Goal: Task Accomplishment & Management: Use online tool/utility

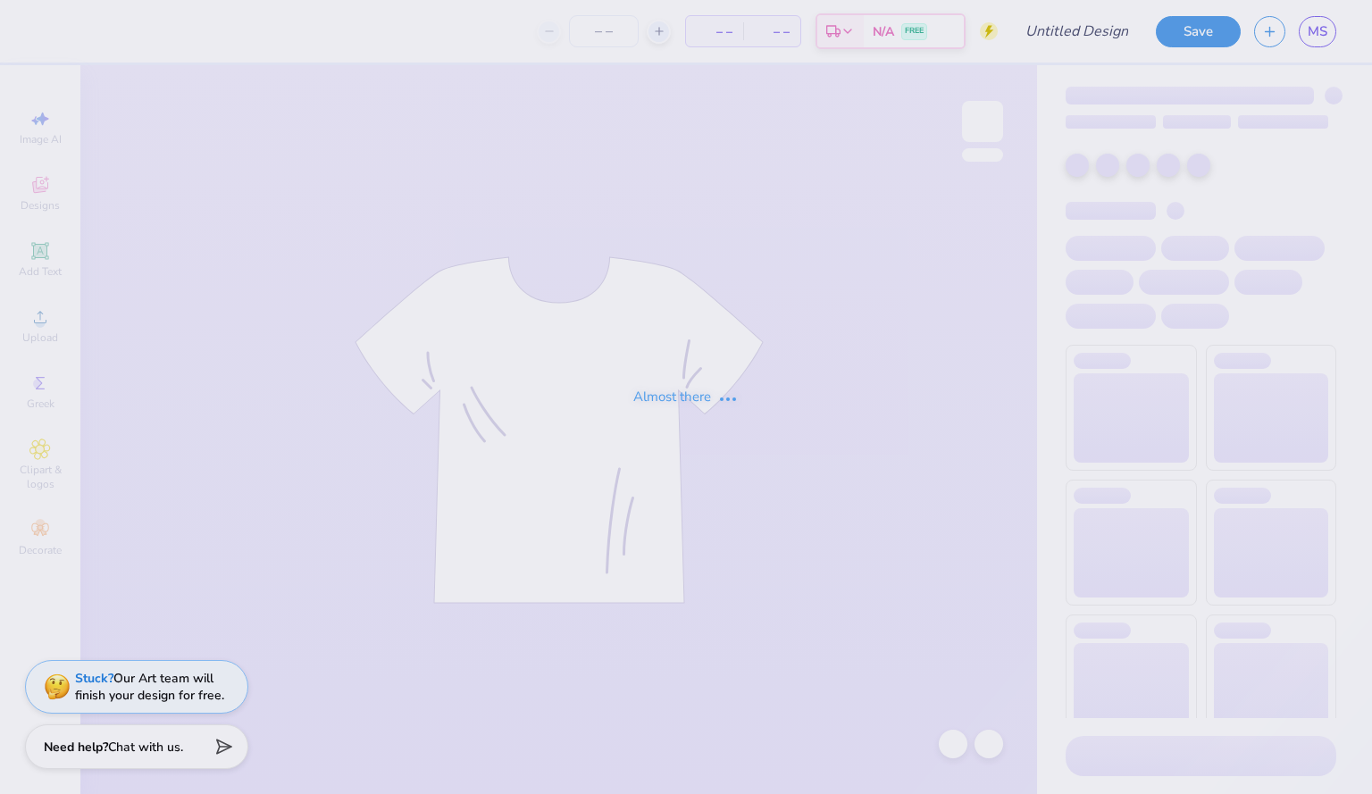
type input "dads day alethean"
type input "30"
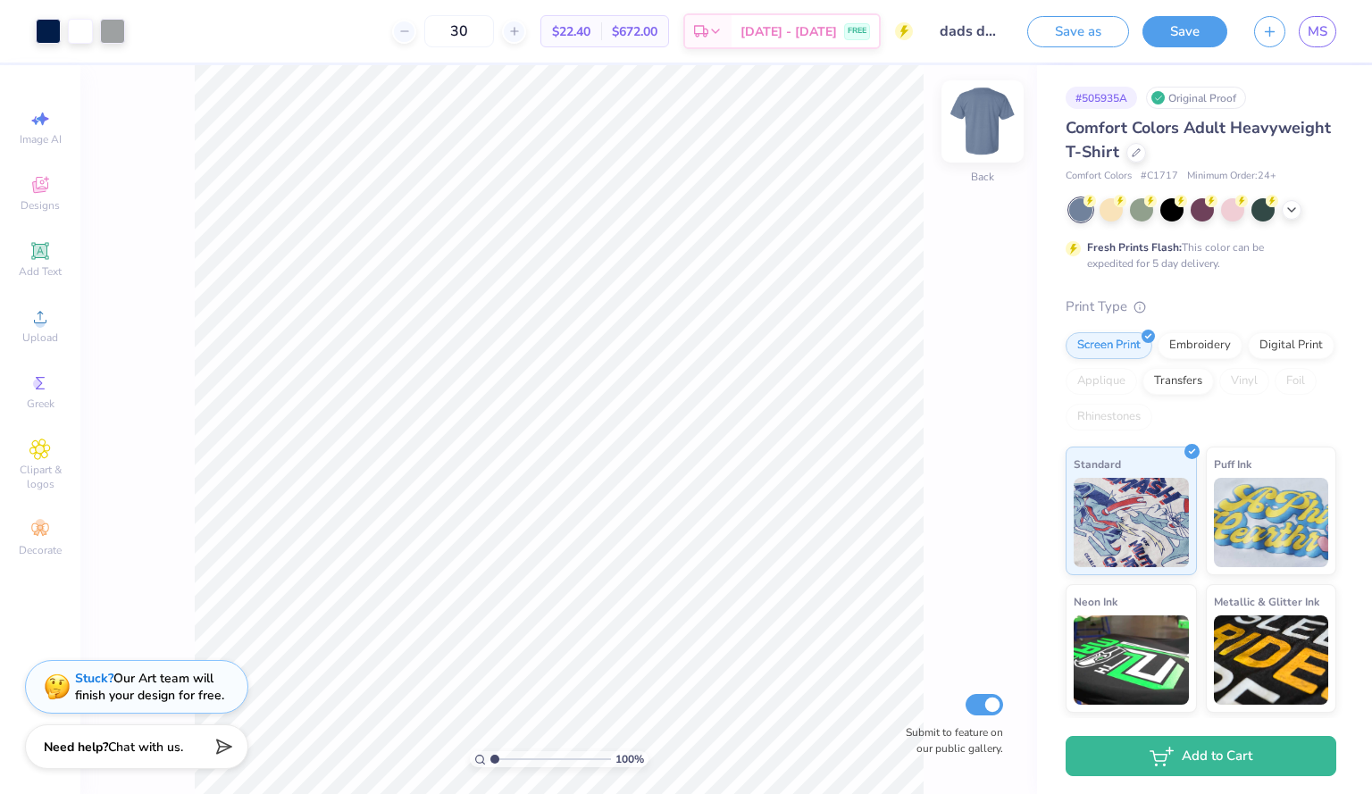
click at [958, 149] on img at bounding box center [982, 121] width 71 height 71
click at [40, 200] on span "Designs" at bounding box center [40, 205] width 39 height 14
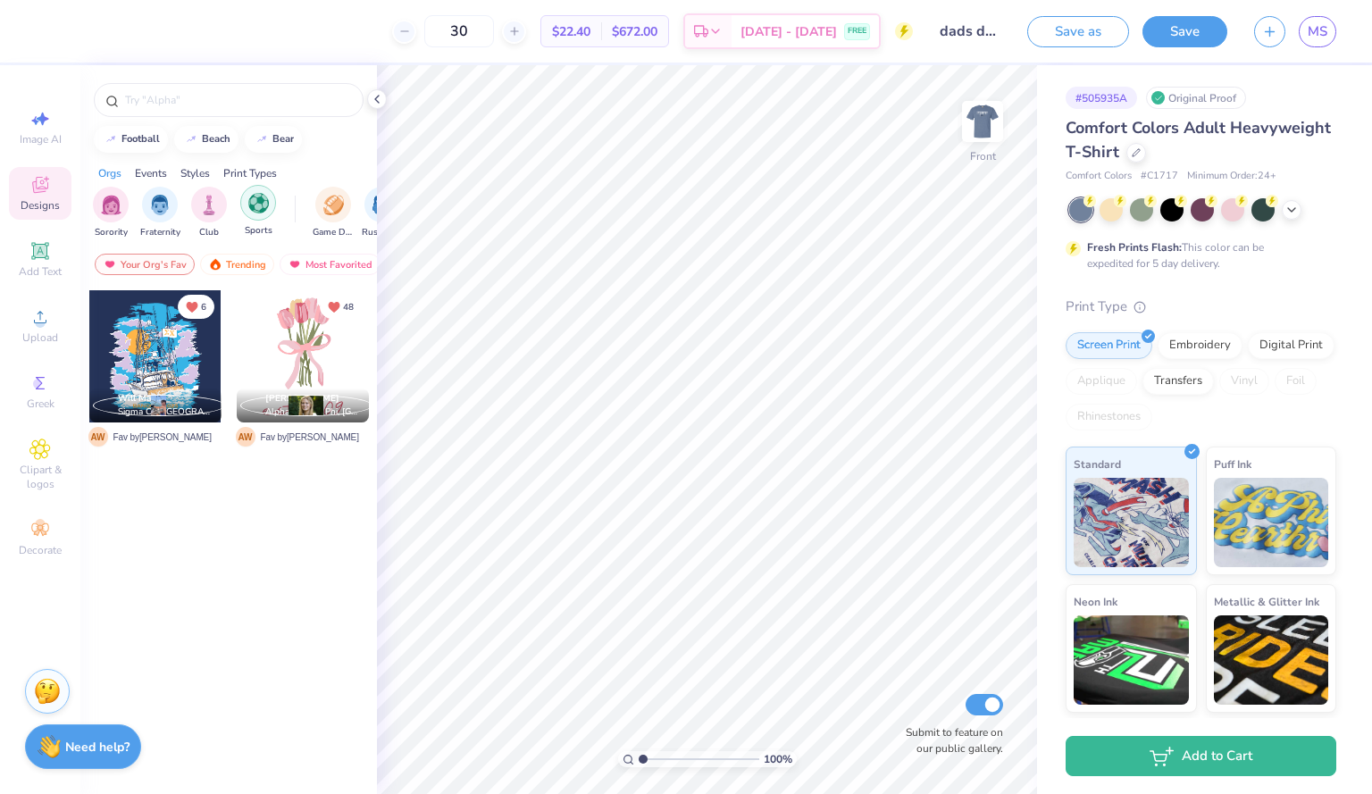
click at [262, 212] on img "filter for Sports" at bounding box center [258, 203] width 21 height 21
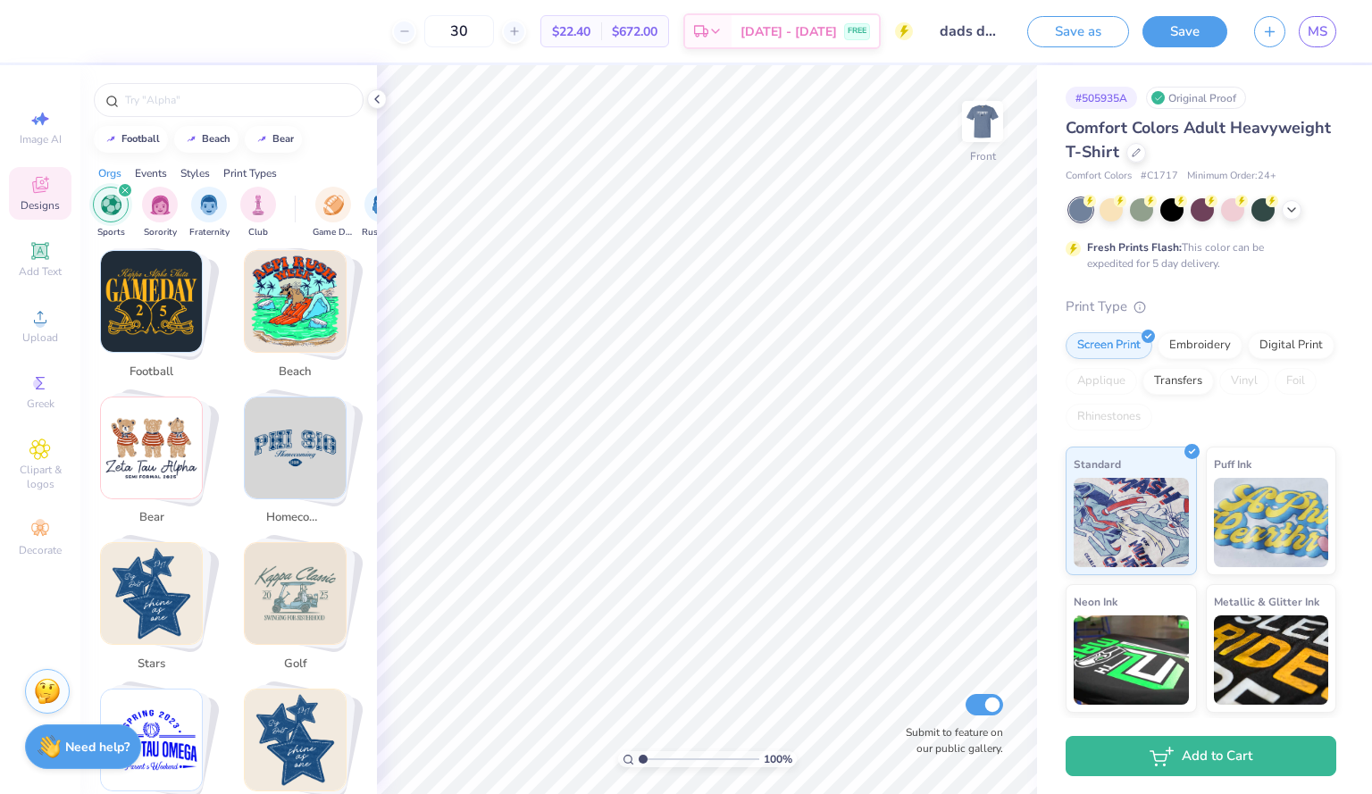
scroll to position [314, 0]
click at [342, 191] on div "filter for Game Day" at bounding box center [333, 203] width 36 height 36
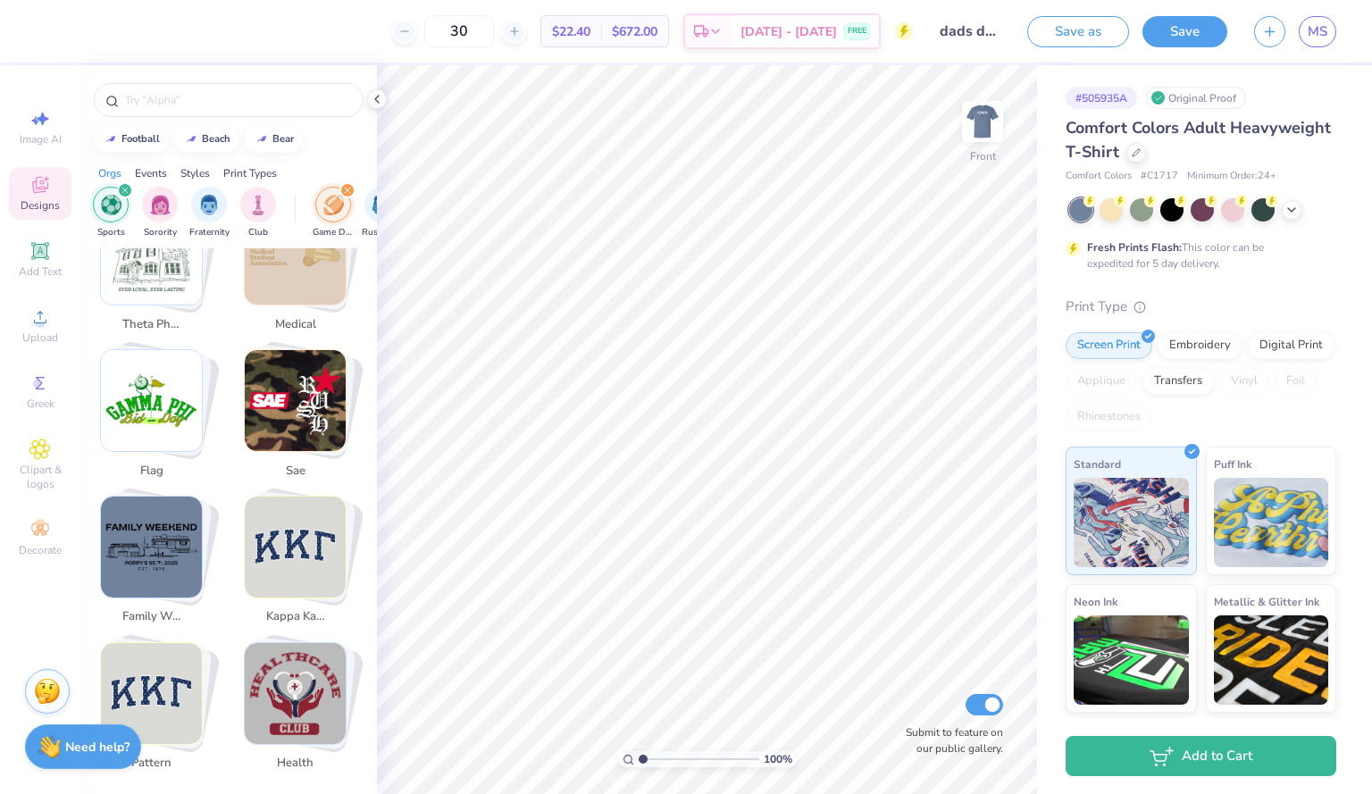
scroll to position [3473, 0]
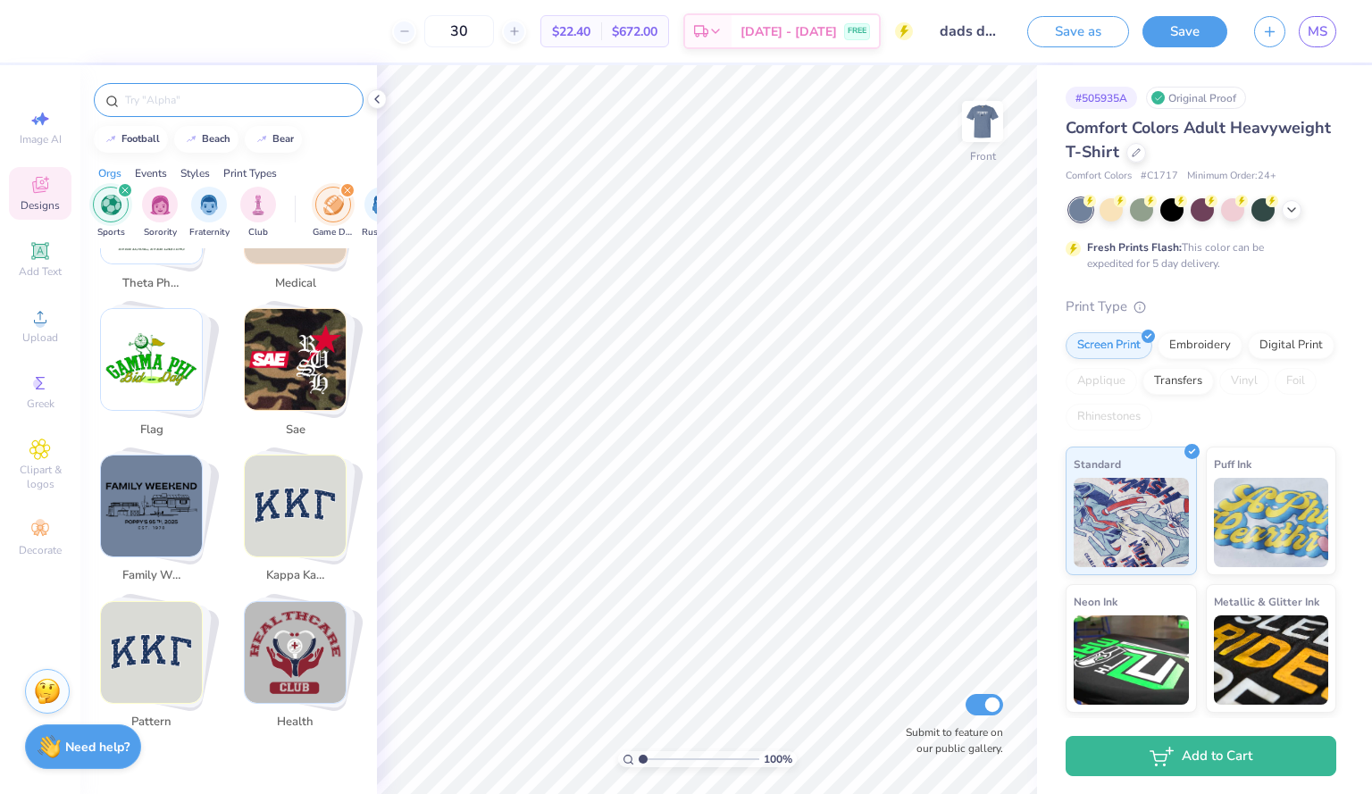
click at [208, 86] on div at bounding box center [229, 100] width 270 height 34
click at [171, 99] on input "text" at bounding box center [237, 100] width 229 height 18
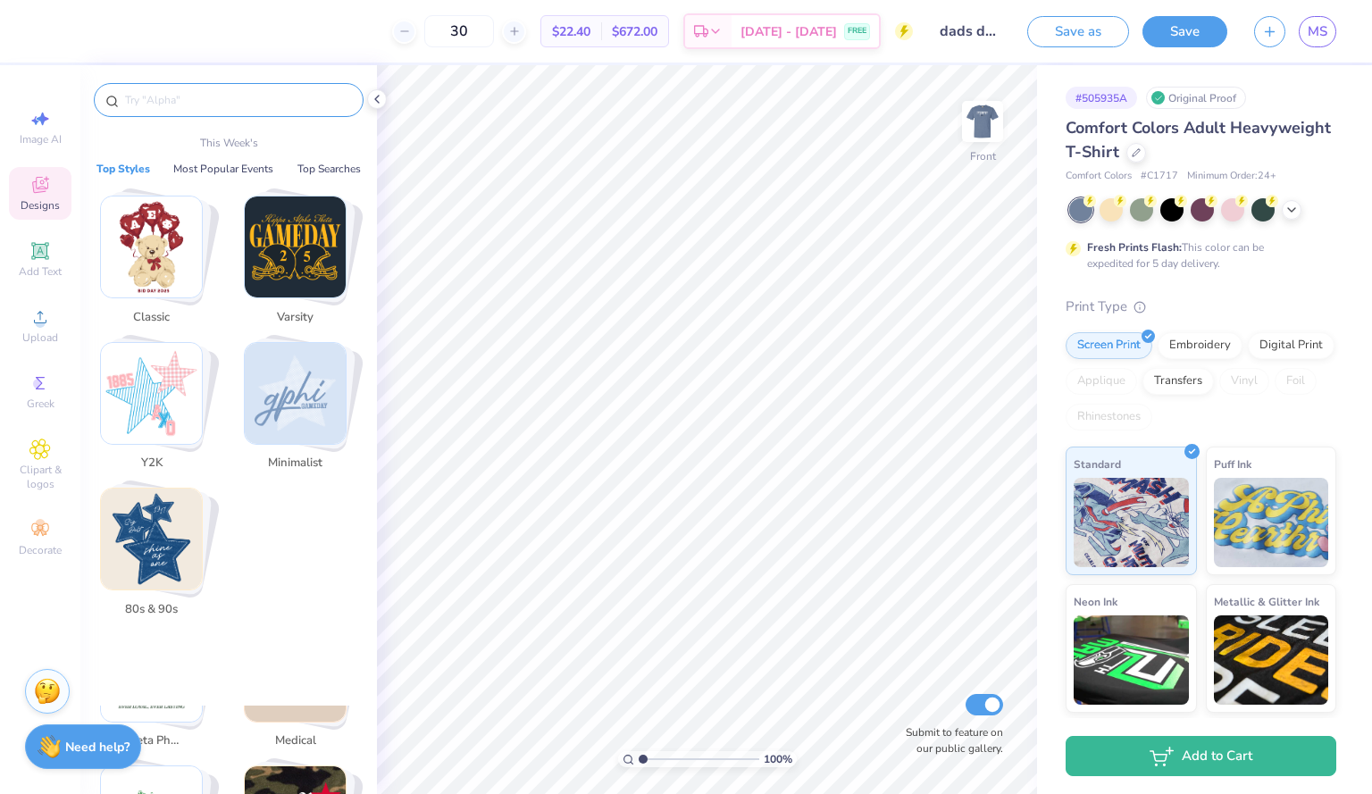
click at [171, 99] on input "text" at bounding box center [237, 100] width 229 height 18
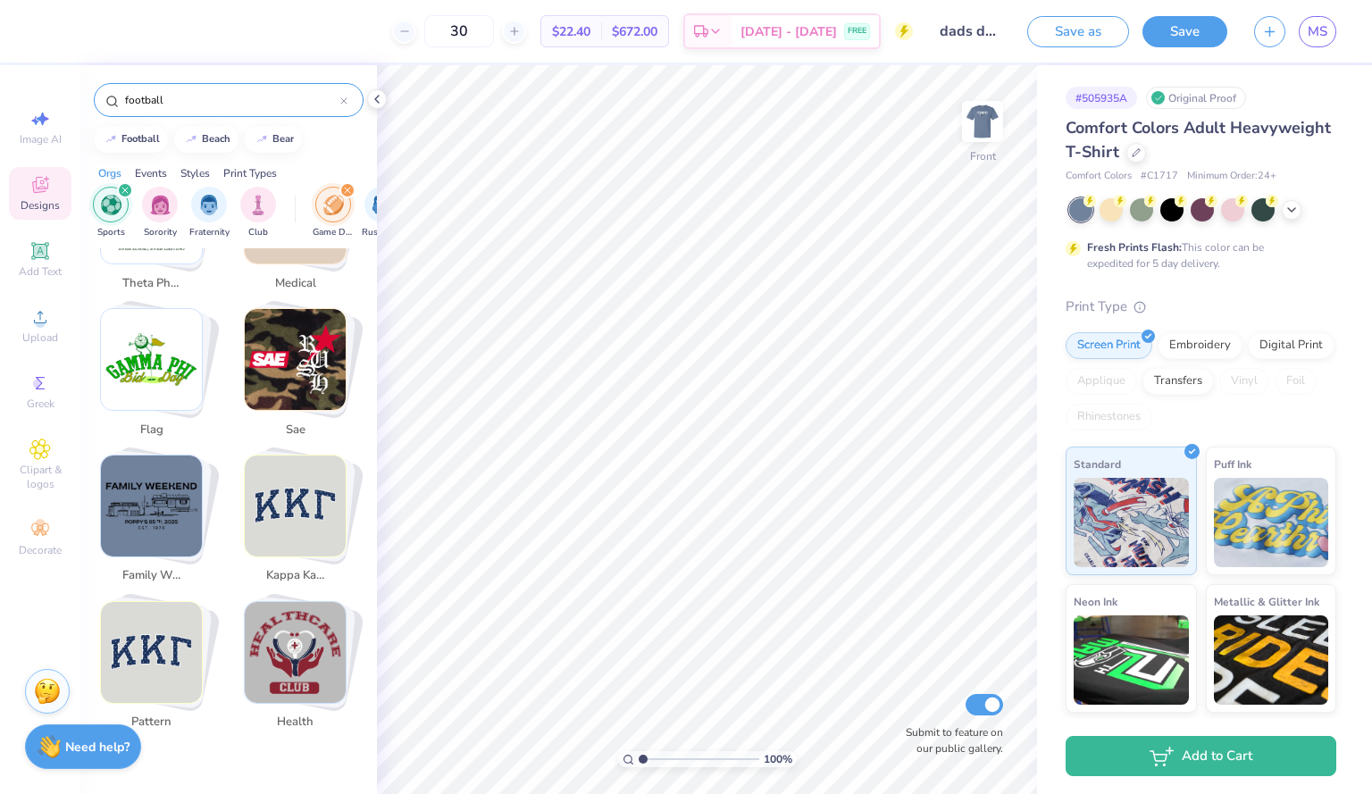
type input "football"
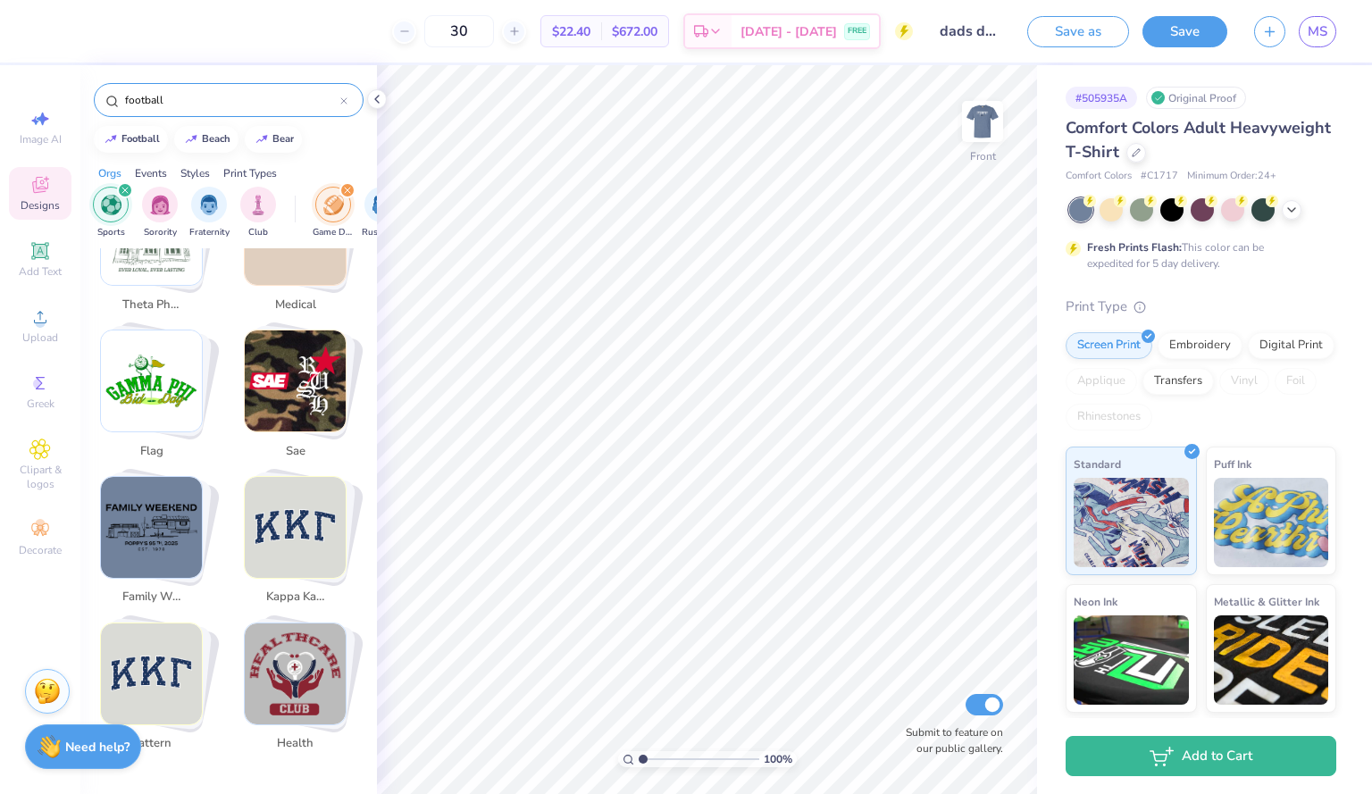
scroll to position [3494, 0]
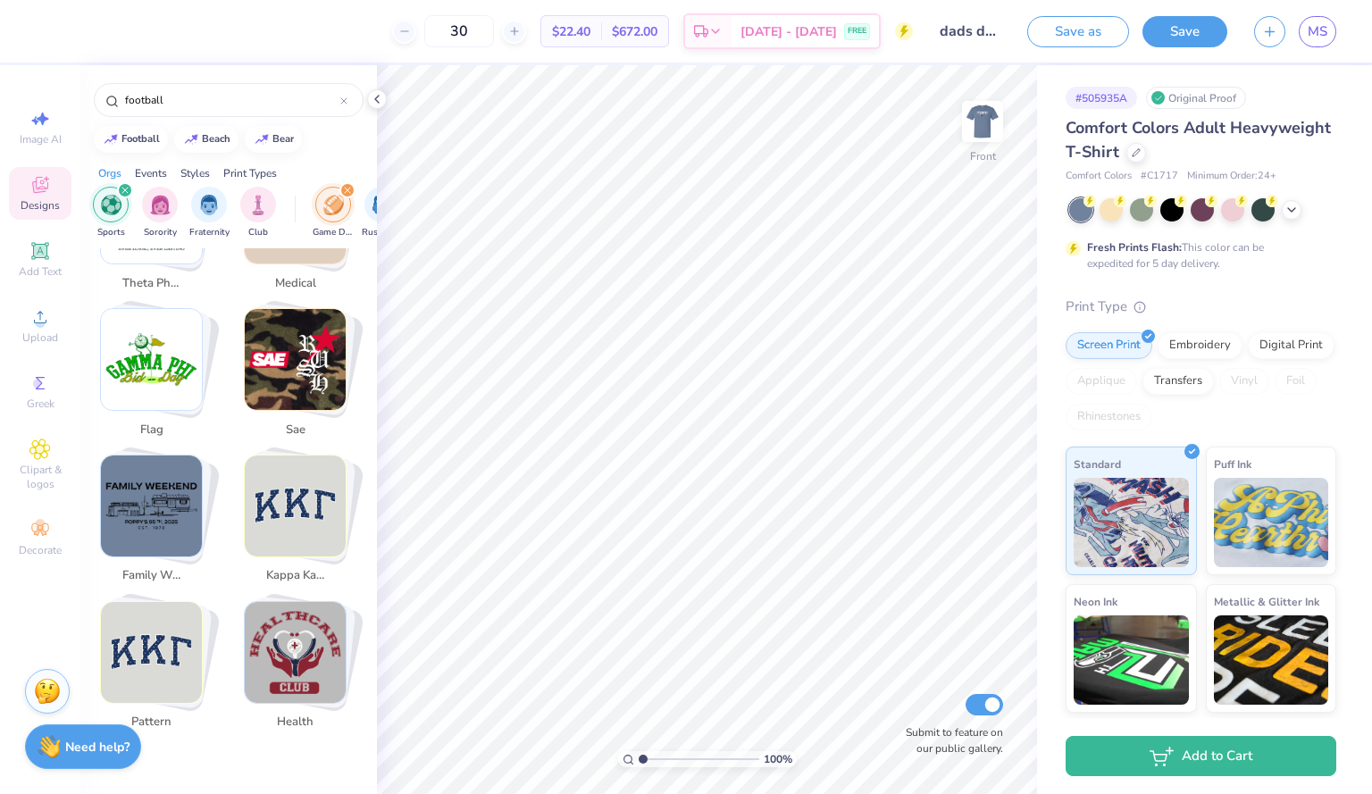
click at [347, 190] on icon "filter for Game Day" at bounding box center [347, 190] width 7 height 7
click at [124, 193] on icon "filter for Sports" at bounding box center [125, 190] width 7 height 7
click at [23, 457] on div "Clipart & logos" at bounding box center [40, 465] width 63 height 67
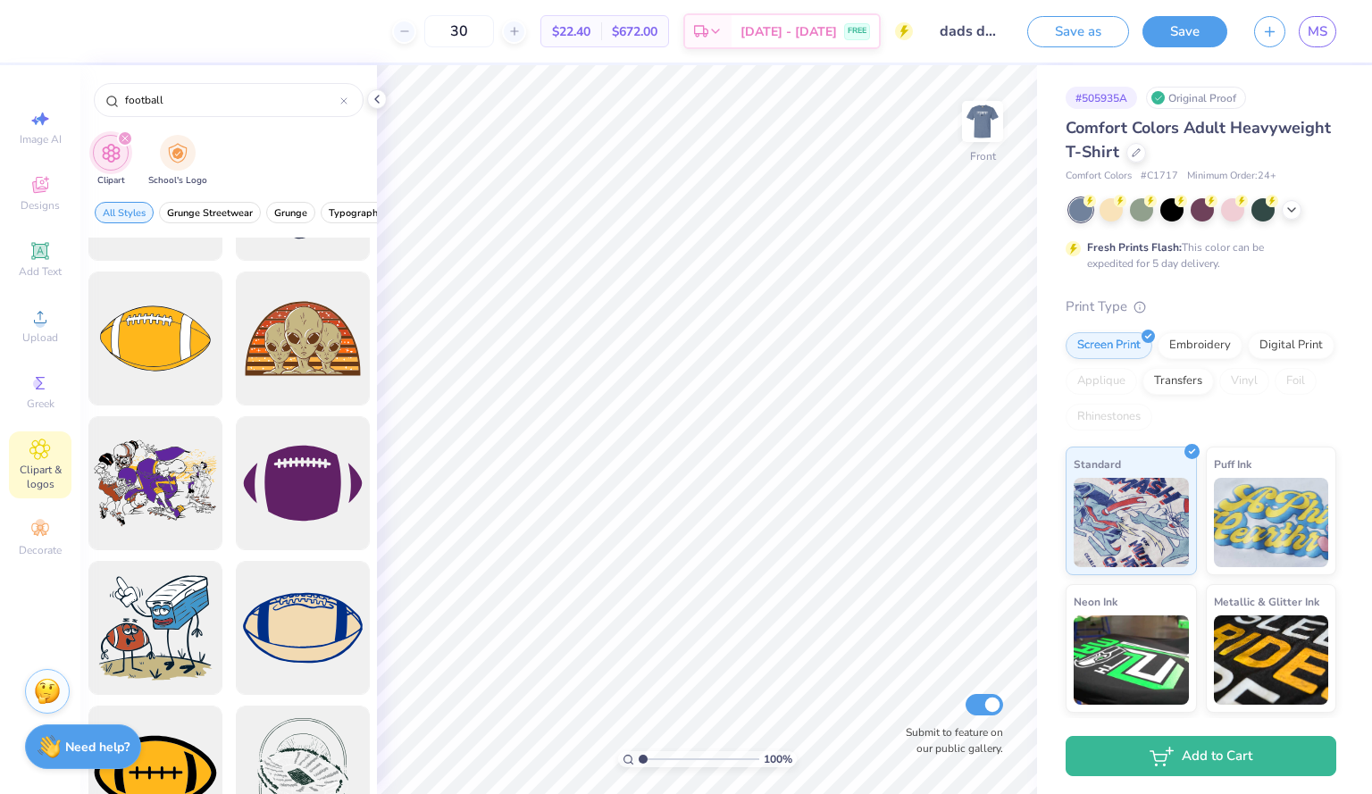
scroll to position [1704, 0]
type input "football"
click at [185, 346] on div at bounding box center [154, 337] width 147 height 147
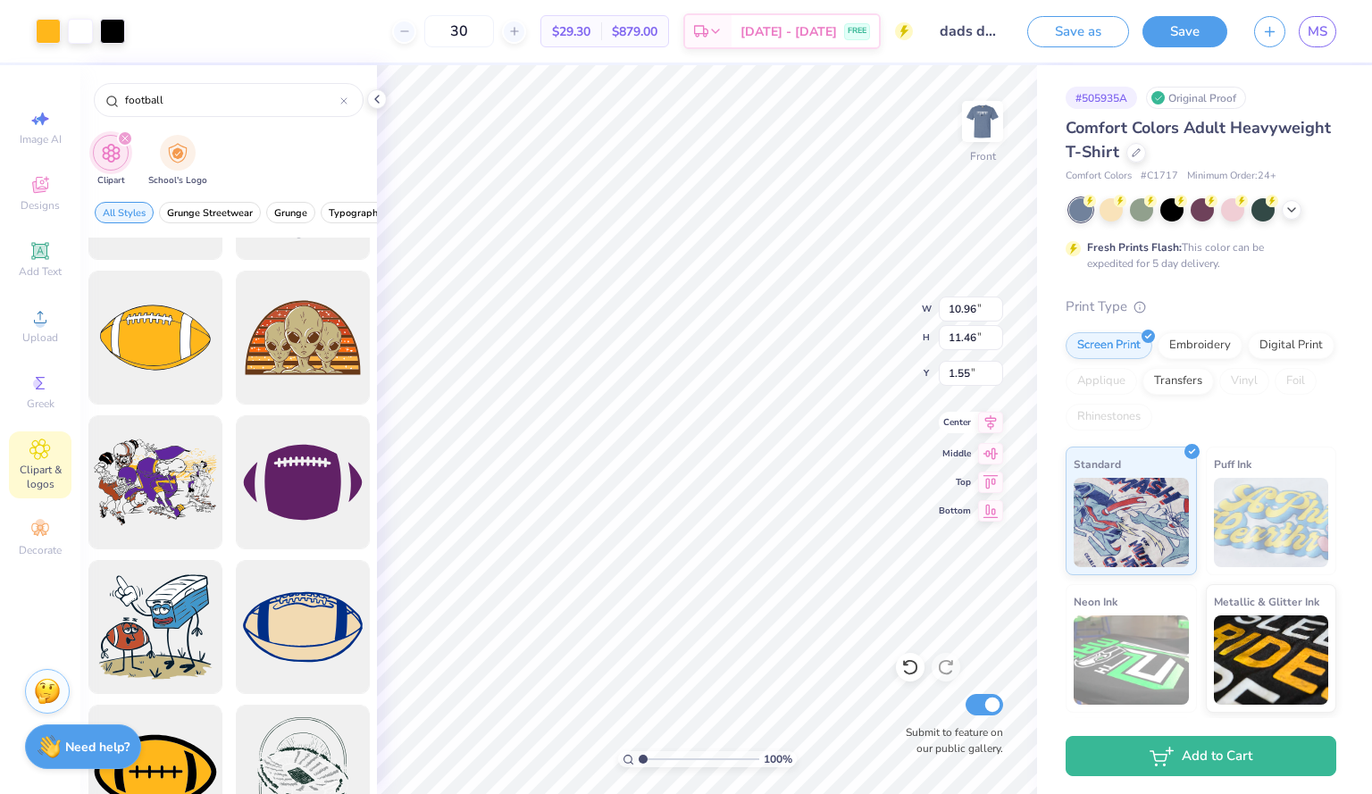
type input "10.96"
type input "11.46"
type input "6.67"
type input "6.19"
type input "6.48"
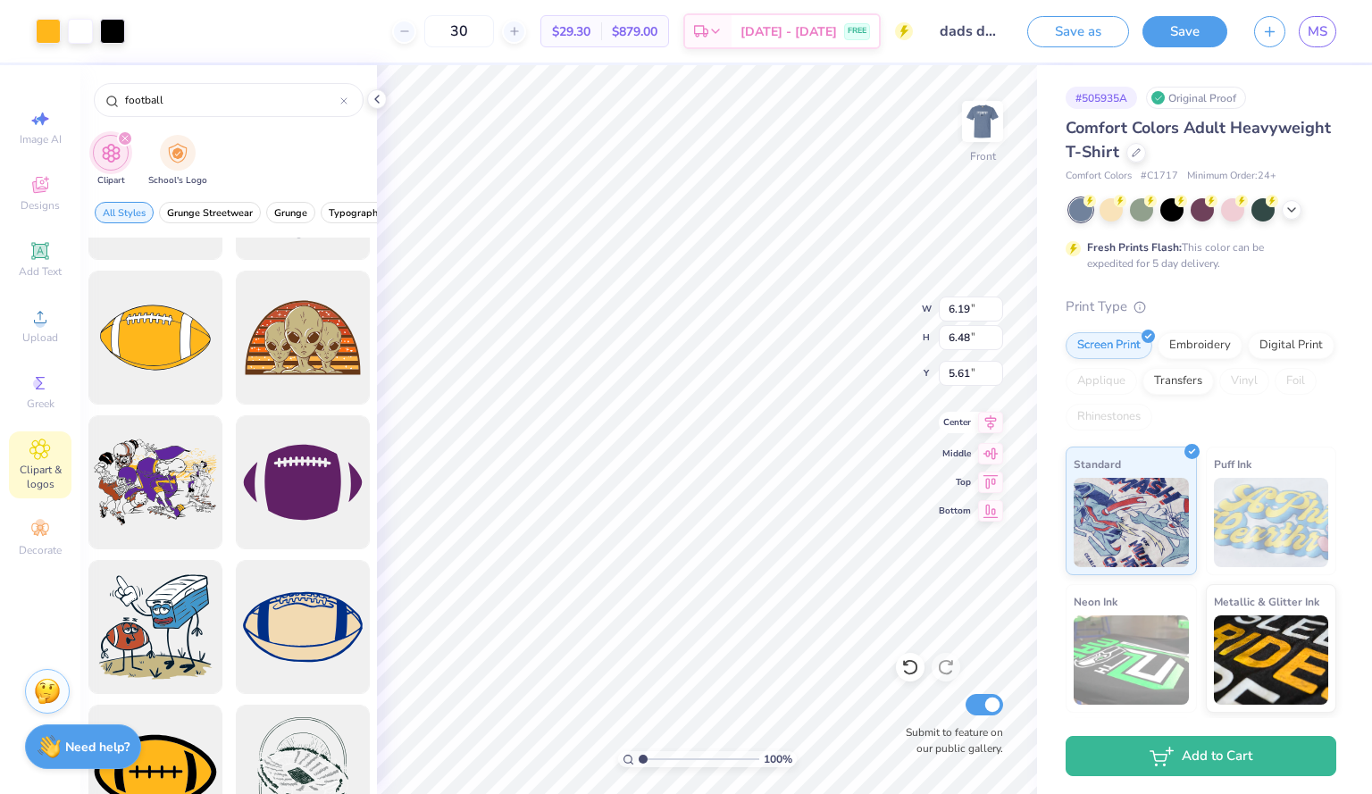
type input "8.79"
click at [977, 120] on img at bounding box center [982, 121] width 71 height 71
click at [372, 105] on icon at bounding box center [377, 99] width 14 height 14
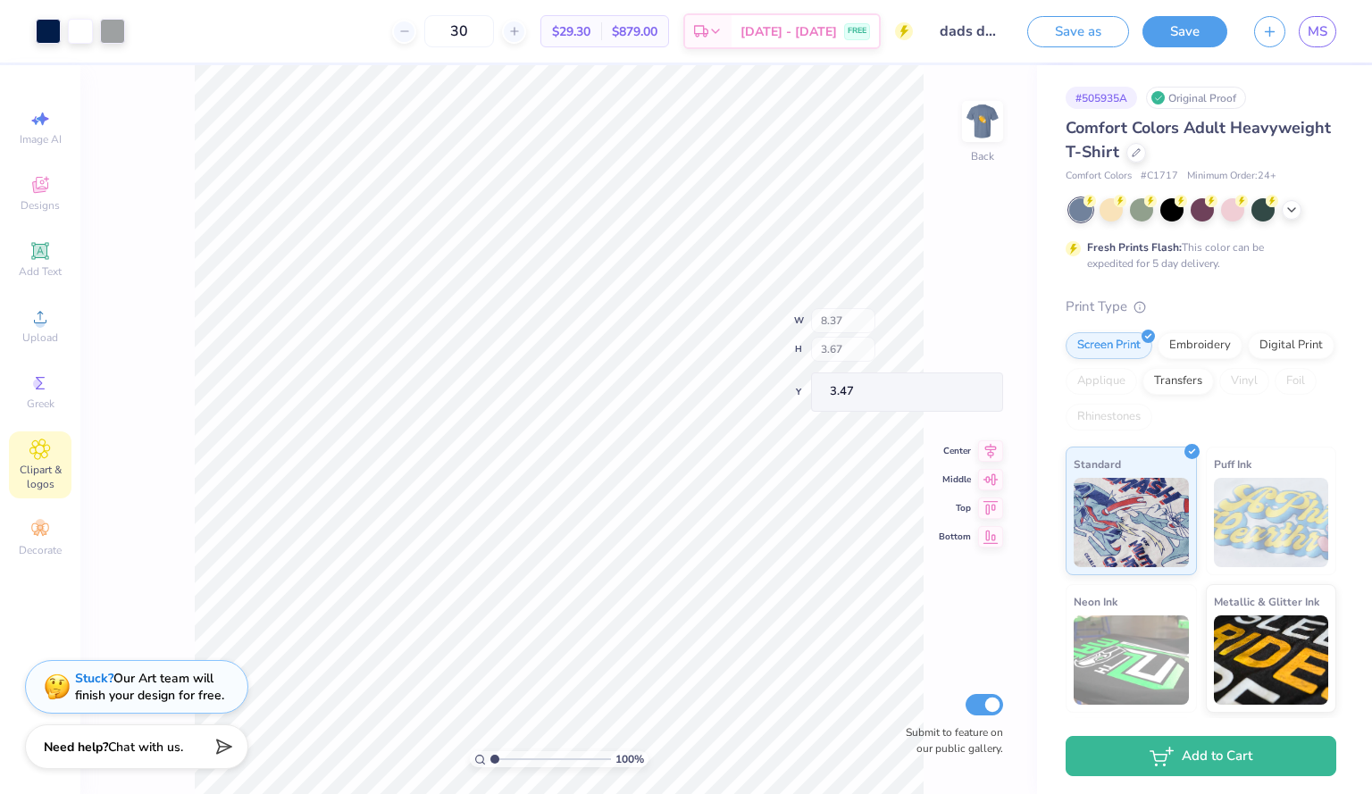
click at [849, 349] on div "100 % Back W 8.37 H 3.67 Y 3.47 Center Middle Top Bottom Submit to feature on o…" at bounding box center [558, 429] width 957 height 729
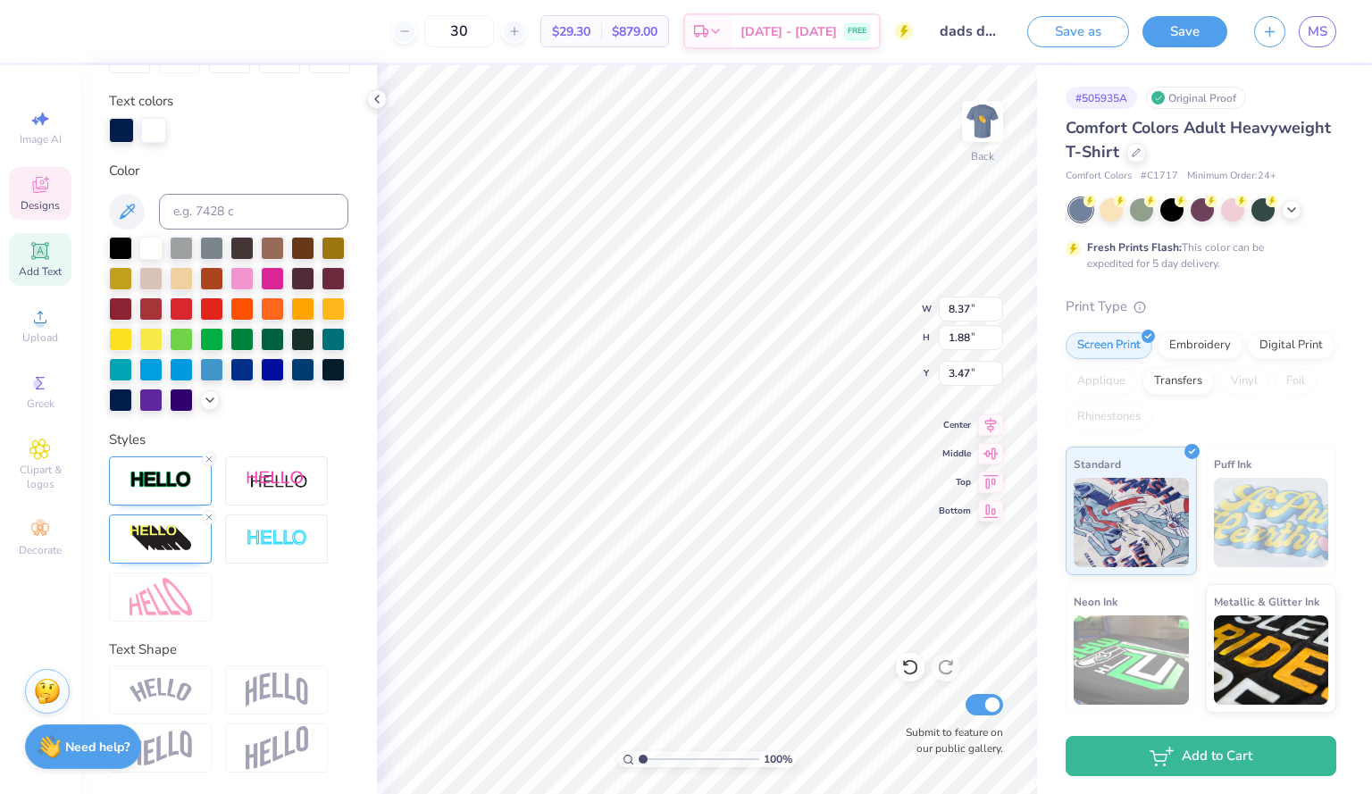
scroll to position [344, 0]
click at [310, 689] on div at bounding box center [276, 690] width 103 height 49
click at [282, 686] on img at bounding box center [277, 690] width 63 height 34
type input "6.82"
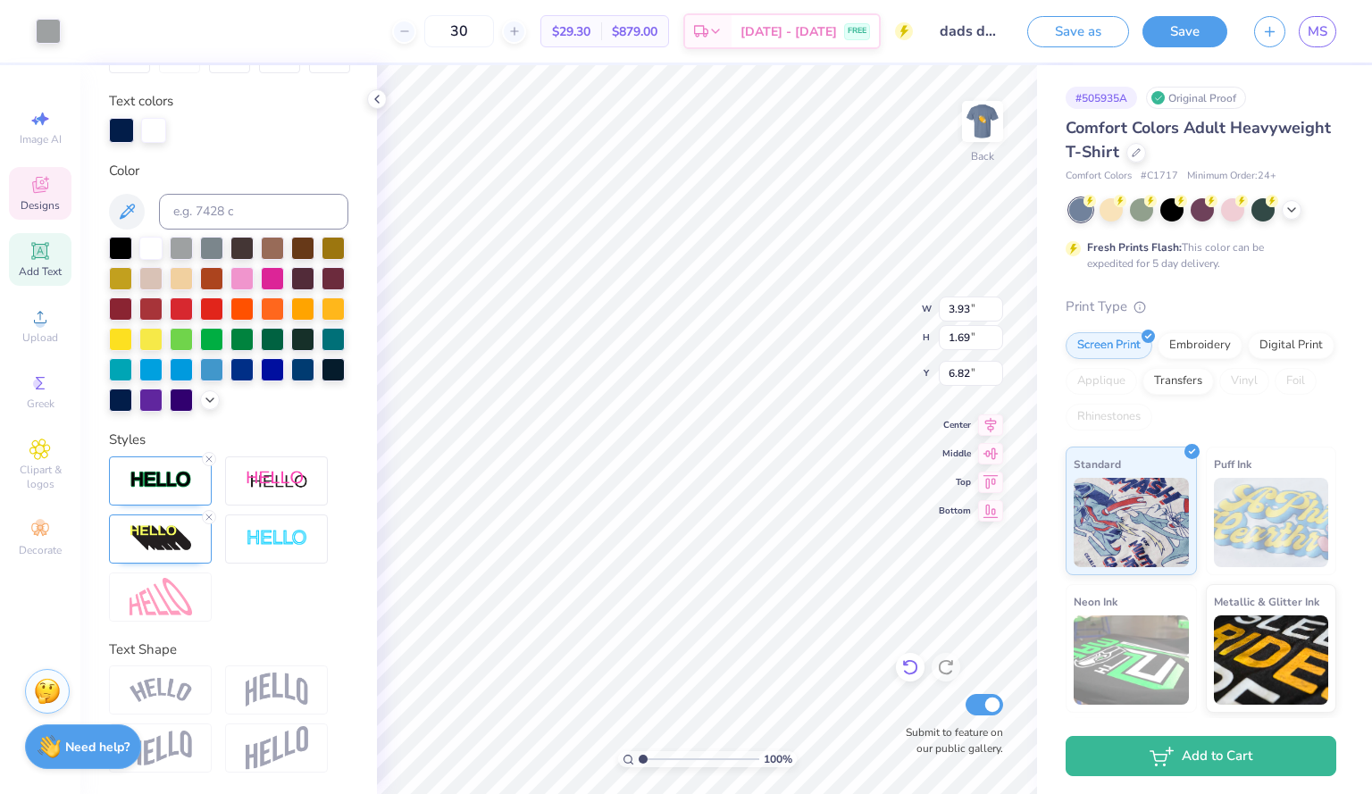
click at [910, 668] on icon at bounding box center [910, 667] width 18 height 18
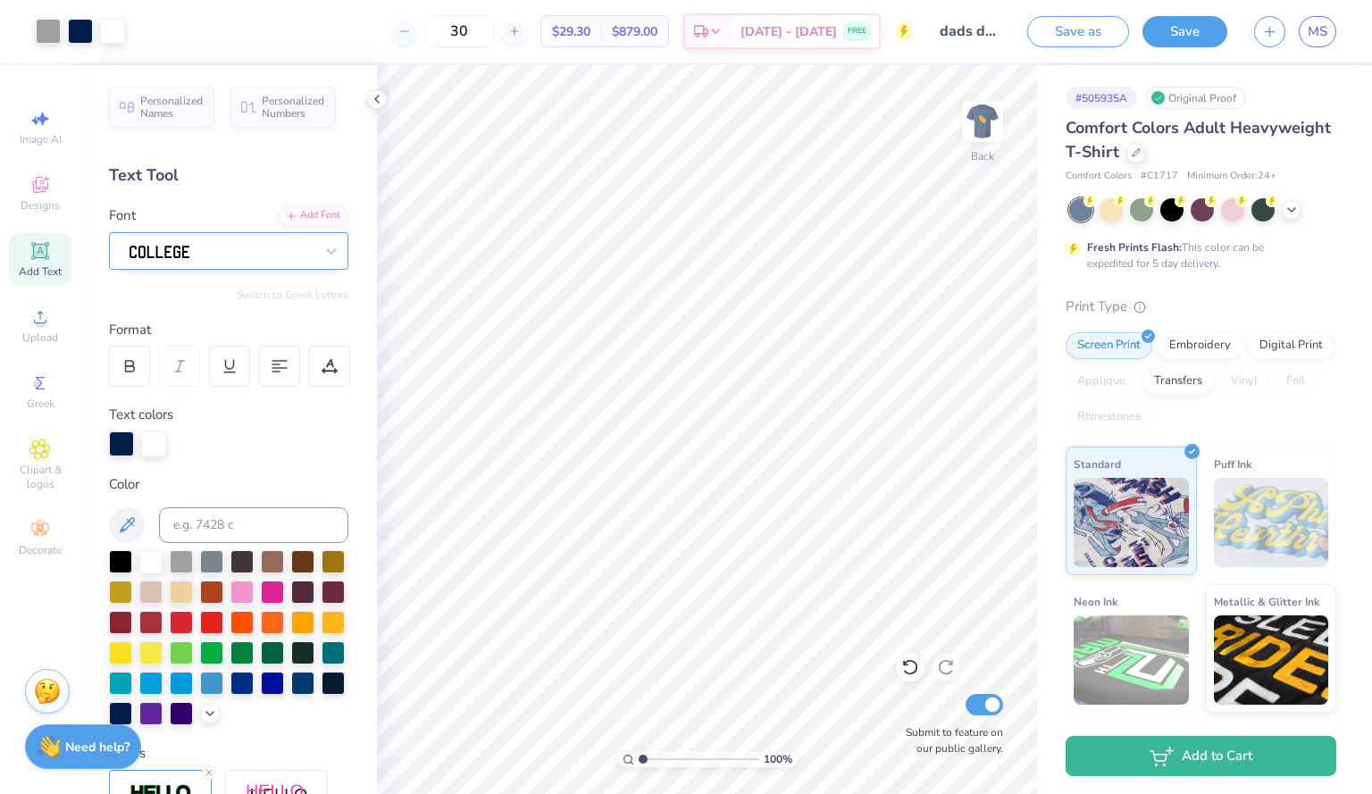
click at [189, 253] on div at bounding box center [222, 251] width 188 height 28
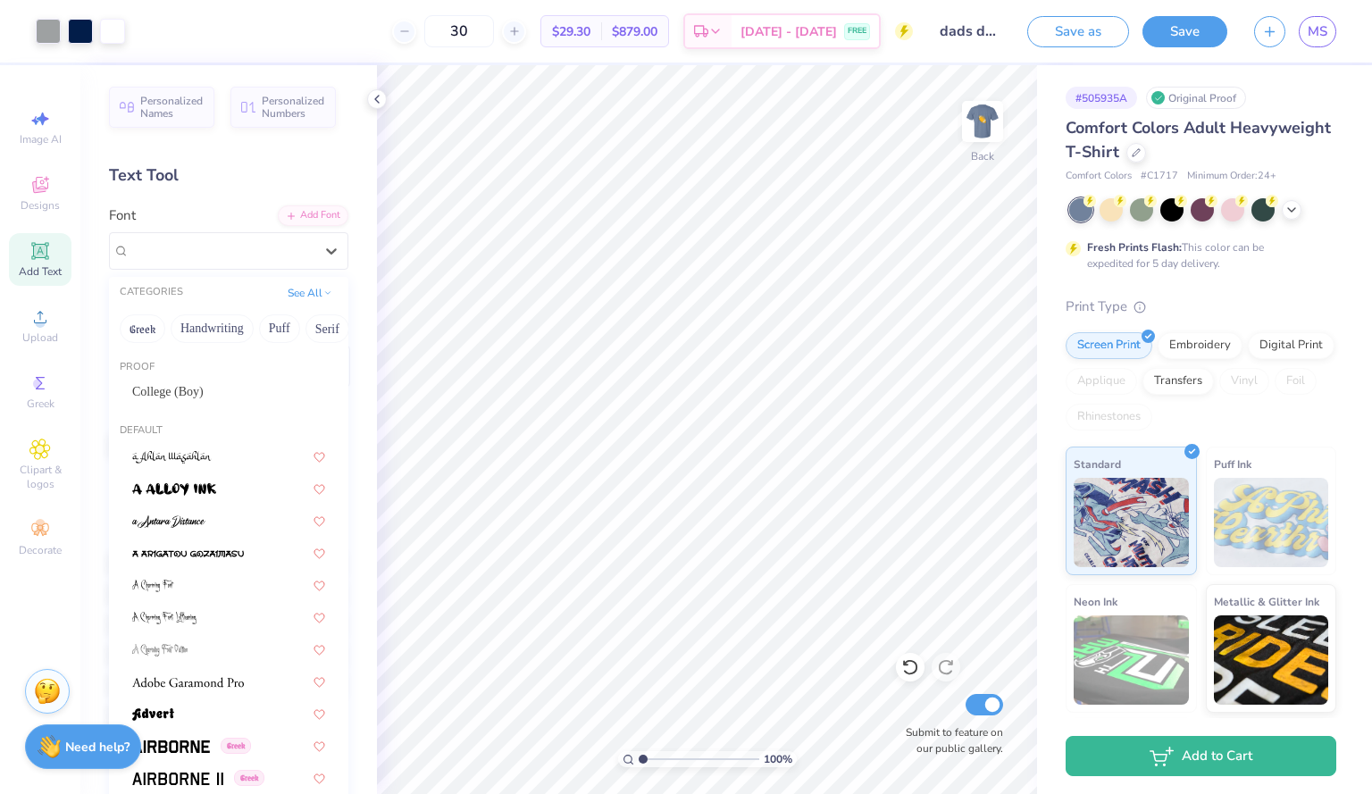
click at [251, 150] on div "Personalized Names Personalized Numbers Text Tool Add Font Font option College …" at bounding box center [228, 429] width 297 height 729
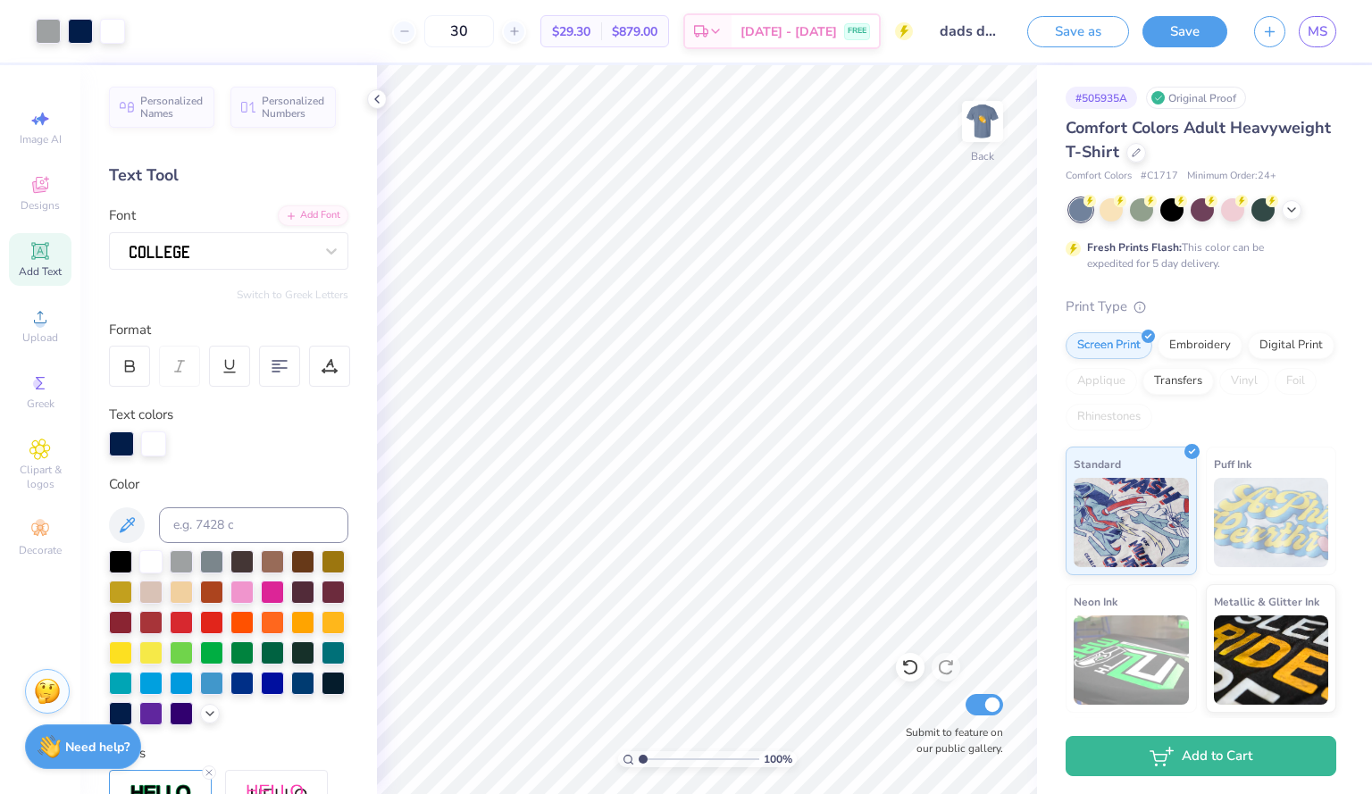
click at [49, 259] on icon at bounding box center [39, 250] width 21 height 21
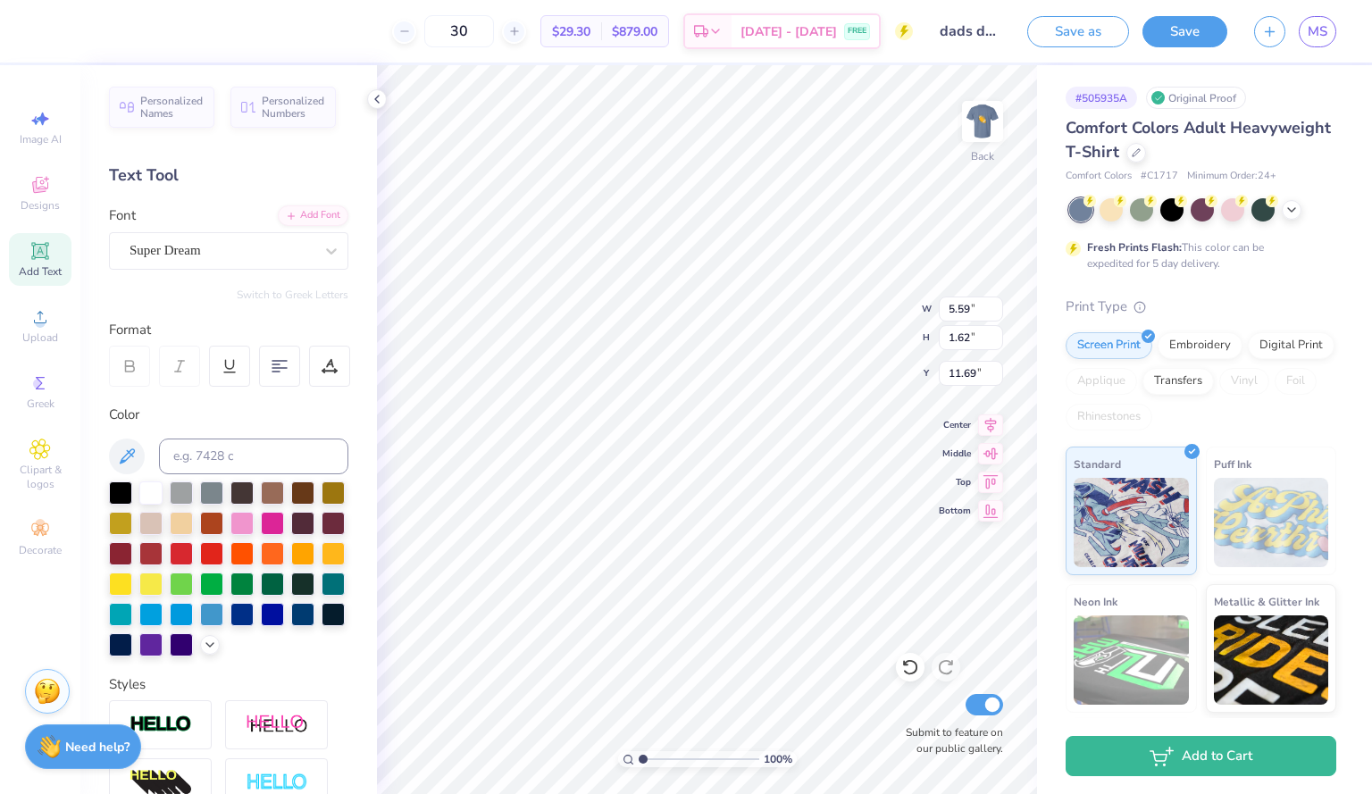
scroll to position [15, 3]
click at [295, 262] on div at bounding box center [222, 251] width 184 height 24
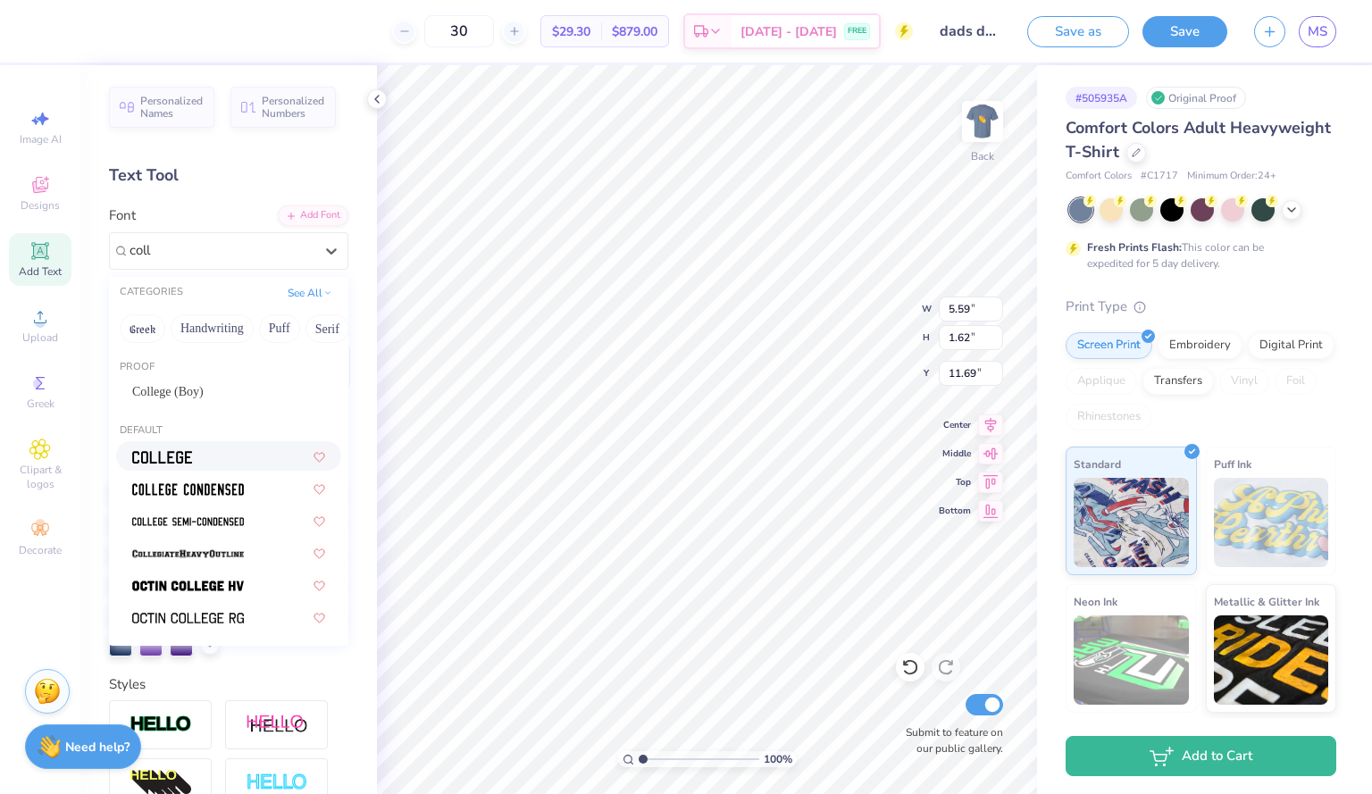
click at [203, 454] on div at bounding box center [228, 456] width 193 height 19
type input "coll"
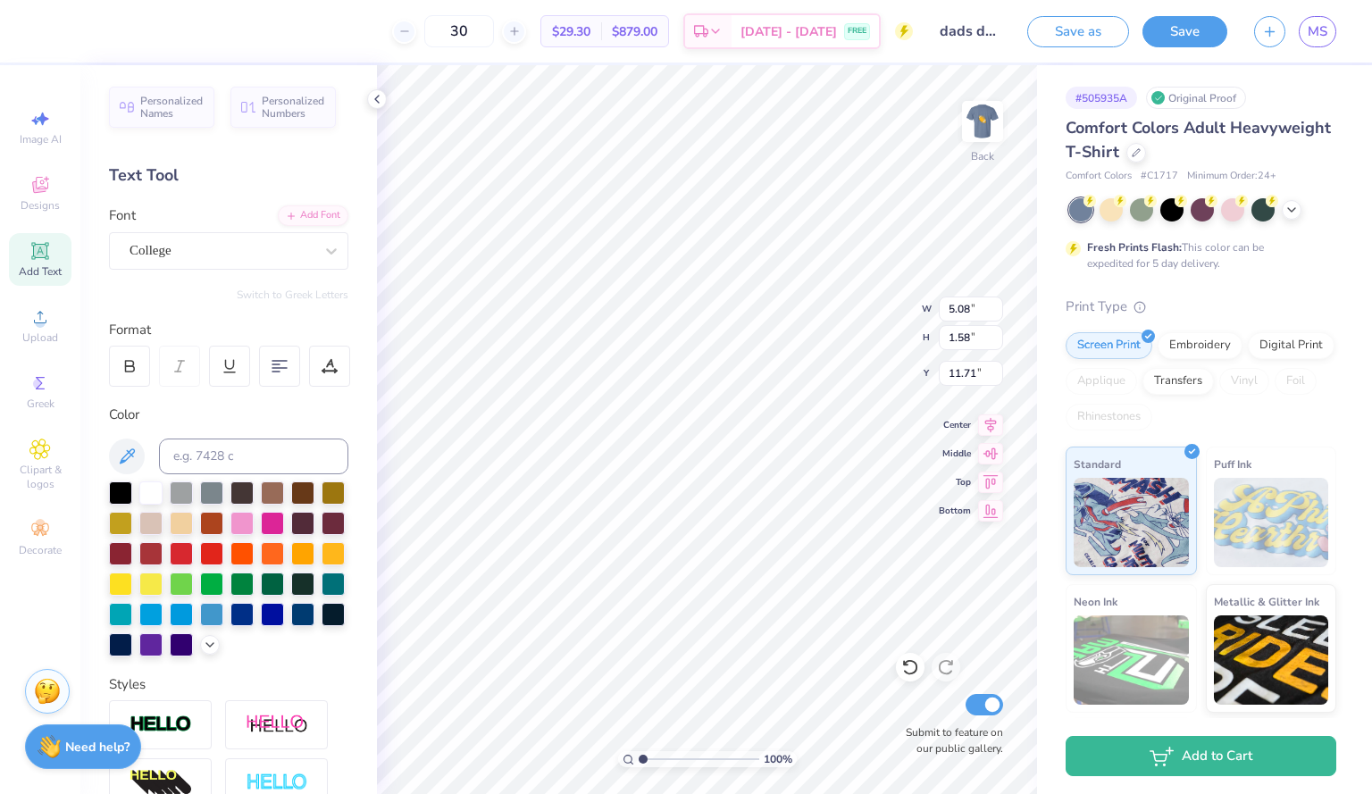
type textarea "T"
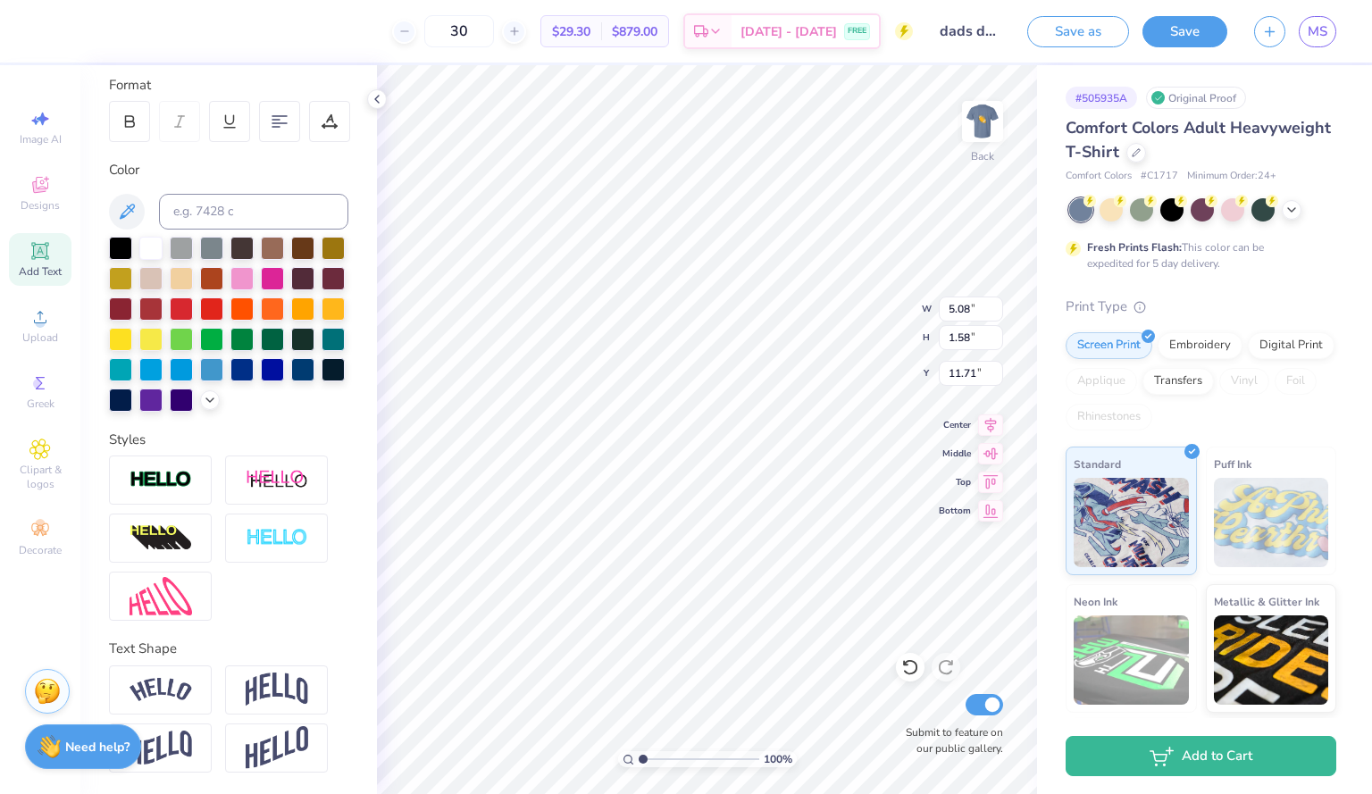
scroll to position [273, 0]
click at [185, 532] on img at bounding box center [161, 538] width 63 height 29
click at [178, 472] on img at bounding box center [161, 480] width 63 height 21
click at [195, 500] on div at bounding box center [160, 480] width 103 height 49
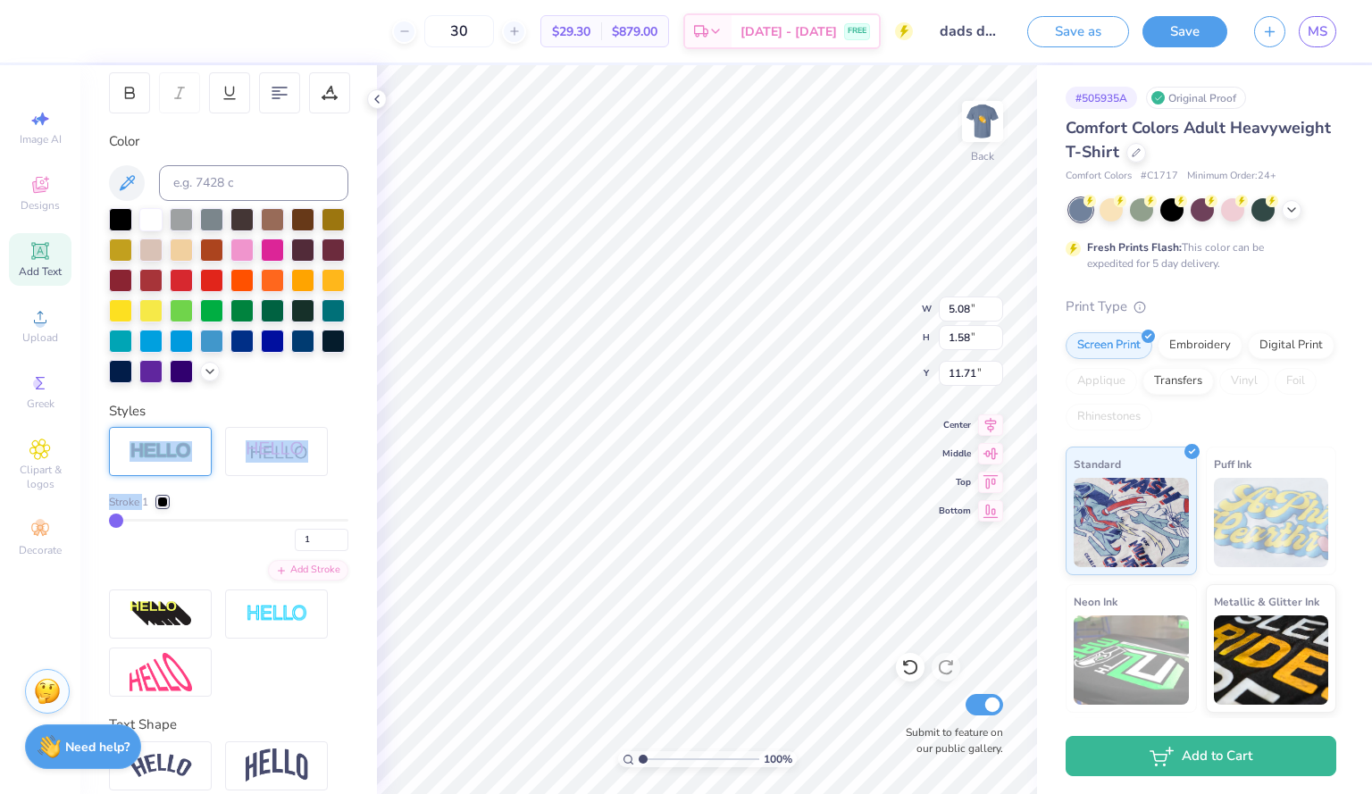
click at [195, 476] on div at bounding box center [160, 451] width 103 height 49
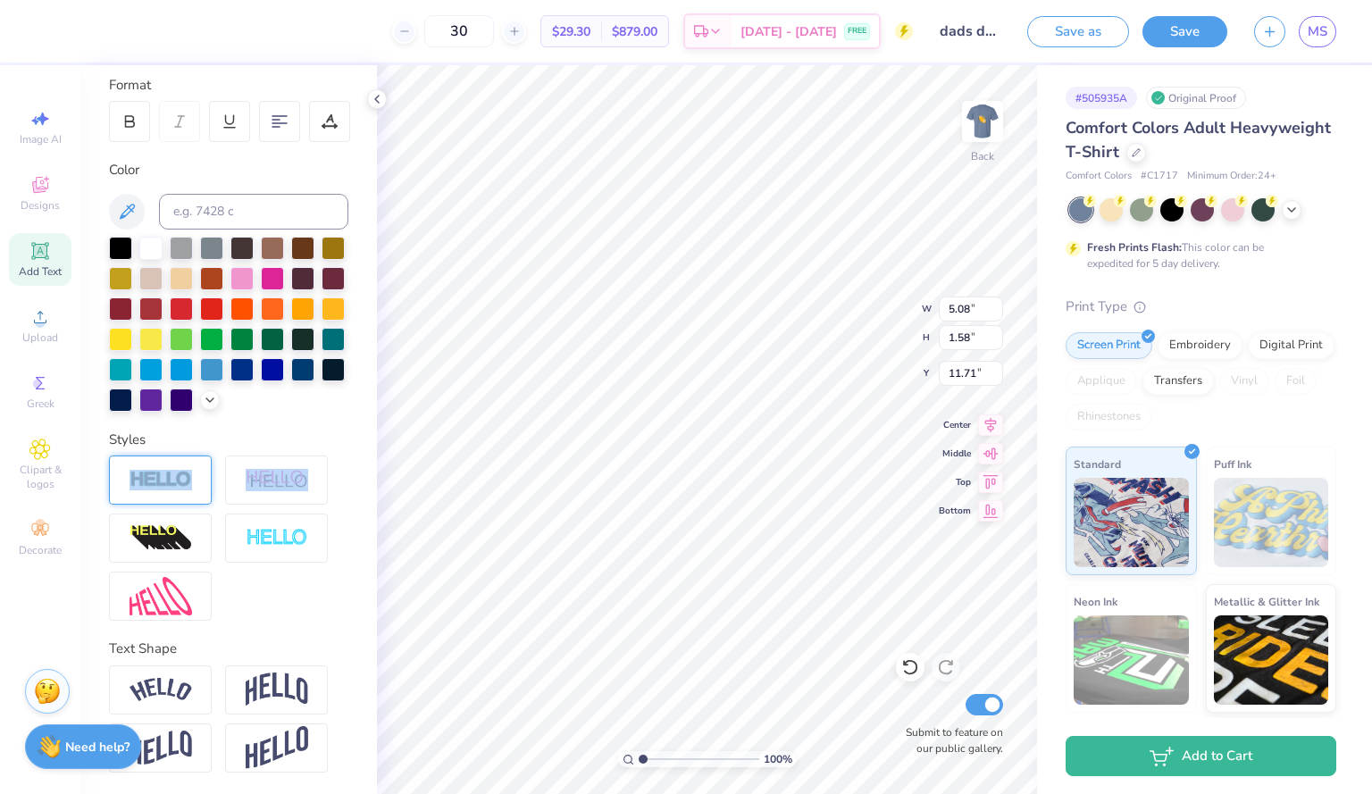
click at [195, 500] on div at bounding box center [160, 480] width 103 height 49
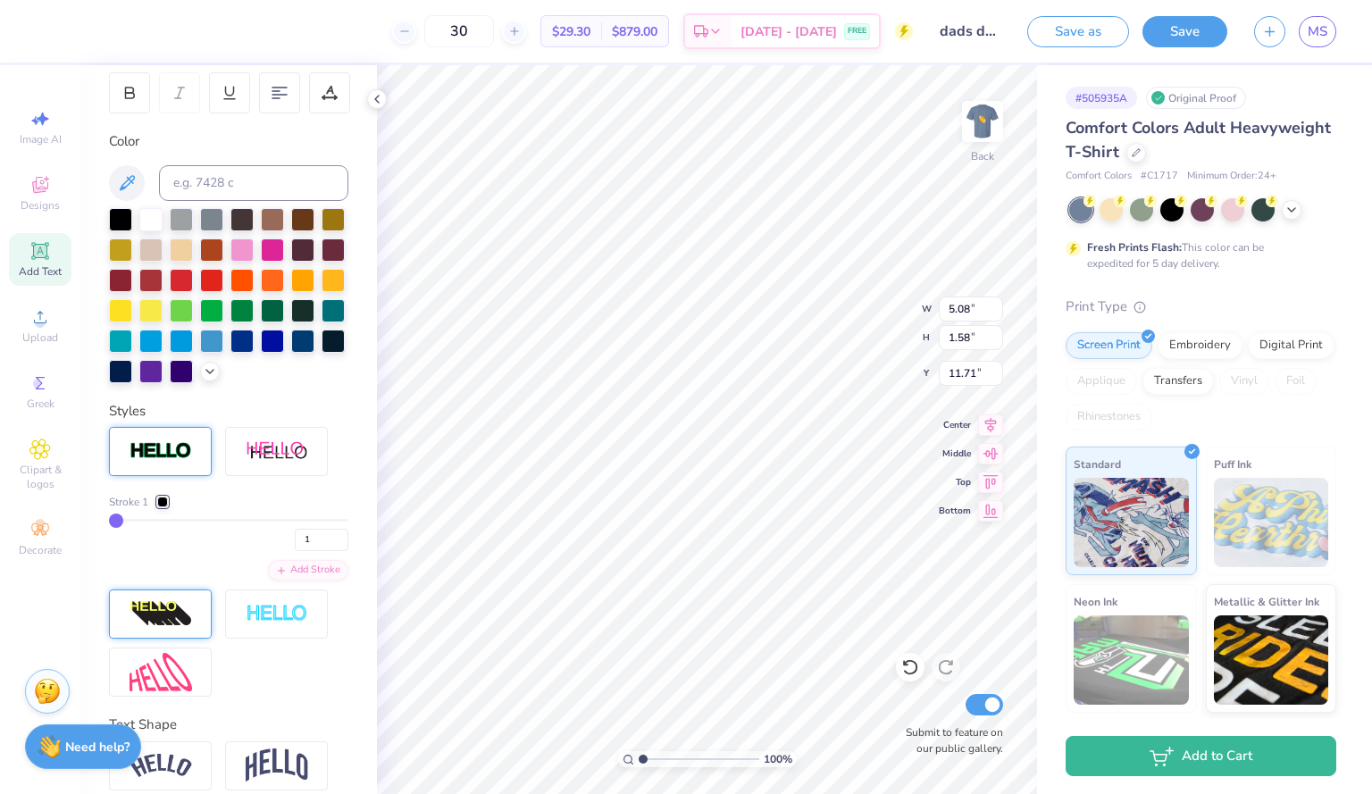
click at [194, 639] on div at bounding box center [160, 614] width 103 height 49
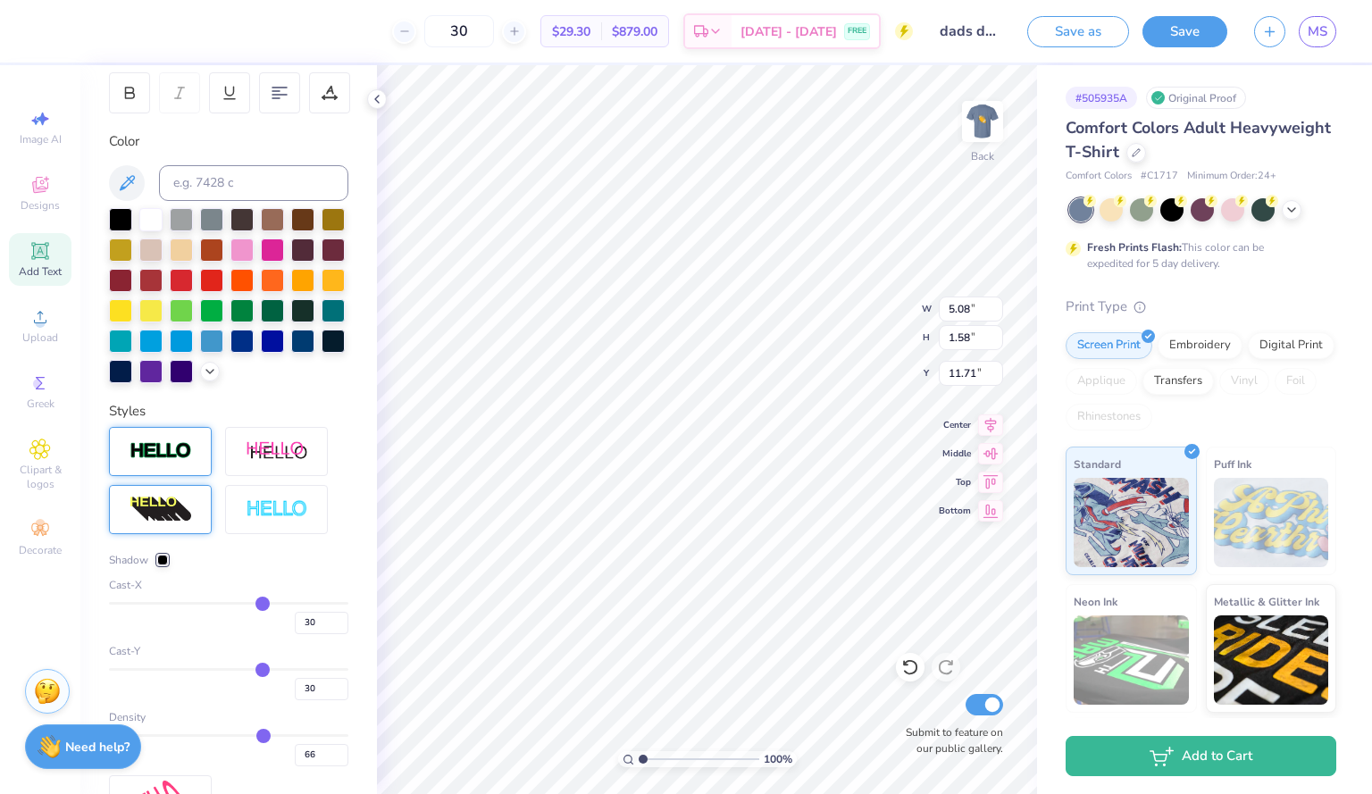
click at [190, 476] on div at bounding box center [160, 451] width 103 height 49
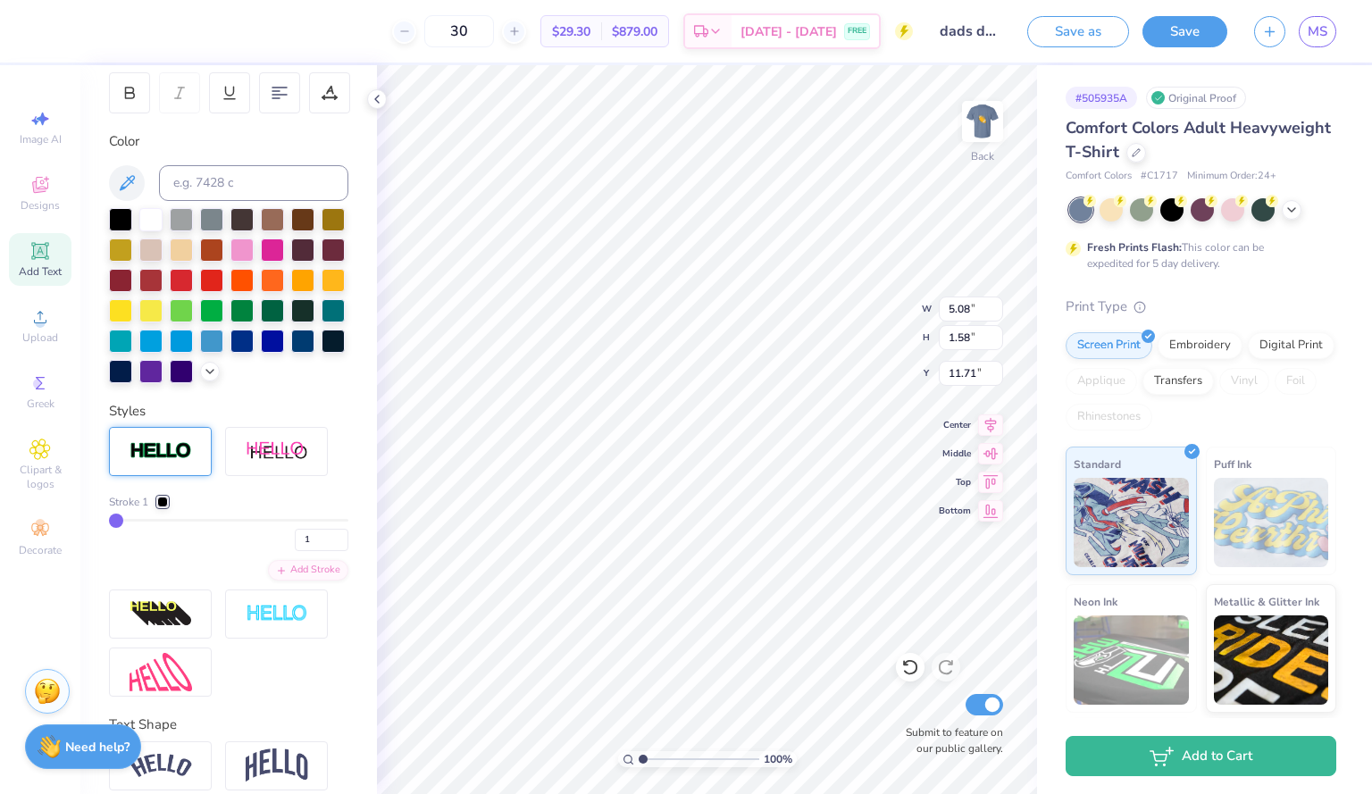
type input "2"
type input "3"
type input "4"
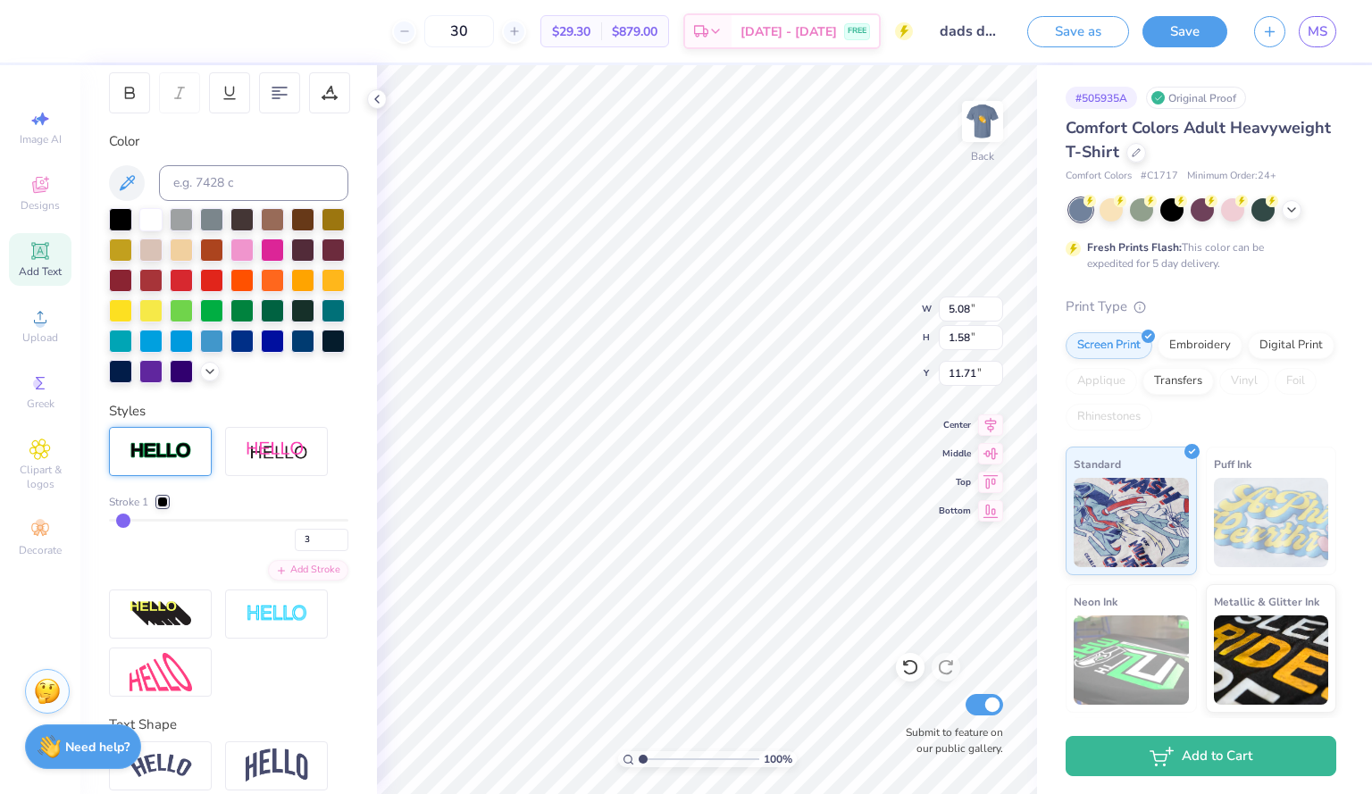
type input "4"
type input "5"
type input "6"
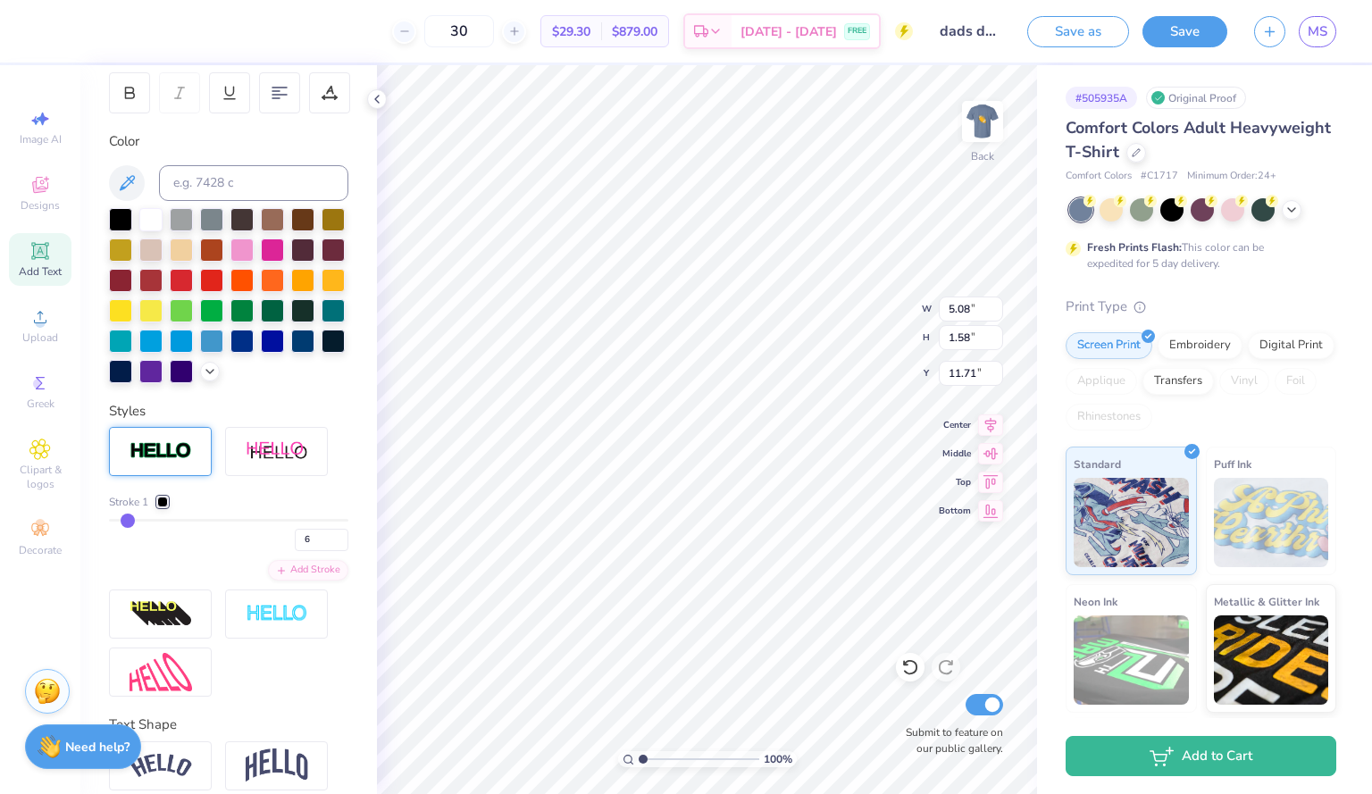
type input "7"
type input "8"
type input "9"
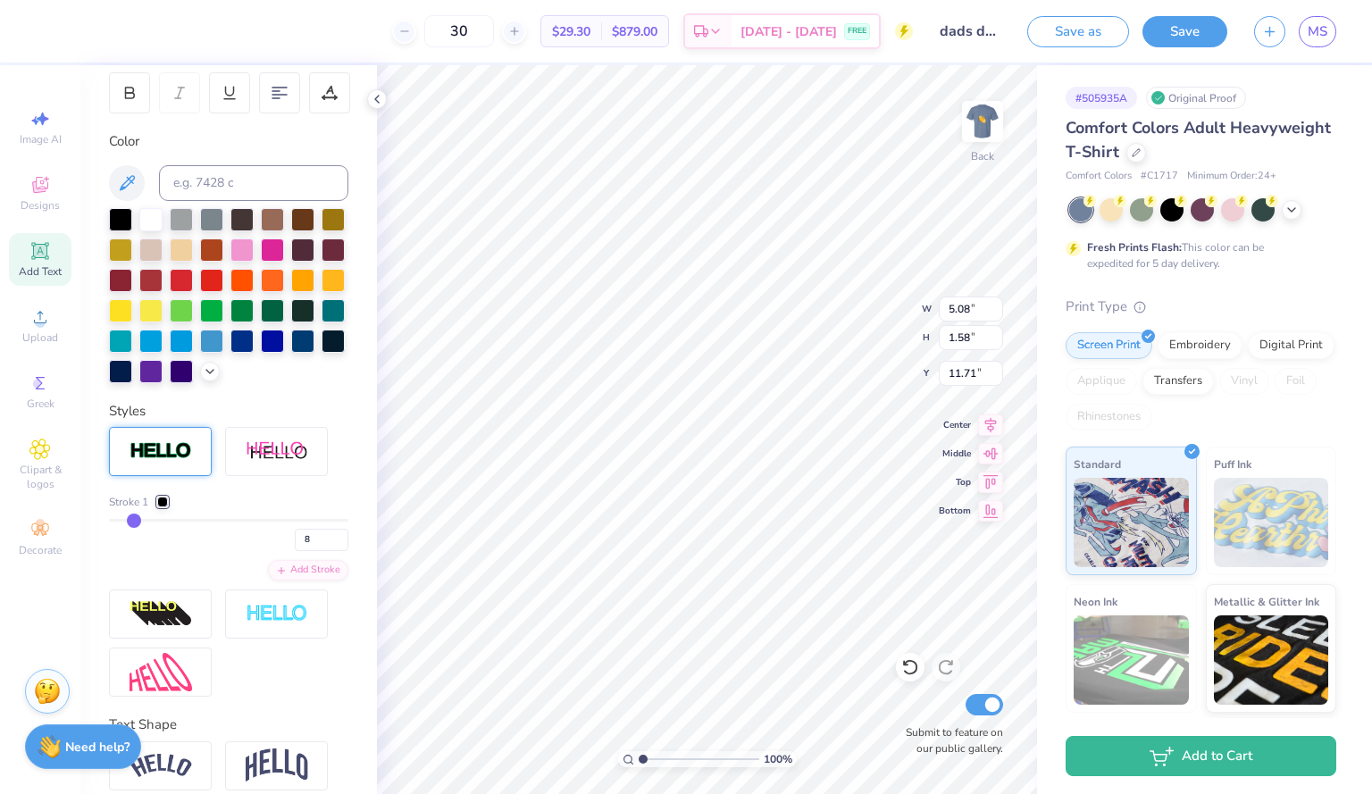
type input "9"
type input "10"
type input "11"
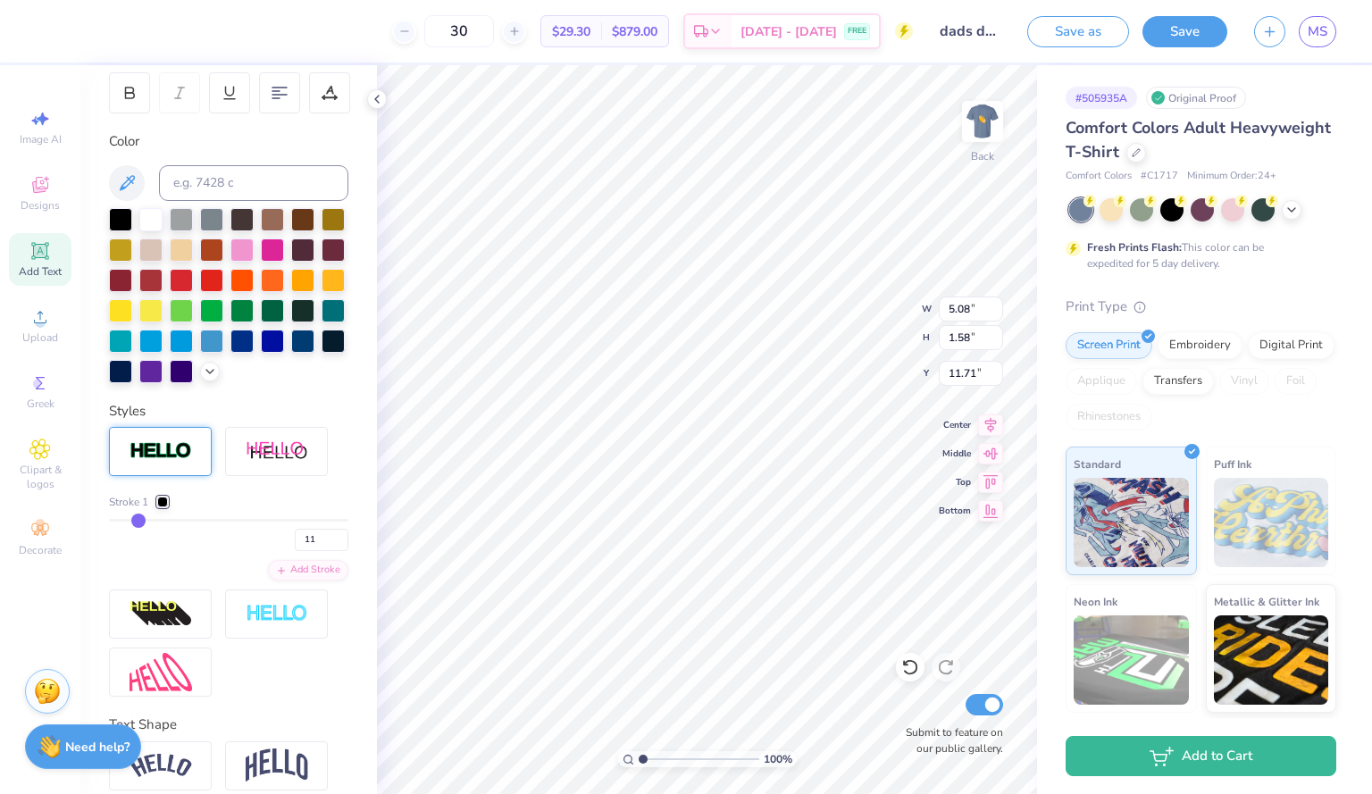
type input "12"
drag, startPoint x: 115, startPoint y: 553, endPoint x: 139, endPoint y: 553, distance: 24.1
type input "12"
click at [139, 522] on input "range" at bounding box center [228, 520] width 239 height 3
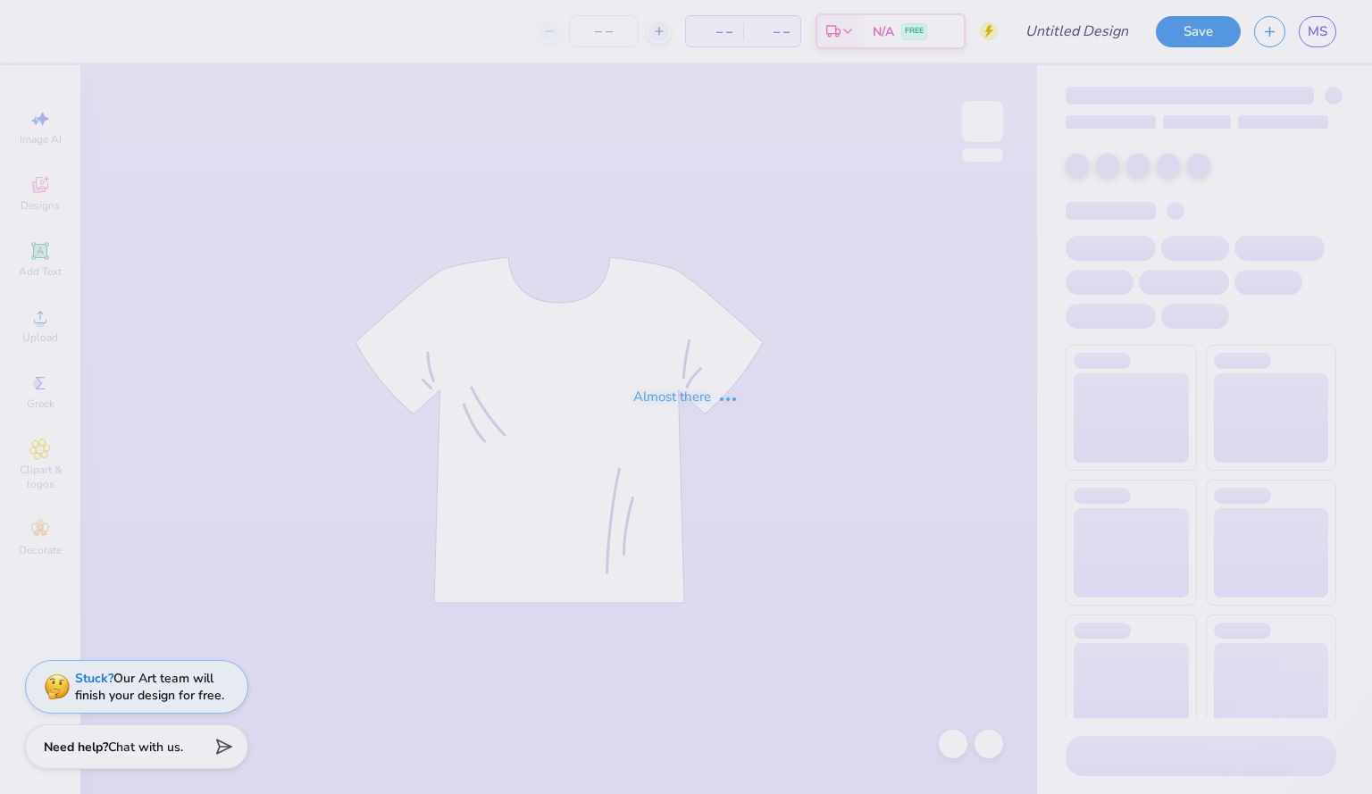
type input "dads day alethean"
type input "30"
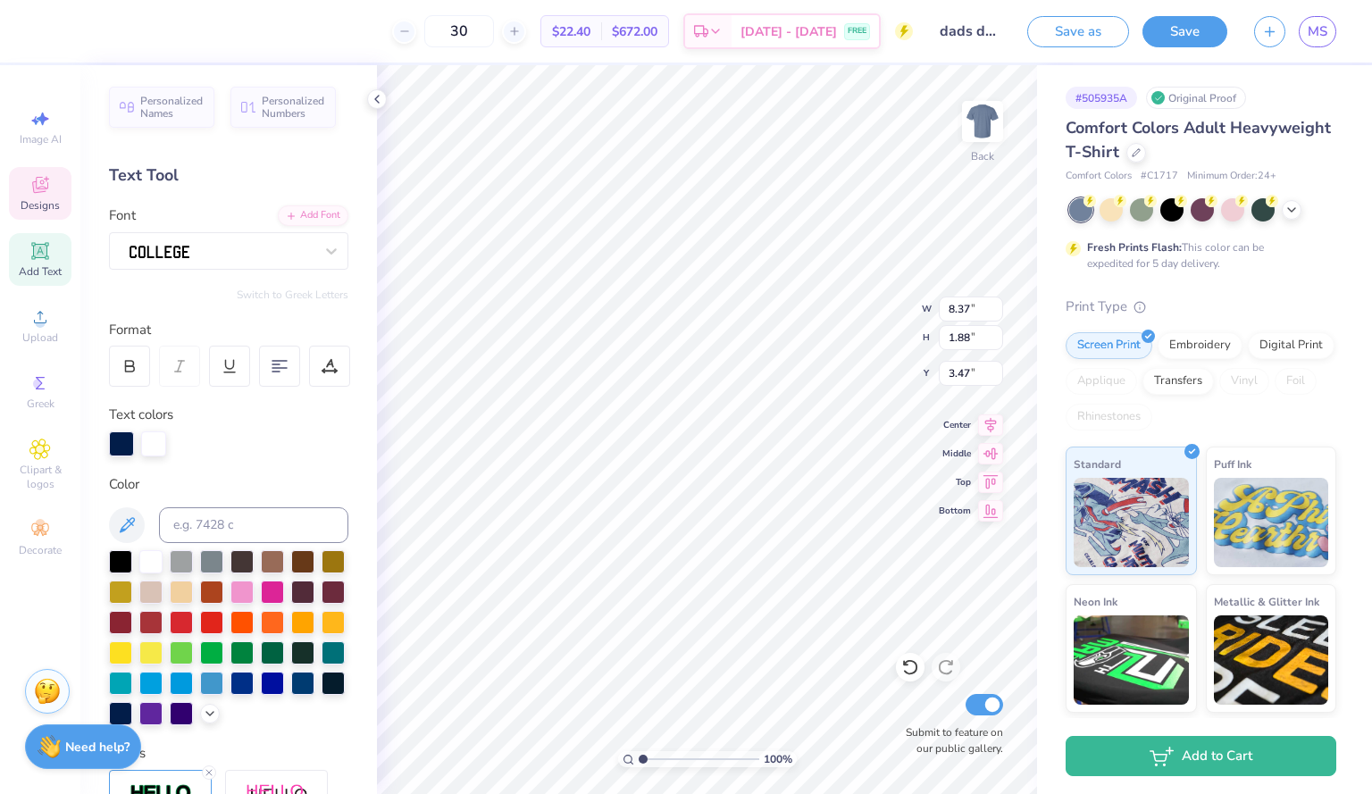
scroll to position [15, 3]
click at [43, 261] on icon at bounding box center [39, 250] width 21 height 21
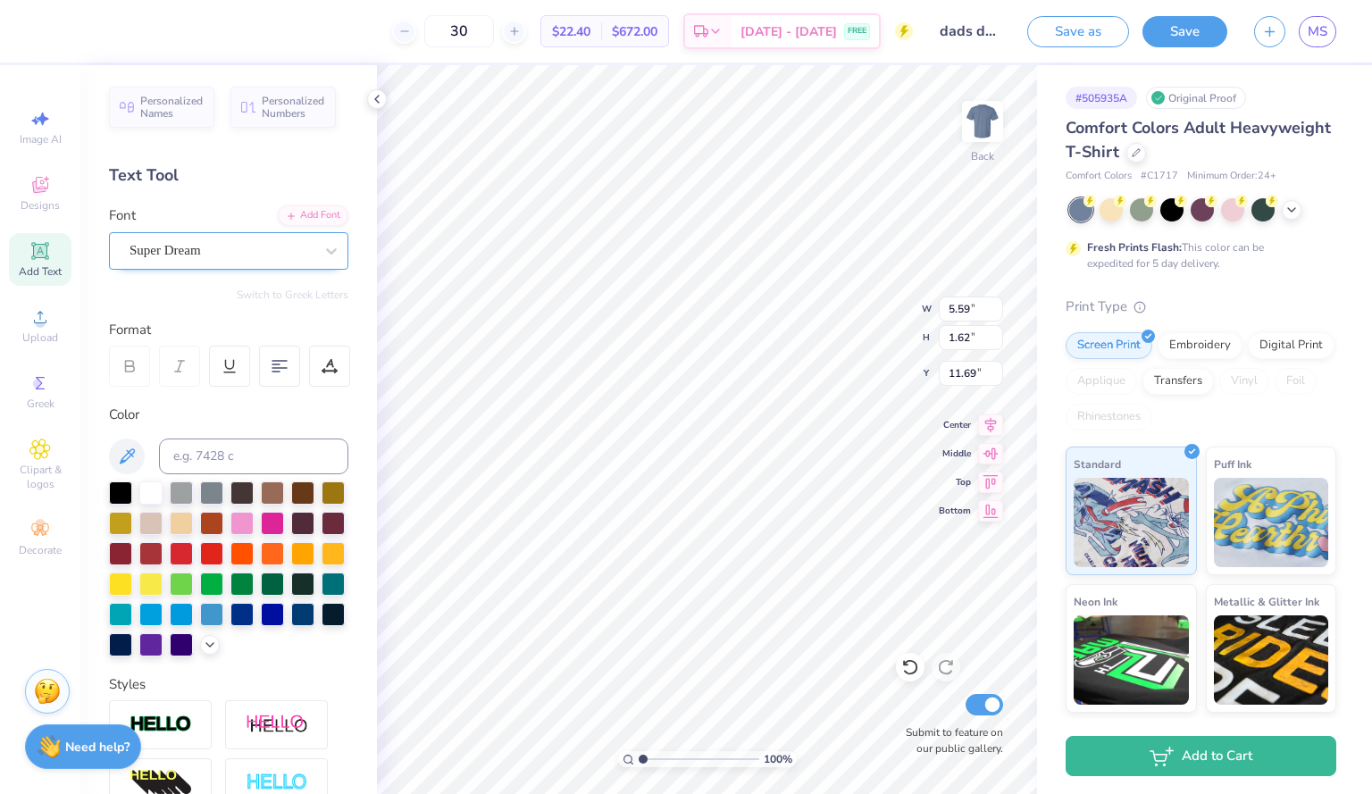
click at [194, 259] on div "Super Dream" at bounding box center [222, 251] width 188 height 28
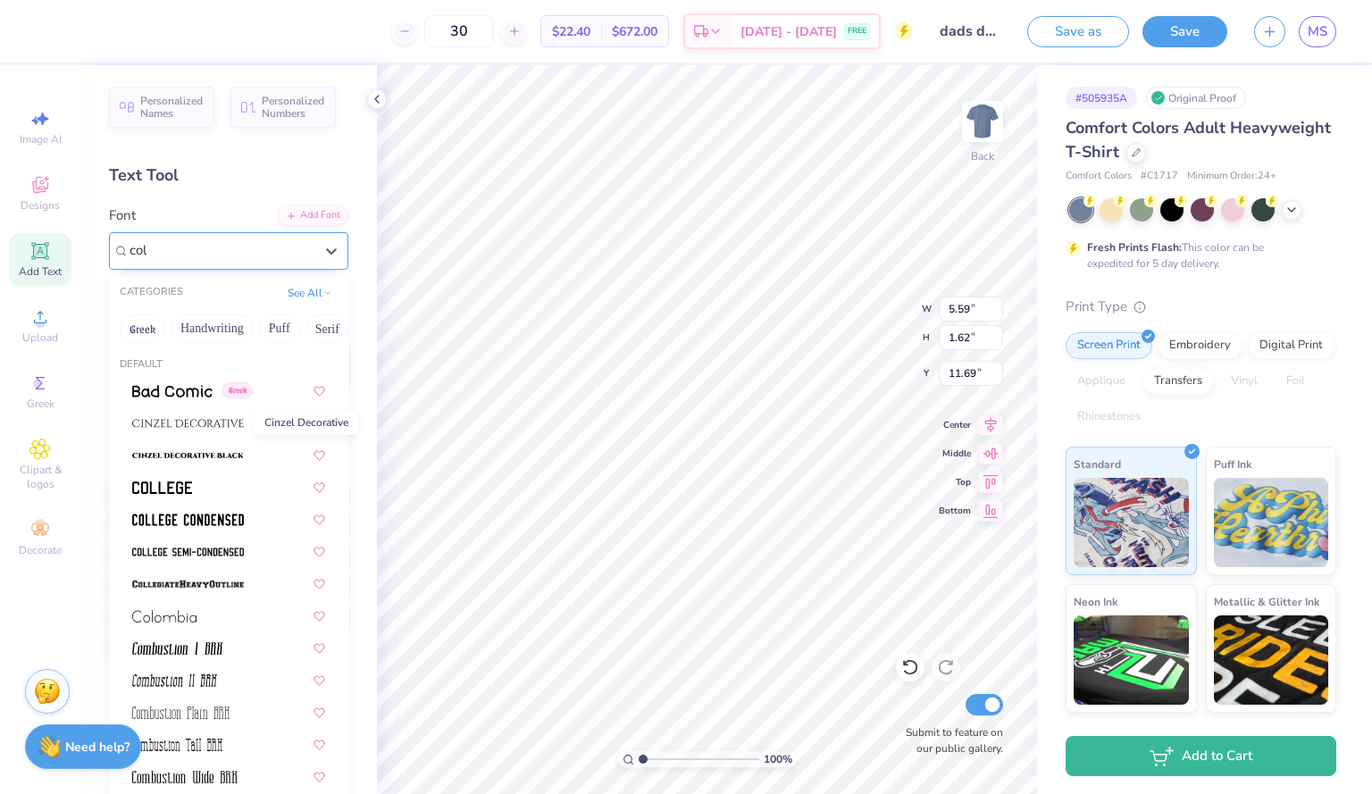
scroll to position [0, 0]
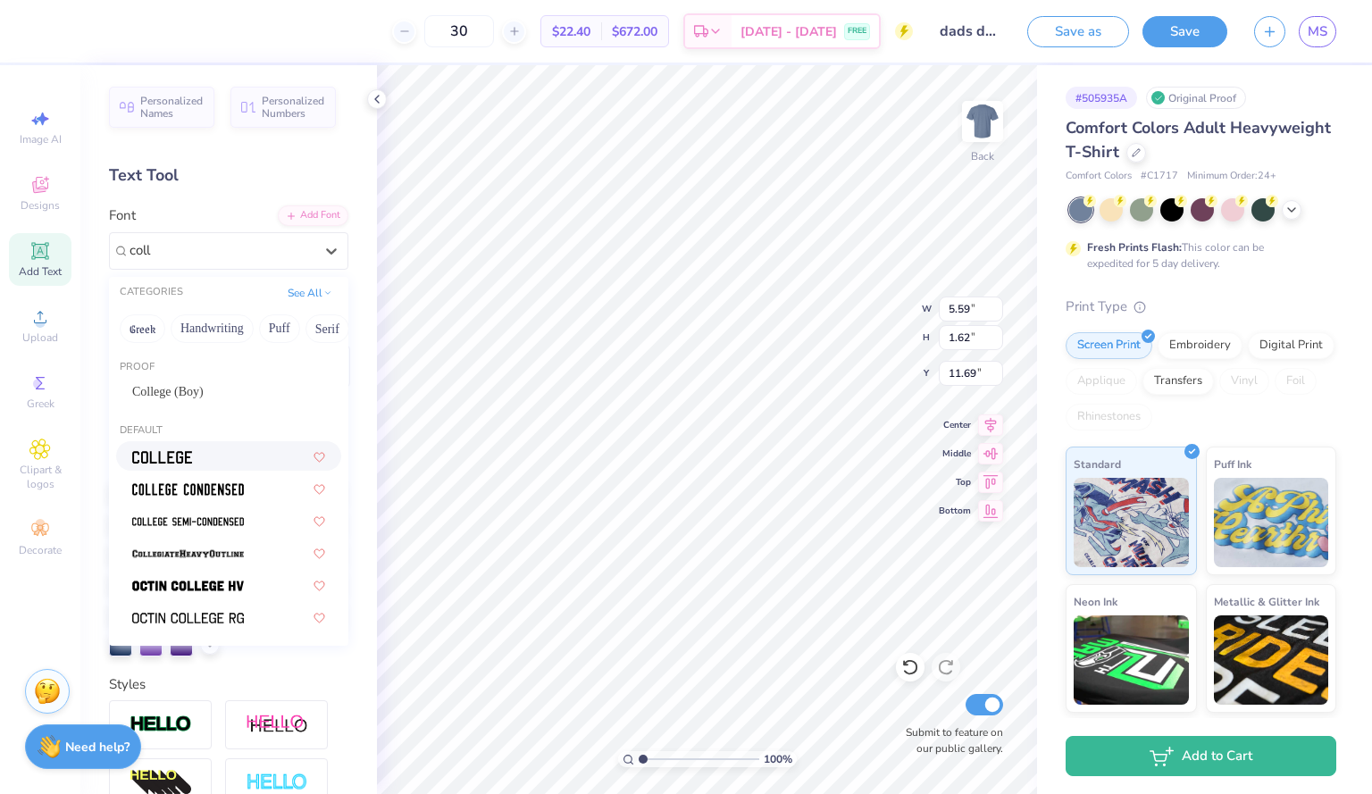
click at [191, 456] on img at bounding box center [162, 457] width 60 height 13
type input "coll"
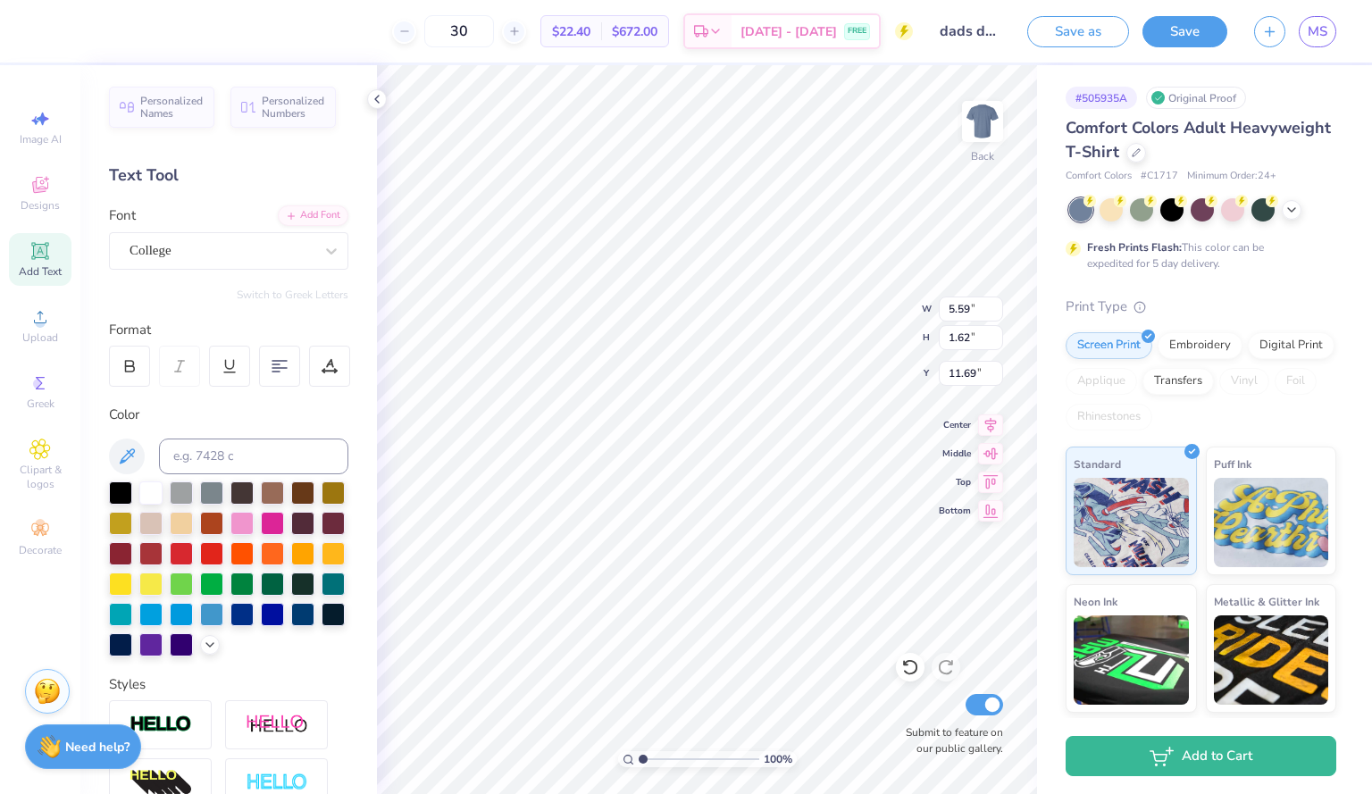
type input "5.08"
type input "1.58"
type input "11.71"
type textarea "T"
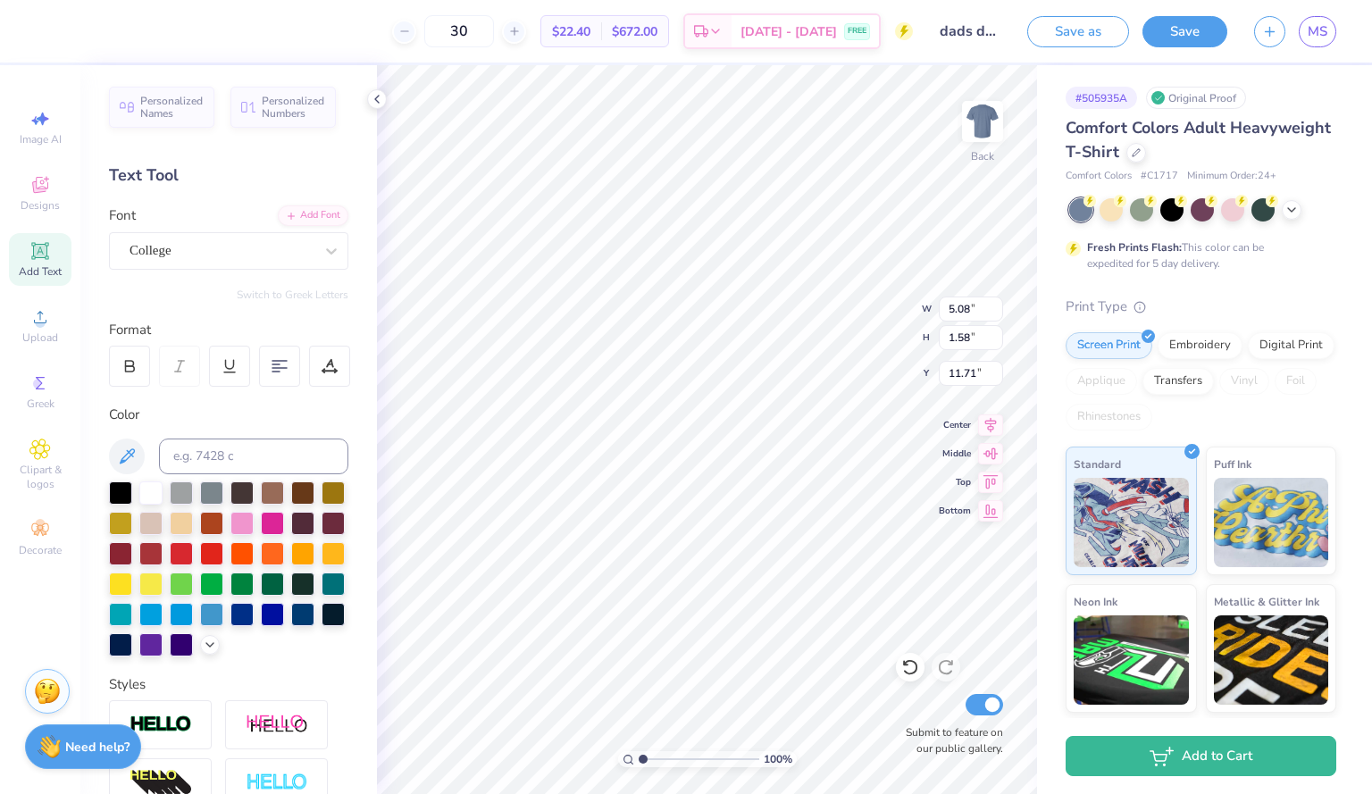
scroll to position [15, 4]
type textarea "DADS DAY"
click at [258, 247] on div "College" at bounding box center [222, 251] width 188 height 28
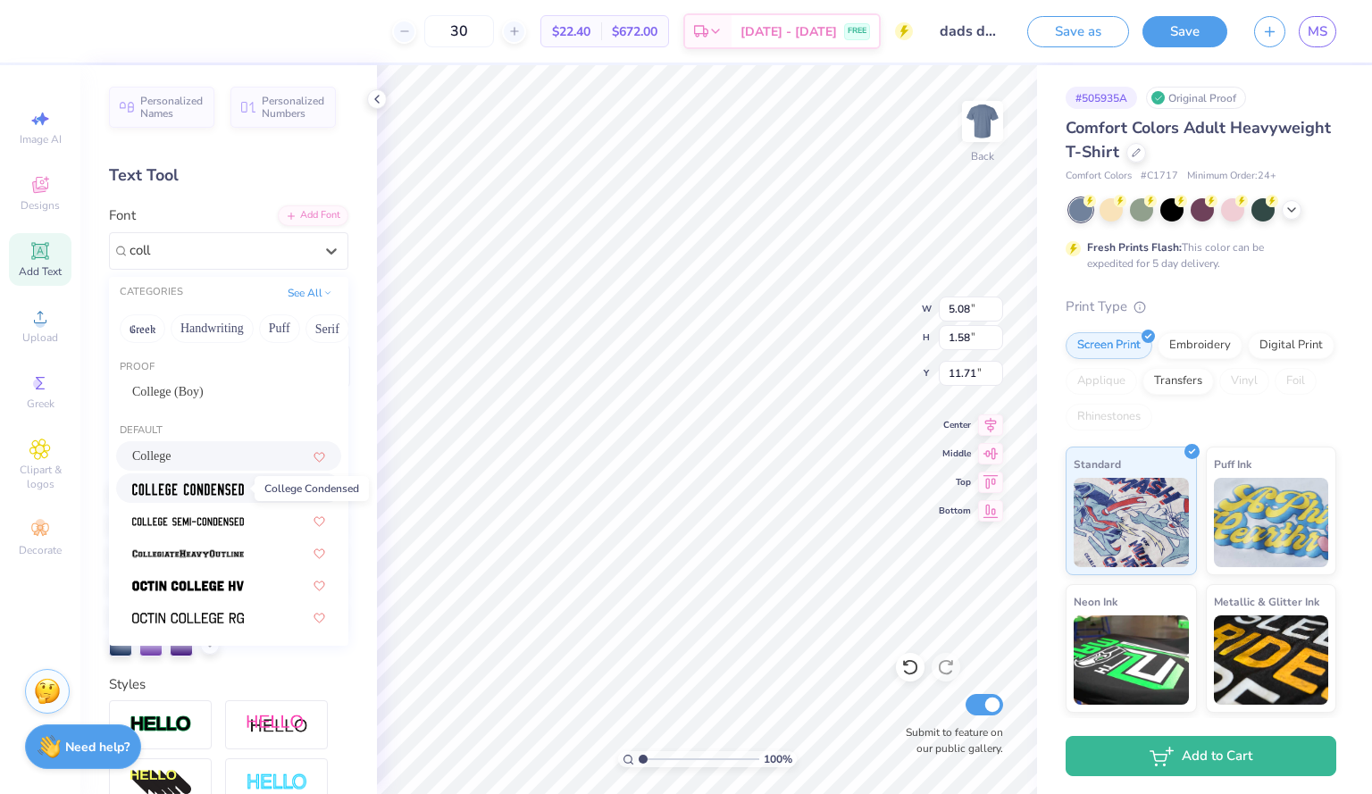
click at [236, 498] on span at bounding box center [188, 488] width 112 height 19
type input "coll"
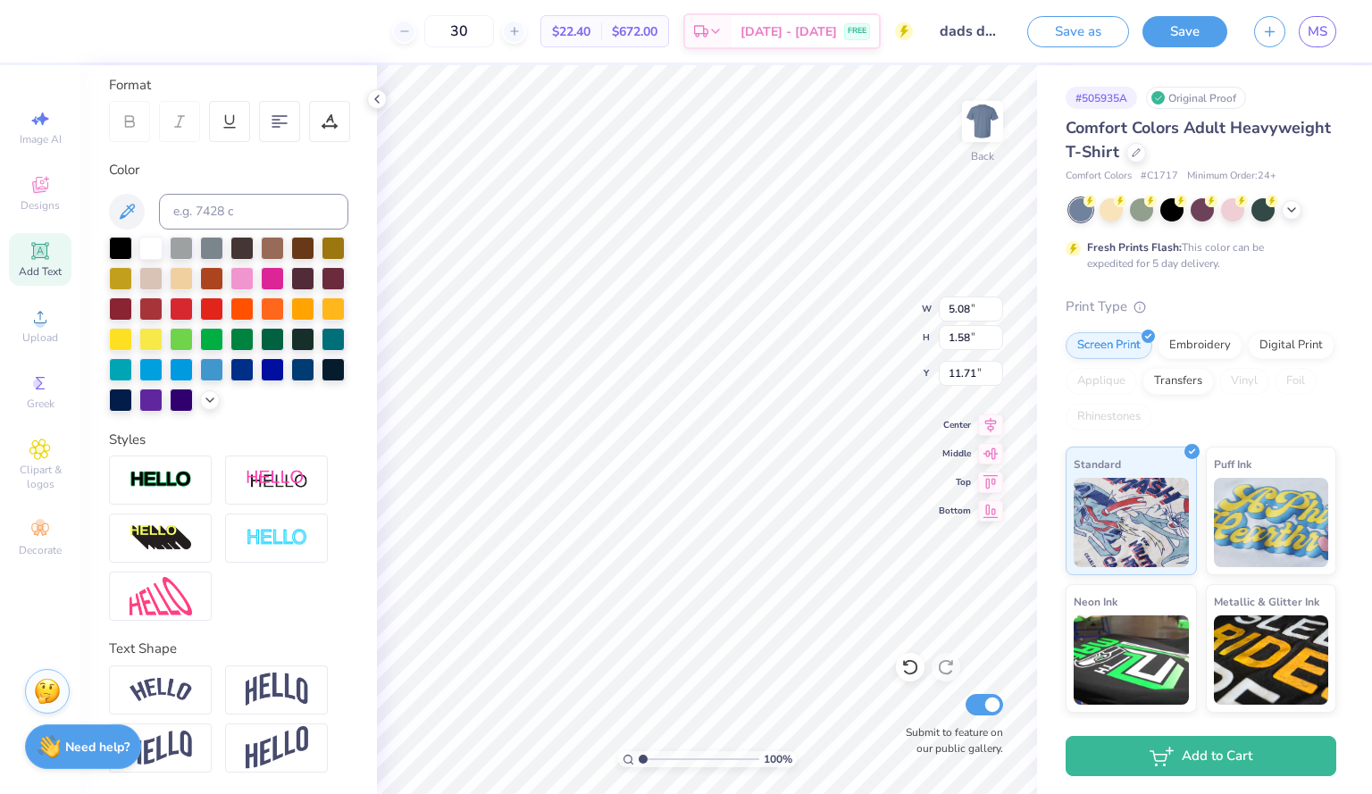
scroll to position [256, 0]
click at [180, 551] on img at bounding box center [161, 538] width 63 height 29
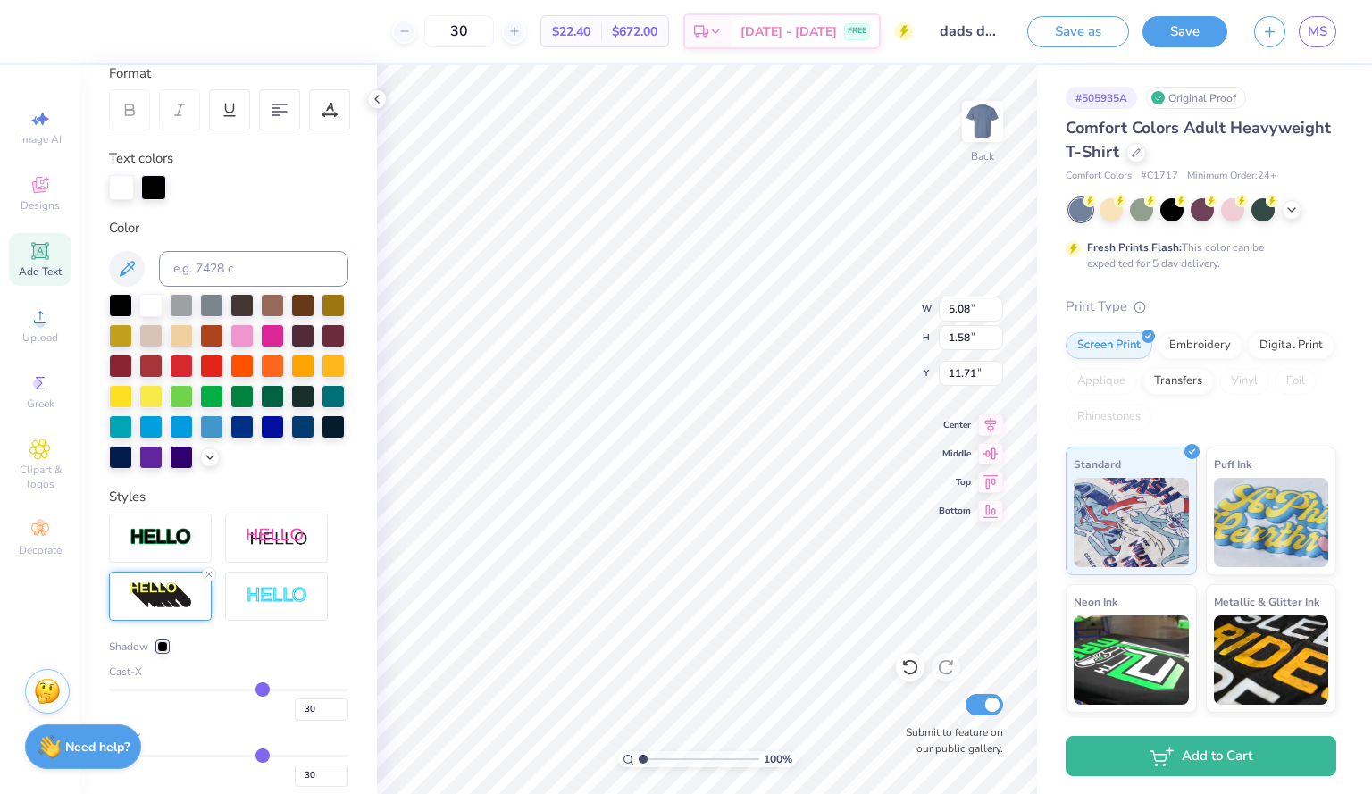
type input "32"
type input "27"
type input "23"
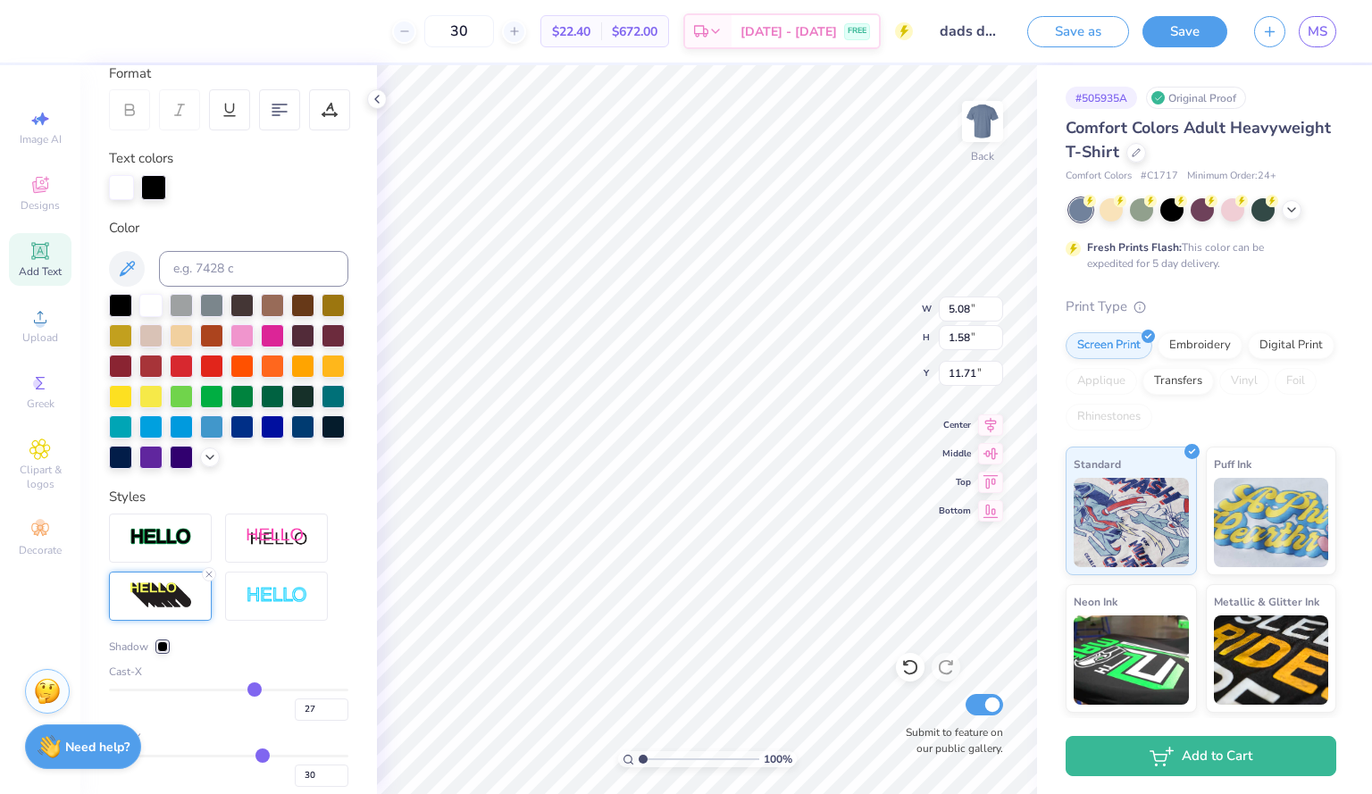
type input "23"
type input "19"
type input "17"
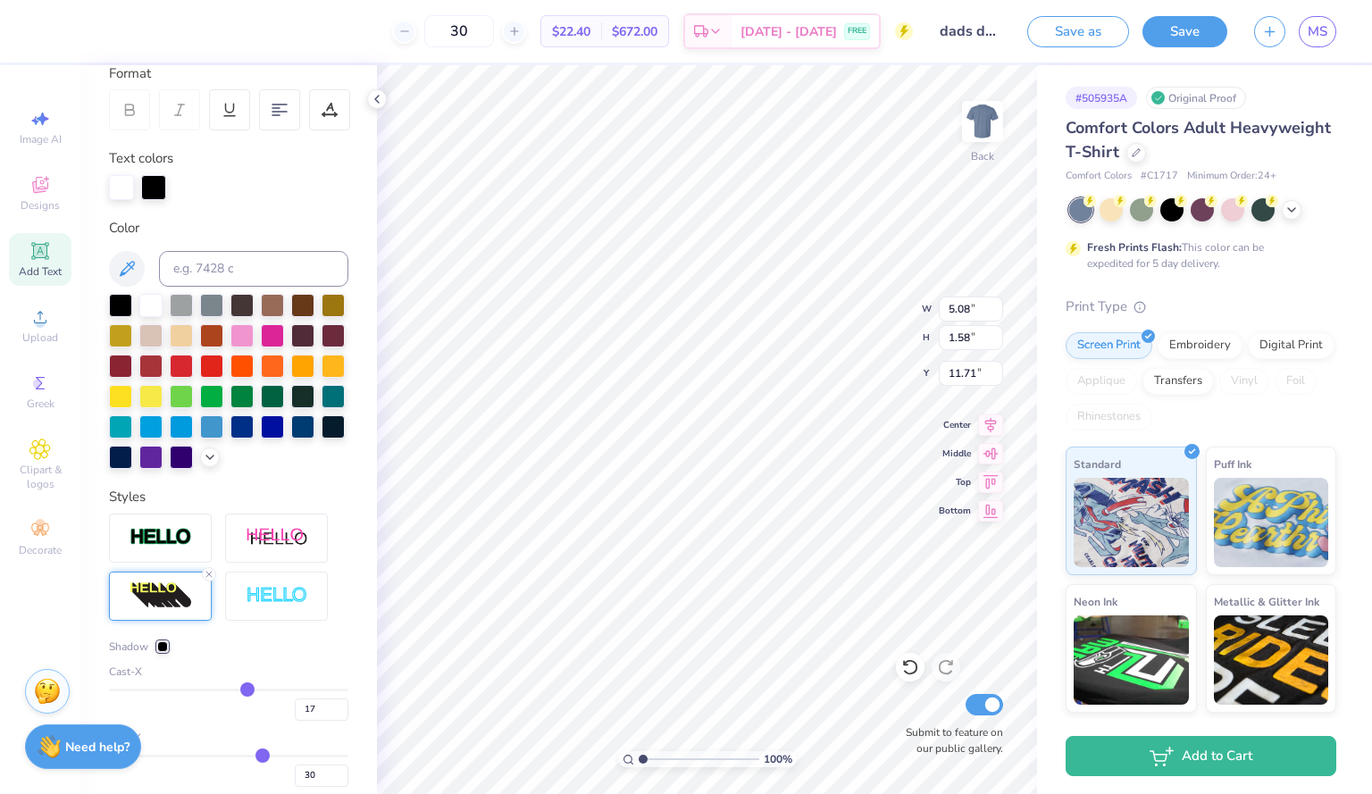
type input "16"
type input "12"
type input "11"
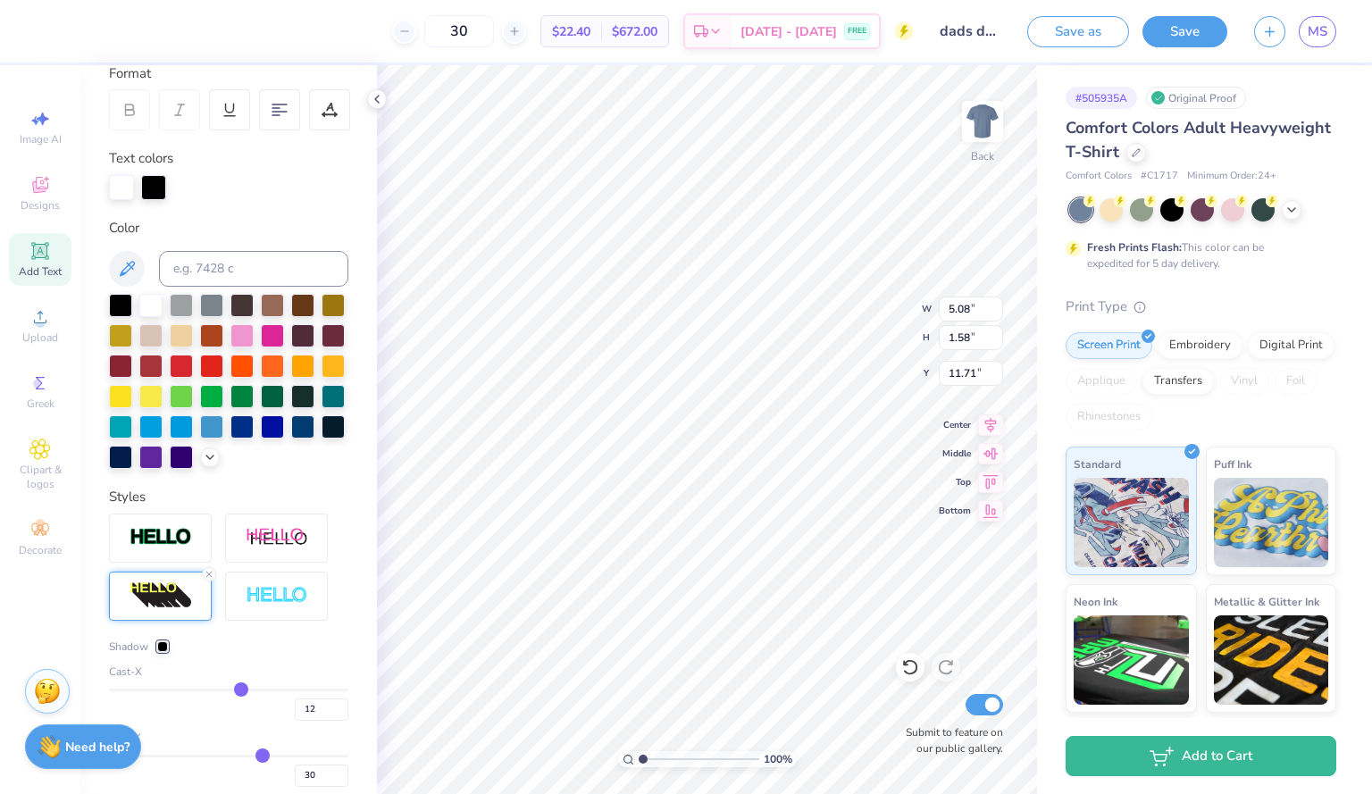
type input "11"
type input "7"
type input "5"
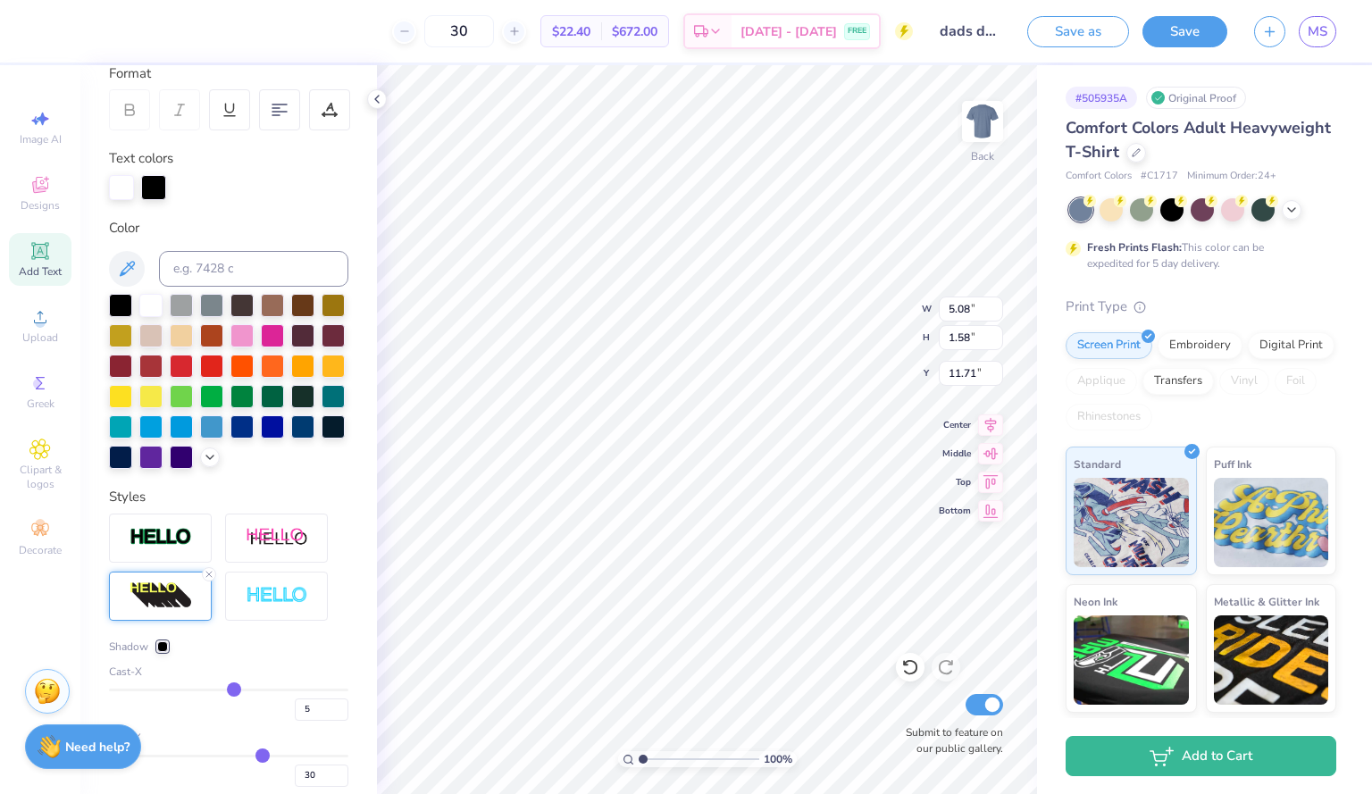
type input "4"
type input "3"
type input "1"
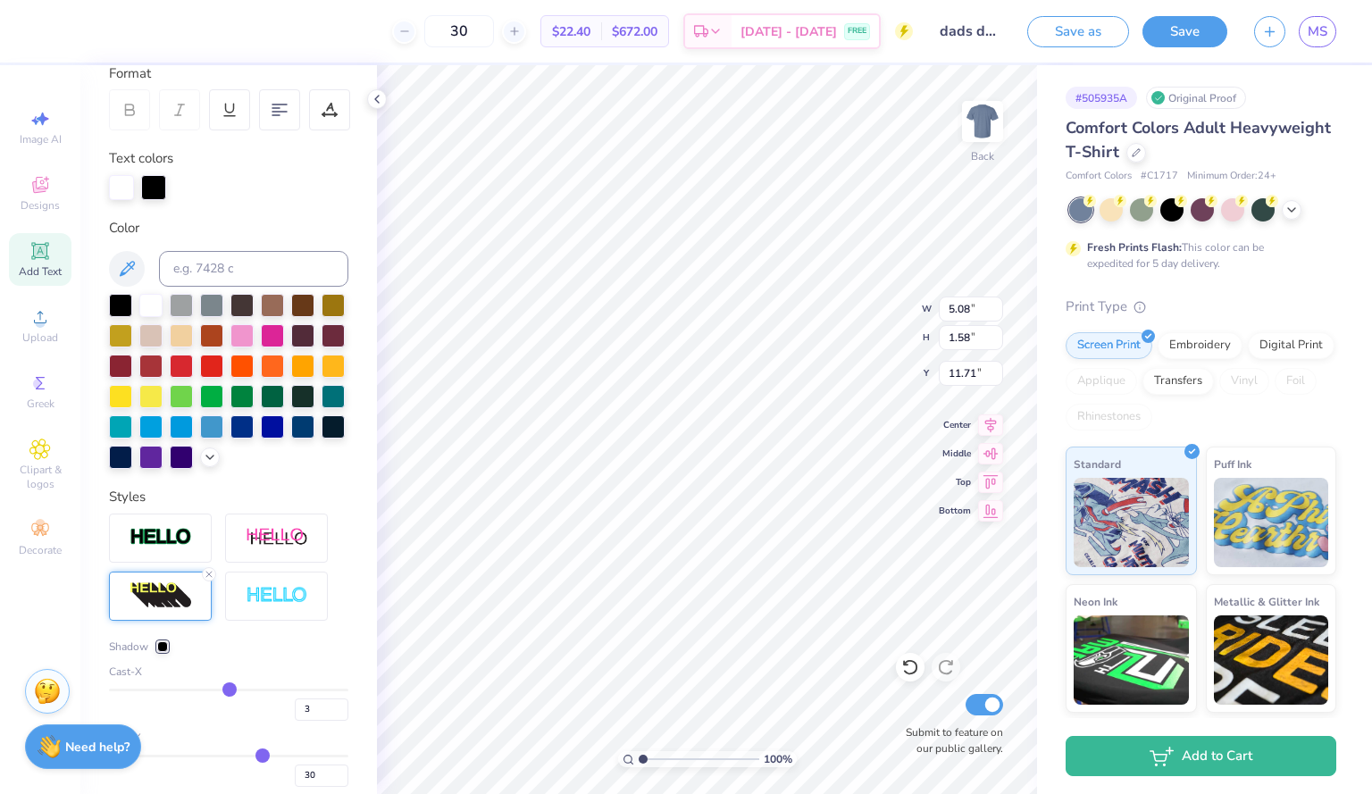
type input "1"
type input "0"
type input "-3"
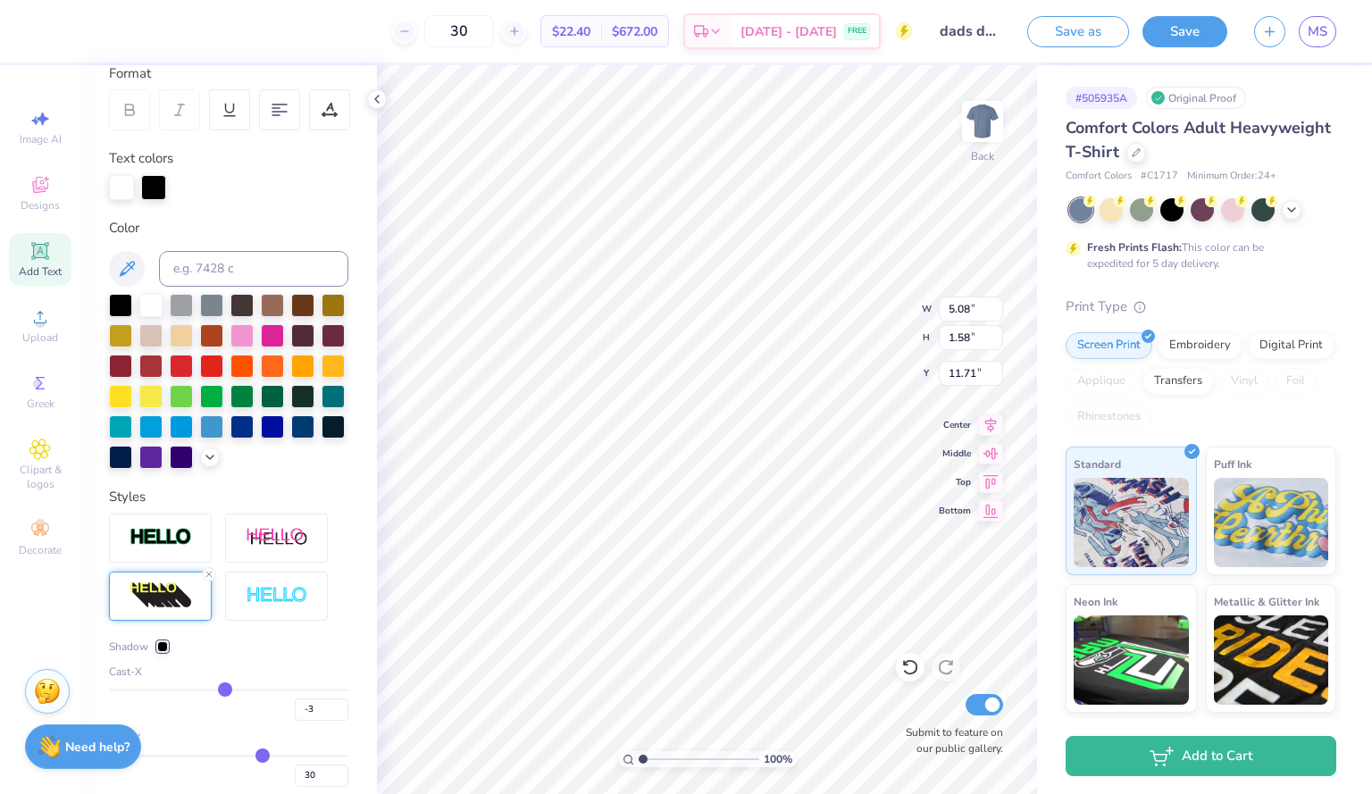
type input "-5"
type input "-6"
type input "-9"
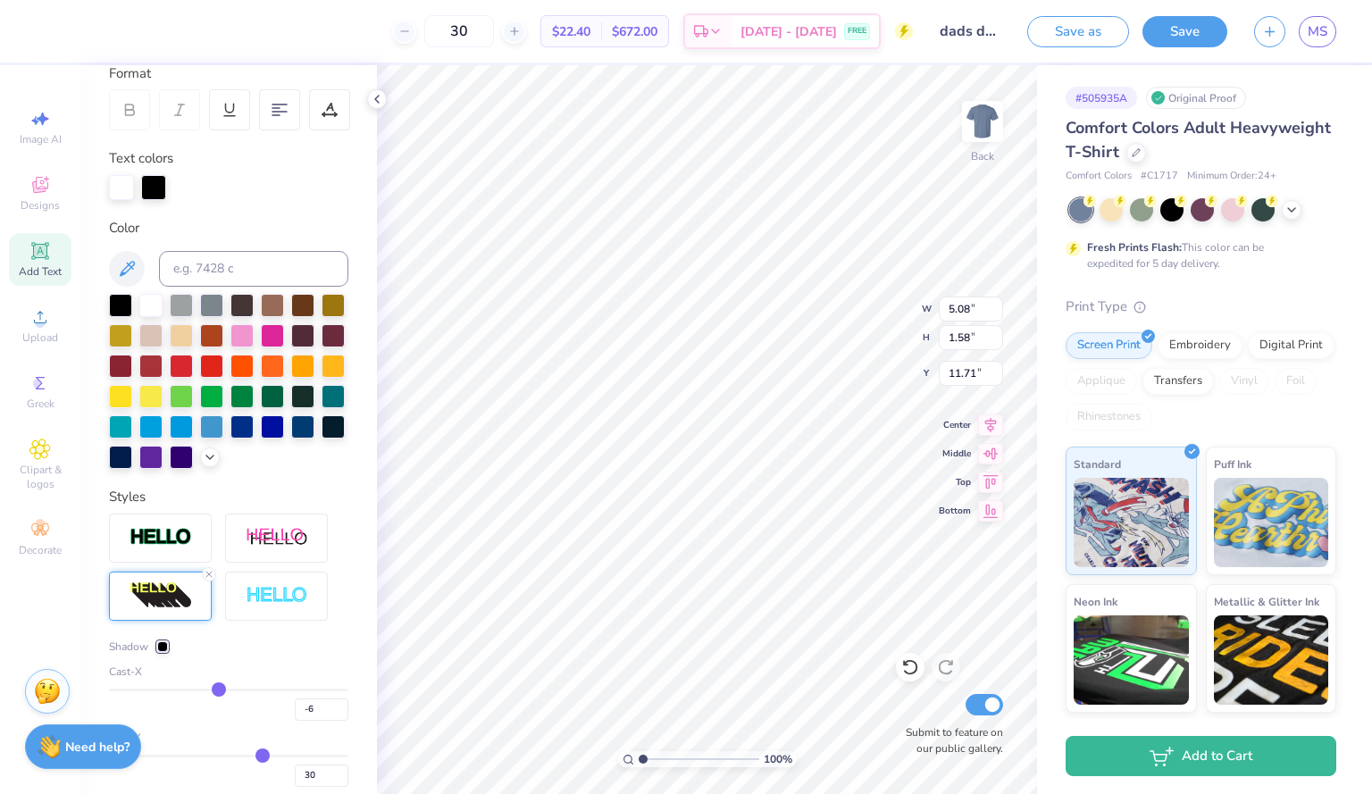
type input "-9"
type input "-11"
type input "-13"
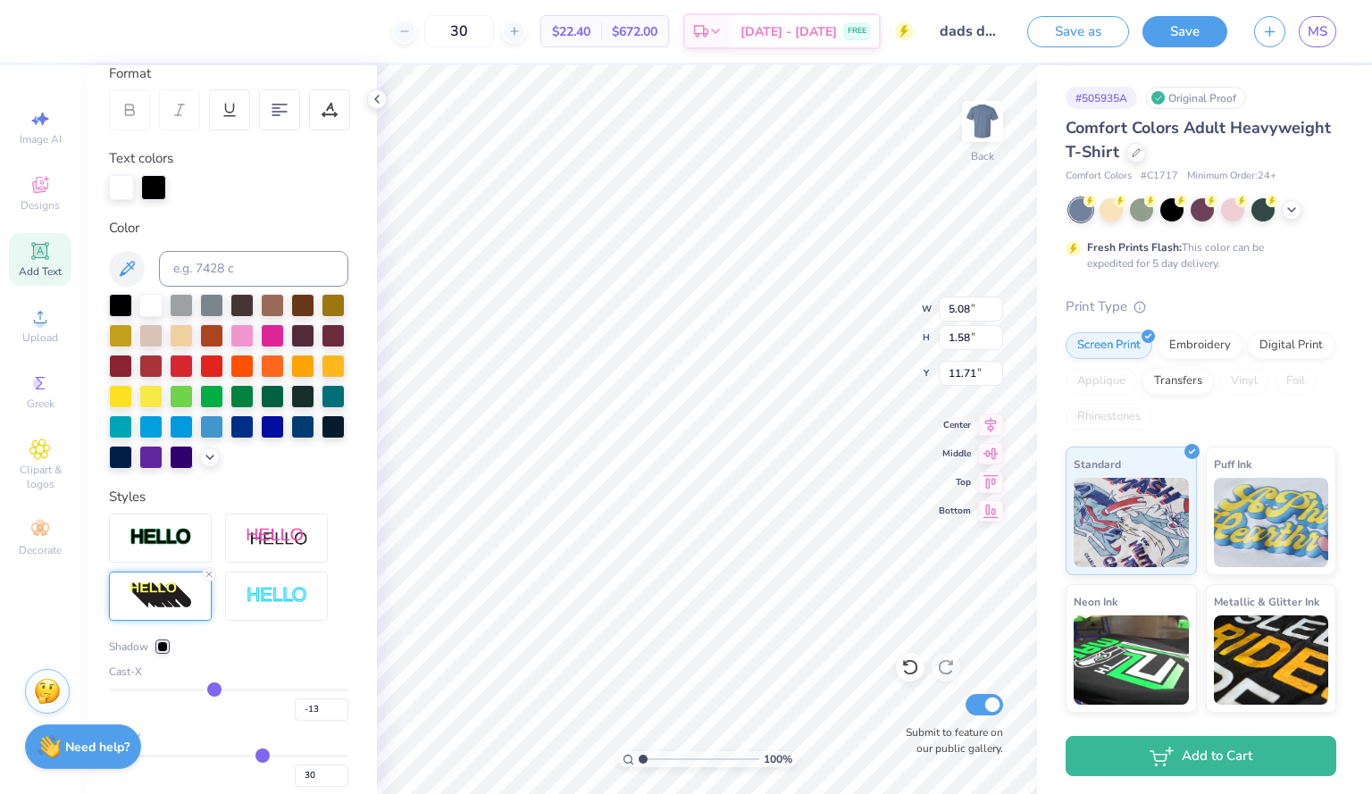
type input "-16"
type input "-17"
type input "-18"
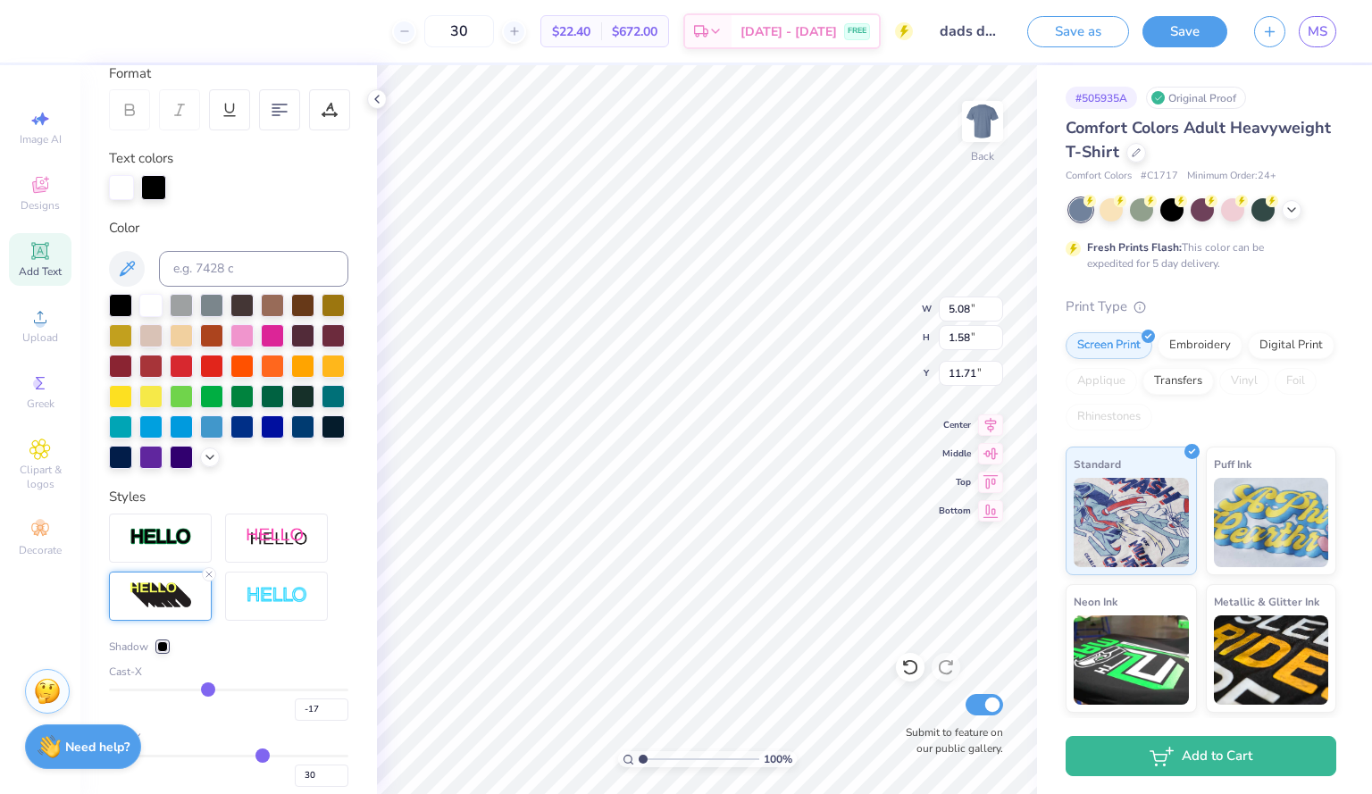
type input "-18"
type input "-21"
type input "-22"
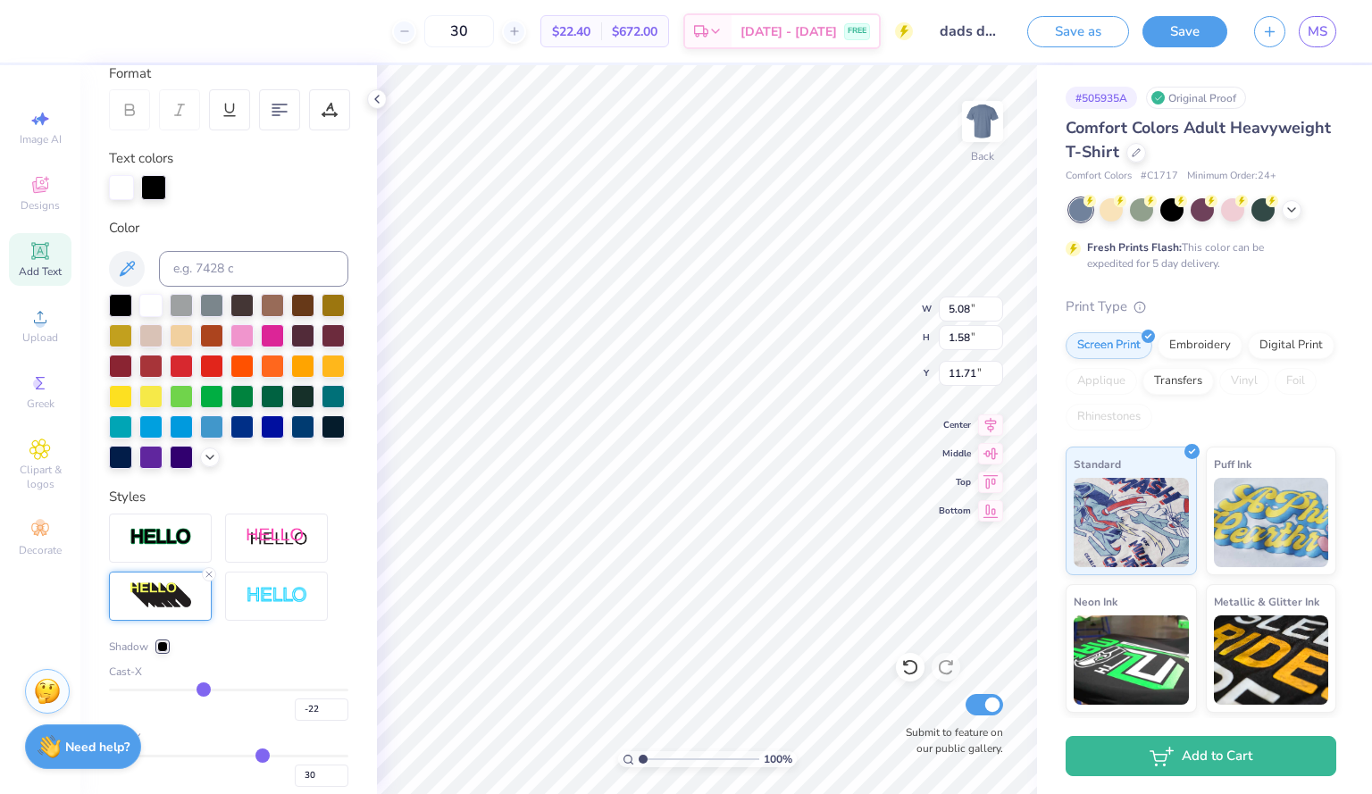
type input "-23"
type input "-24"
type input "-25"
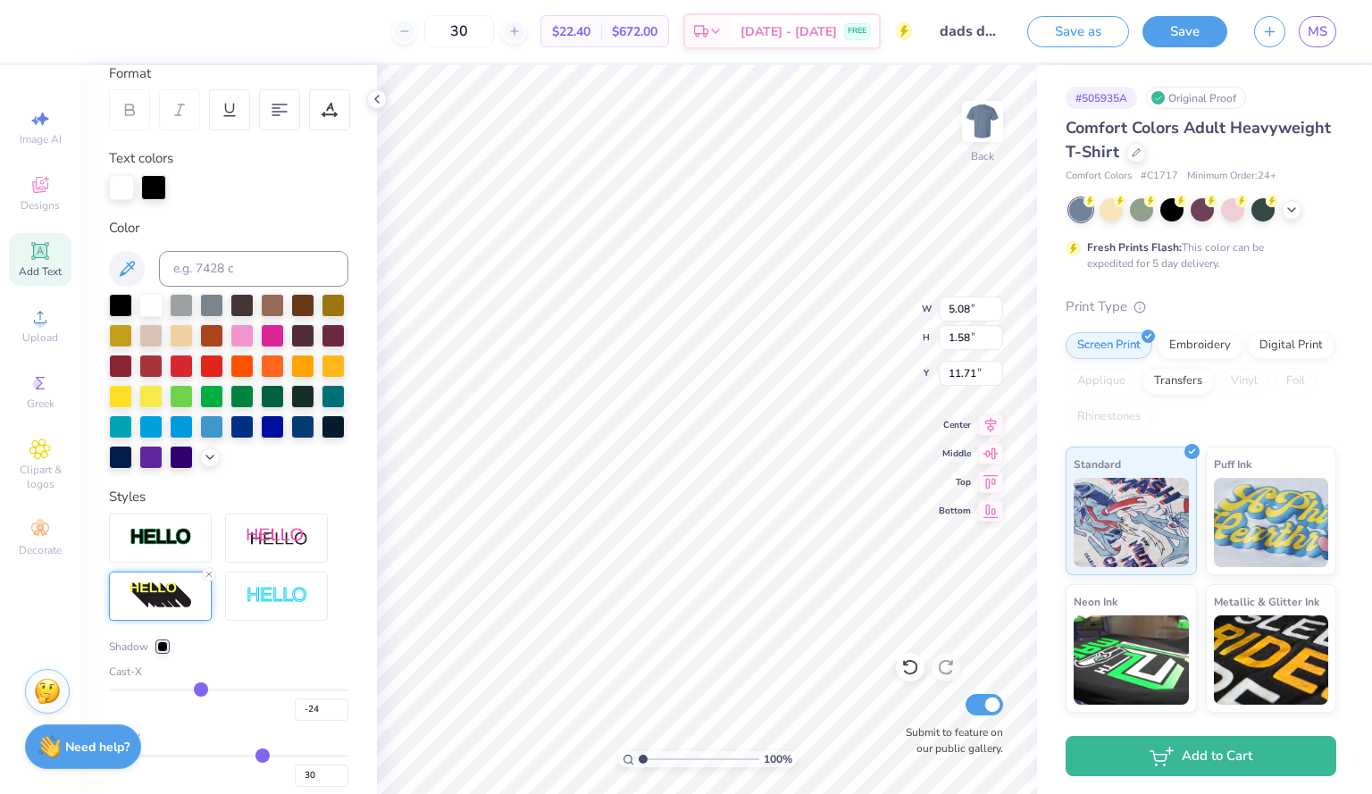
type input "-25"
type input "-26"
type input "-27"
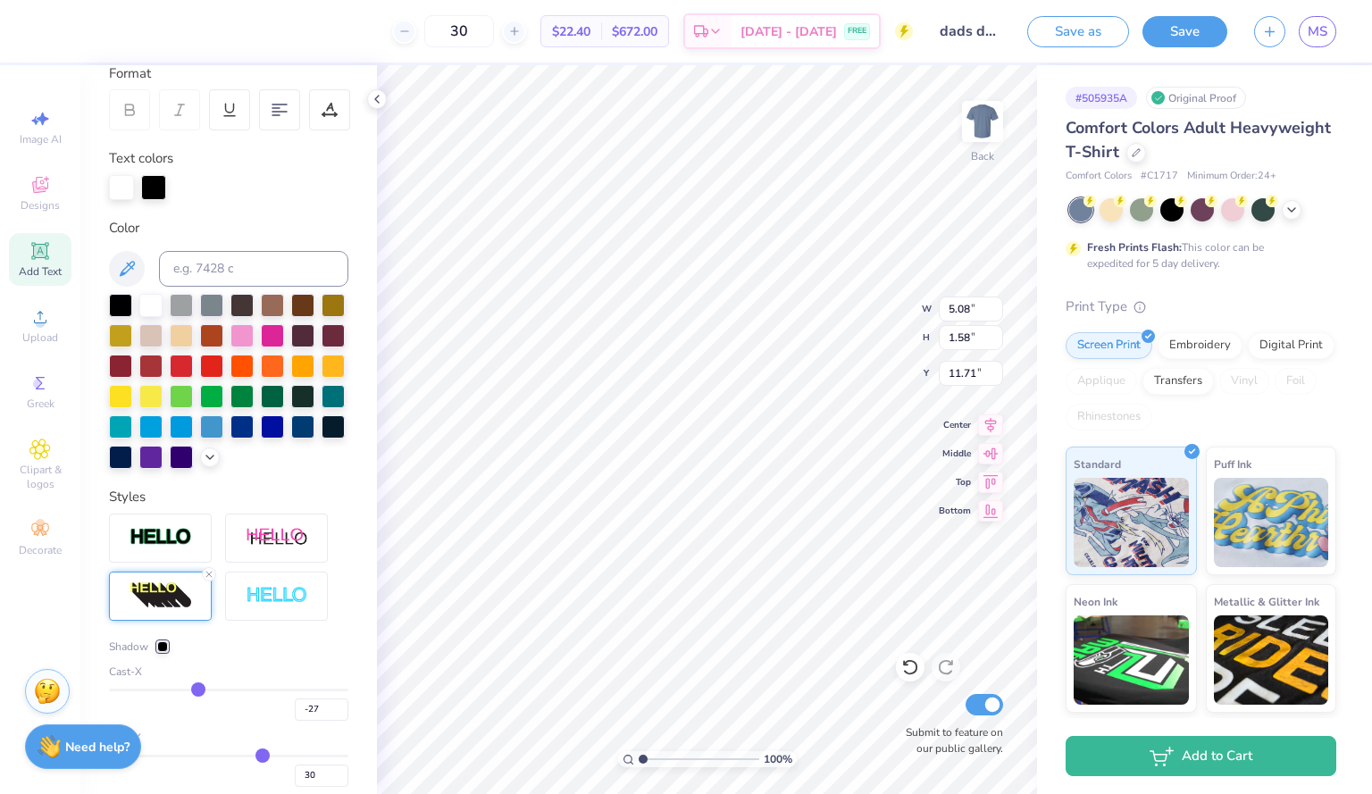
type input "-28"
type input "-29"
type input "-30"
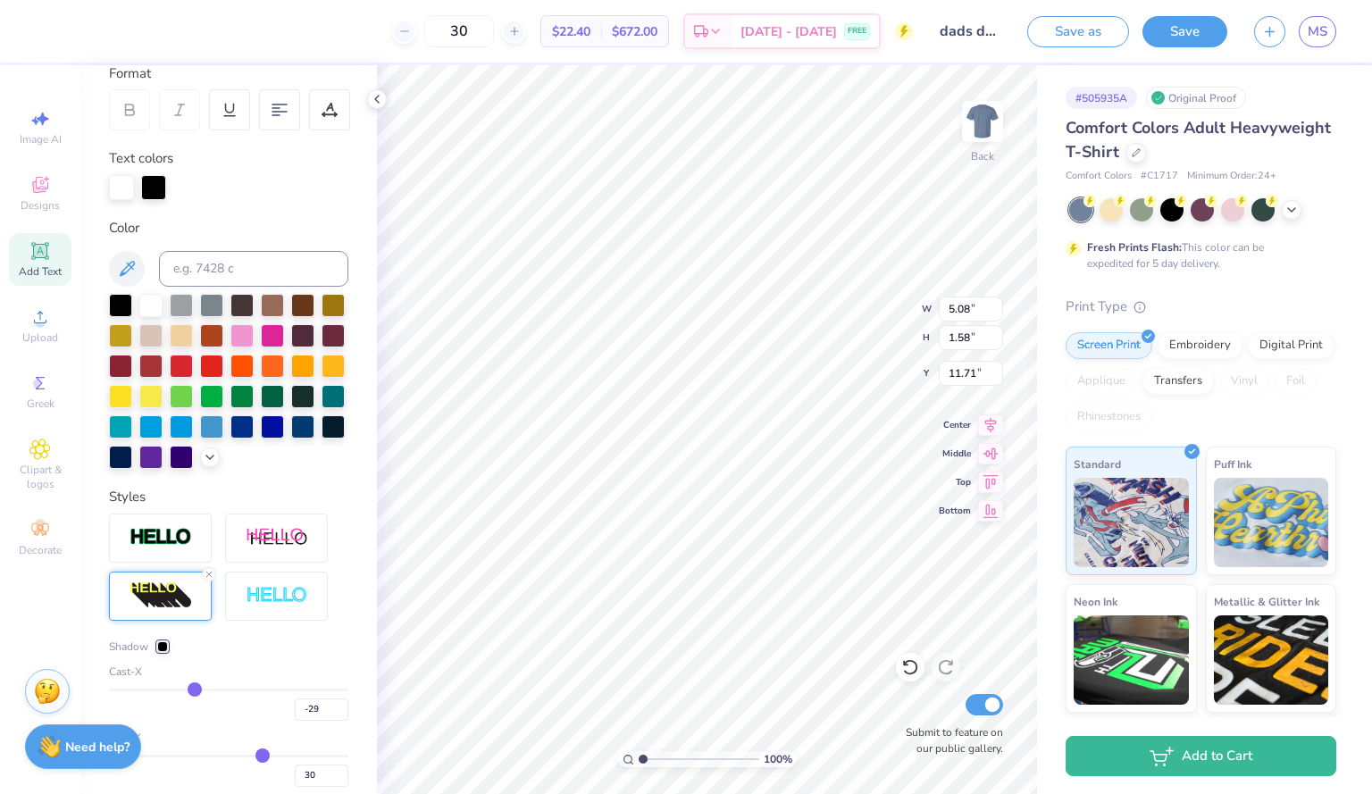
type input "-30"
type input "-31"
type input "-32"
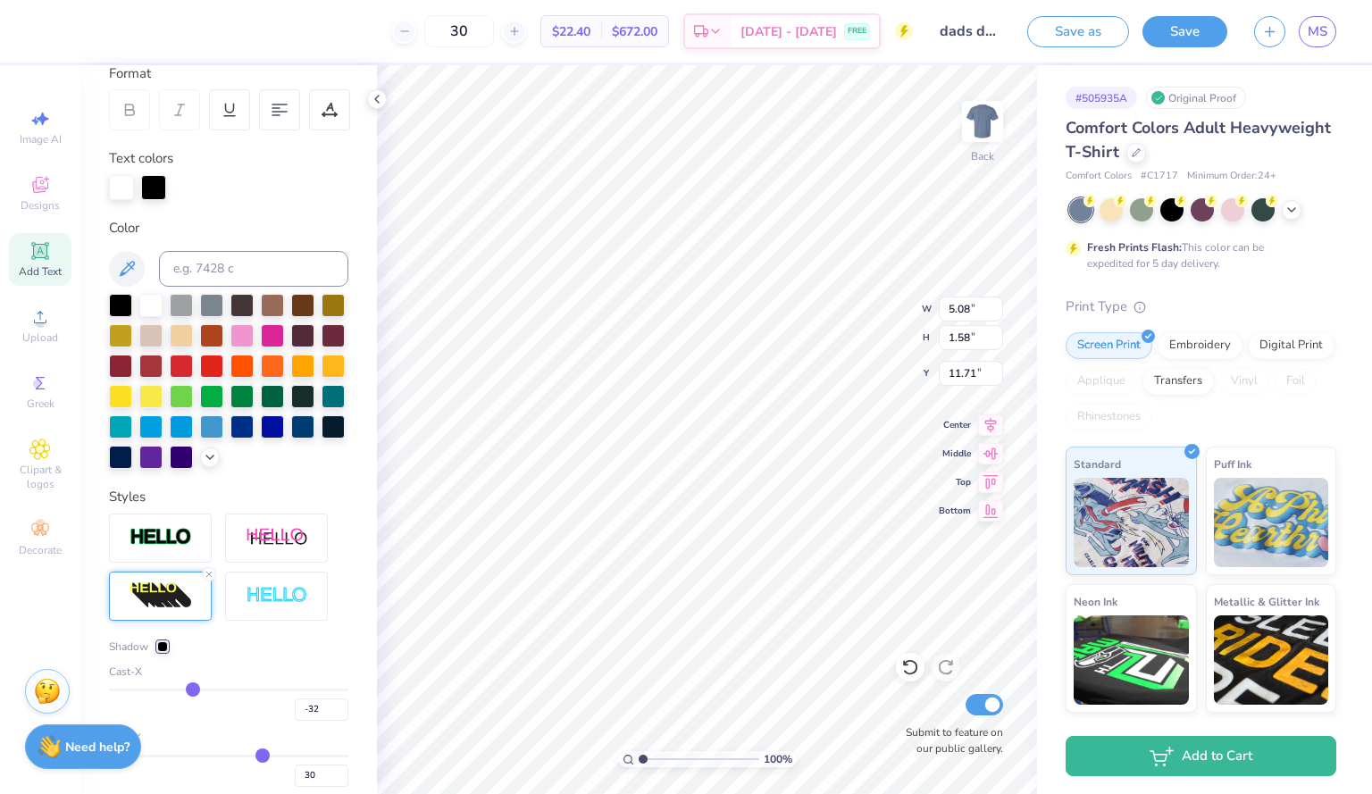
type input "-34"
type input "-35"
type input "-36"
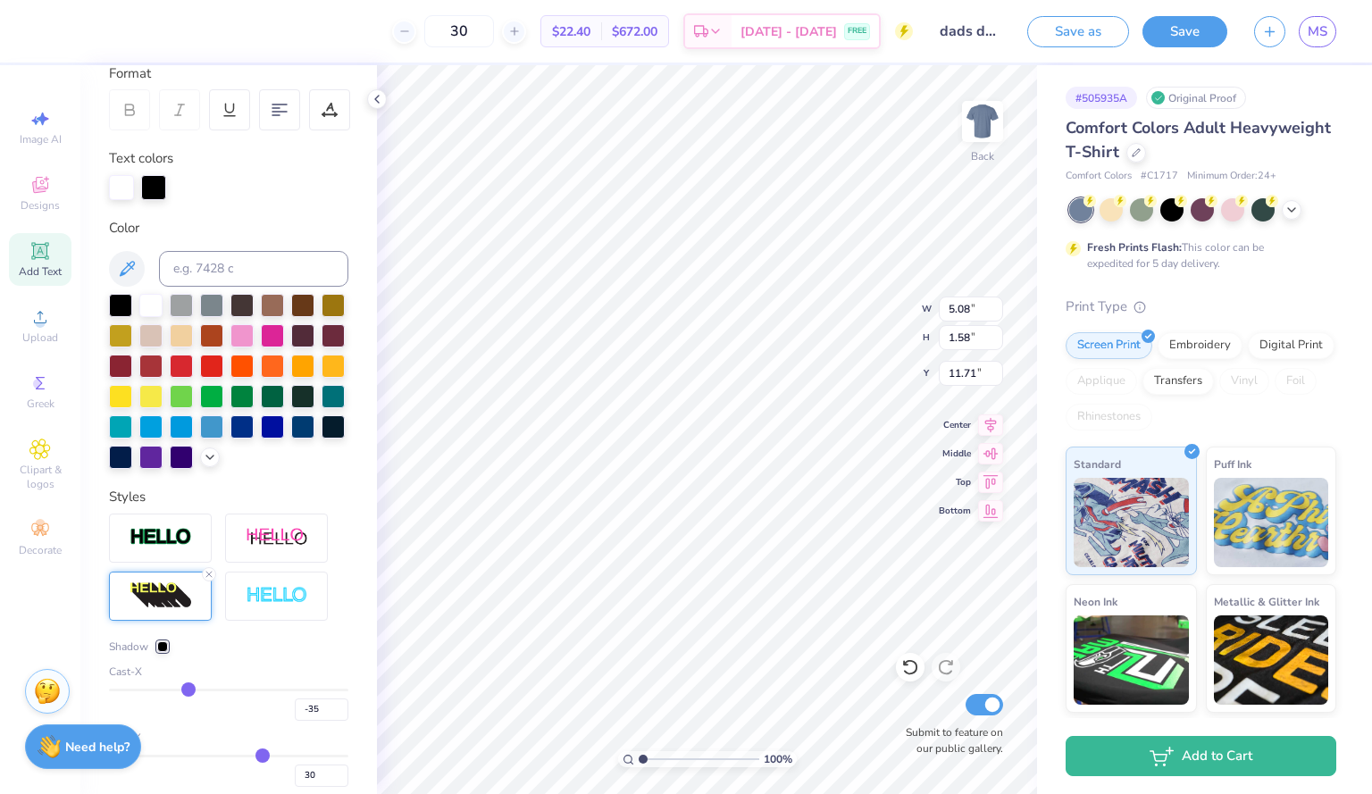
type input "-36"
type input "-37"
type input "-38"
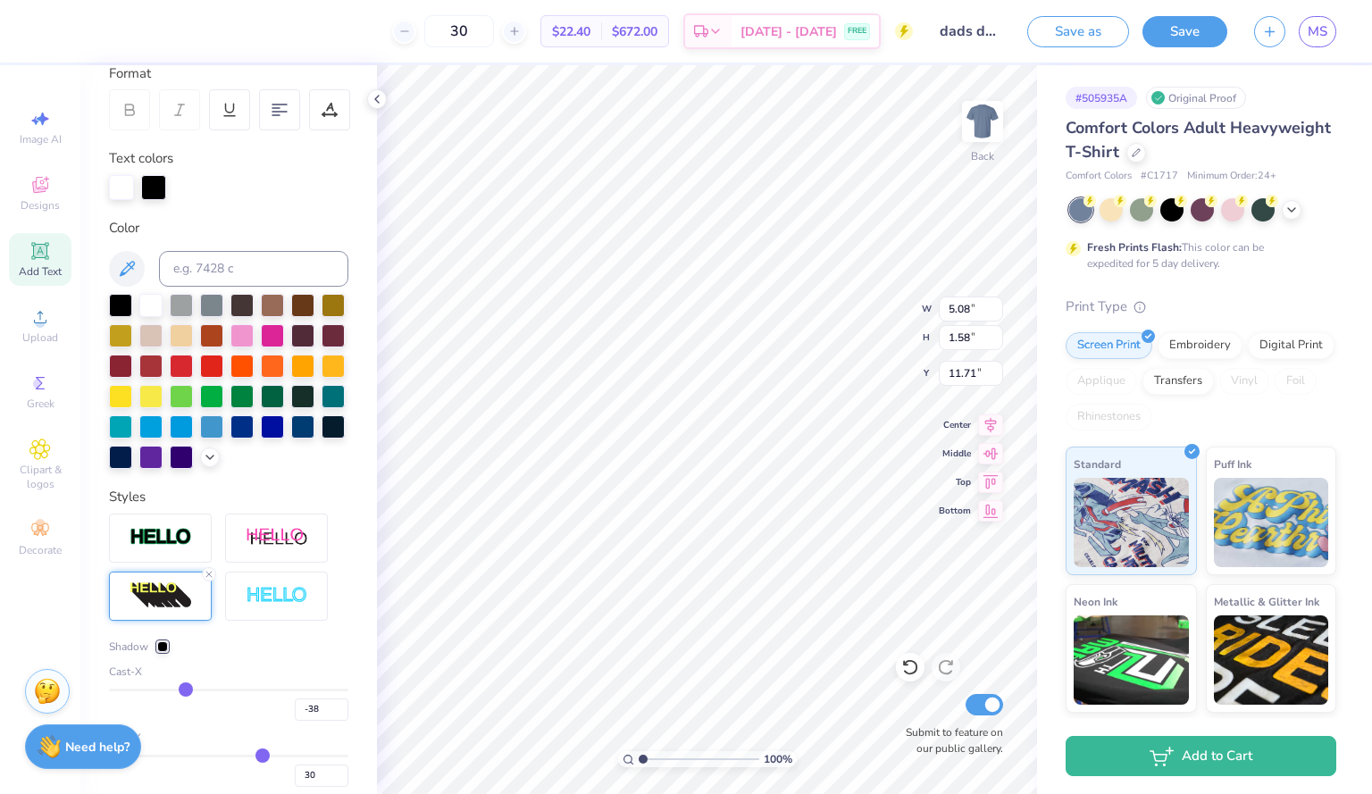
type input "-40"
type input "-41"
type input "-43"
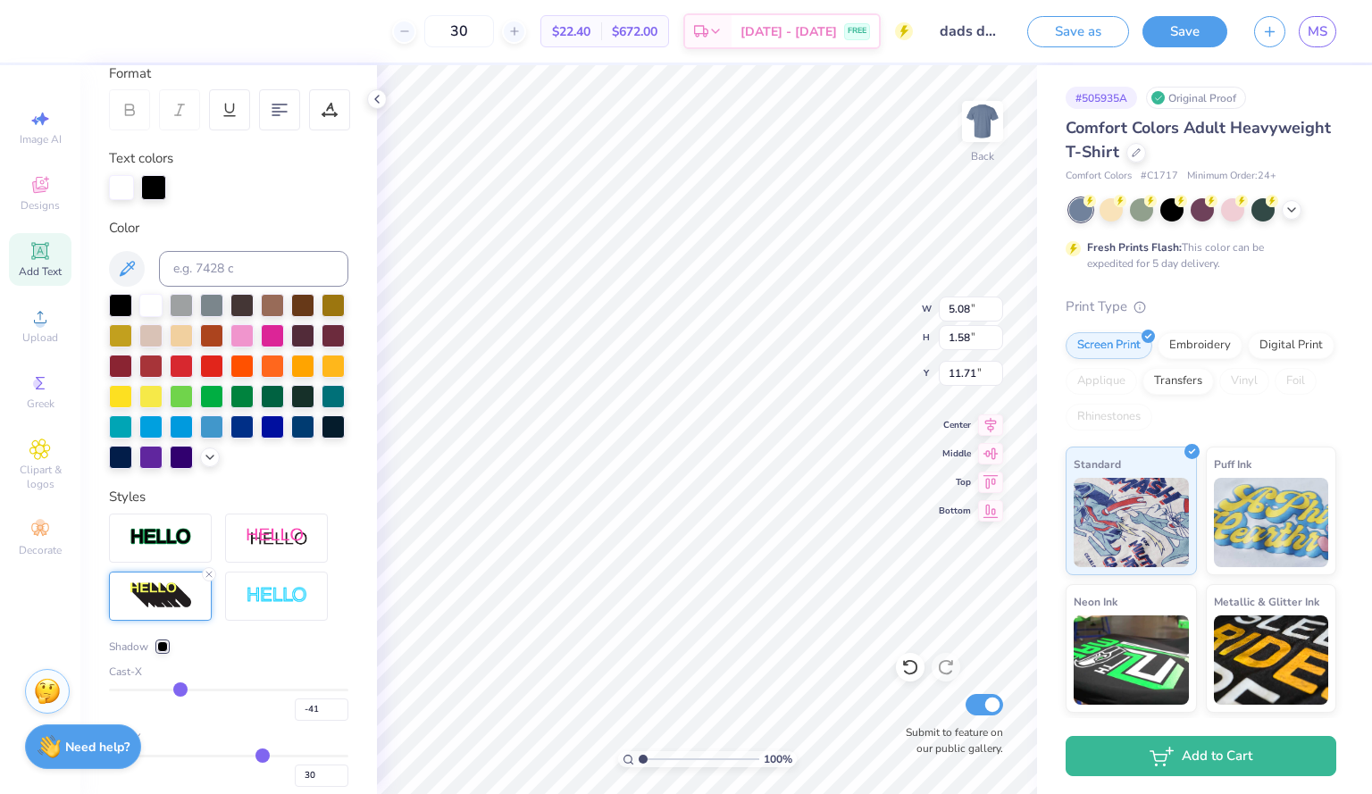
type input "-43"
type input "-45"
type input "-46"
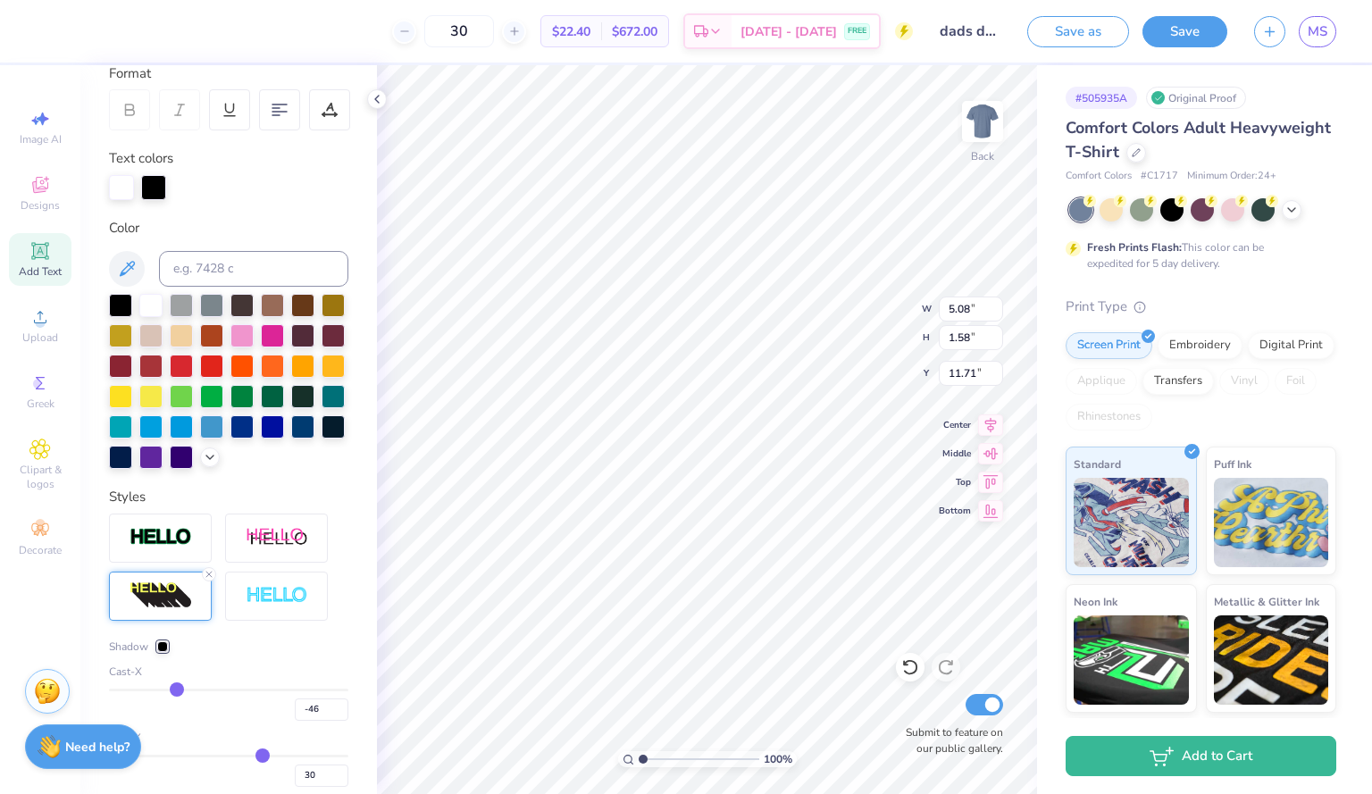
type input "-49"
type input "-51"
type input "-53"
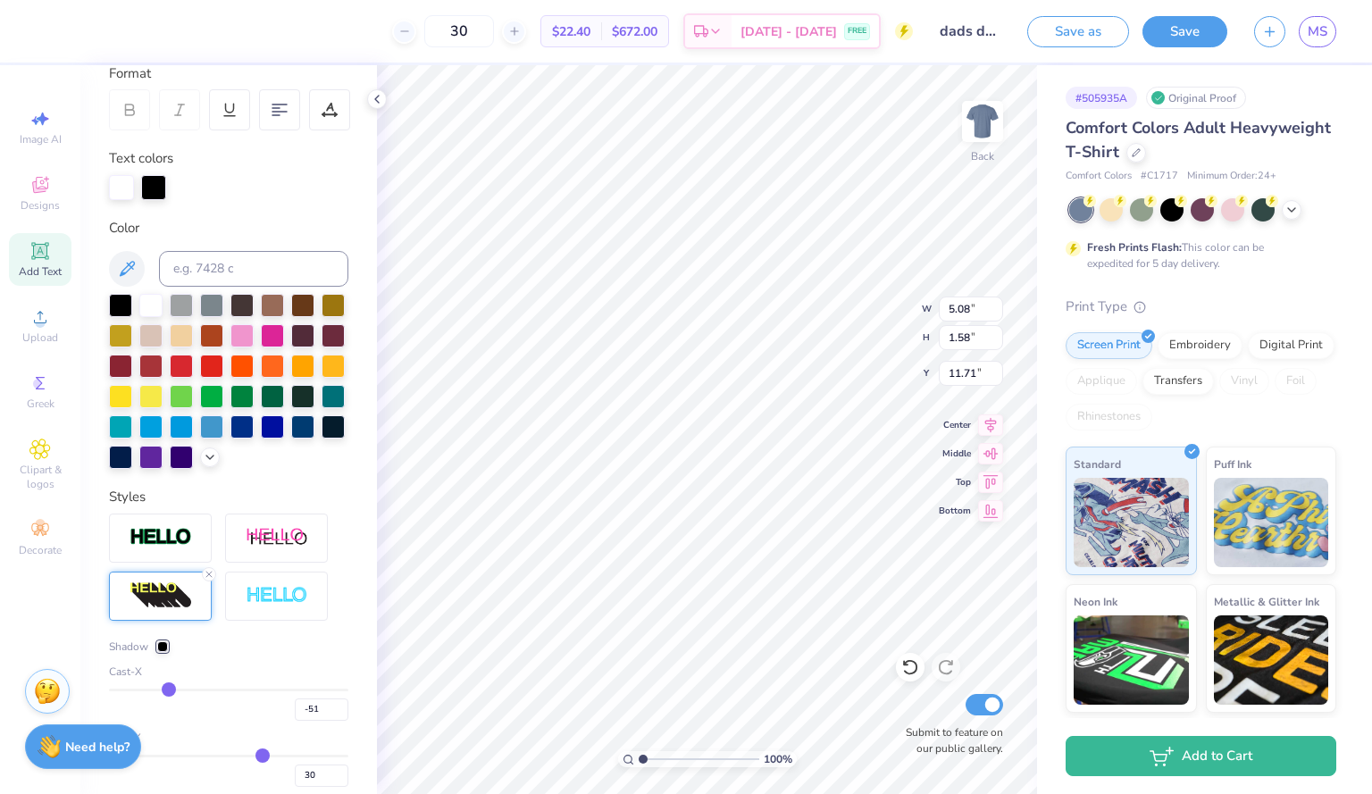
type input "-53"
type input "-55"
type input "-58"
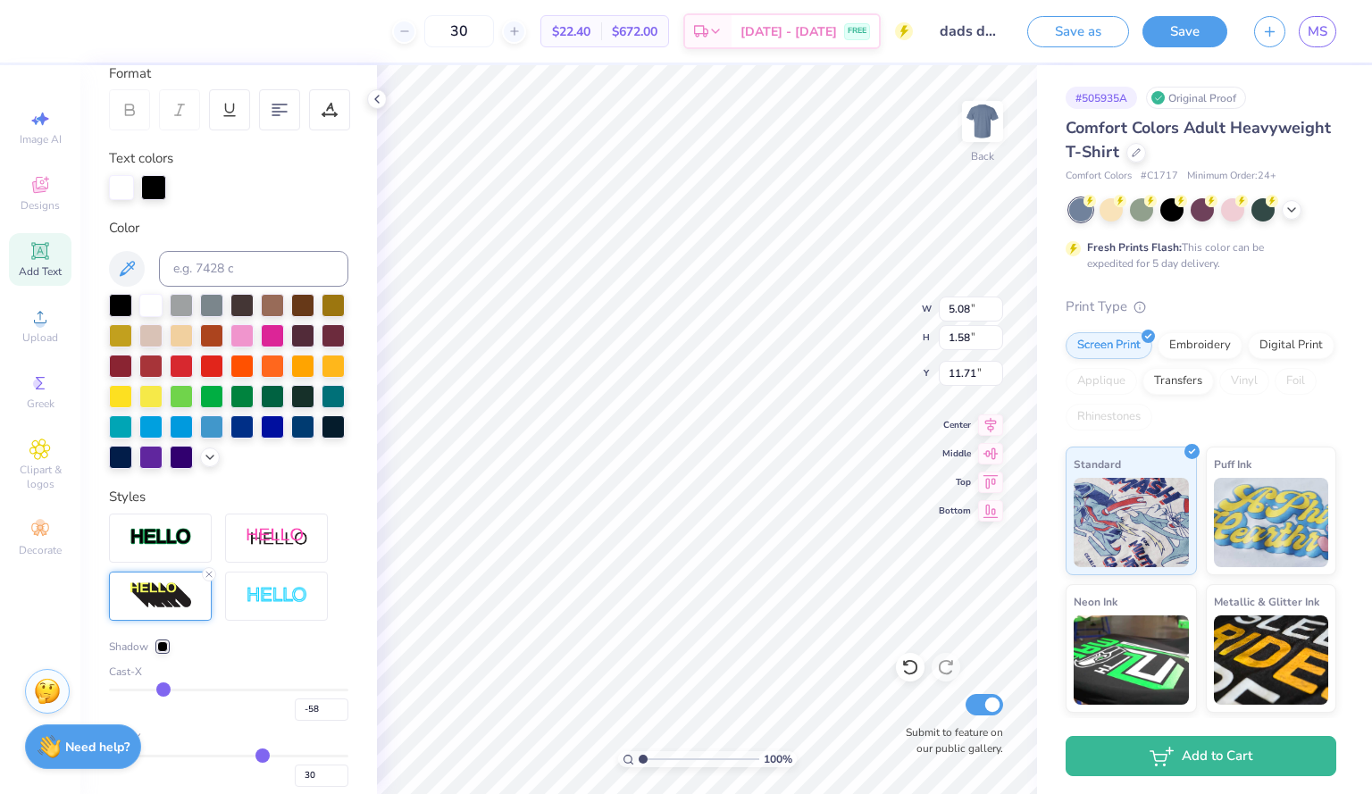
type input "-59"
type input "-63"
type input "-64"
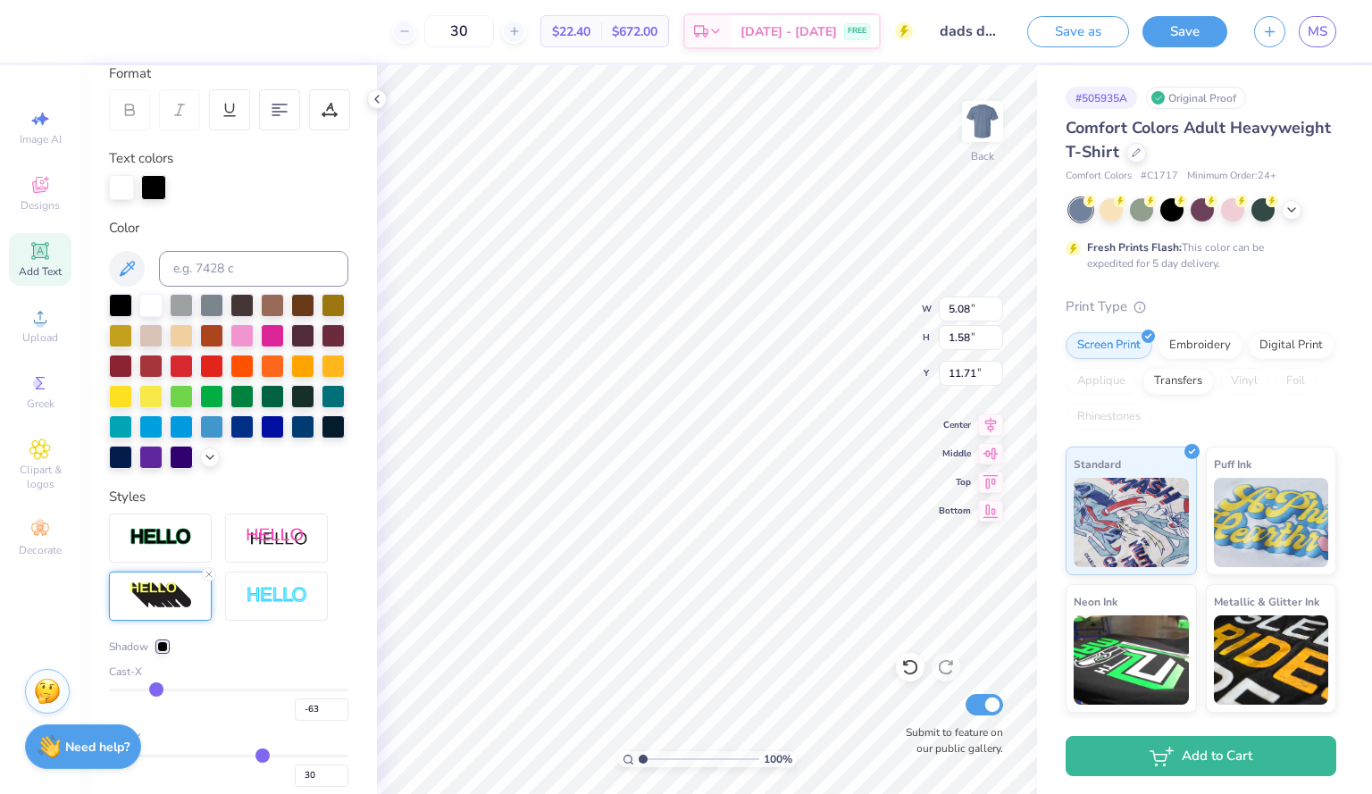
type input "-64"
type input "-65"
type input "-68"
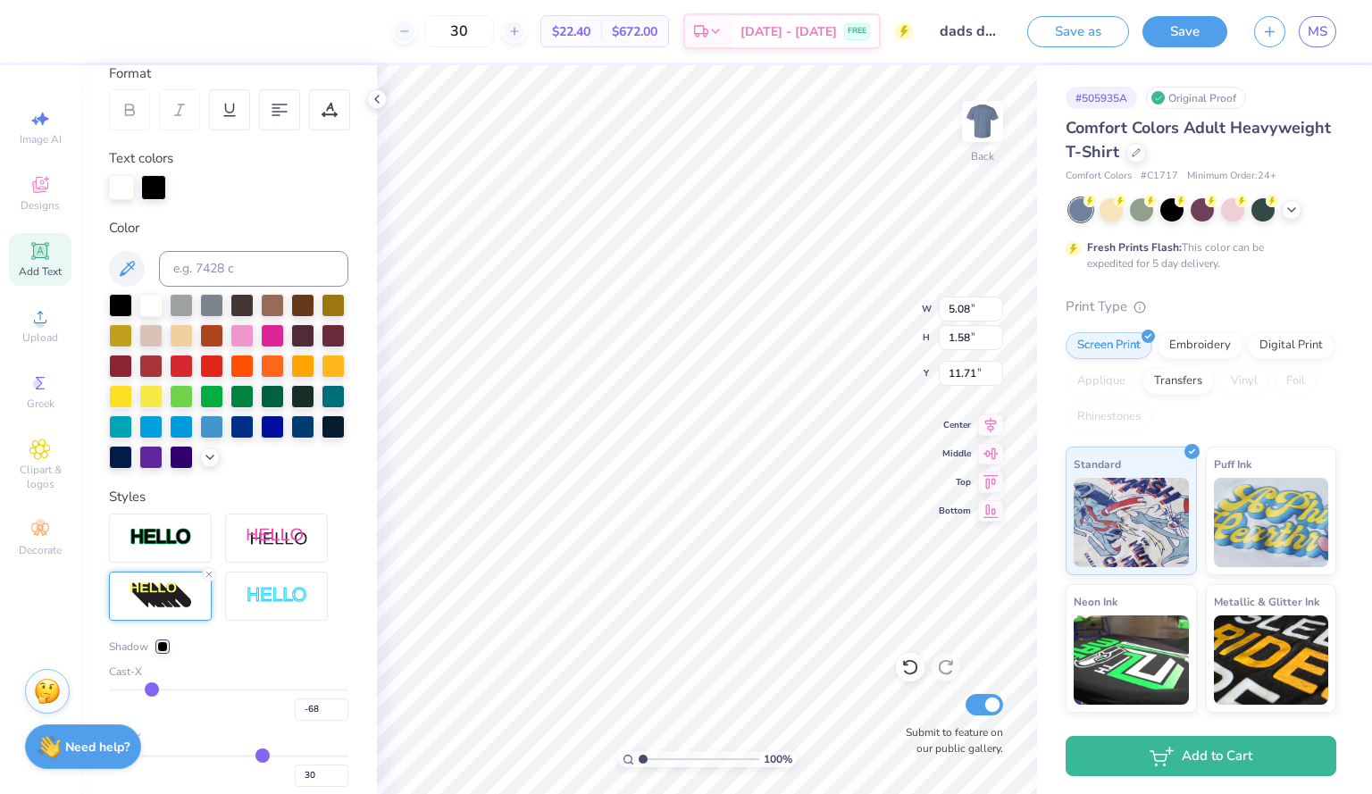
type input "-69"
type input "-70"
type input "-71"
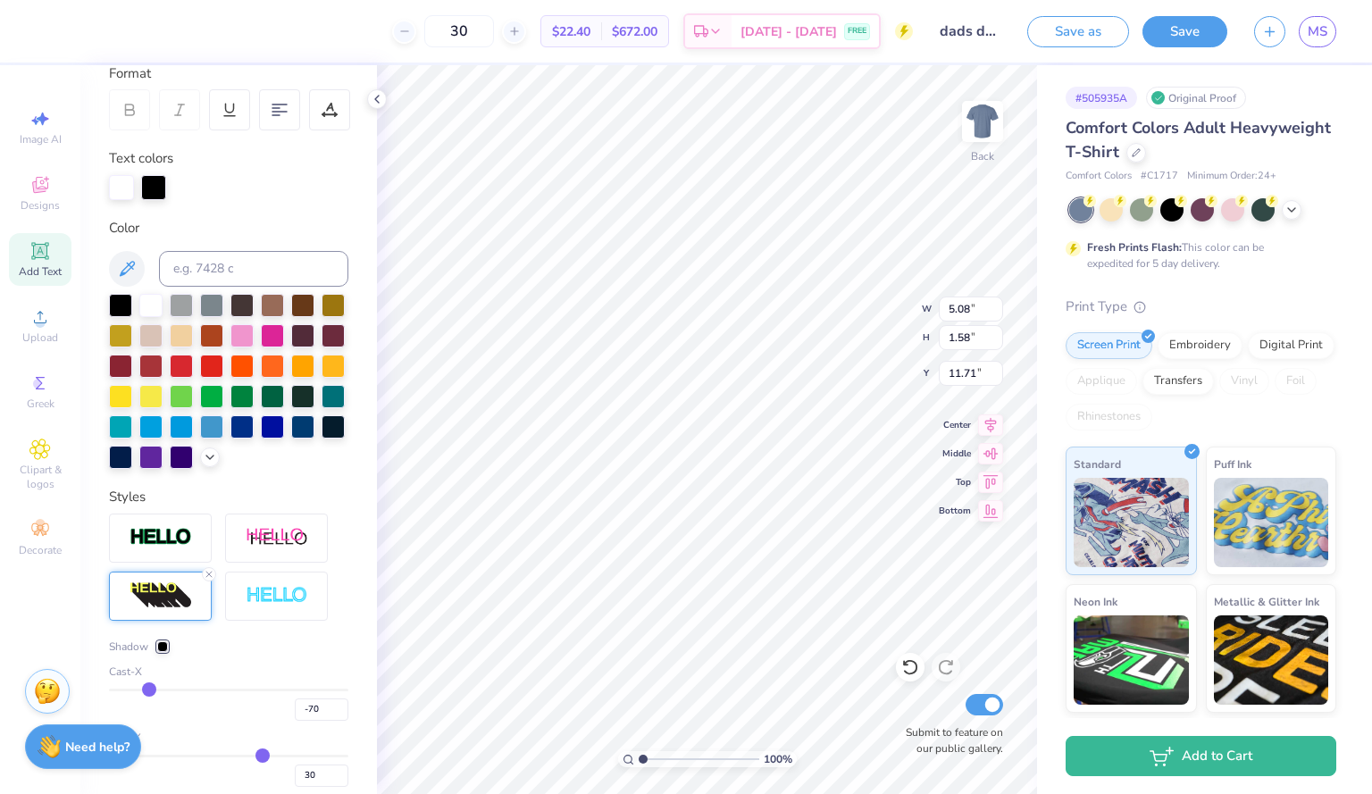
type input "-71"
type input "-72"
type input "-74"
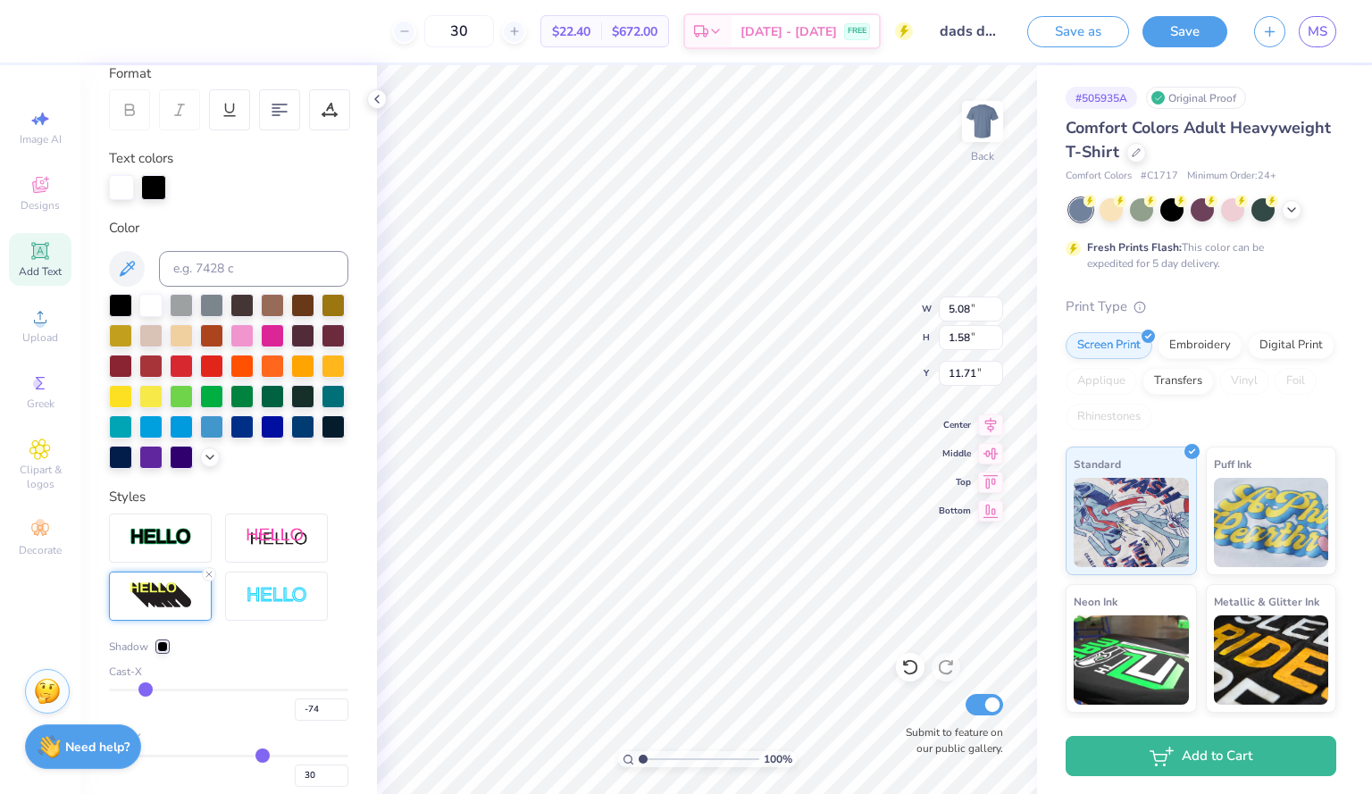
type input "-75"
type input "-76"
type input "-77"
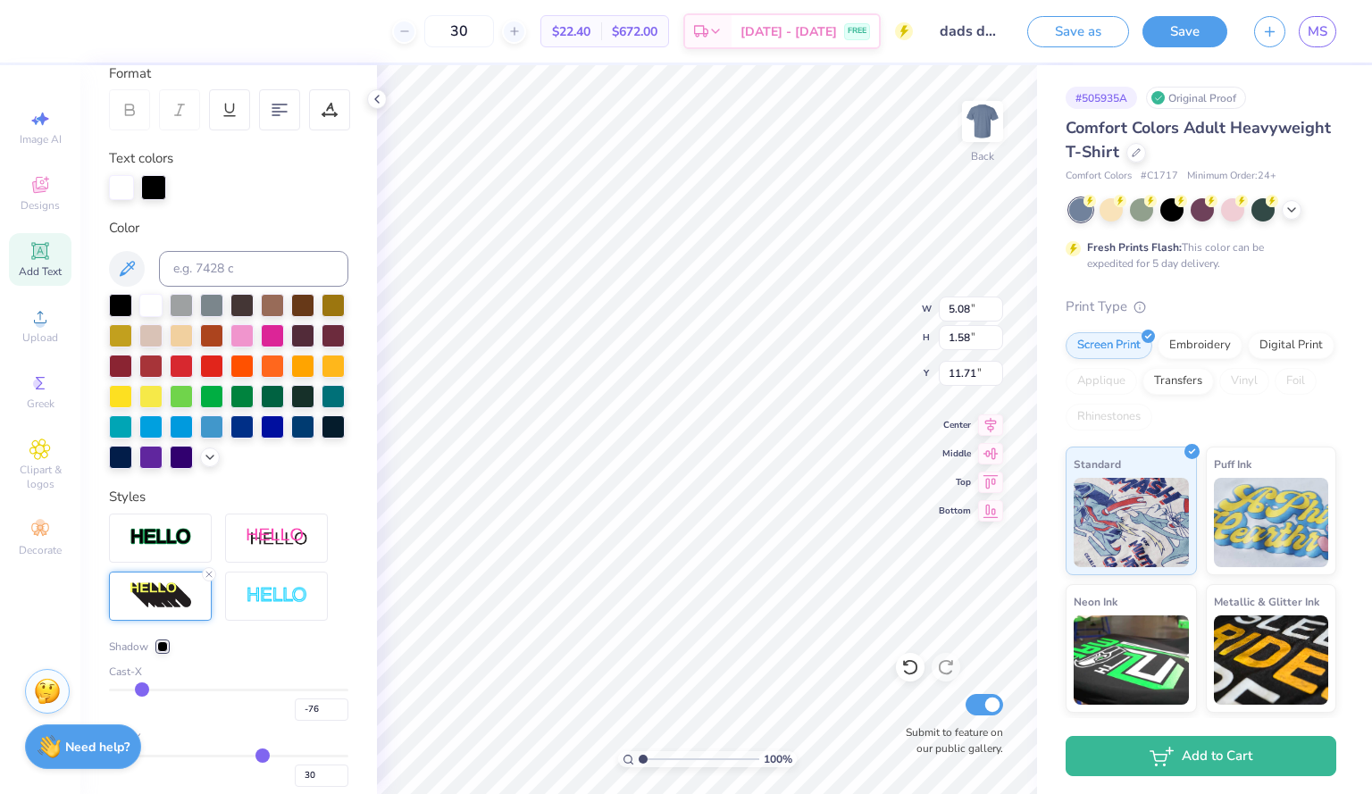
type input "-77"
type input "-78"
drag, startPoint x: 256, startPoint y: 714, endPoint x: 139, endPoint y: 724, distance: 117.5
click at [139, 692] on input "range" at bounding box center [228, 690] width 239 height 3
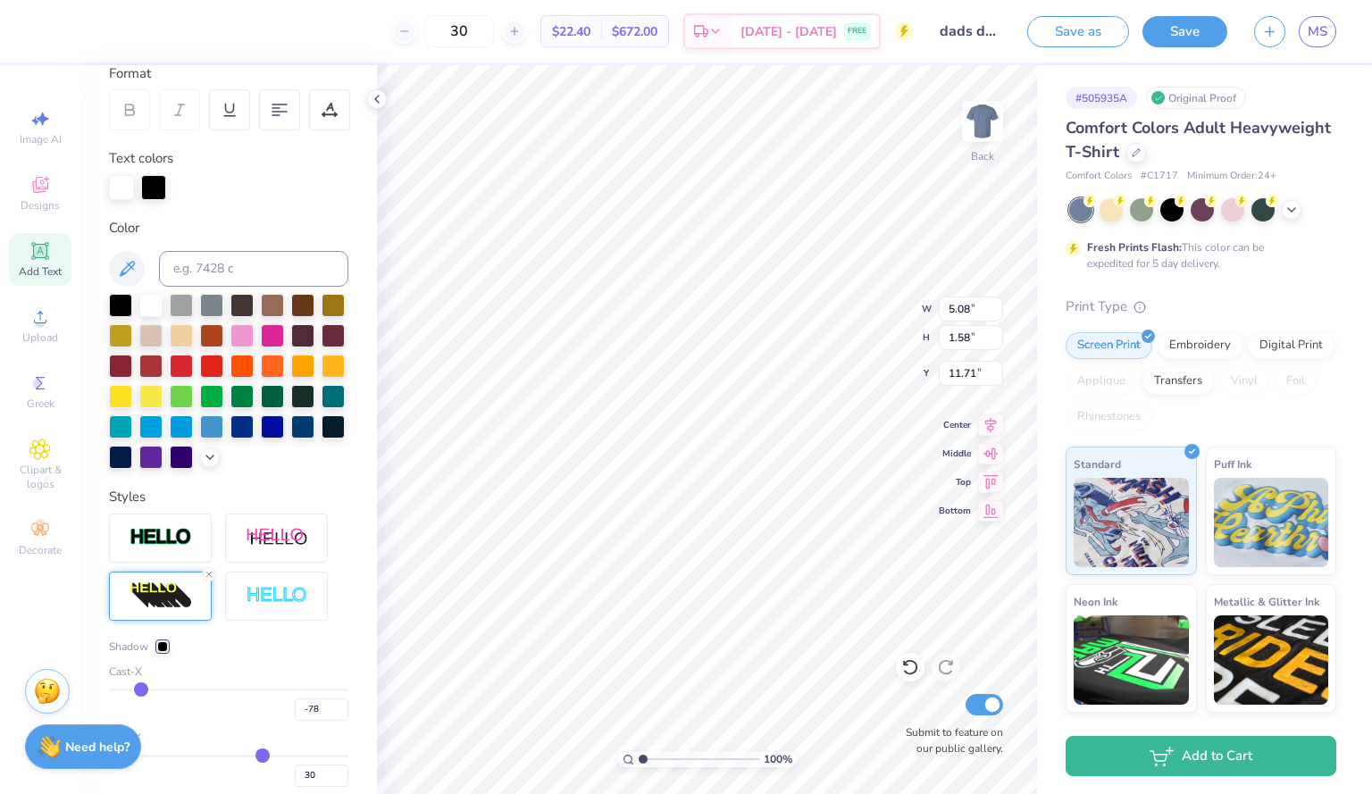
type input "-74"
type input "-60"
type input "-57"
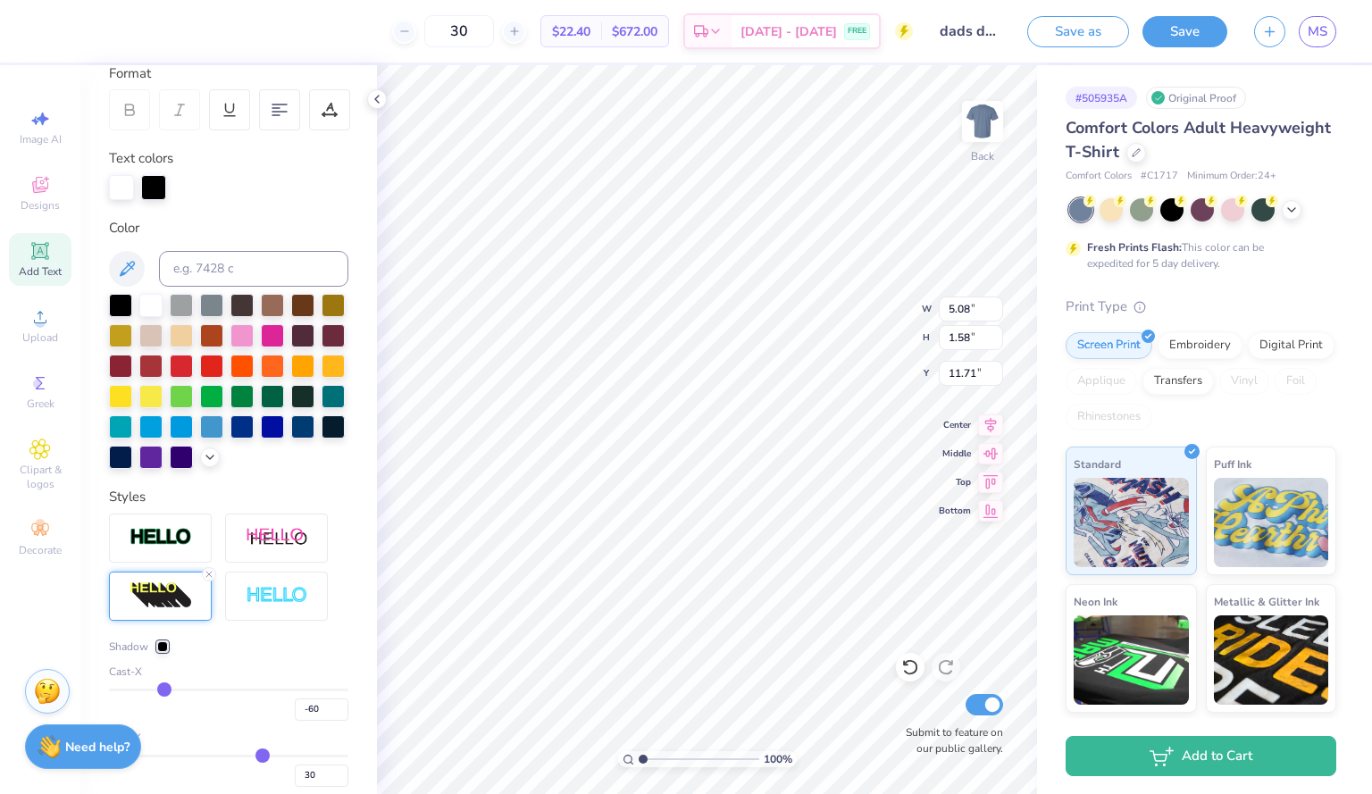
type input "-57"
type input "-55"
type input "-54"
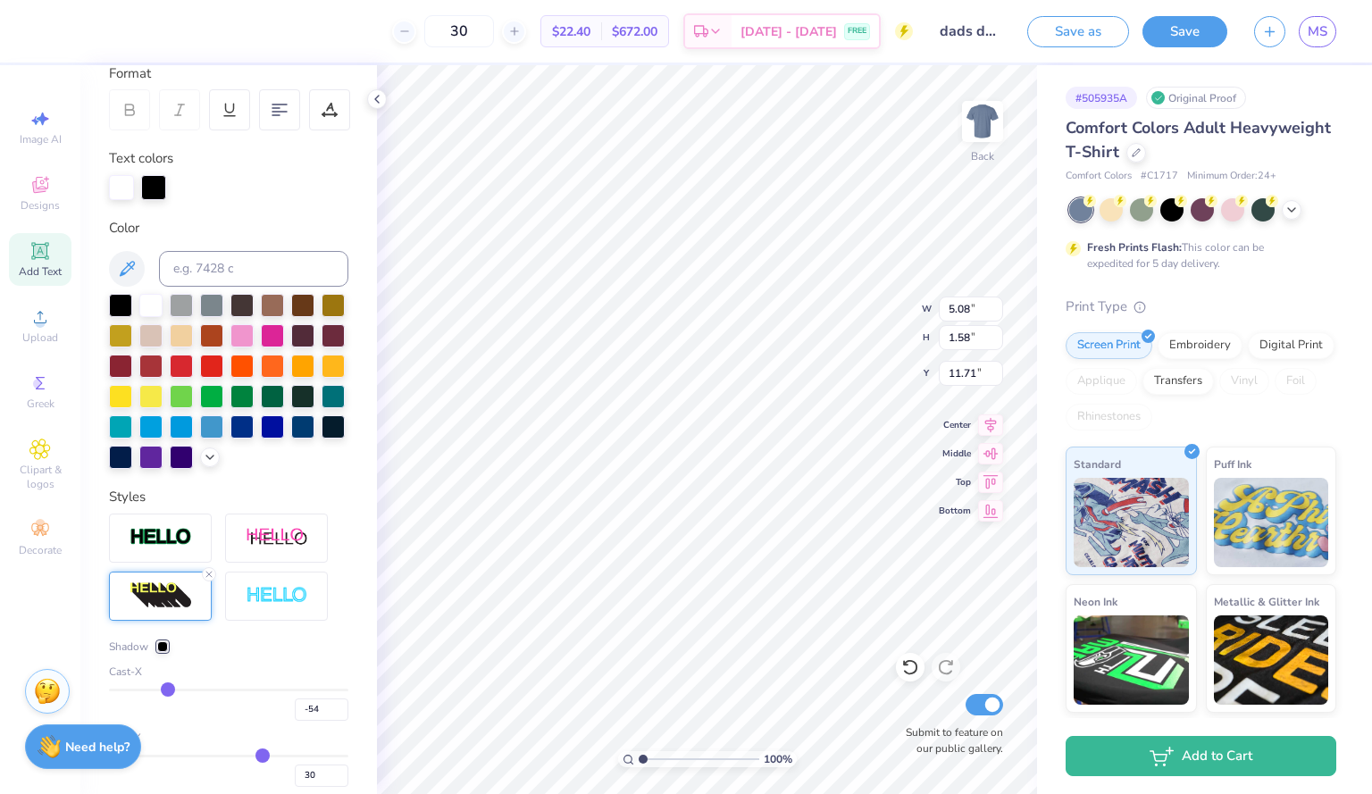
type input "-53"
type input "-52"
type input "-51"
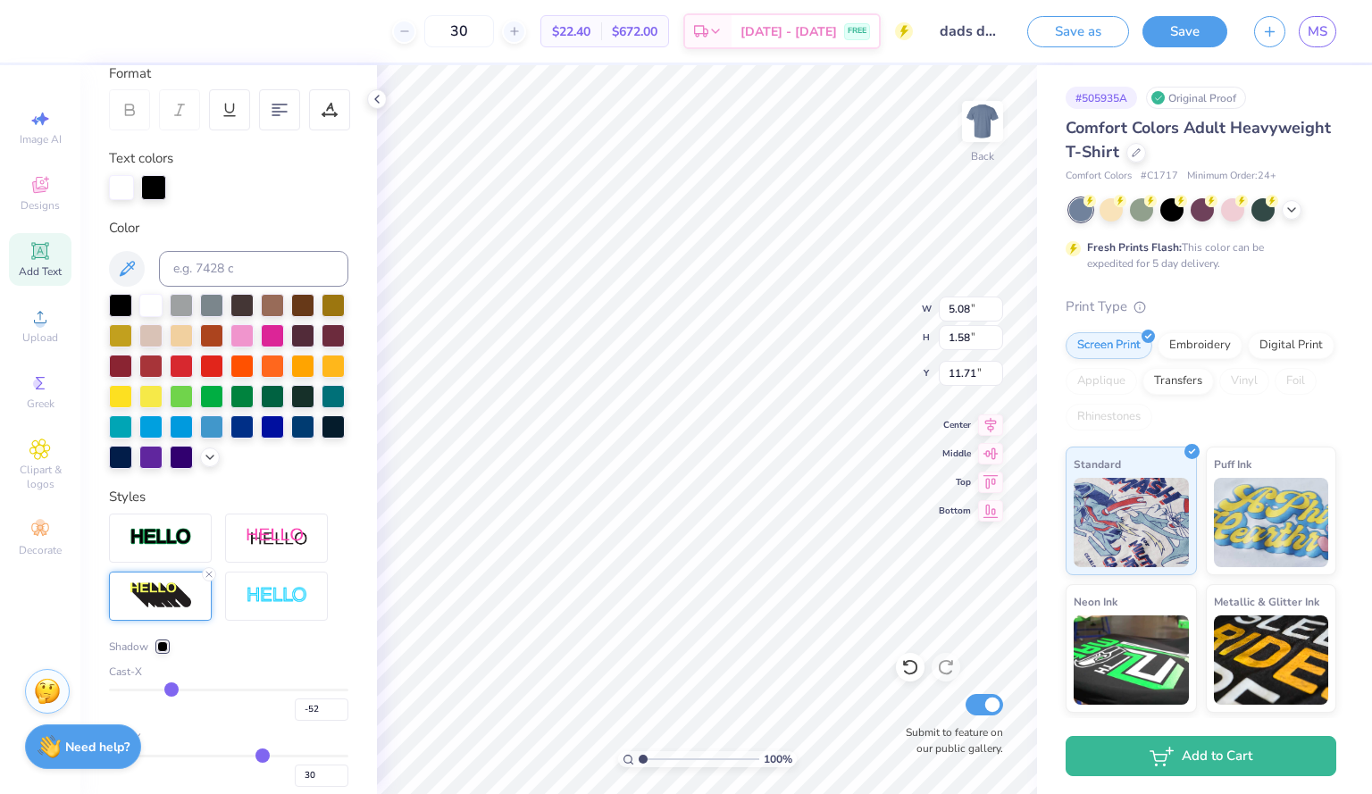
type input "-51"
type input "-50"
type input "-49"
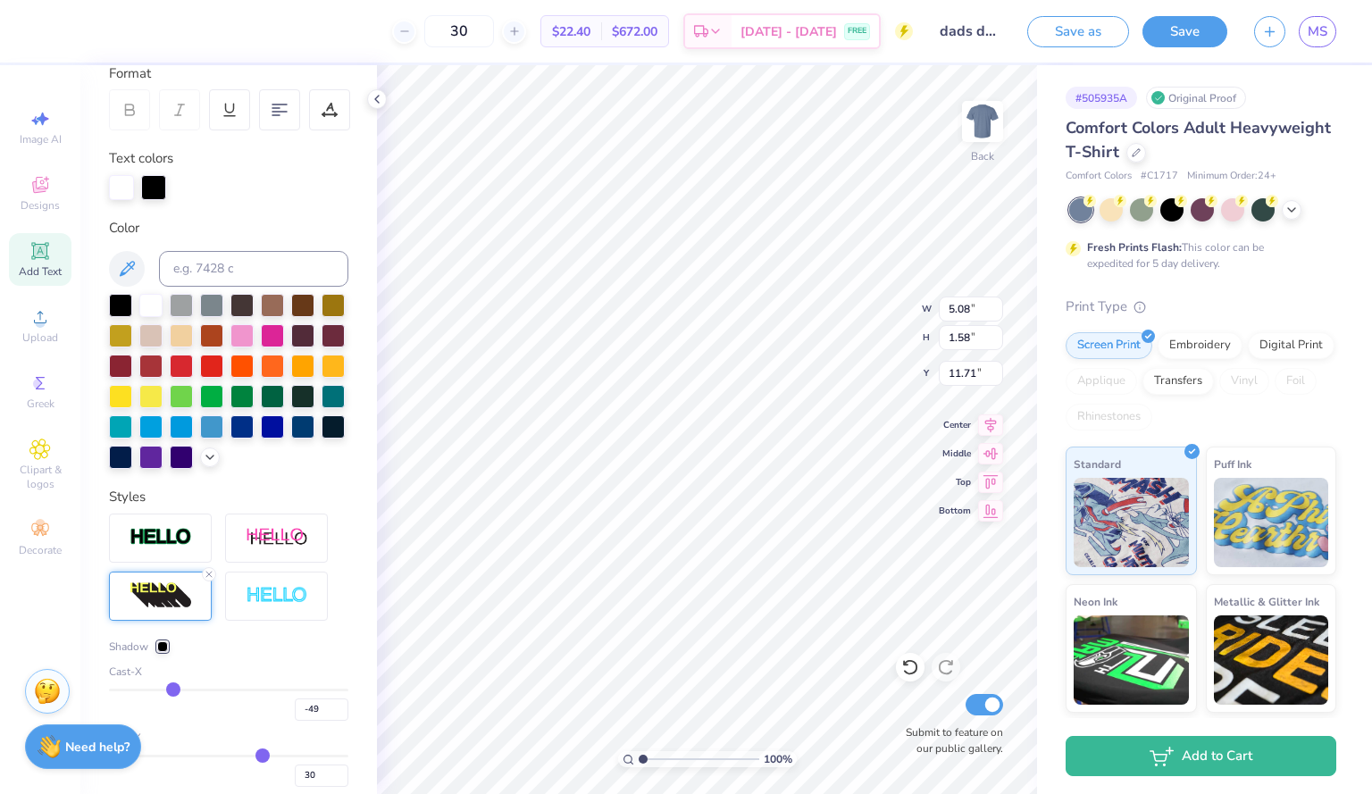
type input "-48"
type input "-47"
type input "-45"
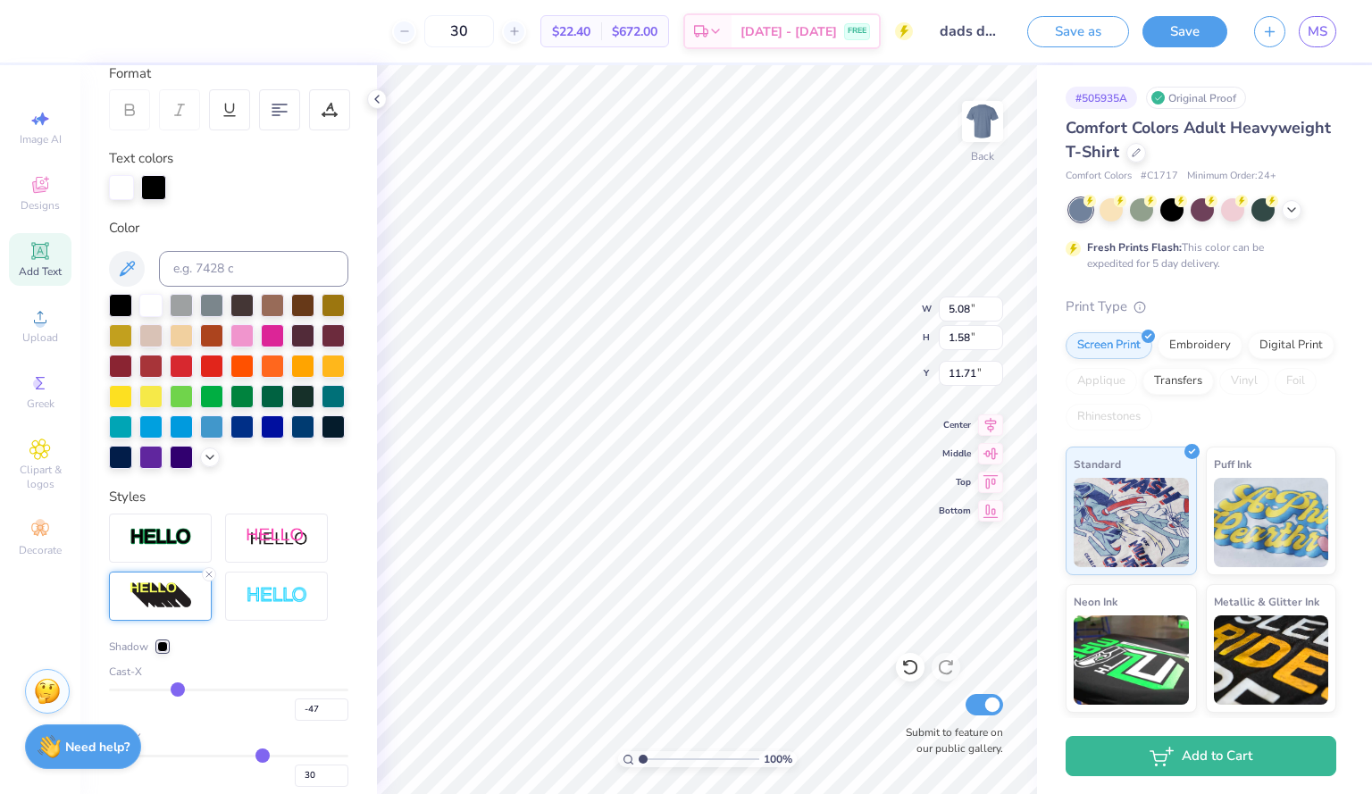
type input "-45"
type input "-44"
type input "-42"
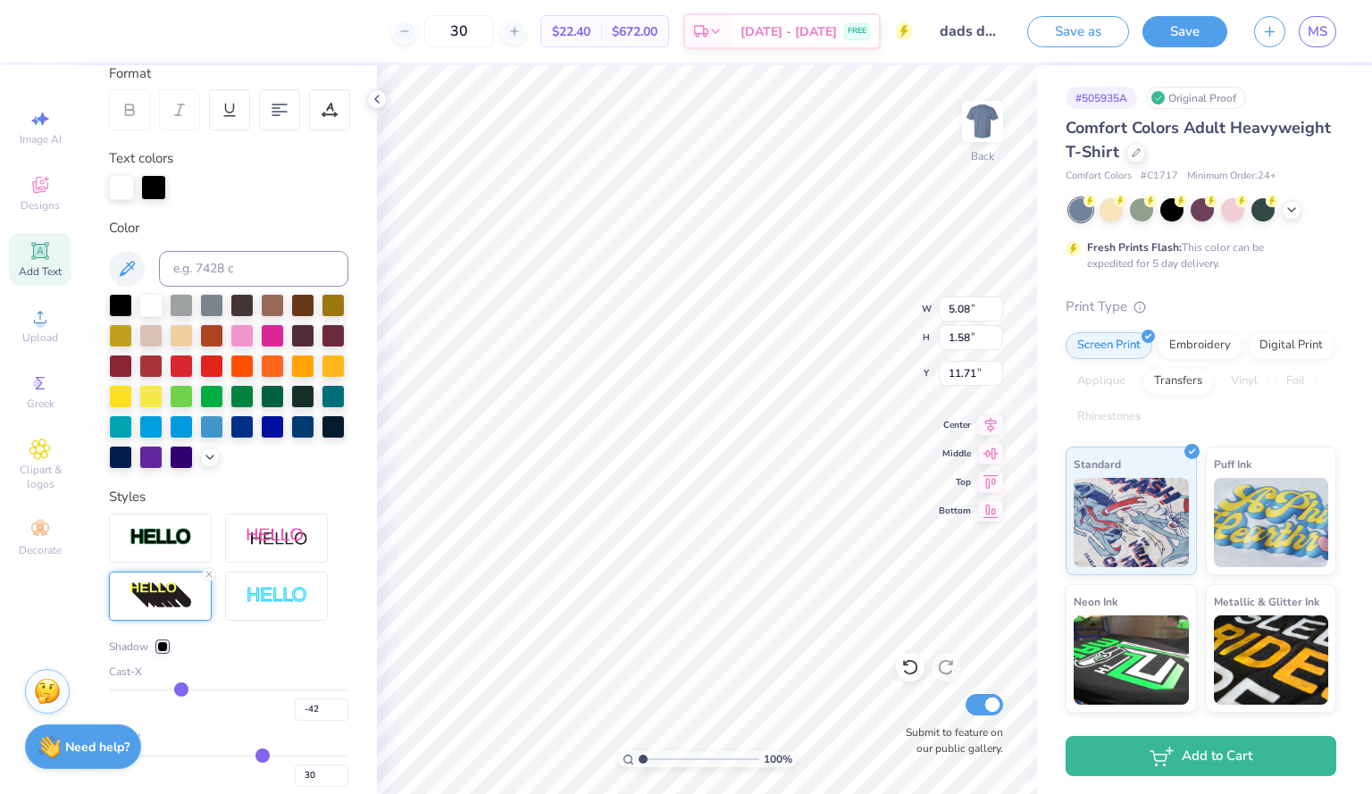
type input "-37"
type input "-34"
type input "-31"
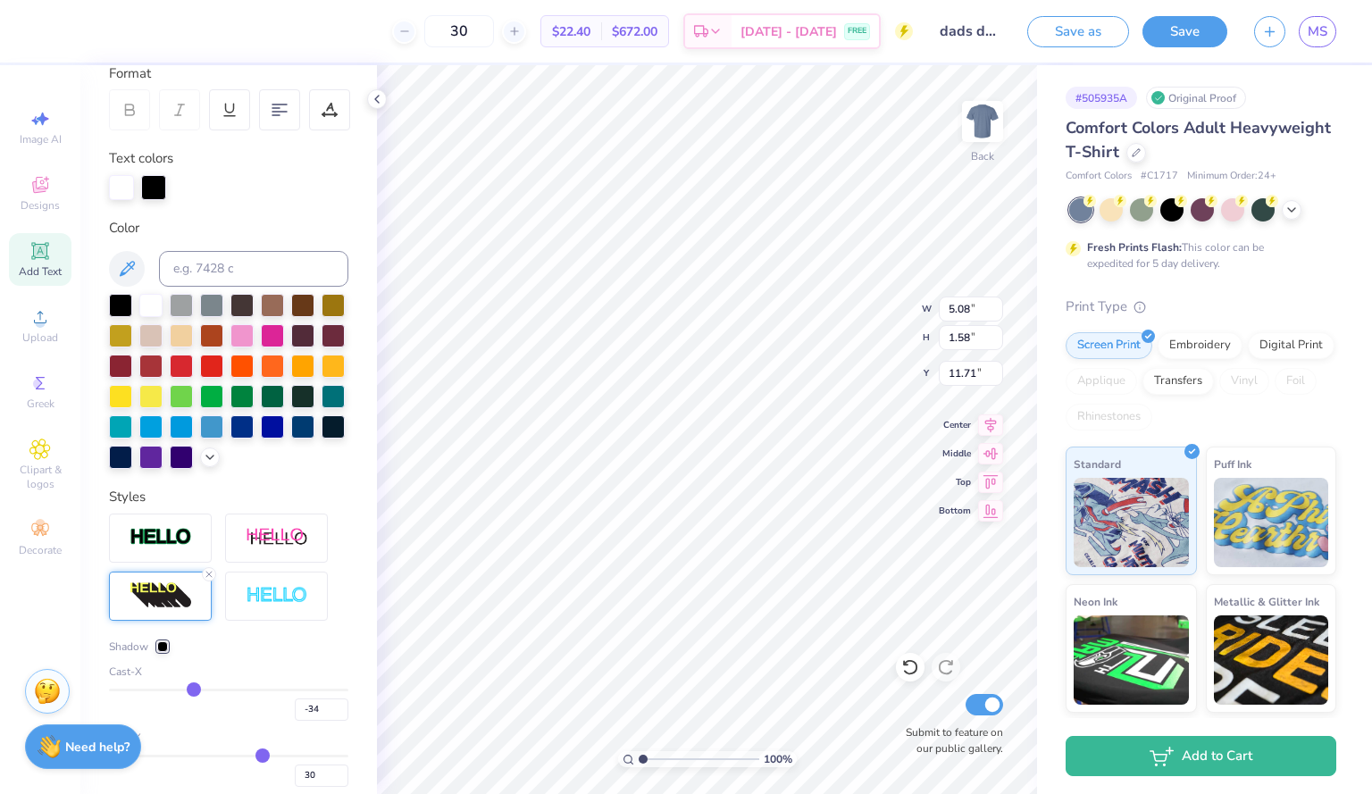
type input "-31"
type input "-29"
type input "-28"
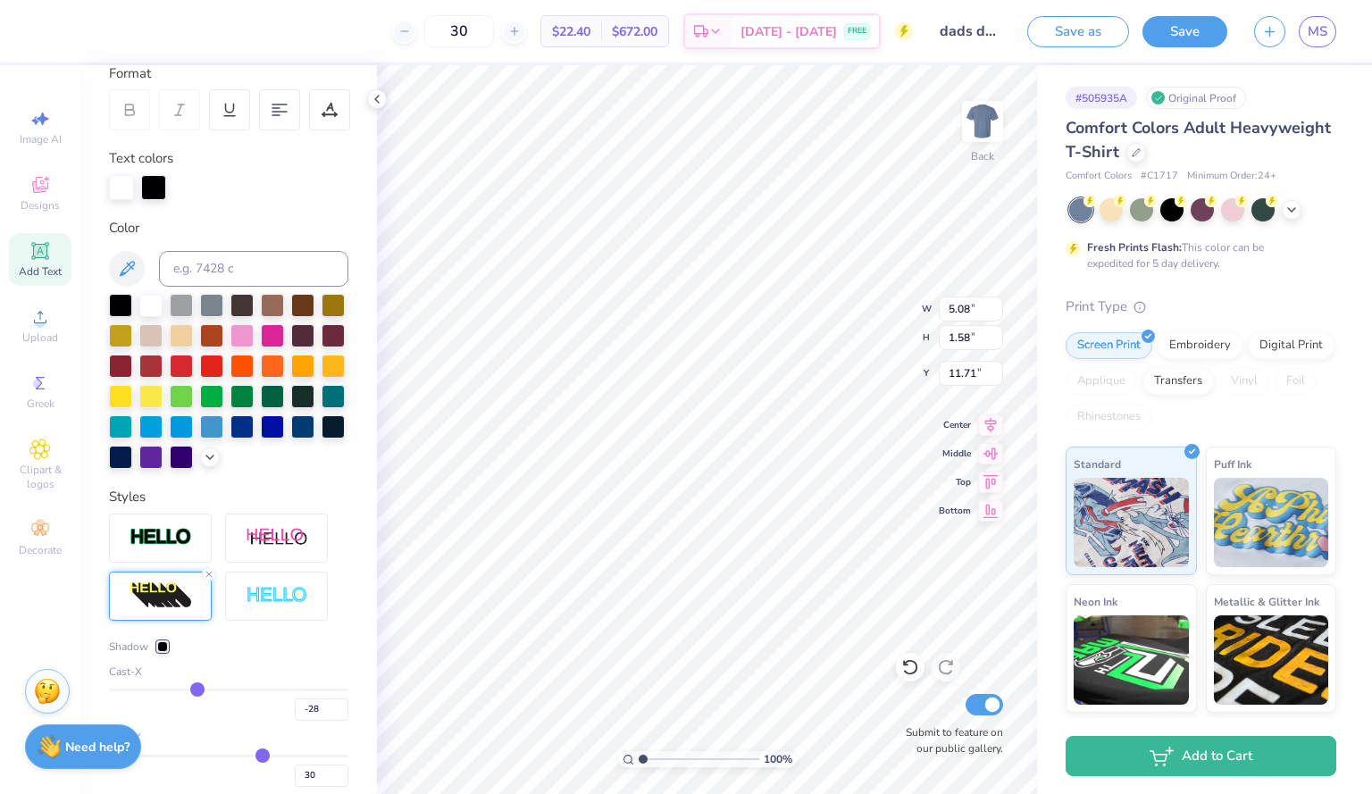
type input "-27"
type input "-25"
type input "-23"
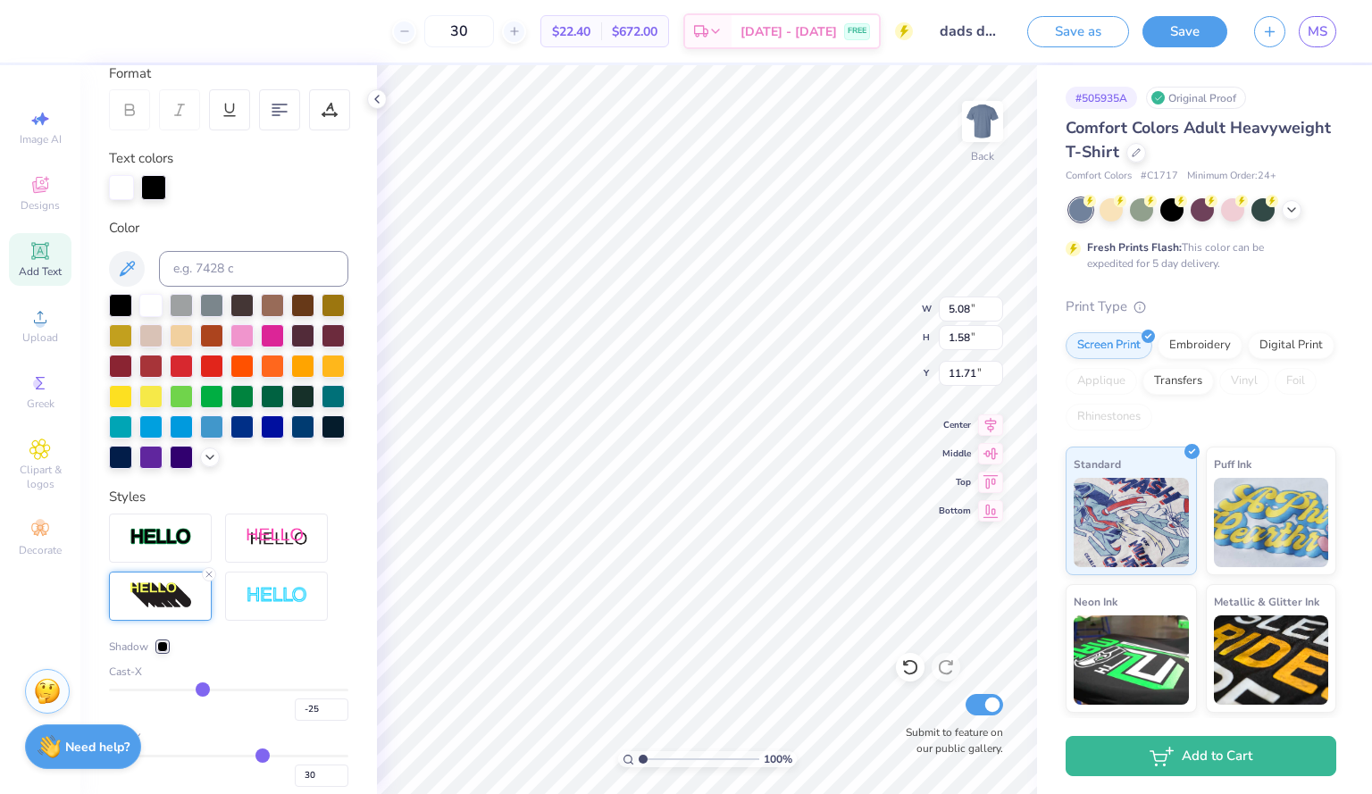
type input "-23"
type input "-22"
type input "-21"
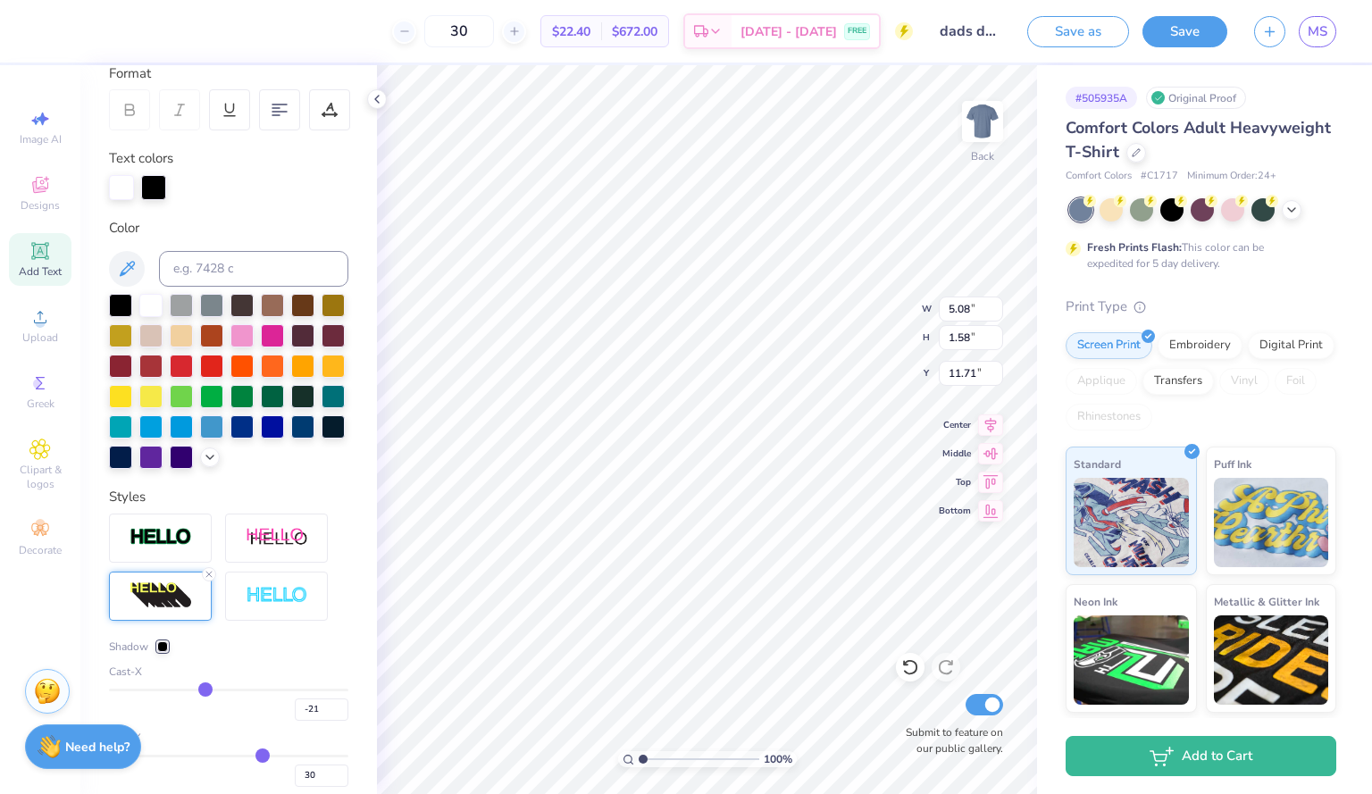
type input "-18"
type input "-16"
type input "-14"
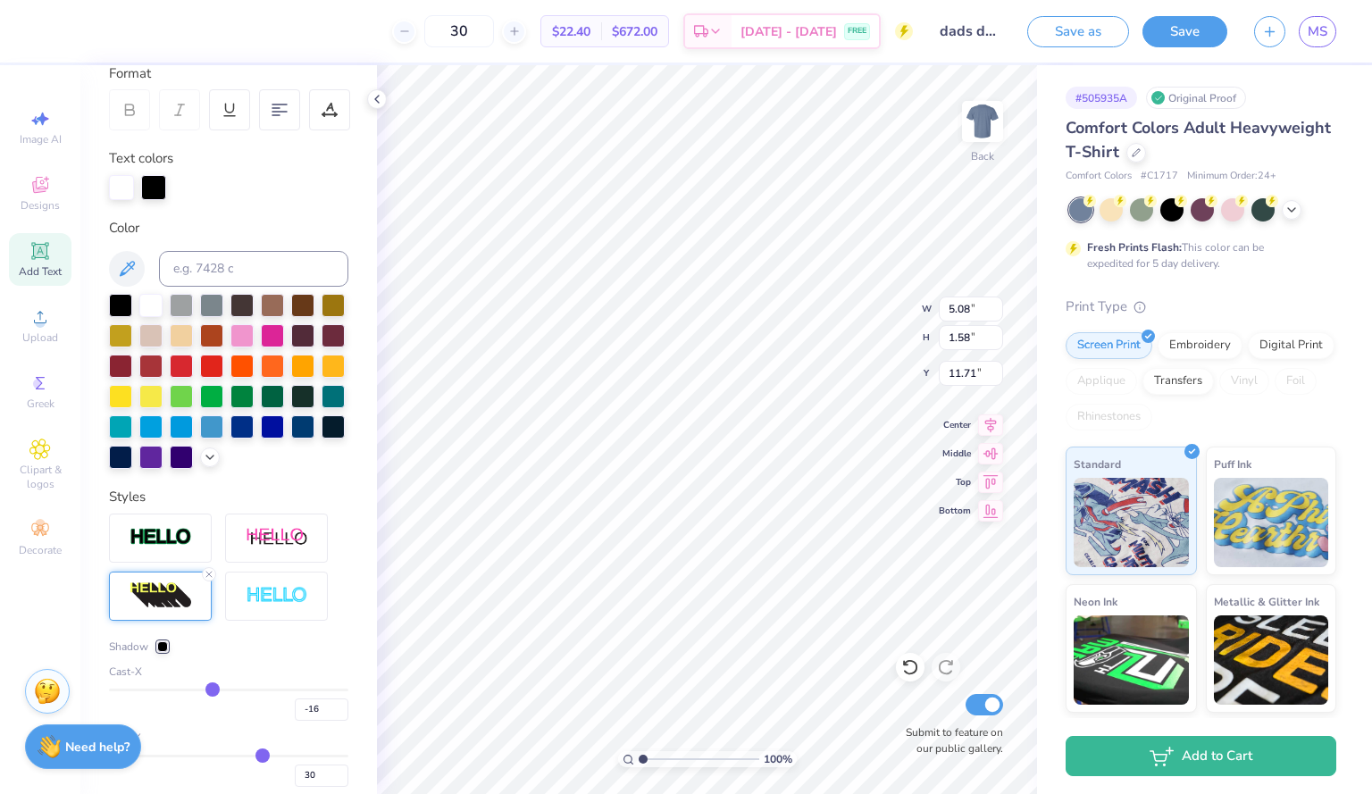
type input "-14"
type input "-12"
type input "-10"
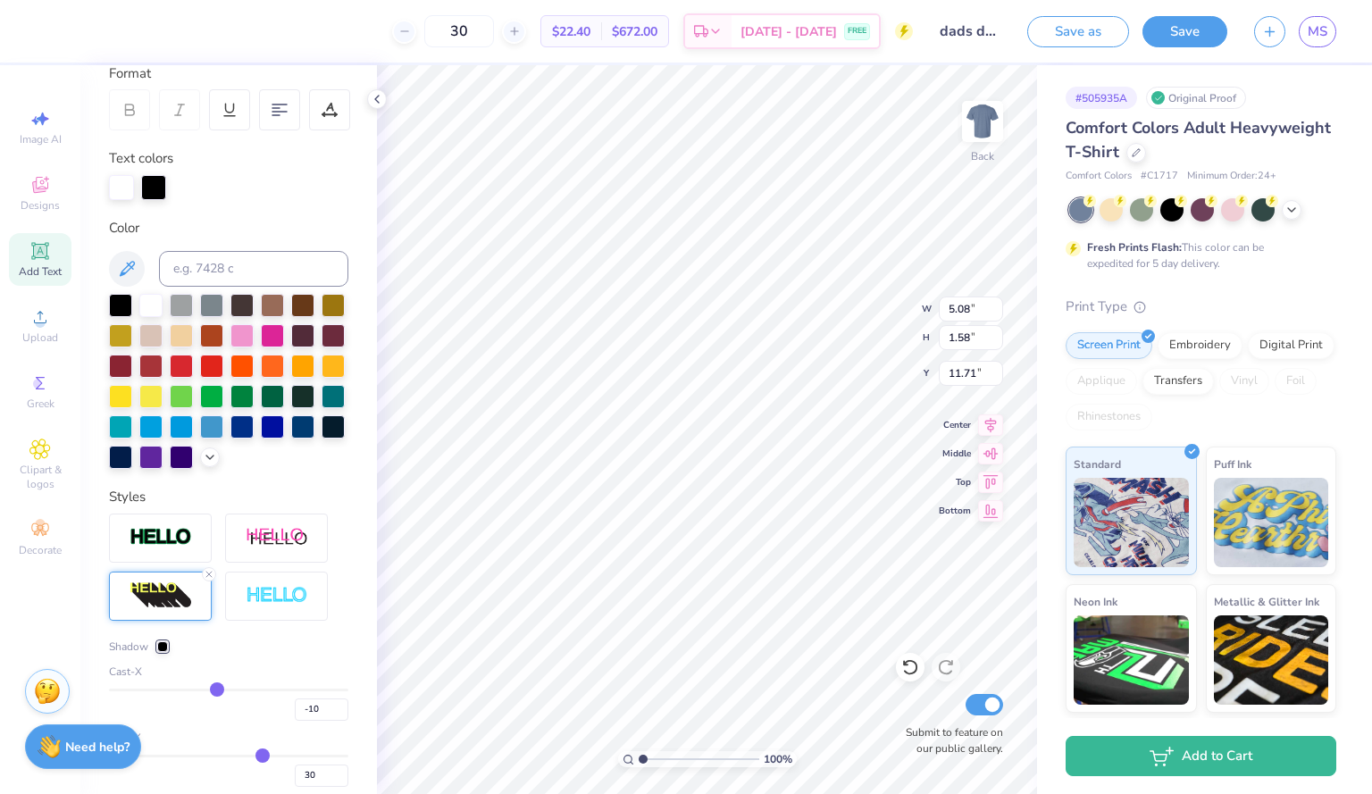
type input "-9"
drag, startPoint x: 136, startPoint y: 722, endPoint x: 217, endPoint y: 720, distance: 81.3
click at [217, 692] on input "range" at bounding box center [228, 690] width 239 height 3
click at [225, 692] on input "range" at bounding box center [228, 690] width 239 height 3
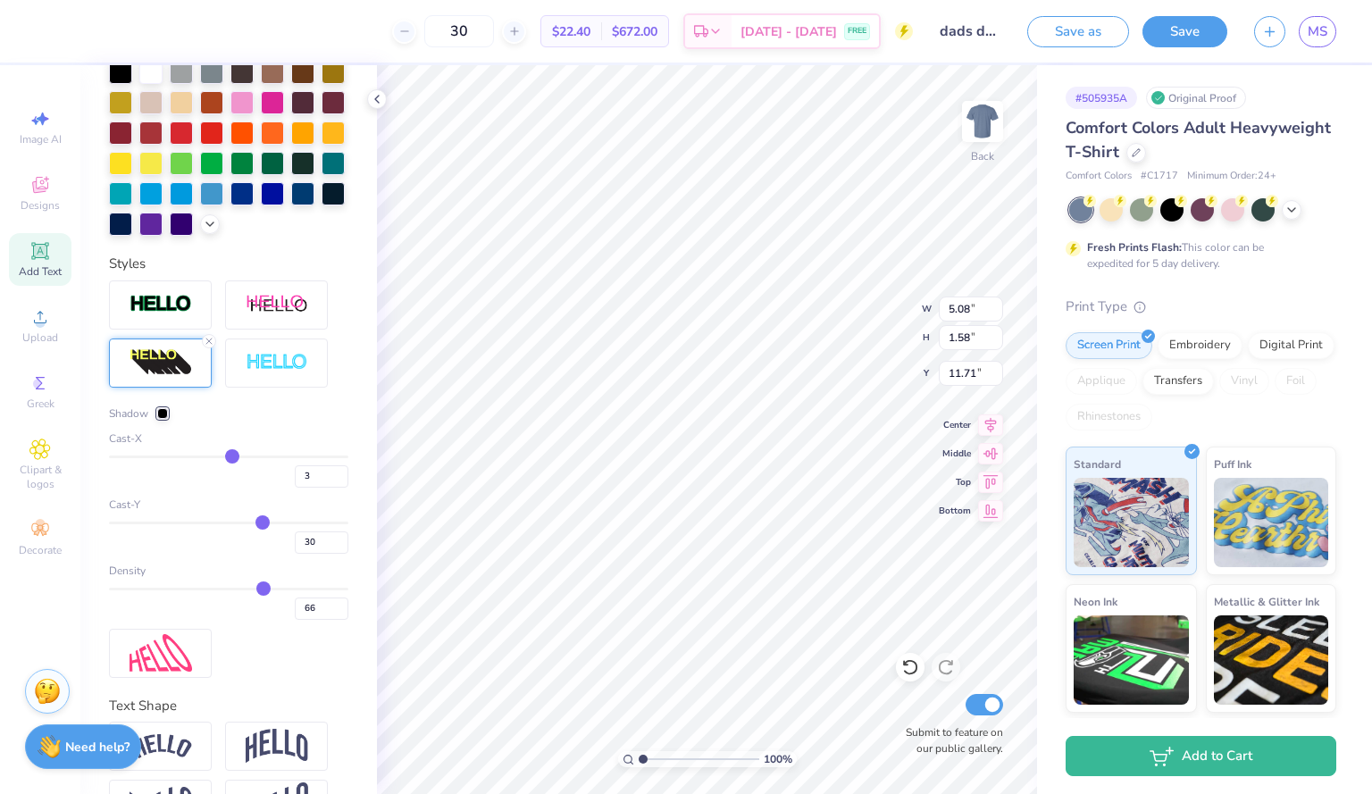
scroll to position [492, 0]
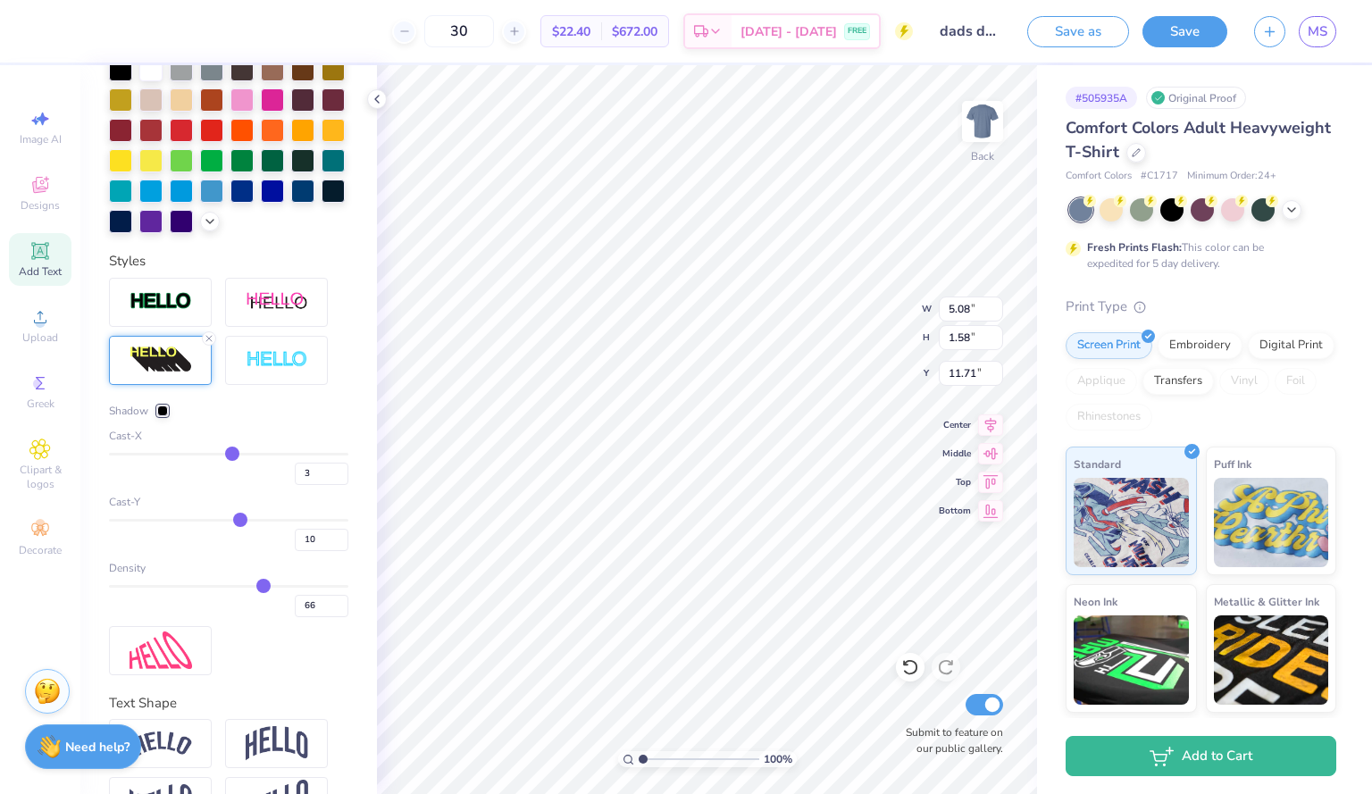
drag, startPoint x: 252, startPoint y: 555, endPoint x: 232, endPoint y: 554, distance: 19.7
click at [232, 522] on input "range" at bounding box center [228, 520] width 239 height 3
click at [226, 522] on input "range" at bounding box center [228, 520] width 239 height 3
click at [228, 522] on input "range" at bounding box center [228, 520] width 239 height 3
drag, startPoint x: 255, startPoint y: 618, endPoint x: 243, endPoint y: 617, distance: 11.6
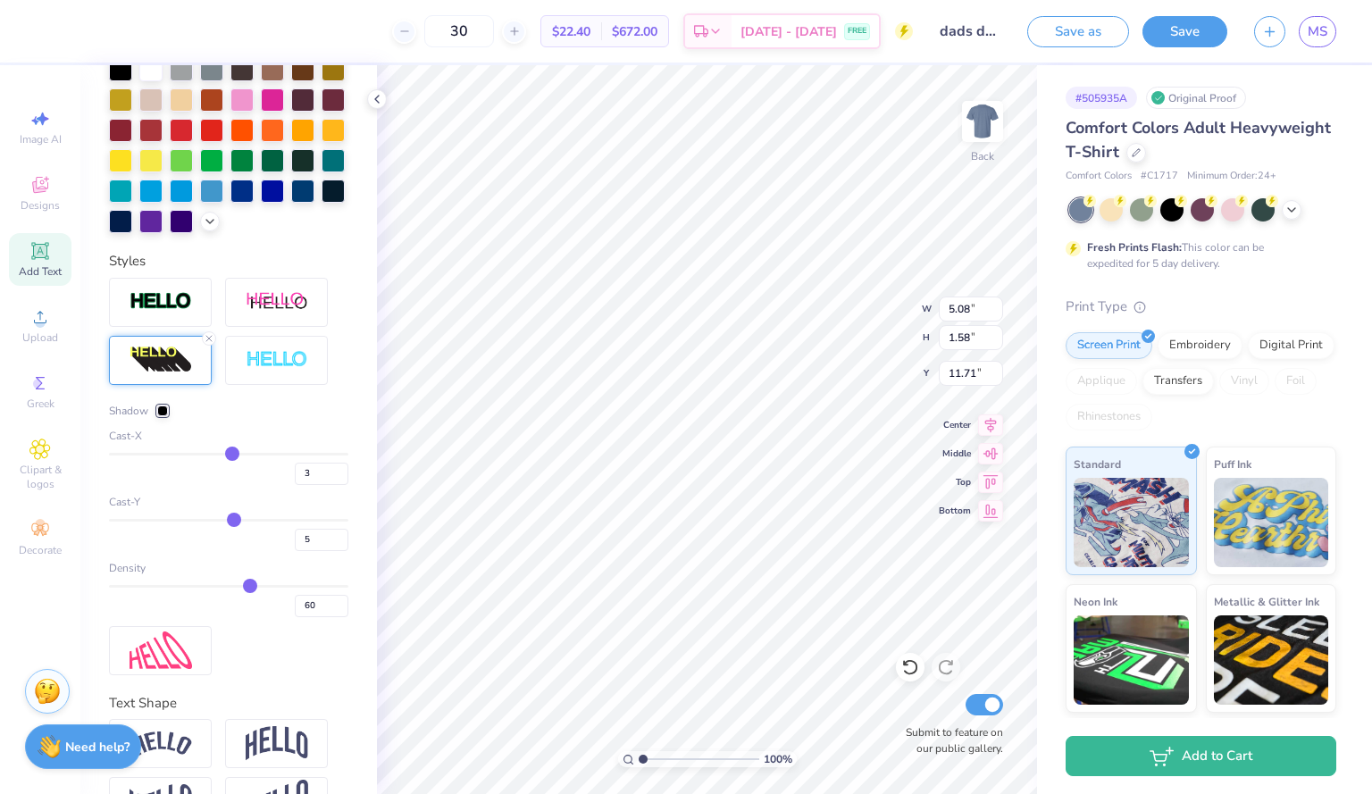
click at [243, 588] on input "range" at bounding box center [228, 586] width 239 height 3
drag, startPoint x: 243, startPoint y: 617, endPoint x: 215, endPoint y: 616, distance: 27.8
click at [215, 588] on input "range" at bounding box center [228, 586] width 239 height 3
drag, startPoint x: 215, startPoint y: 616, endPoint x: 177, endPoint y: 613, distance: 38.5
click at [177, 588] on input "range" at bounding box center [228, 586] width 239 height 3
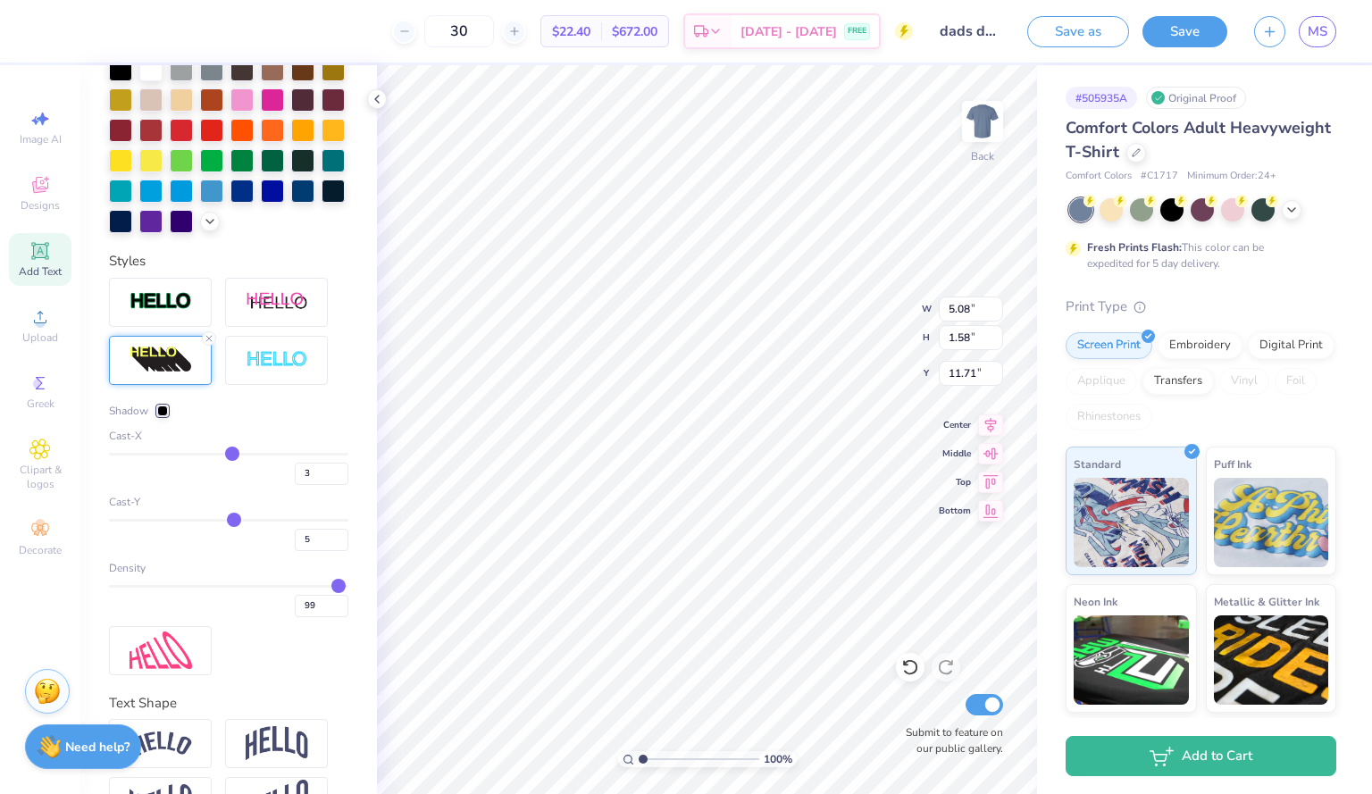
drag, startPoint x: 177, startPoint y: 613, endPoint x: 325, endPoint y: 608, distance: 148.4
click at [325, 588] on input "range" at bounding box center [228, 586] width 239 height 3
drag, startPoint x: 325, startPoint y: 608, endPoint x: 251, endPoint y: 607, distance: 74.2
click at [251, 607] on div "Density 99" at bounding box center [228, 588] width 239 height 57
drag, startPoint x: 326, startPoint y: 616, endPoint x: 220, endPoint y: 617, distance: 106.3
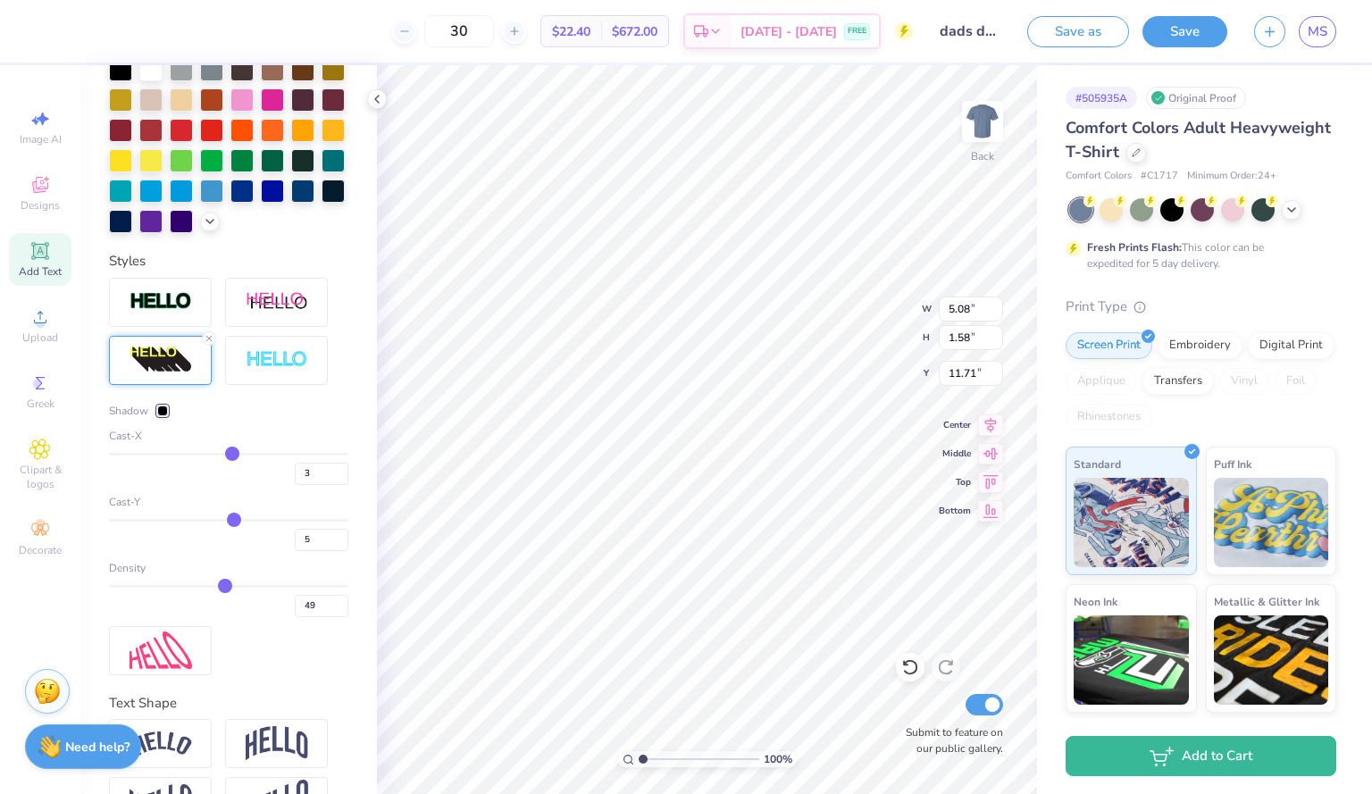
click at [220, 588] on input "range" at bounding box center [228, 586] width 239 height 3
drag, startPoint x: 226, startPoint y: 549, endPoint x: 209, endPoint y: 549, distance: 17.0
click at [209, 522] on input "range" at bounding box center [228, 520] width 239 height 3
drag, startPoint x: 209, startPoint y: 549, endPoint x: 231, endPoint y: 549, distance: 22.4
click at [231, 522] on input "range" at bounding box center [228, 520] width 239 height 3
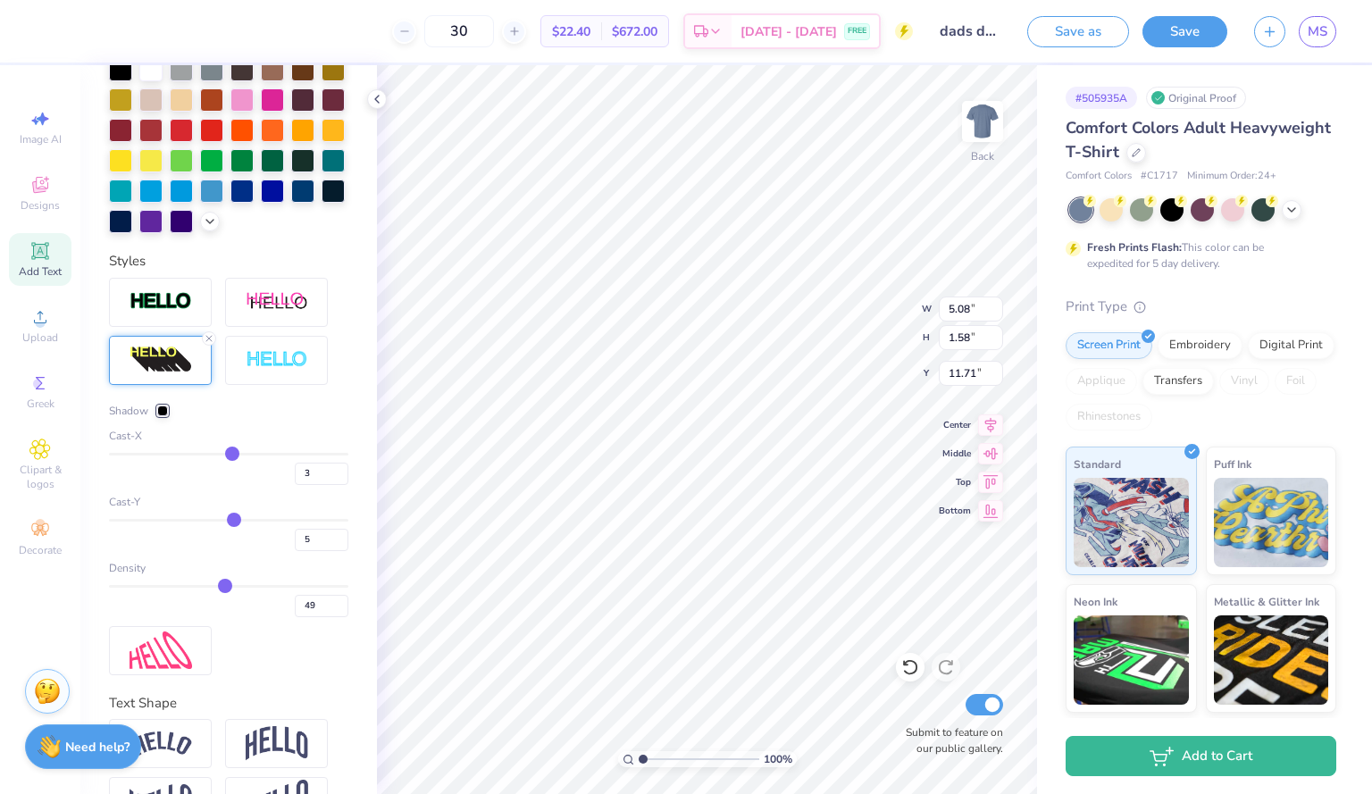
click at [228, 522] on input "range" at bounding box center [228, 520] width 239 height 3
click at [227, 522] on input "range" at bounding box center [228, 520] width 239 height 3
click at [309, 485] on input "3" at bounding box center [322, 474] width 54 height 22
click at [330, 485] on input "3" at bounding box center [322, 474] width 54 height 22
click at [329, 485] on input "2" at bounding box center [322, 474] width 54 height 22
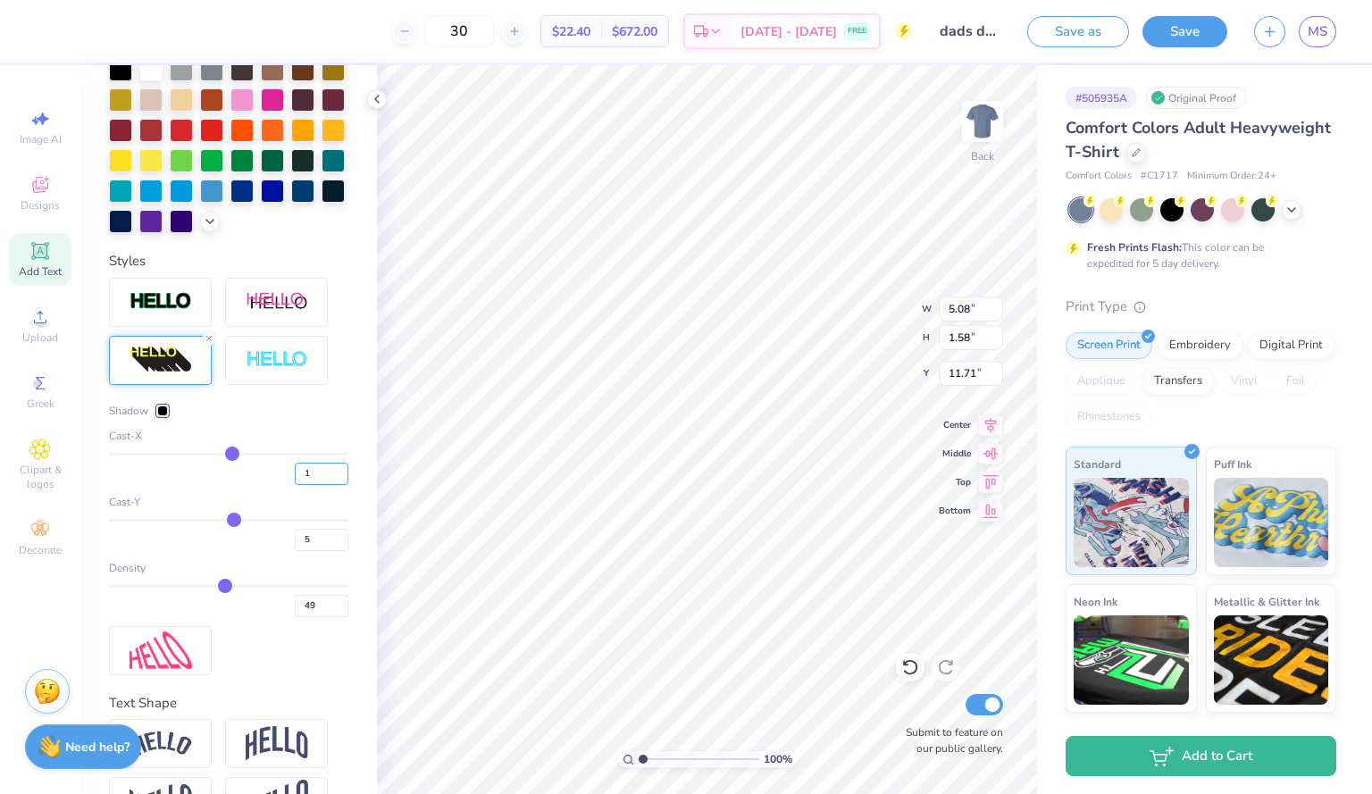
click at [328, 485] on input "1" at bounding box center [322, 474] width 54 height 22
click at [193, 327] on div at bounding box center [160, 302] width 103 height 49
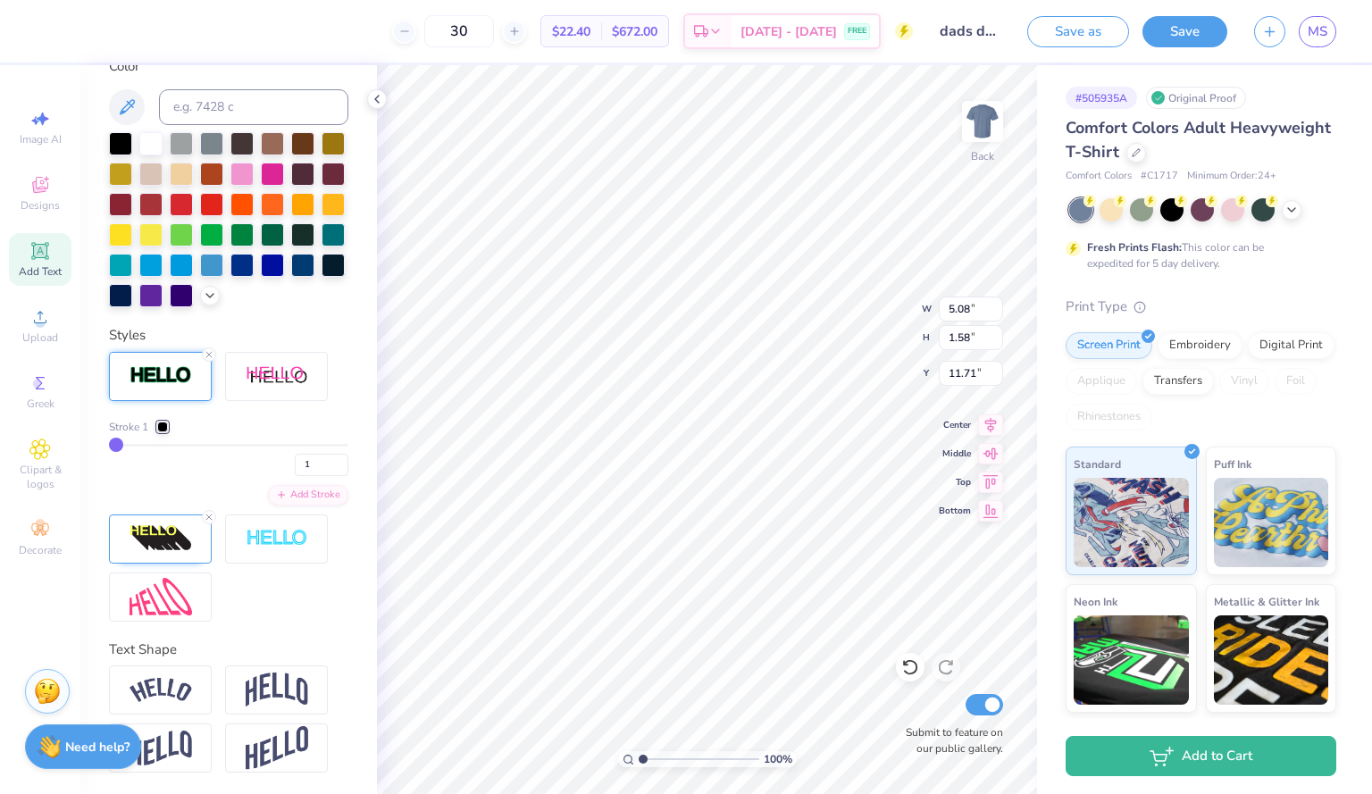
scroll to position [449, 0]
click at [329, 460] on input "2" at bounding box center [322, 465] width 54 height 22
click at [329, 460] on input "3" at bounding box center [322, 465] width 54 height 22
click at [329, 460] on input "4" at bounding box center [322, 465] width 54 height 22
click at [329, 460] on input "5" at bounding box center [322, 465] width 54 height 22
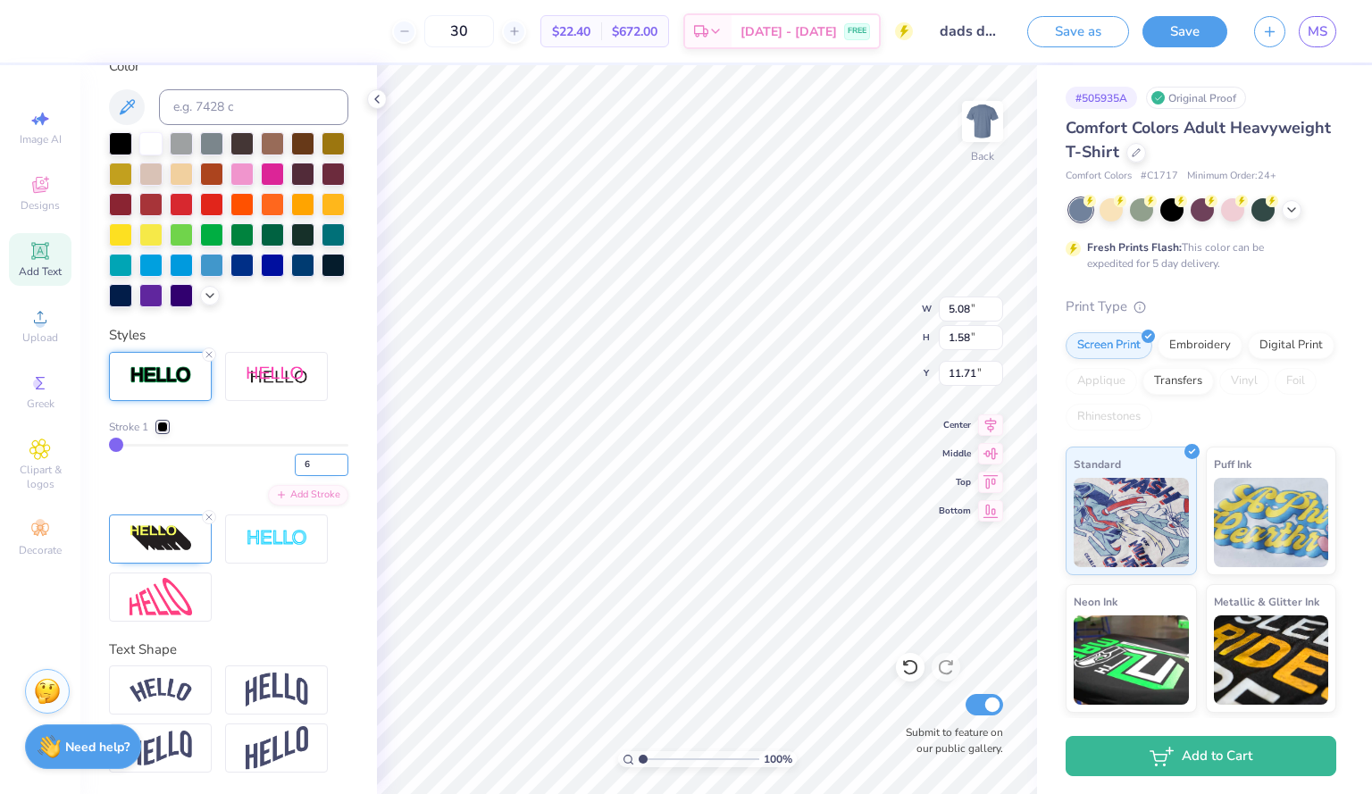
click at [329, 460] on input "6" at bounding box center [322, 465] width 54 height 22
click at [132, 282] on div at bounding box center [120, 293] width 23 height 23
click at [140, 130] on div at bounding box center [150, 141] width 23 height 23
click at [164, 427] on div at bounding box center [162, 427] width 11 height 11
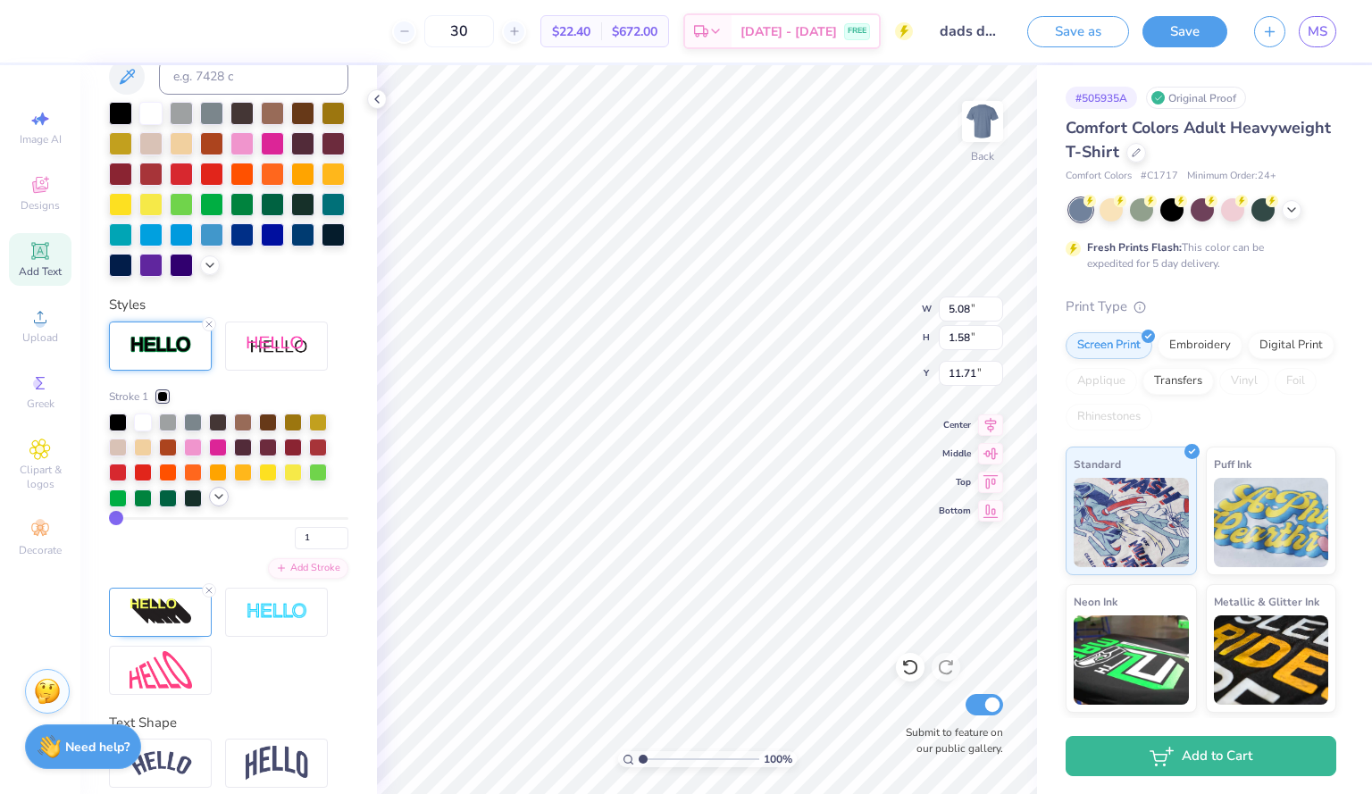
click at [219, 507] on div at bounding box center [219, 497] width 20 height 20
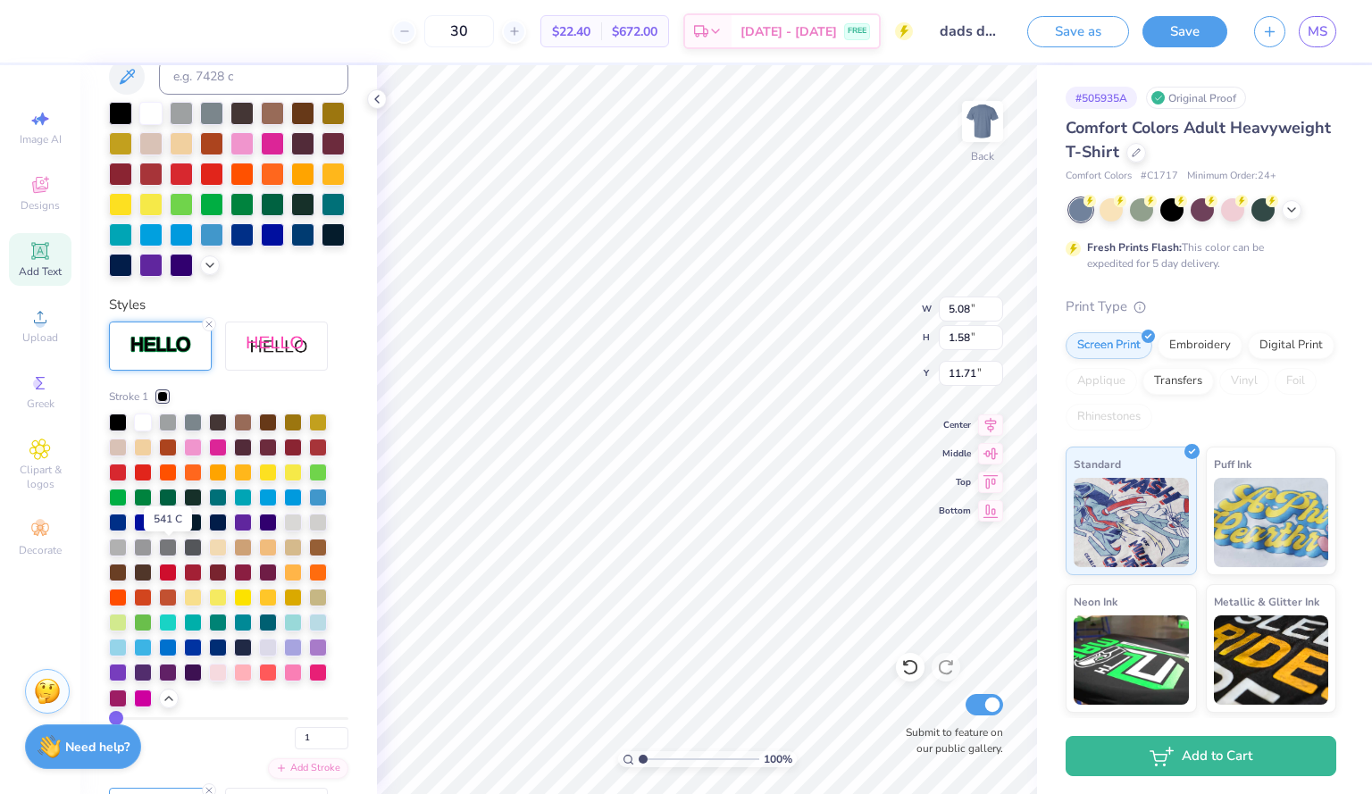
click at [166, 530] on div at bounding box center [168, 521] width 18 height 18
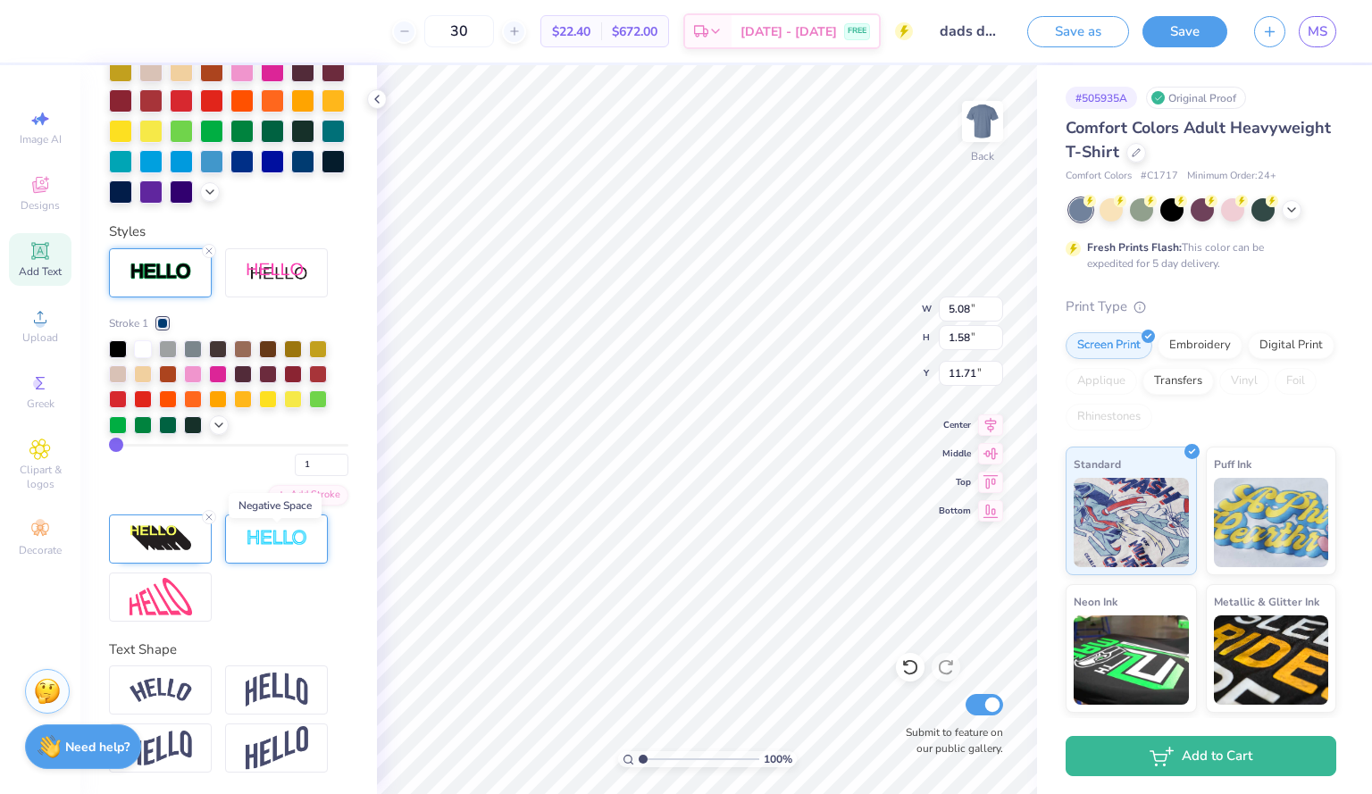
scroll to position [551, 0]
click at [182, 541] on img at bounding box center [161, 538] width 63 height 29
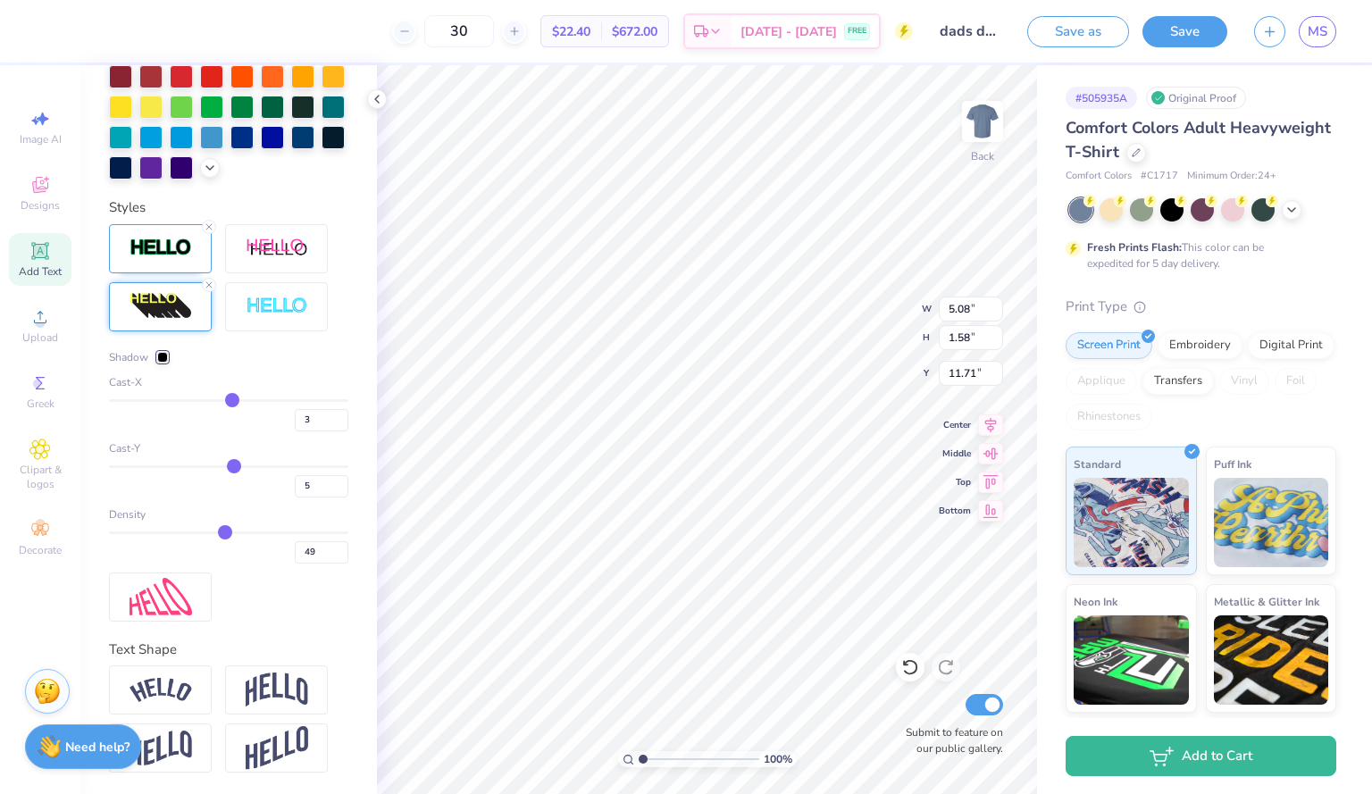
click at [168, 363] on div at bounding box center [162, 357] width 11 height 11
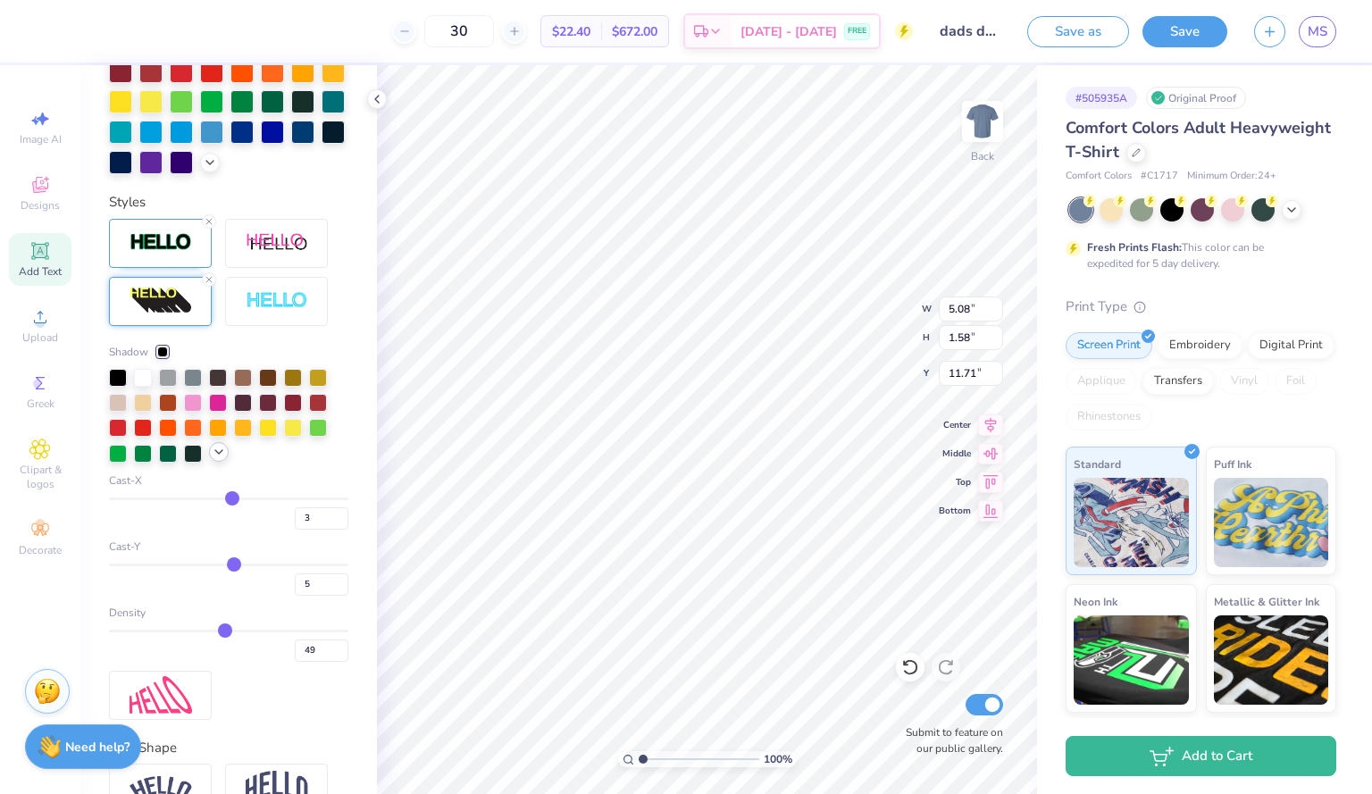
click at [211, 462] on div at bounding box center [219, 452] width 20 height 20
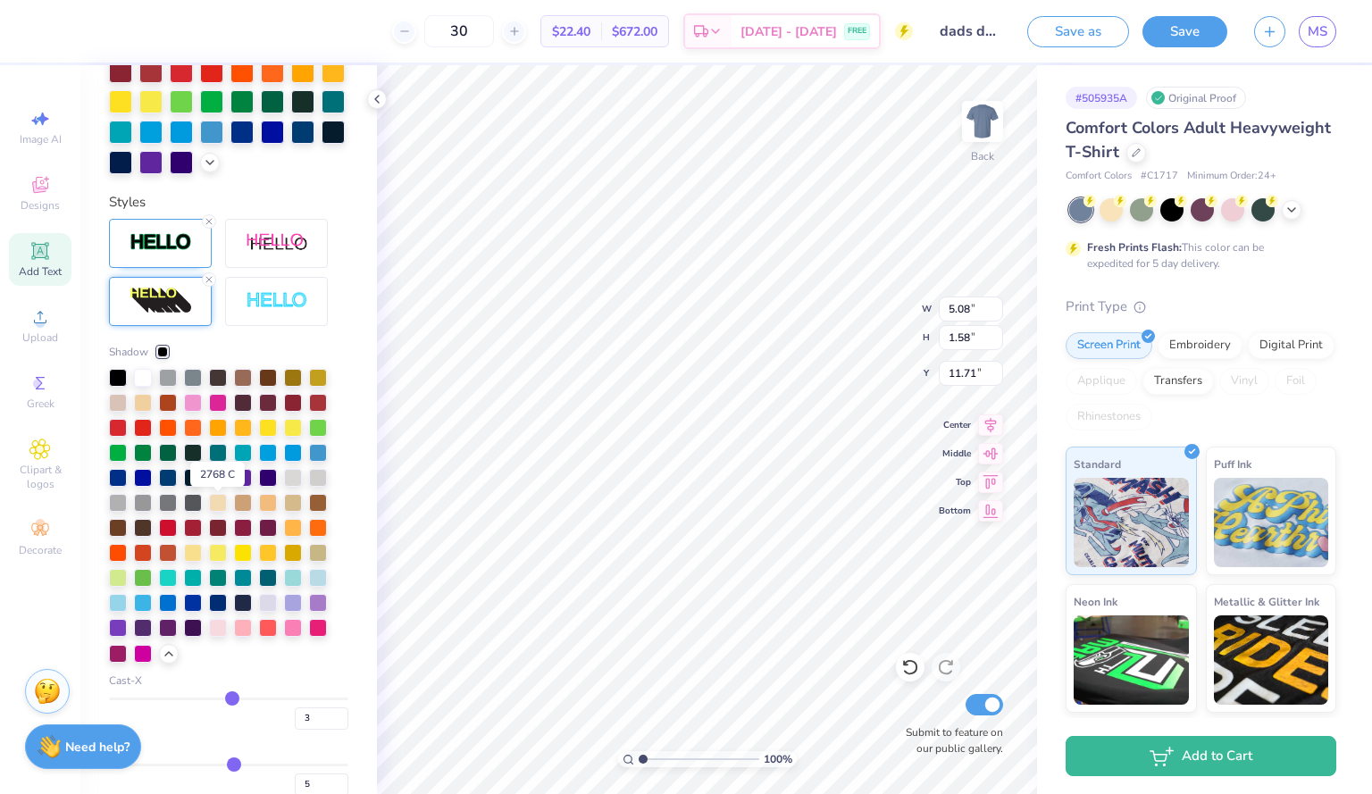
click at [216, 485] on div at bounding box center [218, 476] width 18 height 18
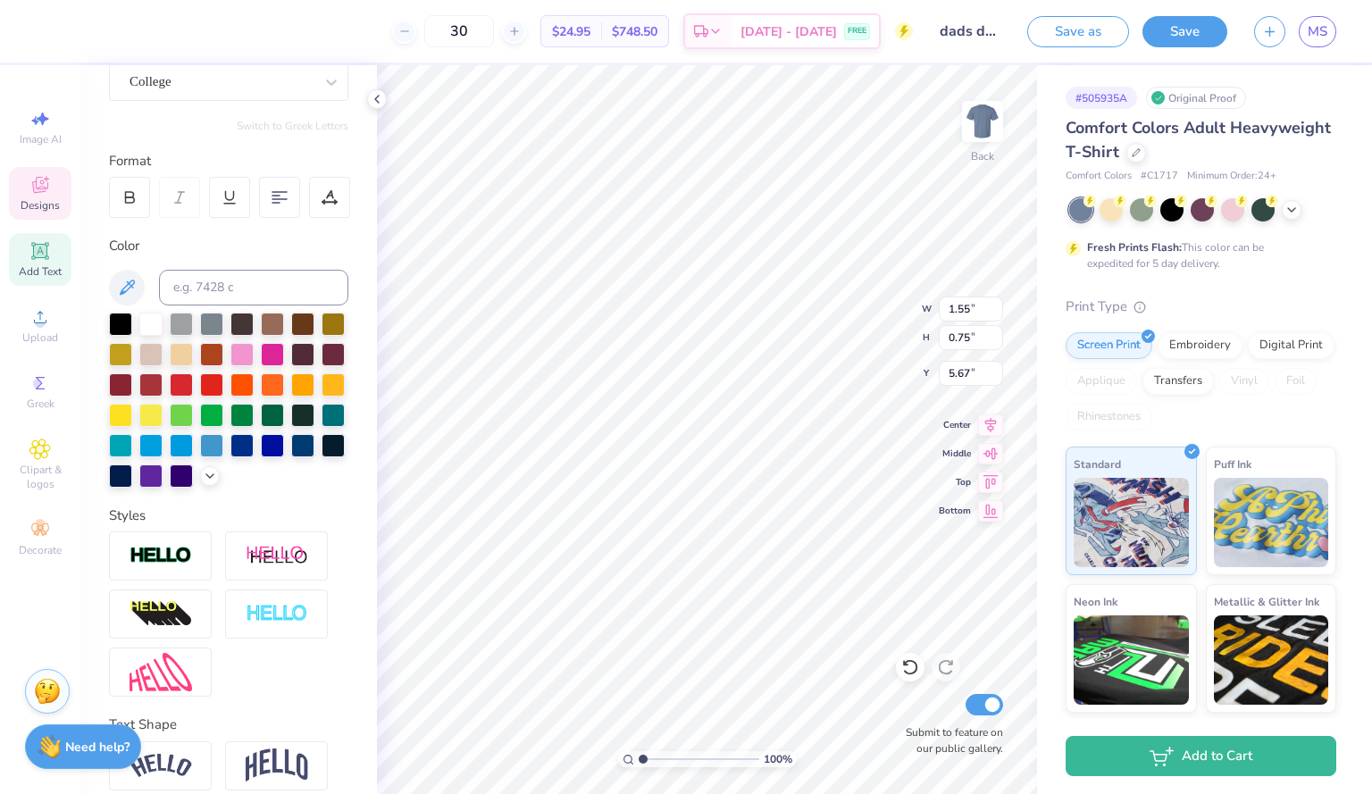
scroll to position [275, 0]
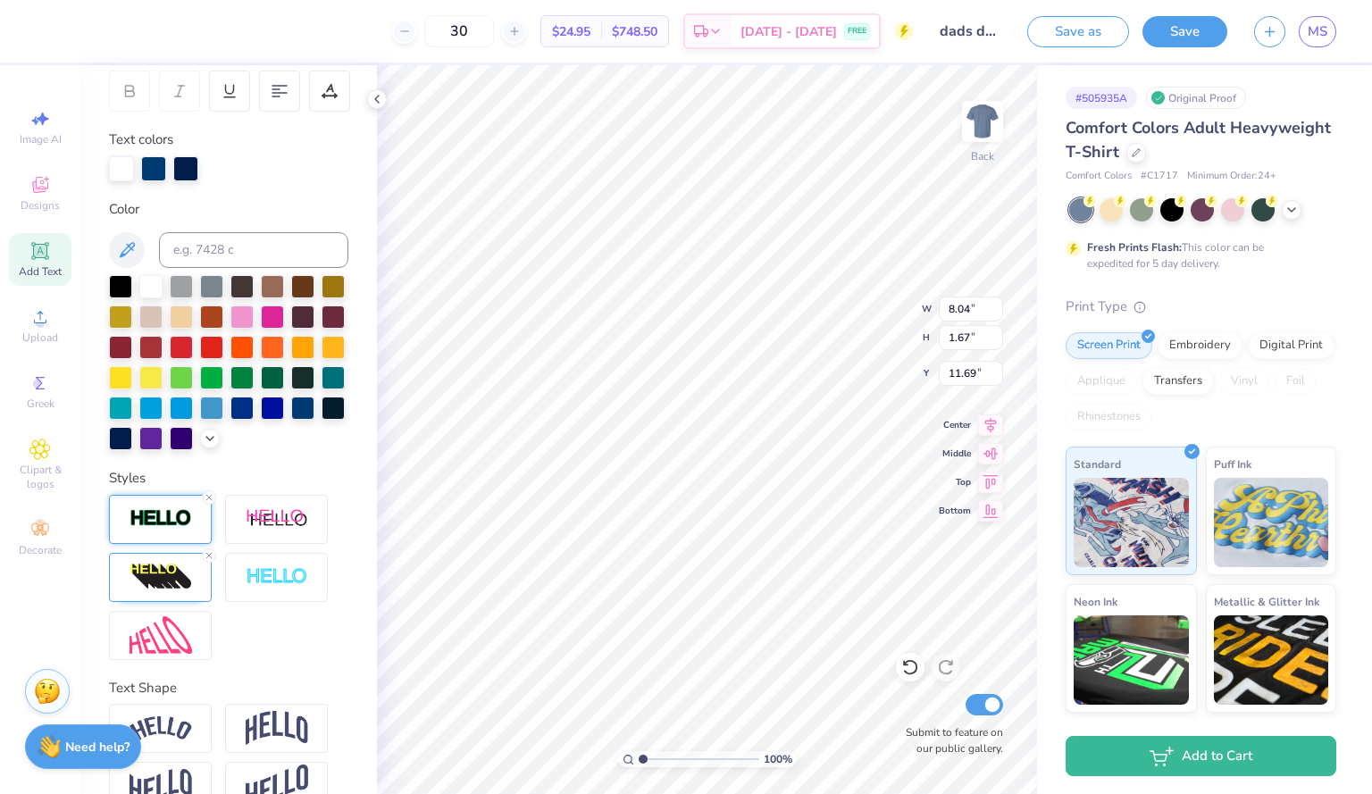
click at [189, 529] on img at bounding box center [161, 518] width 63 height 21
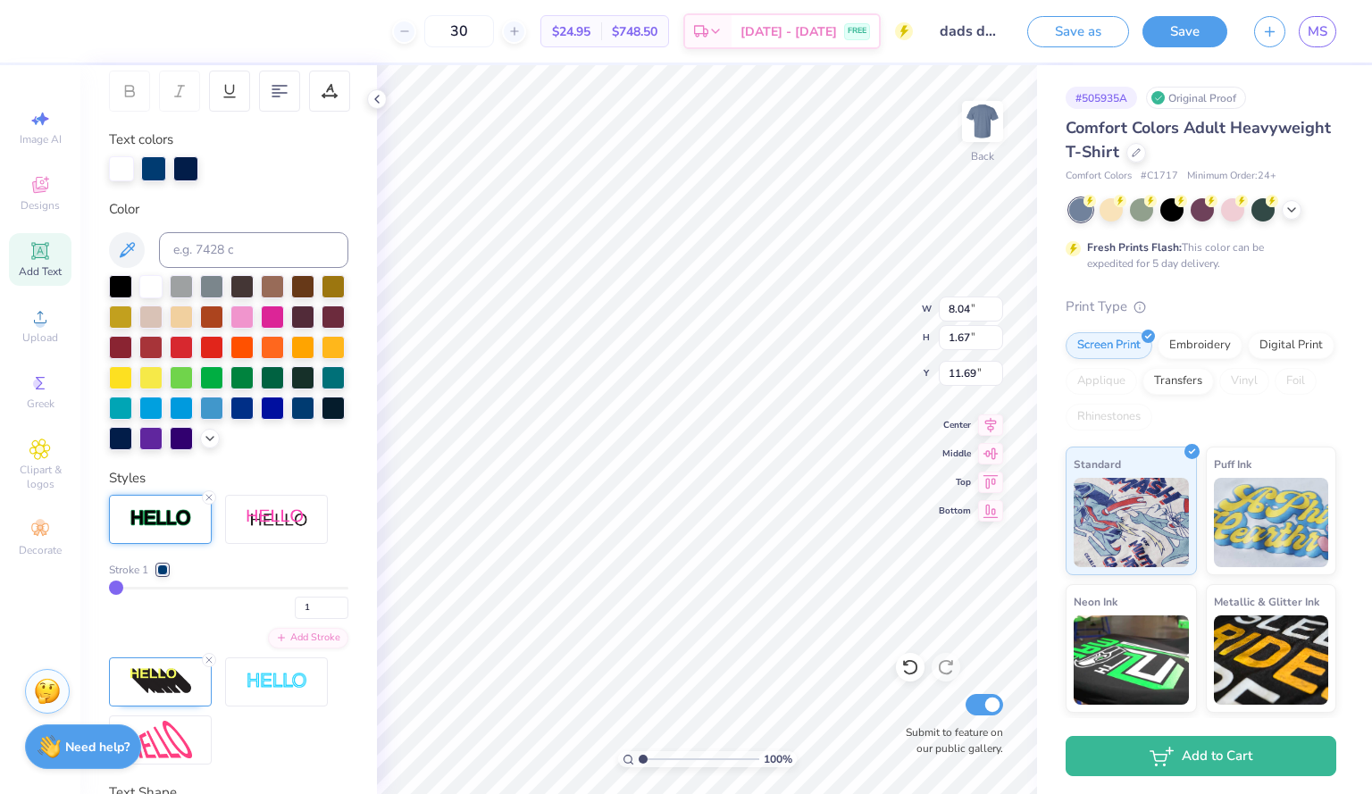
click at [166, 575] on div at bounding box center [162, 570] width 11 height 11
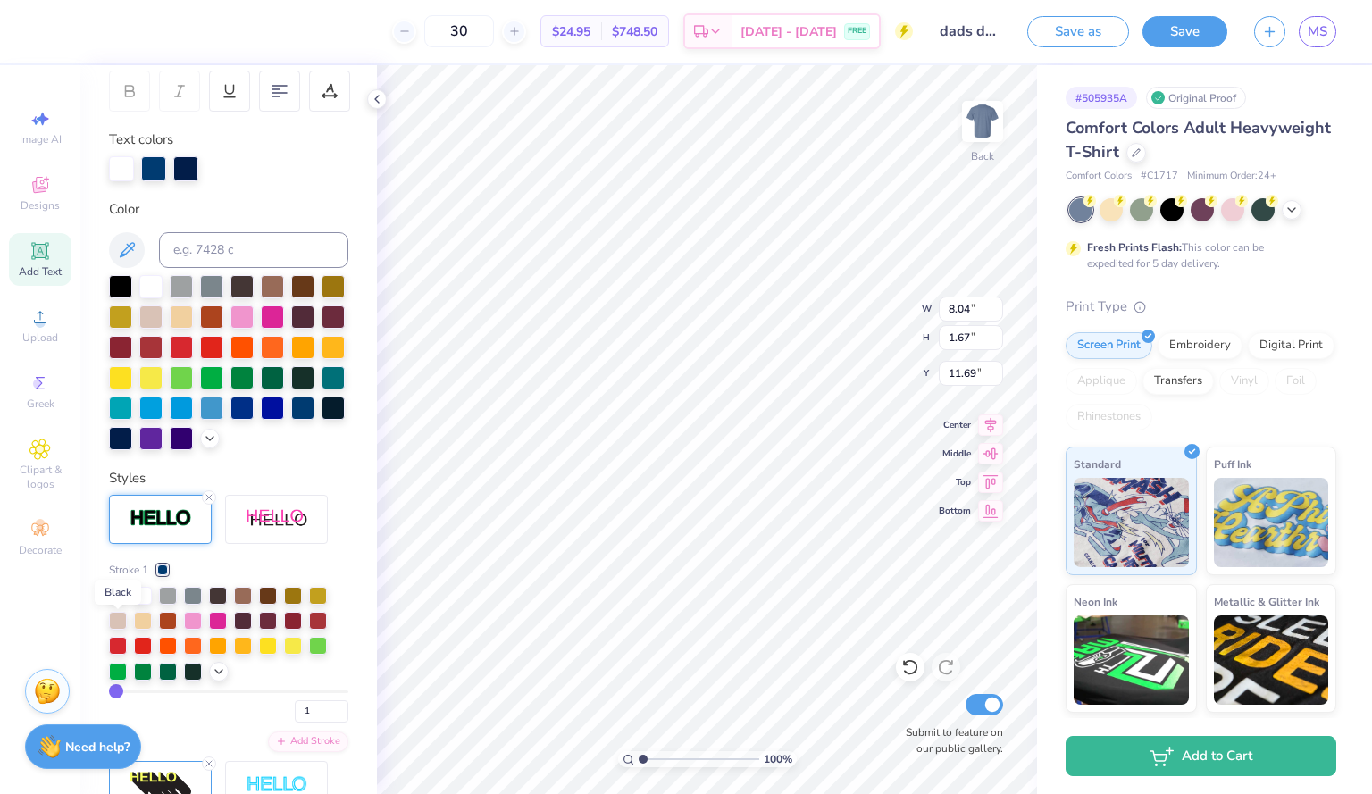
click at [115, 603] on div at bounding box center [118, 594] width 18 height 18
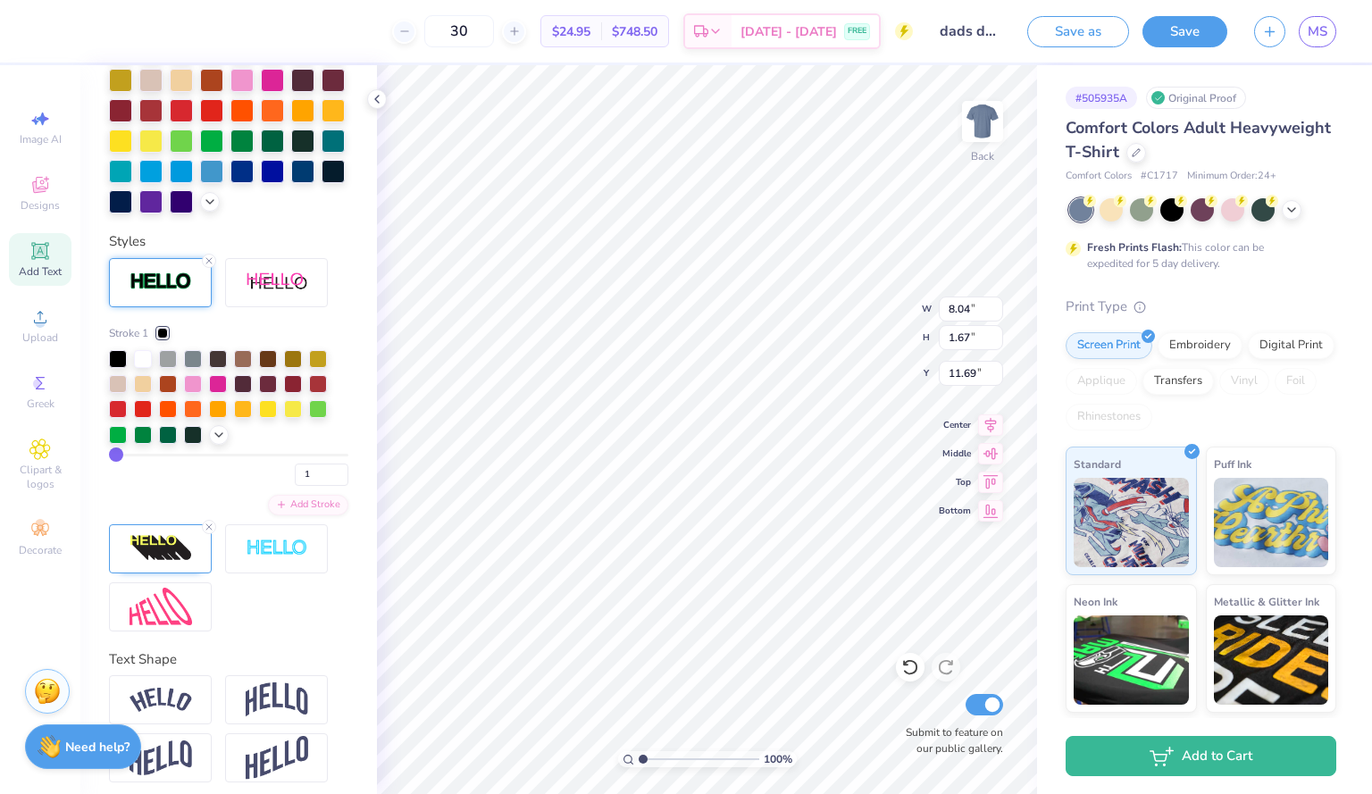
click at [194, 573] on div at bounding box center [160, 548] width 103 height 49
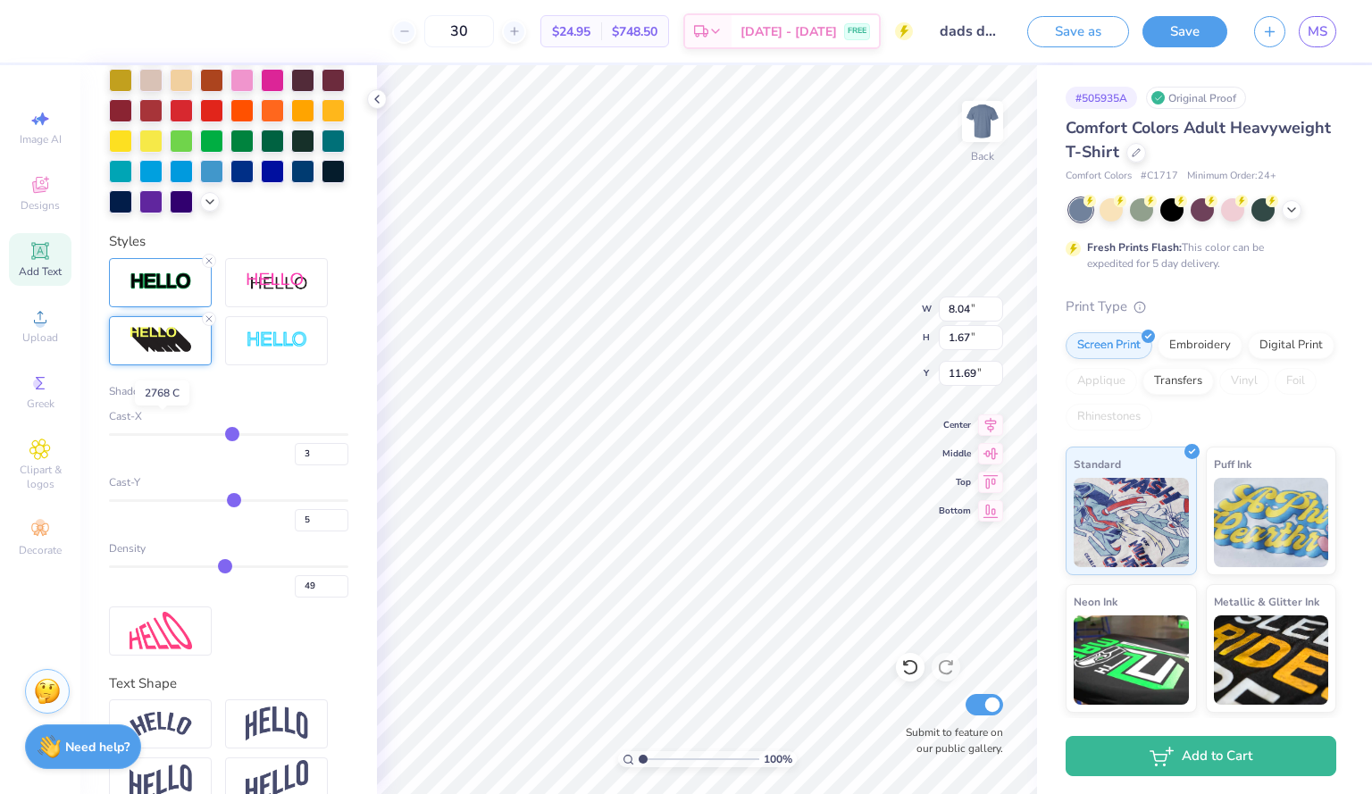
click at [161, 397] on div at bounding box center [162, 391] width 11 height 11
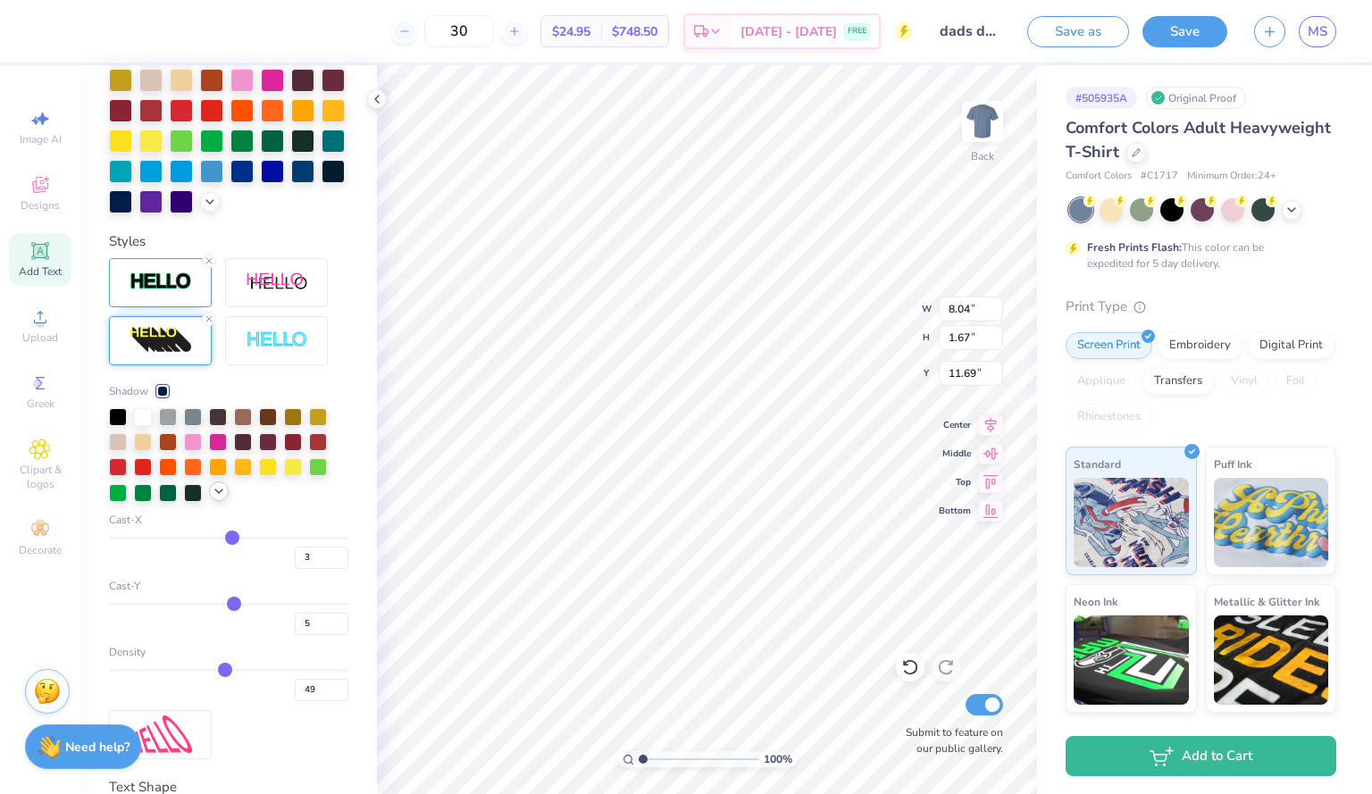
click at [216, 499] on icon at bounding box center [219, 491] width 14 height 14
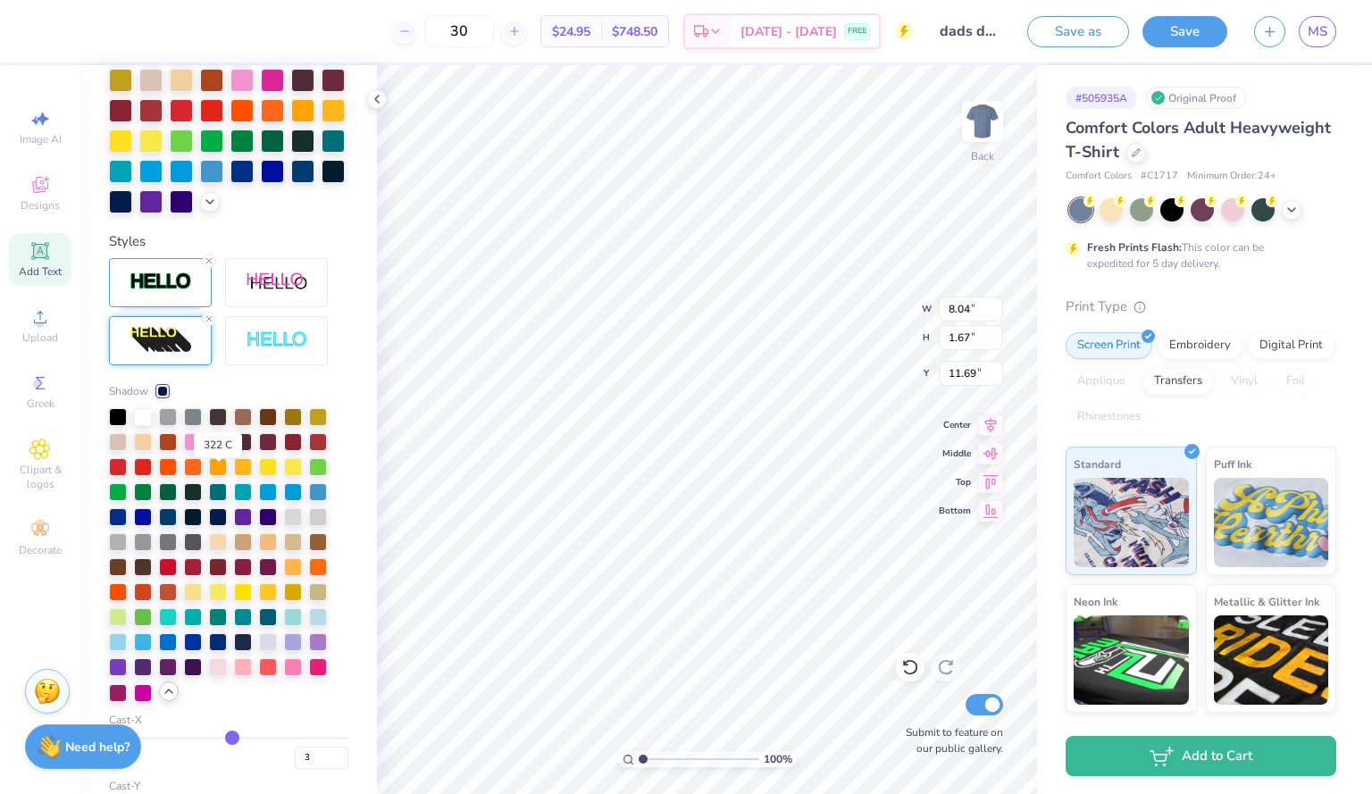
scroll to position [575, 0]
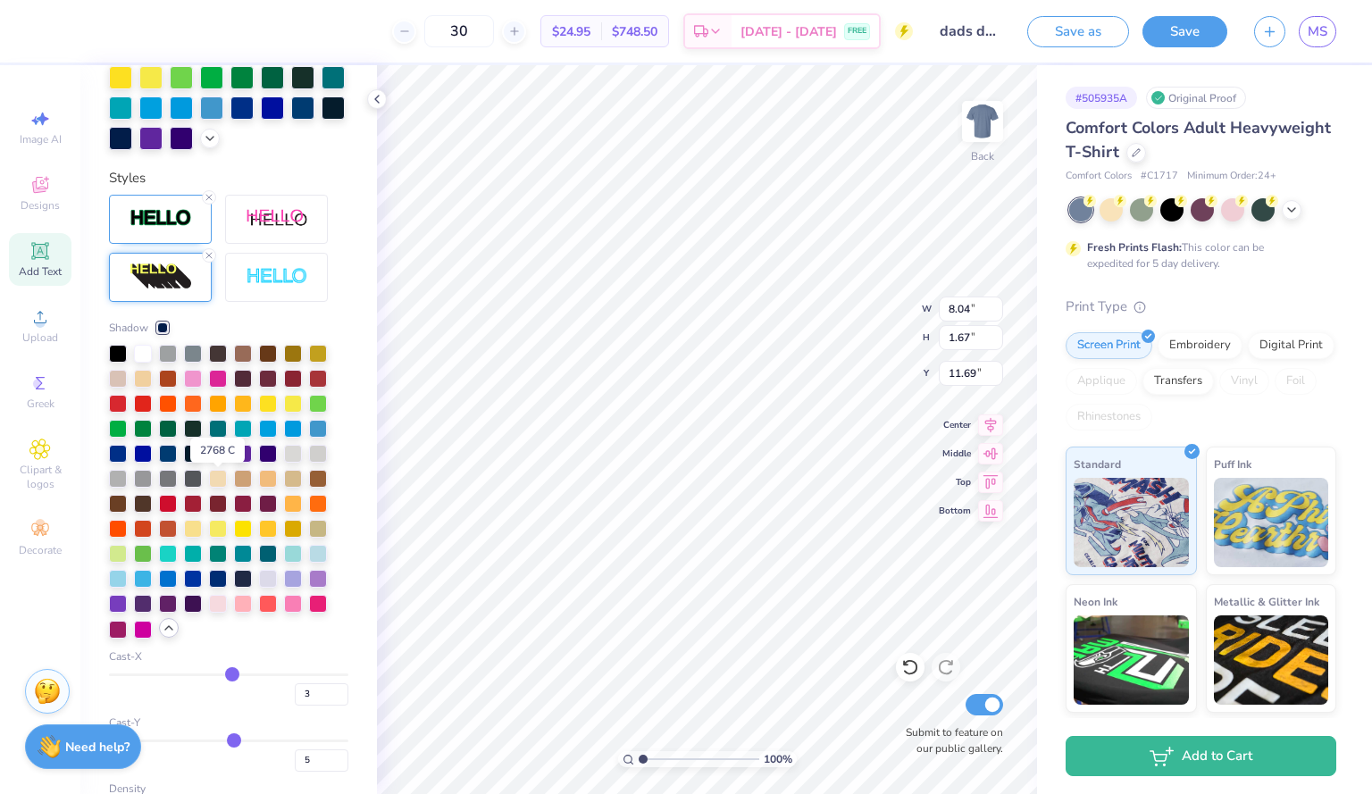
click at [220, 461] on div at bounding box center [218, 452] width 18 height 18
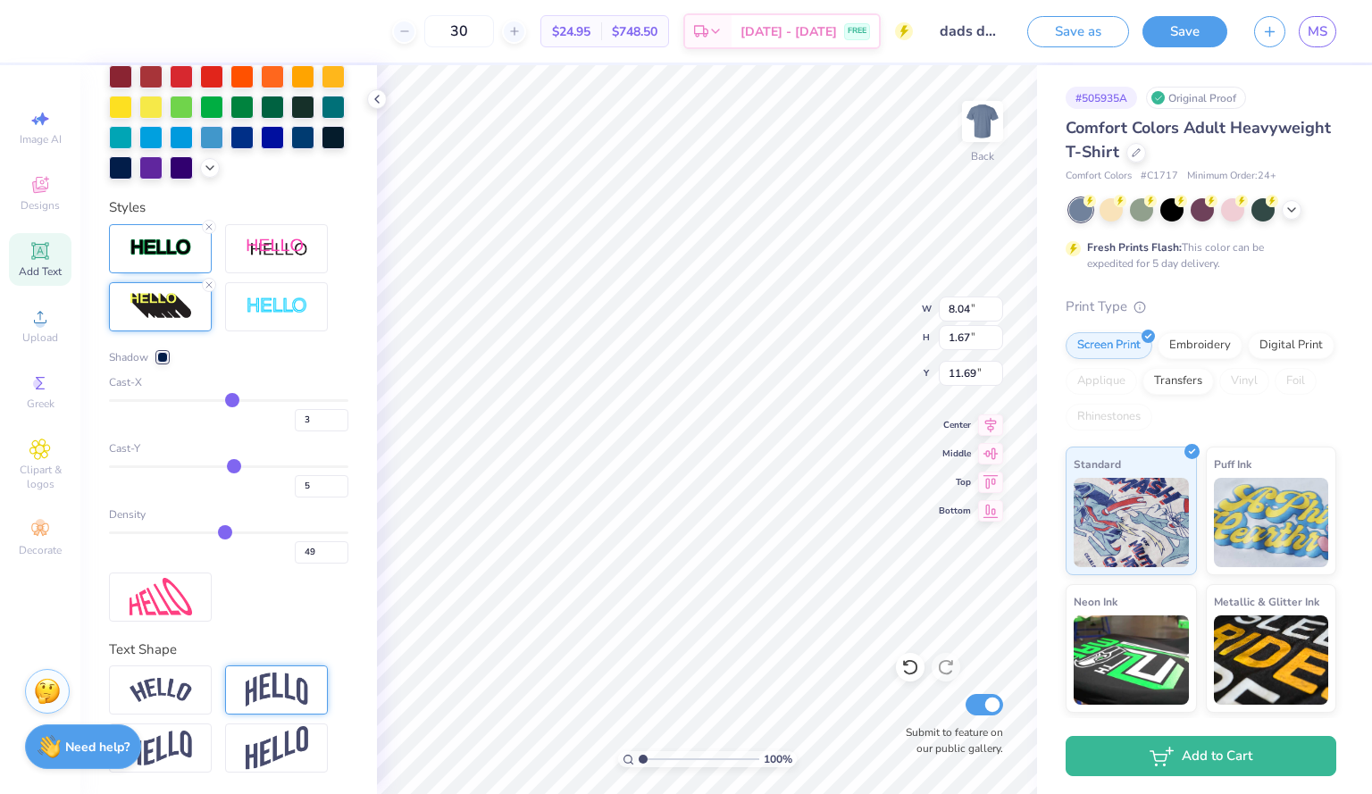
click at [278, 680] on img at bounding box center [277, 690] width 63 height 34
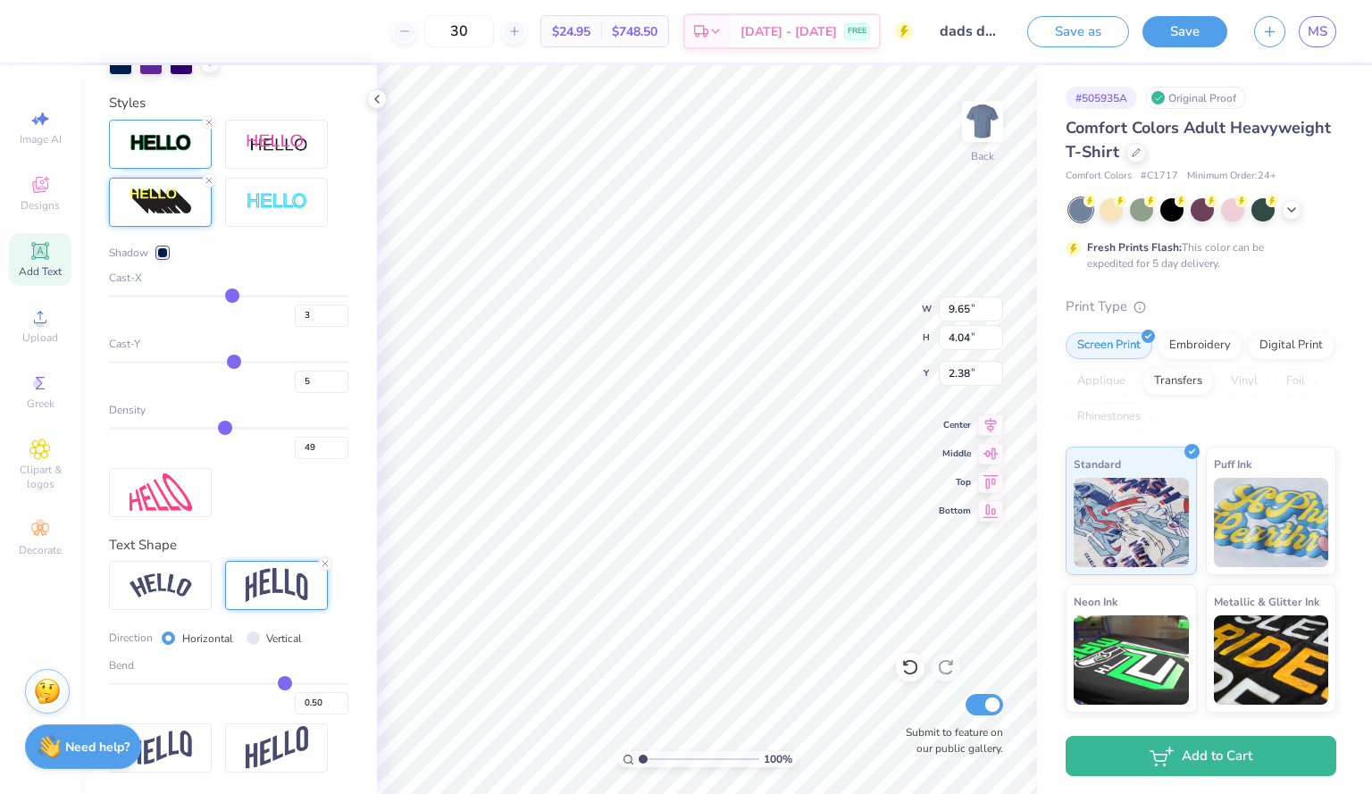
scroll to position [681, 0]
drag, startPoint x: 271, startPoint y: 681, endPoint x: 212, endPoint y: 694, distance: 60.5
click at [212, 685] on input "range" at bounding box center [228, 684] width 239 height 3
click at [210, 671] on div "Bend" at bounding box center [228, 666] width 239 height 16
drag, startPoint x: 211, startPoint y: 680, endPoint x: 282, endPoint y: 667, distance: 72.6
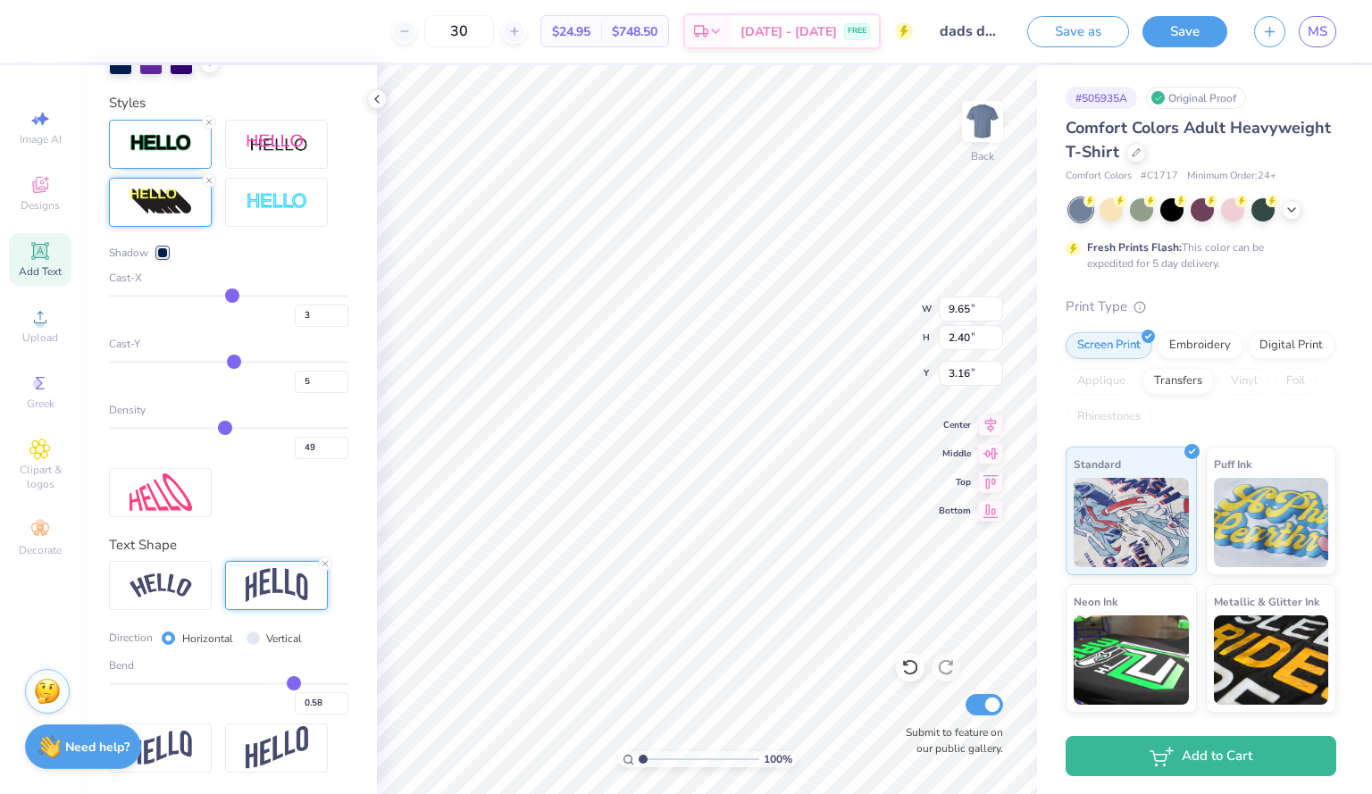
click at [282, 683] on input "range" at bounding box center [228, 684] width 239 height 3
click at [189, 587] on img at bounding box center [161, 586] width 63 height 24
click at [262, 567] on div at bounding box center [276, 585] width 103 height 49
click at [251, 640] on input "Vertical" at bounding box center [253, 638] width 13 height 13
click at [167, 639] on input "Horizontal" at bounding box center [168, 638] width 13 height 13
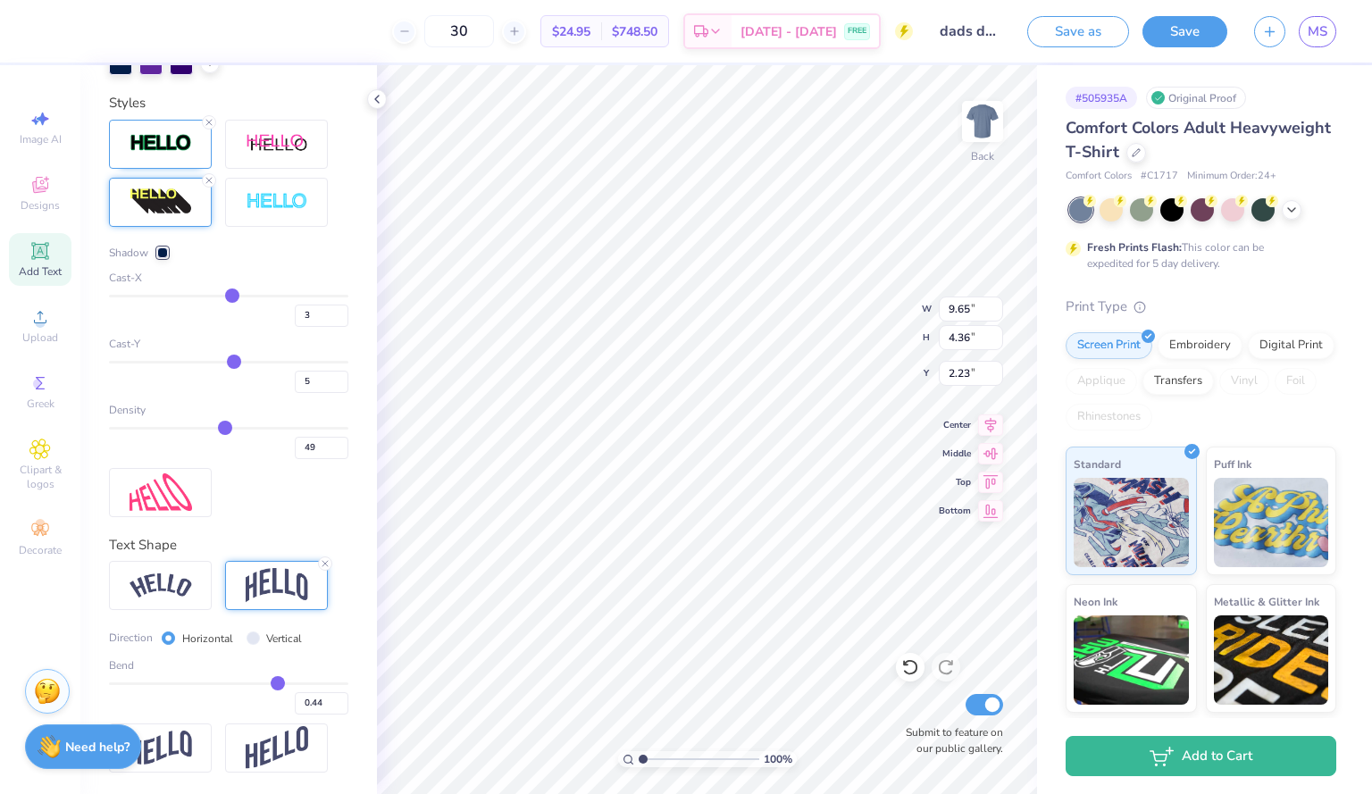
drag, startPoint x: 280, startPoint y: 683, endPoint x: 269, endPoint y: 683, distance: 10.7
click at [269, 683] on input "range" at bounding box center [228, 684] width 239 height 3
click at [262, 683] on input "range" at bounding box center [228, 684] width 239 height 3
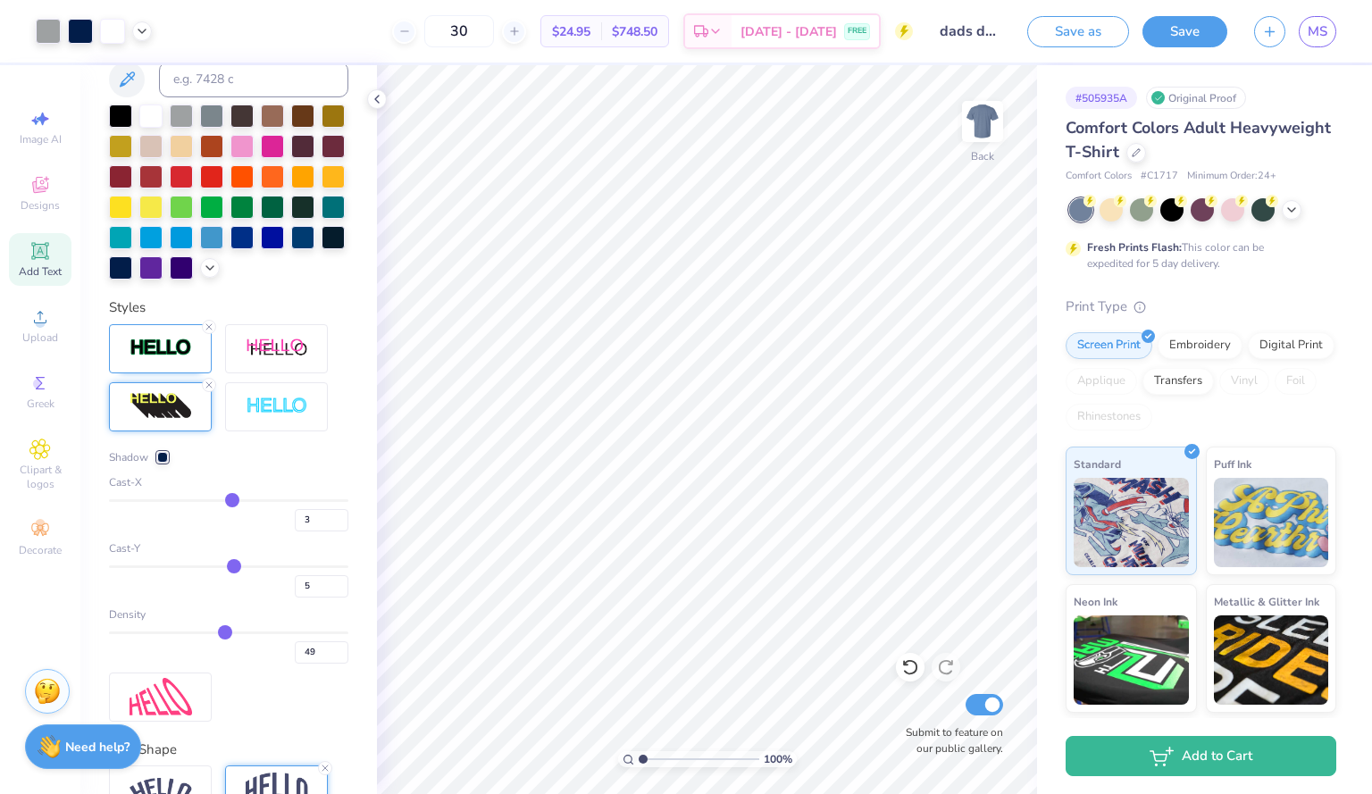
scroll to position [451, 0]
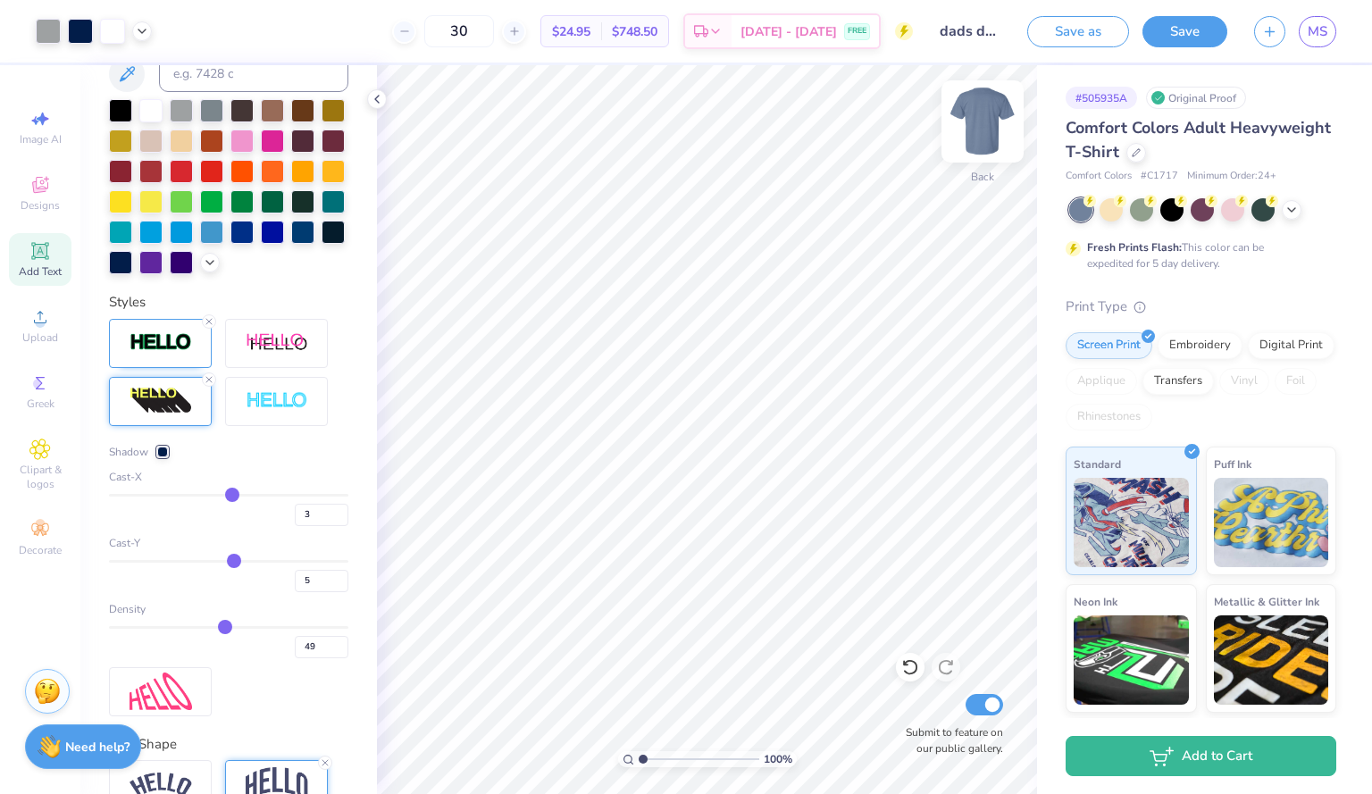
click at [973, 133] on img at bounding box center [982, 121] width 71 height 71
click at [45, 316] on icon at bounding box center [39, 316] width 21 height 21
click at [39, 455] on icon at bounding box center [39, 449] width 21 height 21
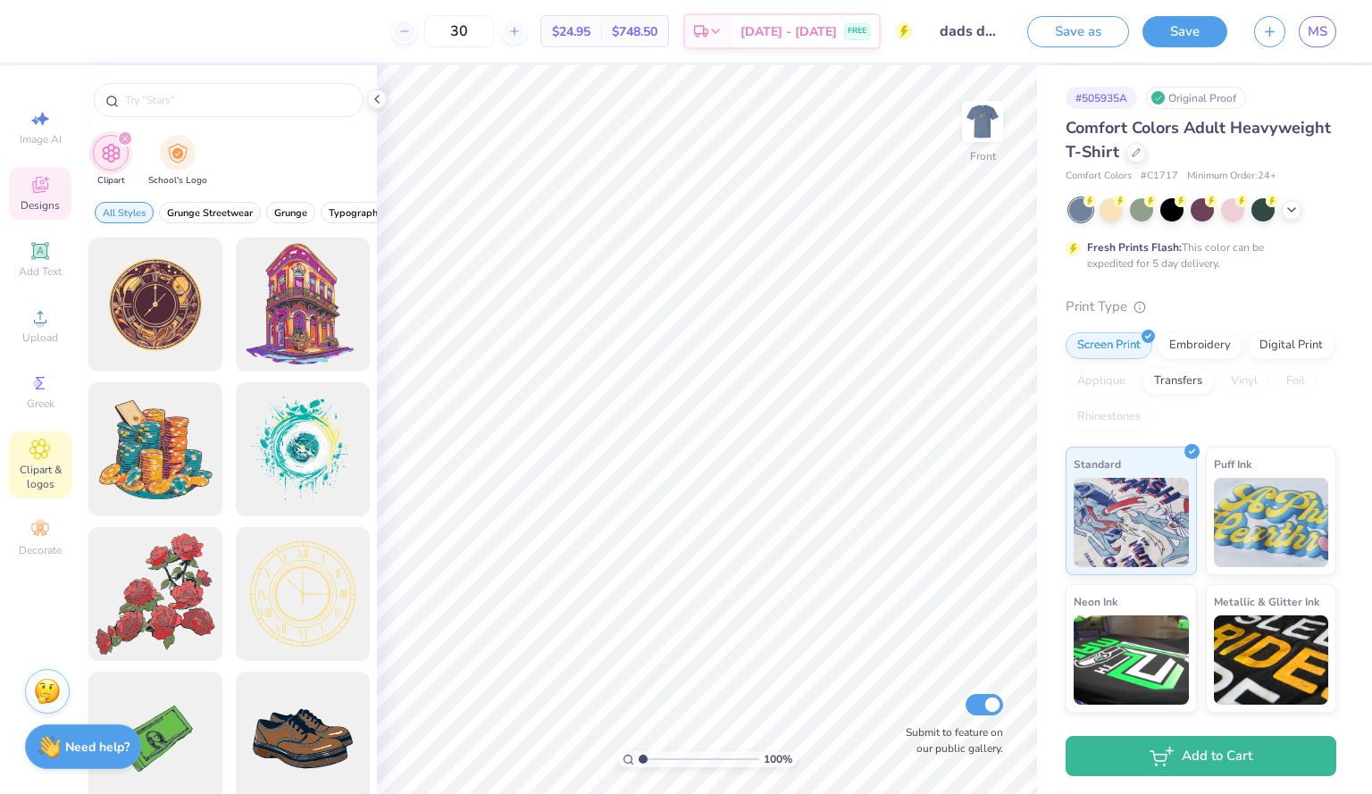
click at [40, 214] on div "Designs" at bounding box center [40, 193] width 63 height 53
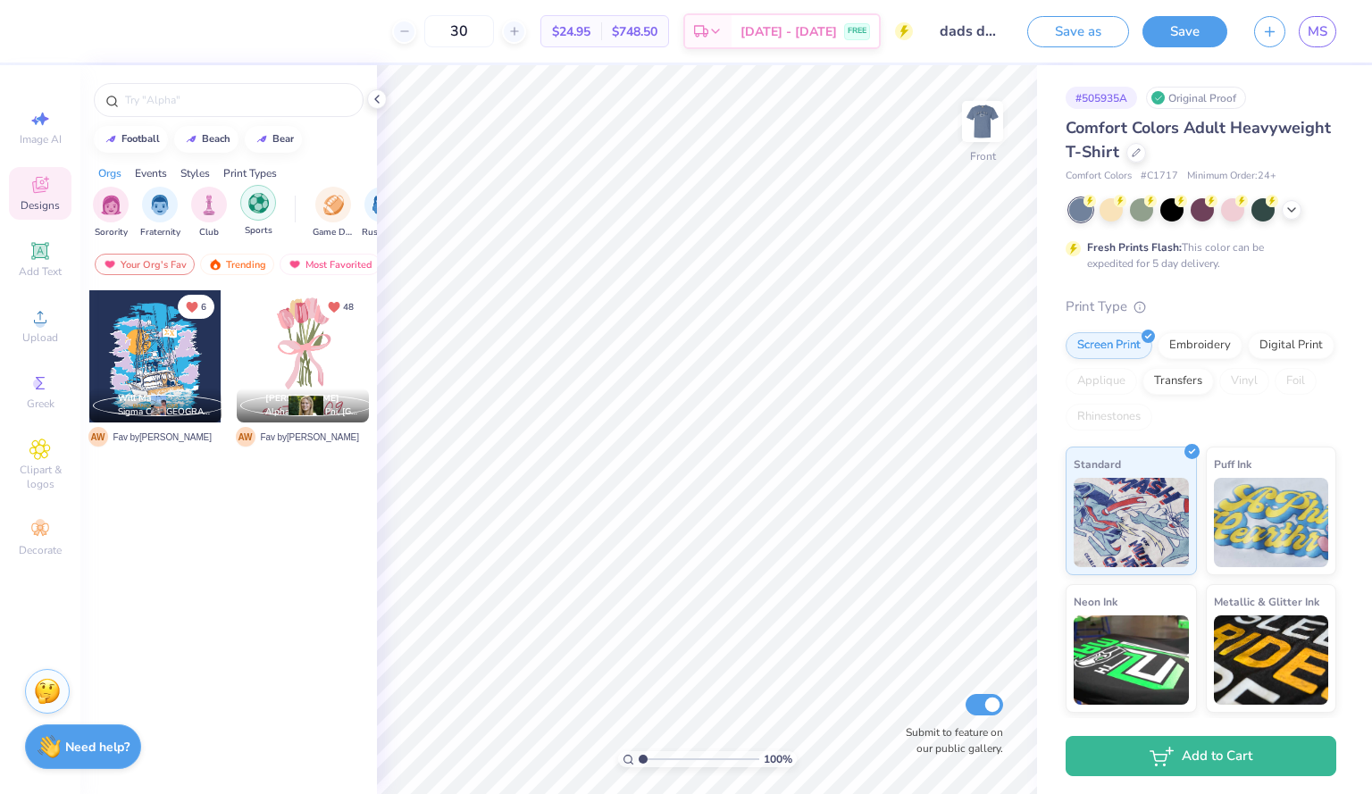
click at [252, 207] on img "filter for Sports" at bounding box center [258, 203] width 21 height 21
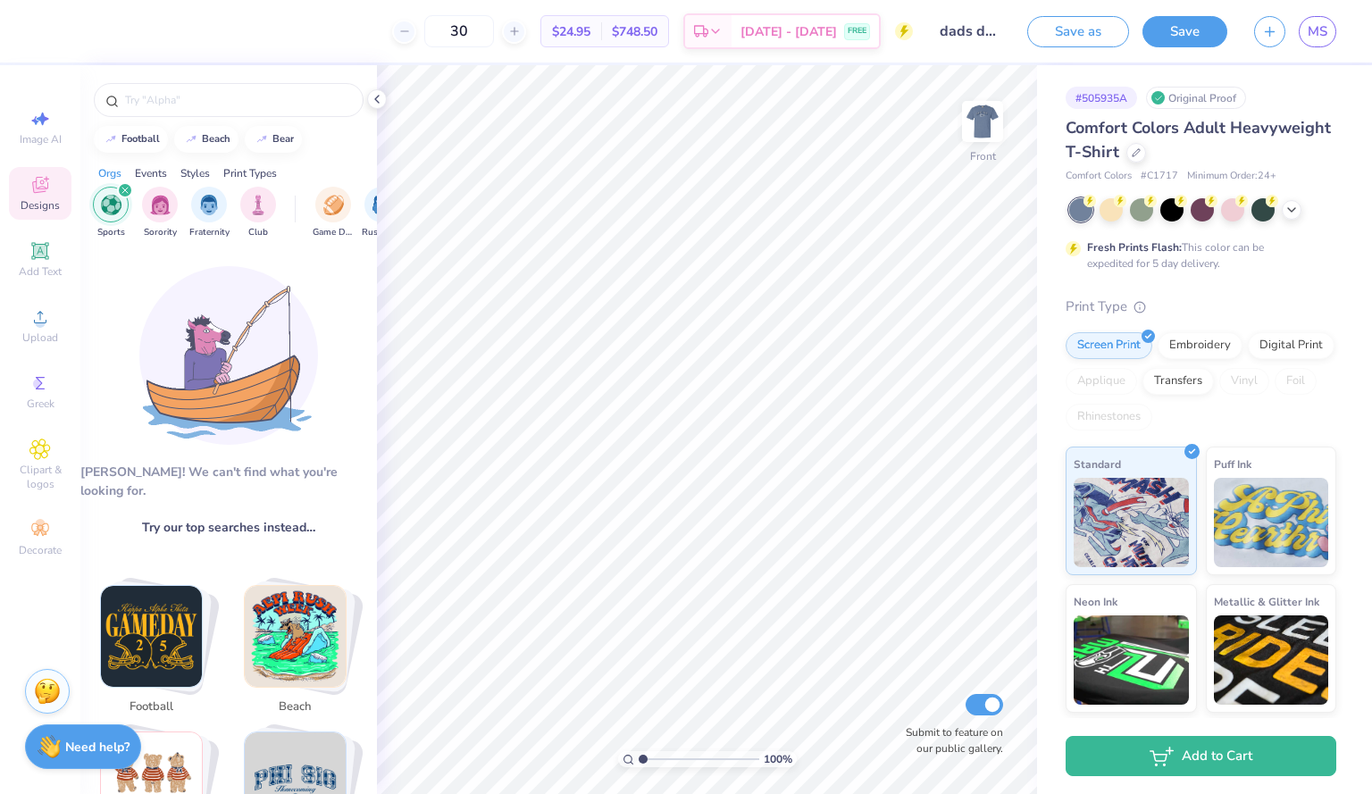
scroll to position [1, 0]
click at [340, 210] on img "filter for Game Day" at bounding box center [333, 203] width 21 height 21
click at [124, 191] on icon "filter for Sports" at bounding box center [124, 190] width 5 height 5
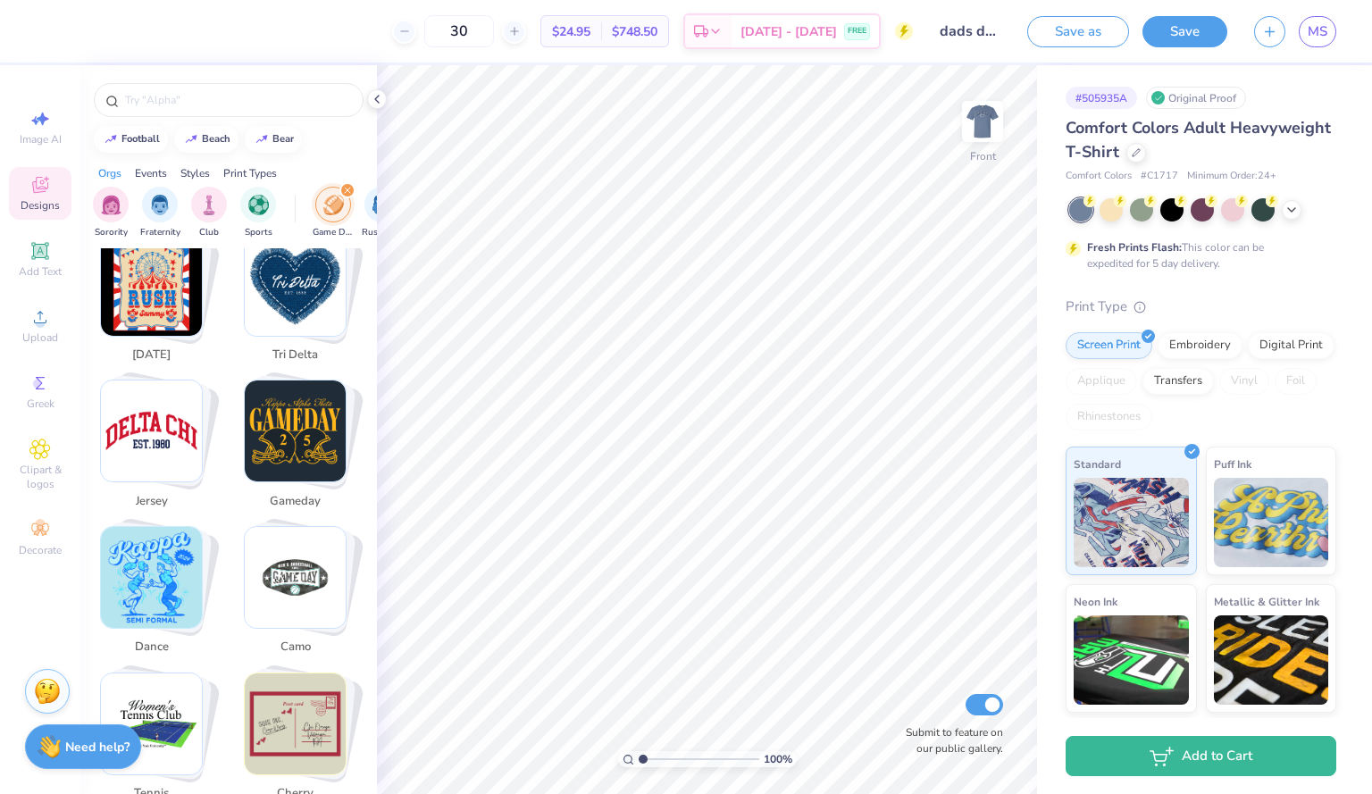
scroll to position [1522, 0]
click at [169, 401] on img "Stack Card Button jersey" at bounding box center [151, 431] width 101 height 101
click at [138, 412] on img "Stack Card Button jersey" at bounding box center [151, 431] width 101 height 101
click at [150, 405] on img "Stack Card Button jersey" at bounding box center [151, 431] width 101 height 101
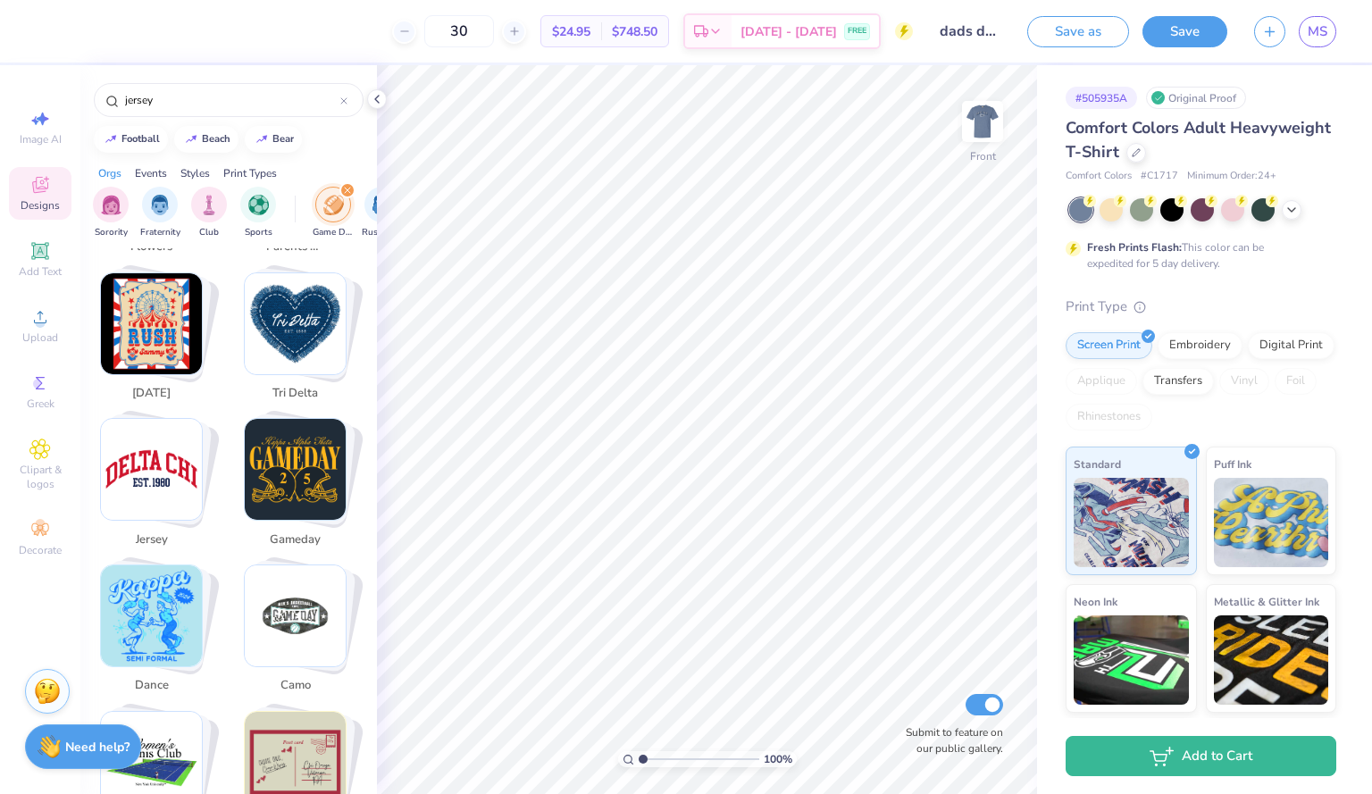
scroll to position [1482, 0]
click at [375, 97] on icon at bounding box center [377, 99] width 14 height 14
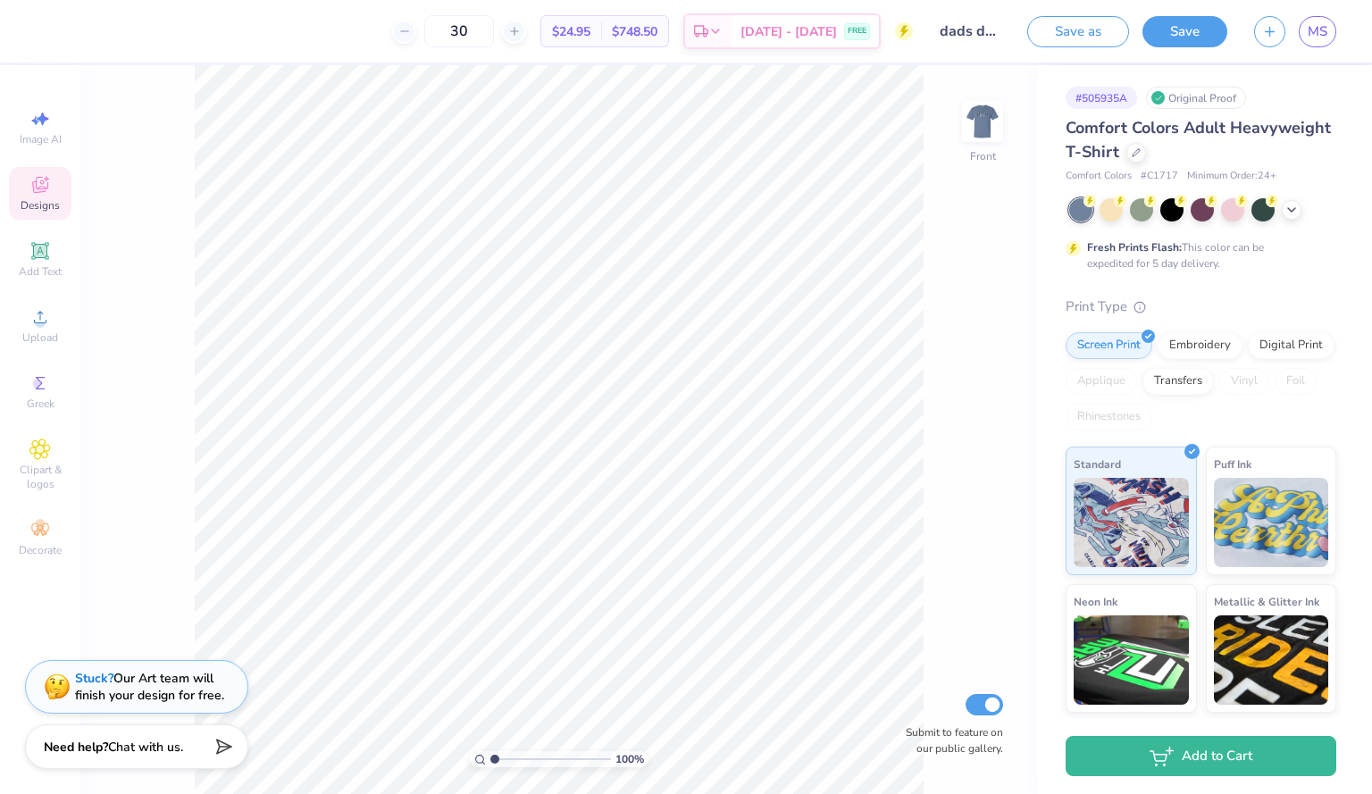
scroll to position [1267, 0]
click at [956, 133] on div "100 % Front Submit to feature on our public gallery." at bounding box center [558, 429] width 957 height 729
click at [977, 137] on img at bounding box center [982, 121] width 71 height 71
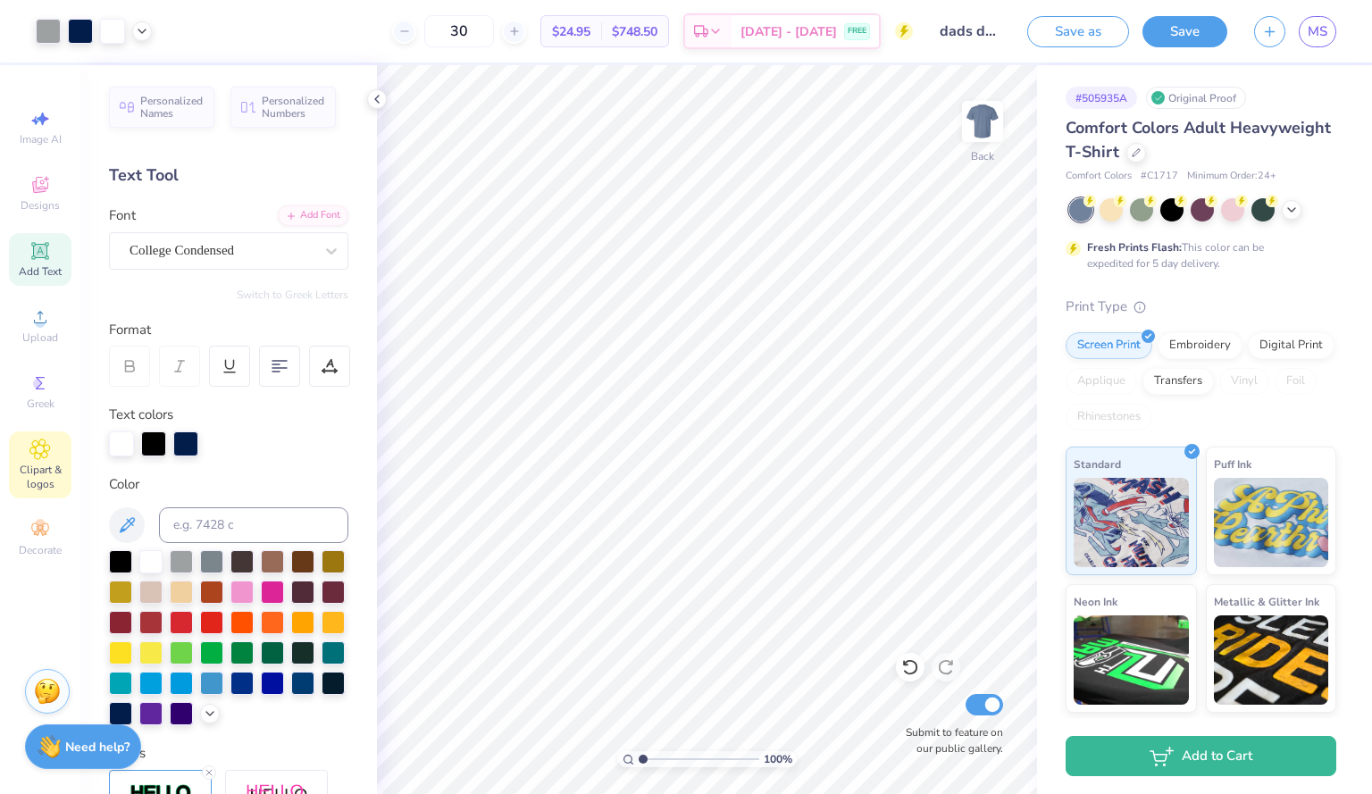
click at [44, 458] on icon at bounding box center [40, 450] width 20 height 20
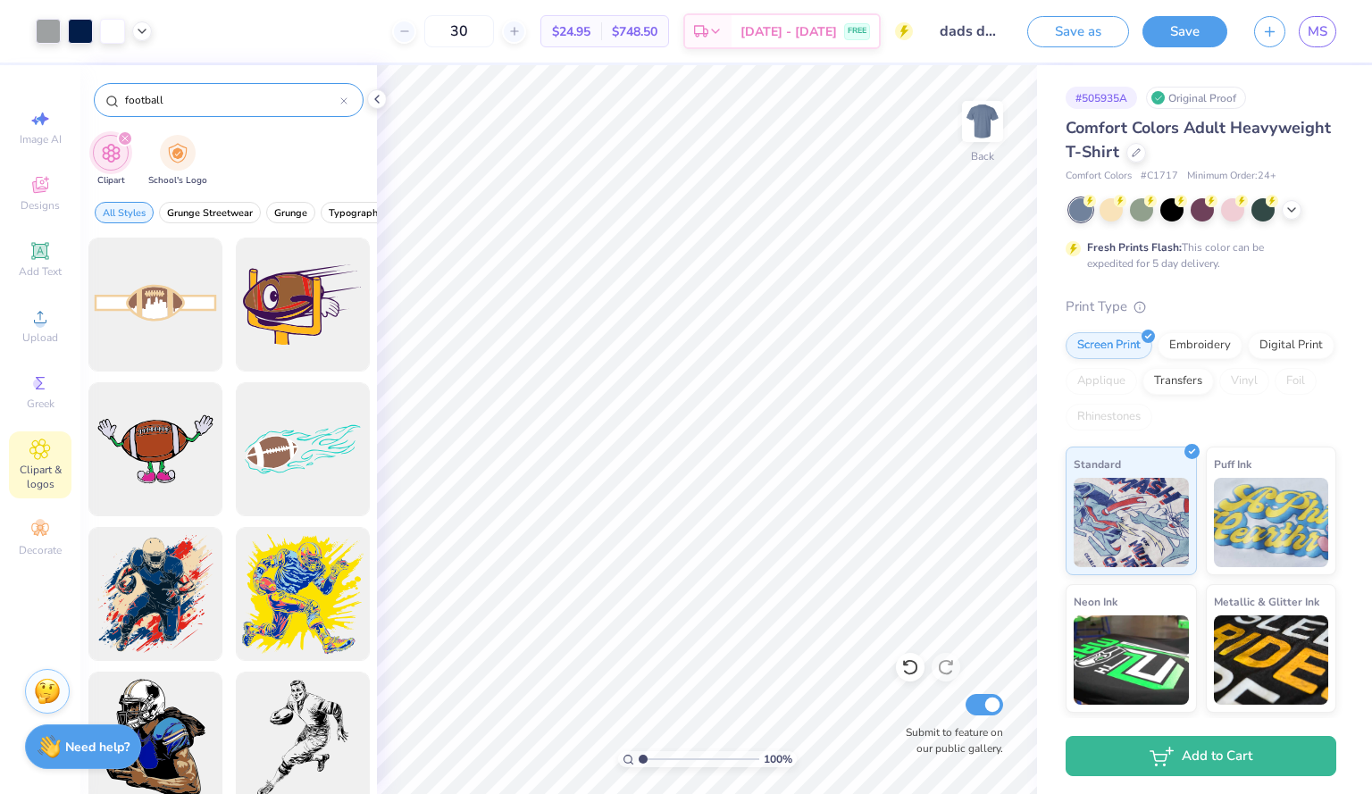
click at [208, 94] on input "football" at bounding box center [231, 100] width 217 height 18
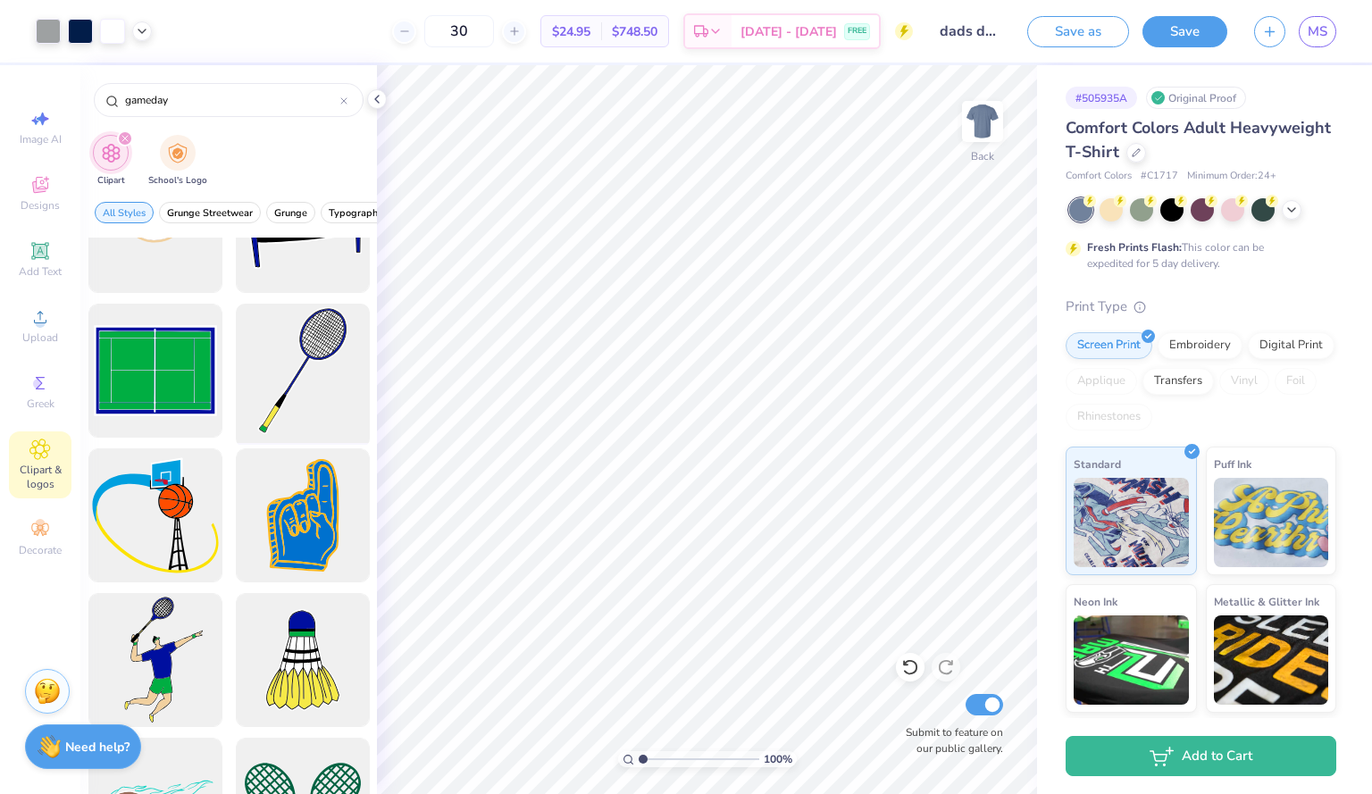
scroll to position [0, 0]
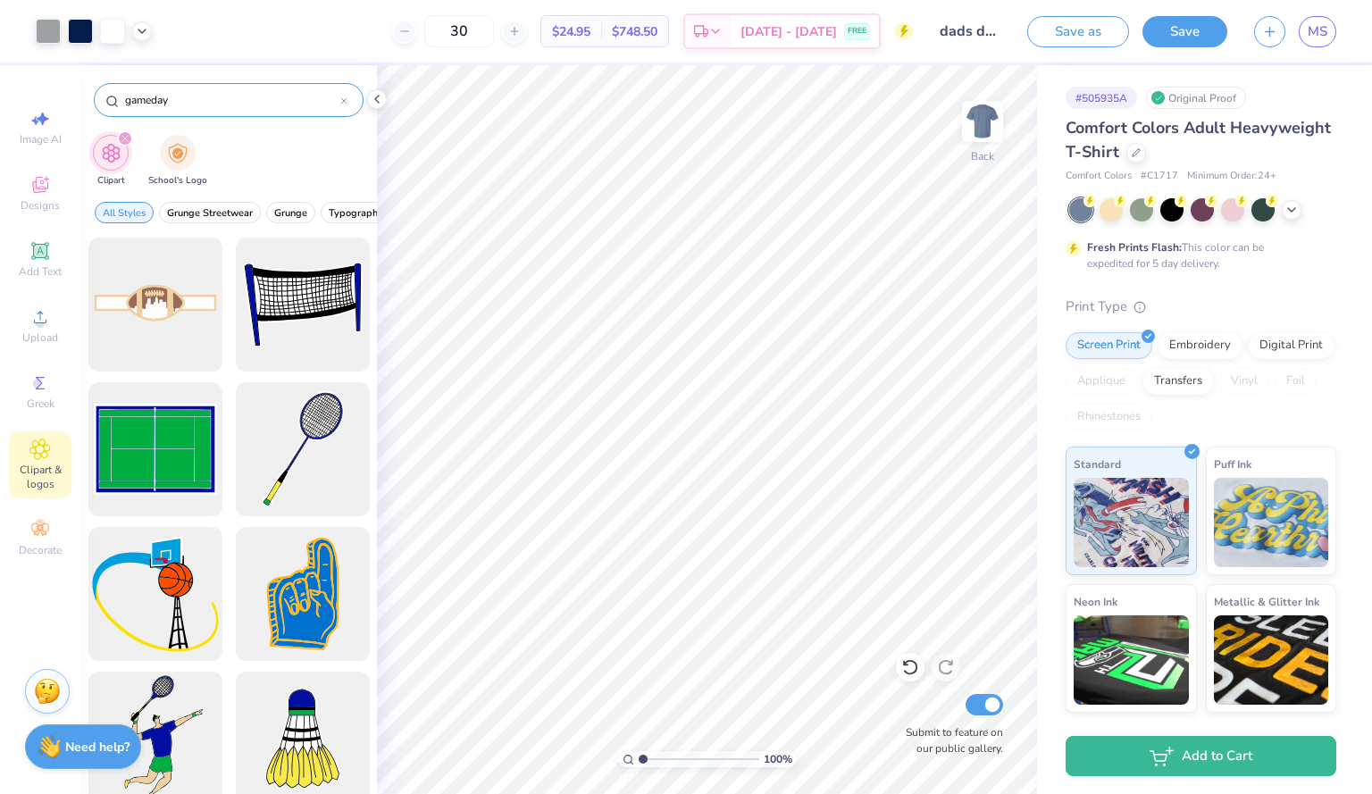
click at [345, 97] on icon at bounding box center [343, 100] width 7 height 7
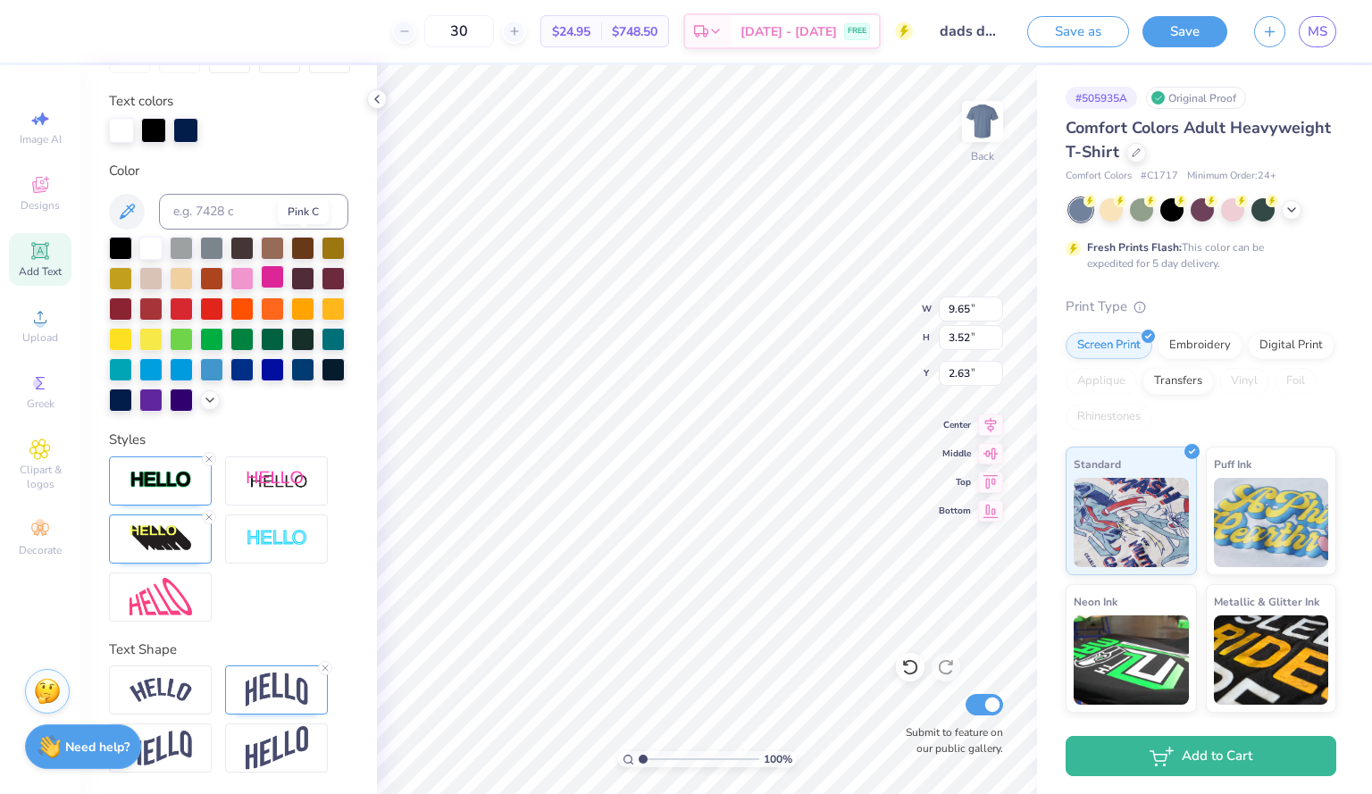
scroll to position [344, 0]
click at [280, 695] on img at bounding box center [277, 690] width 63 height 34
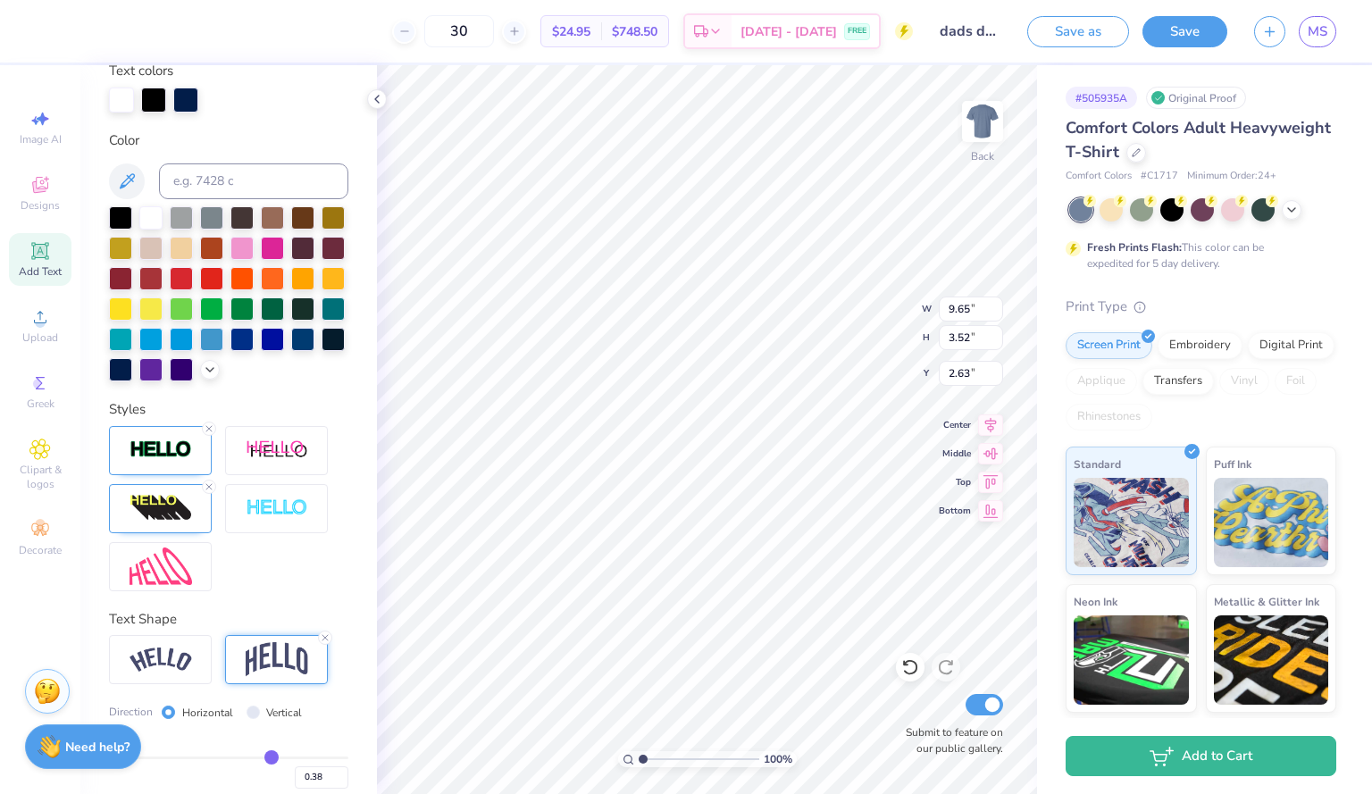
scroll to position [449, 0]
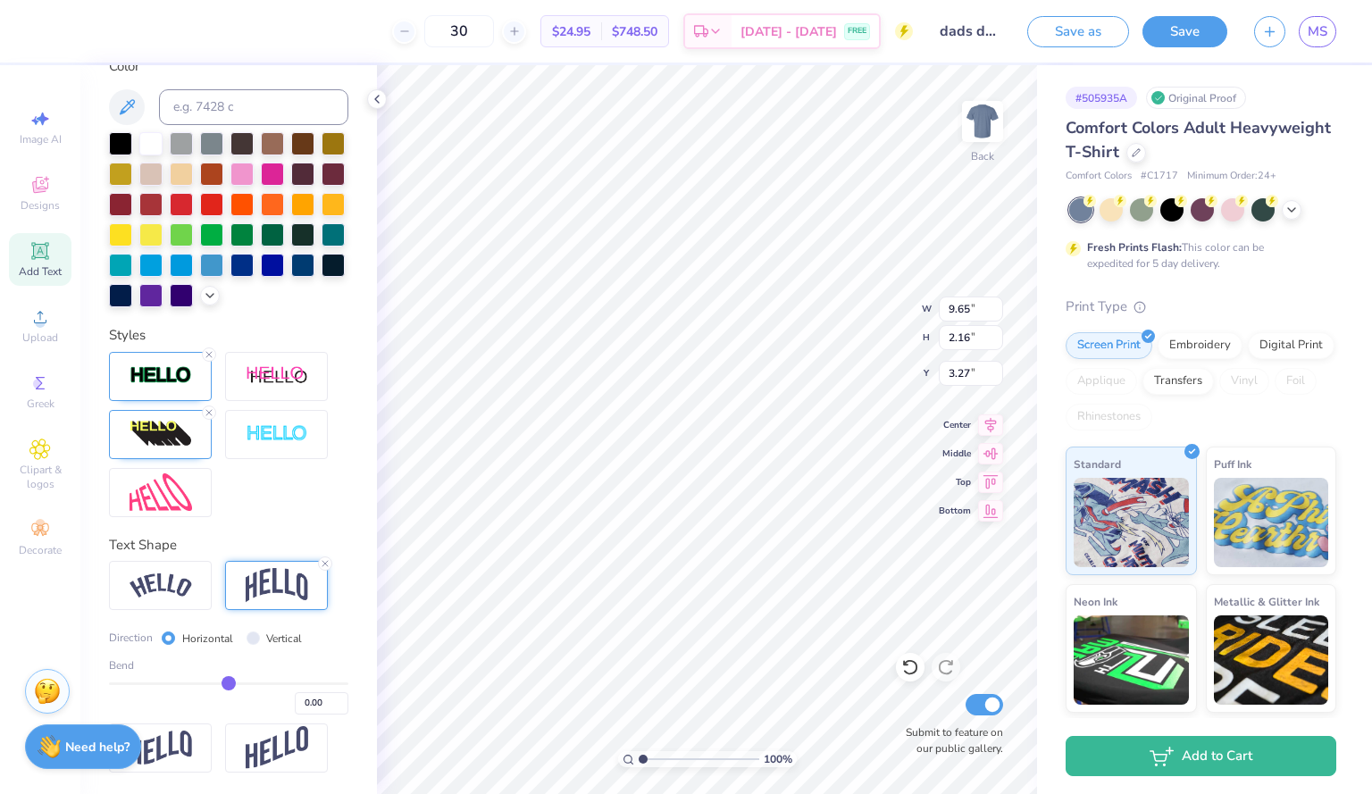
drag, startPoint x: 258, startPoint y: 685, endPoint x: 222, endPoint y: 685, distance: 36.6
click at [222, 685] on input "range" at bounding box center [228, 684] width 239 height 3
drag, startPoint x: 222, startPoint y: 685, endPoint x: 231, endPoint y: 685, distance: 9.8
click at [231, 685] on input "range" at bounding box center [228, 684] width 239 height 3
drag, startPoint x: 234, startPoint y: 684, endPoint x: 255, endPoint y: 682, distance: 20.7
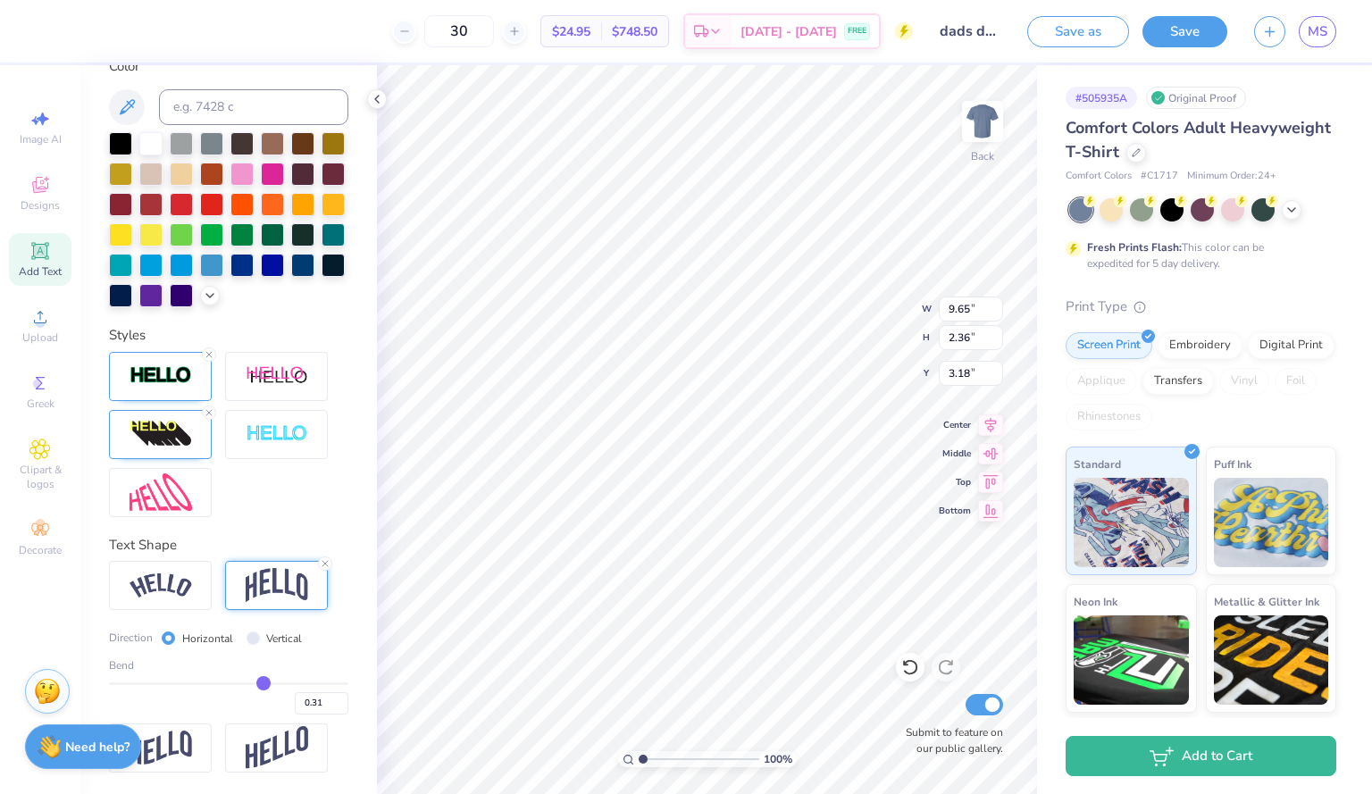
click at [255, 683] on input "range" at bounding box center [228, 684] width 239 height 3
click at [253, 683] on input "range" at bounding box center [228, 684] width 239 height 3
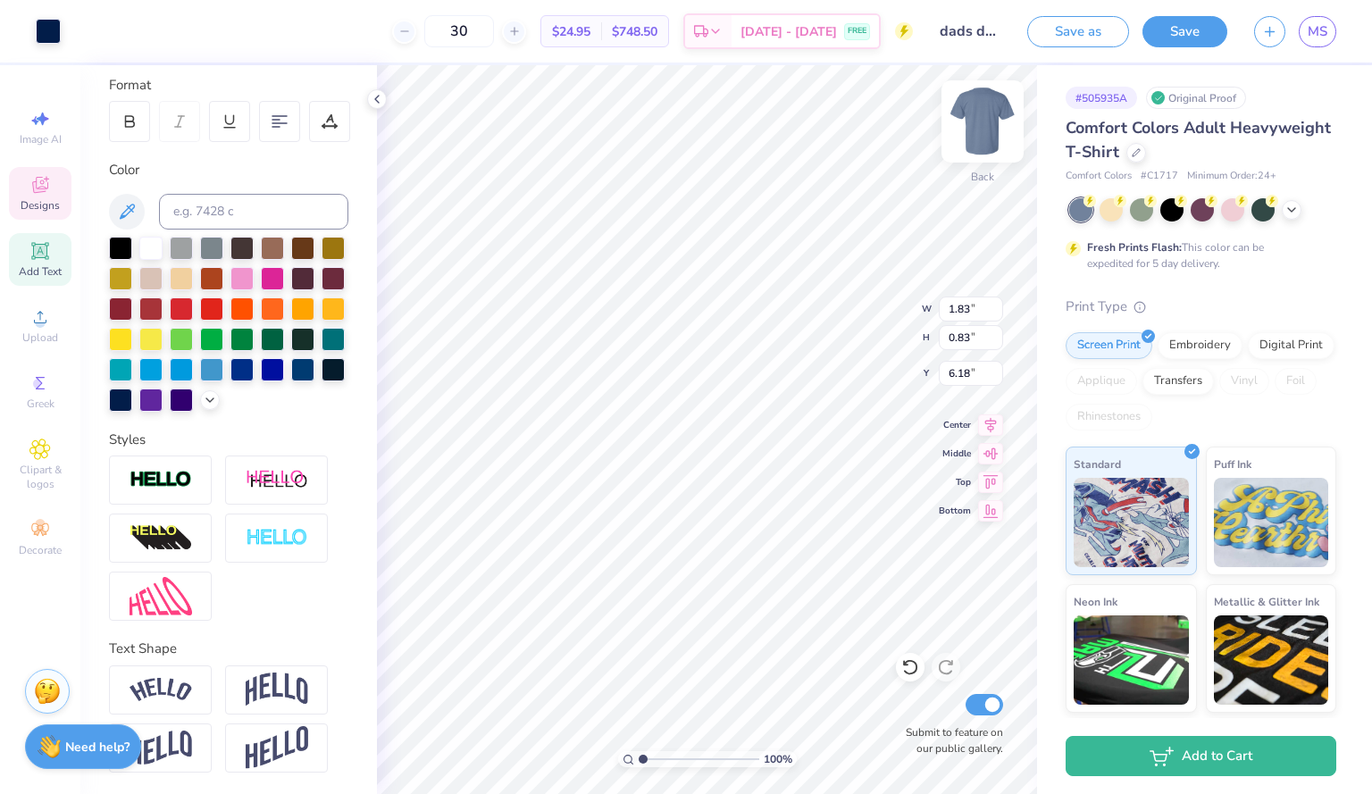
scroll to position [275, 0]
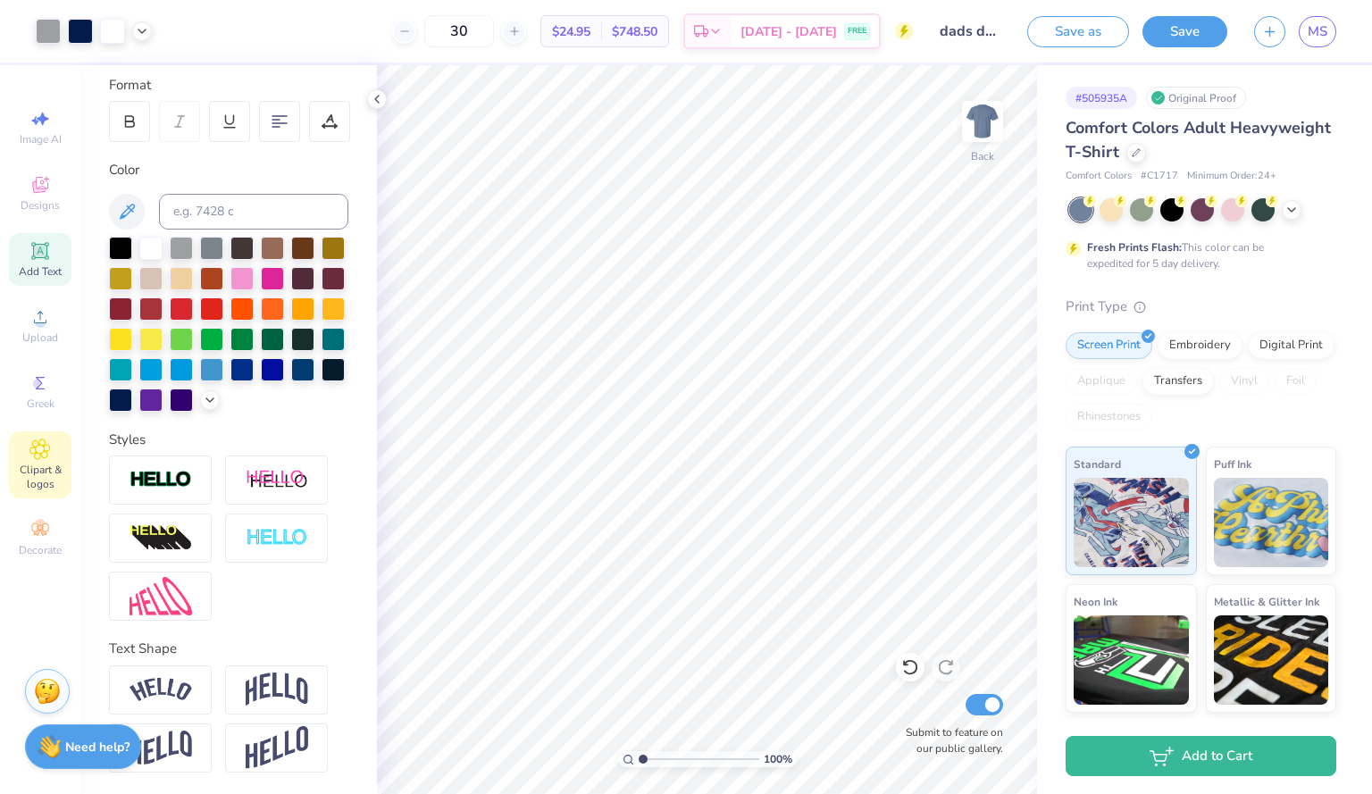
click at [36, 450] on icon at bounding box center [40, 449] width 9 height 9
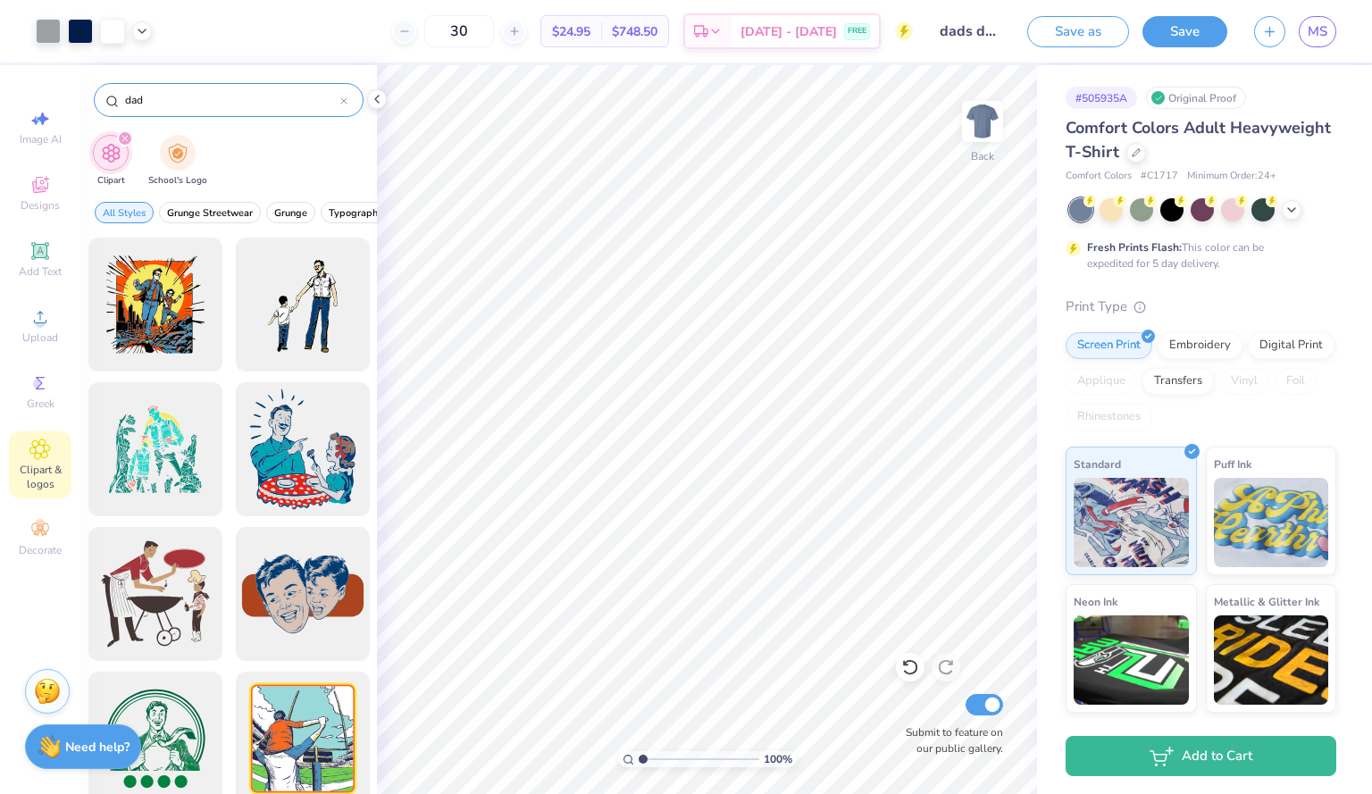
click at [221, 103] on input "dad" at bounding box center [231, 100] width 217 height 18
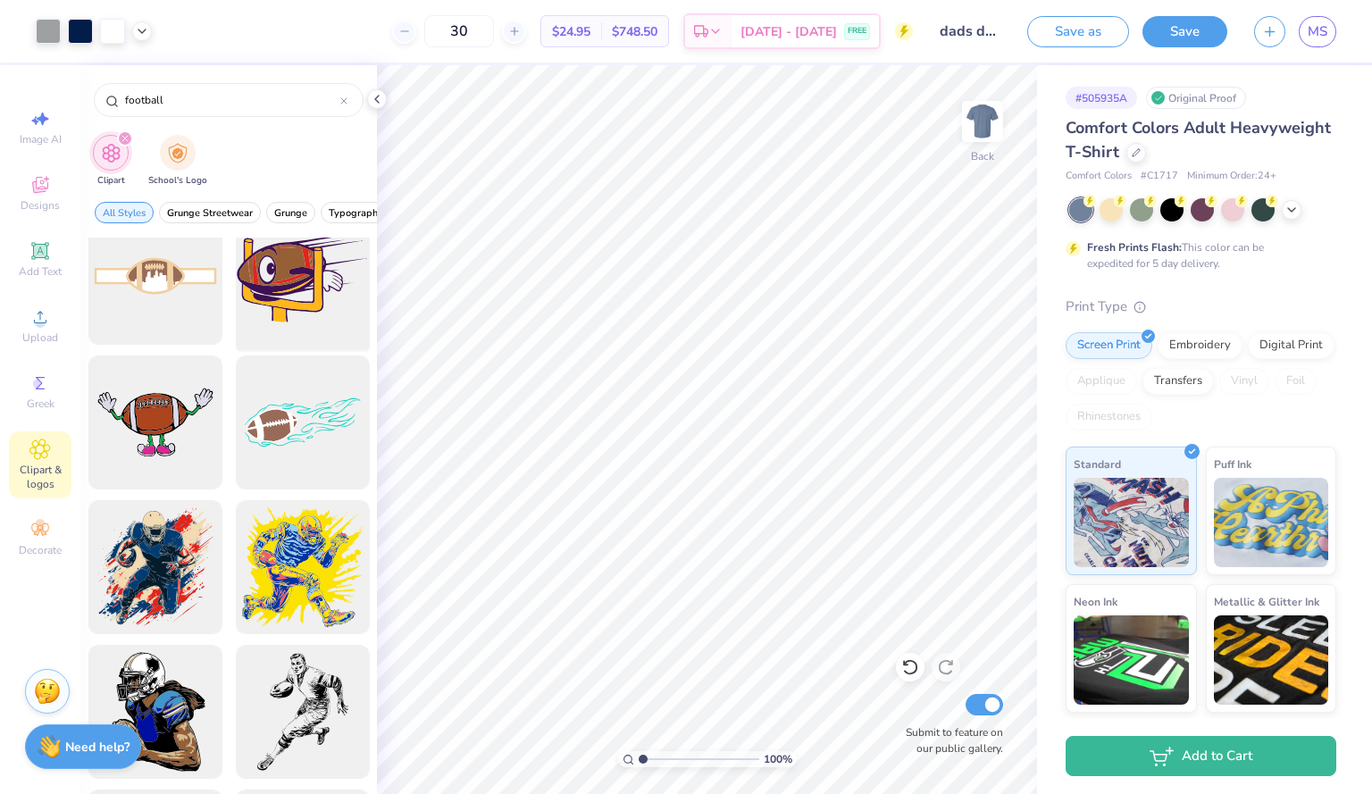
scroll to position [0, 0]
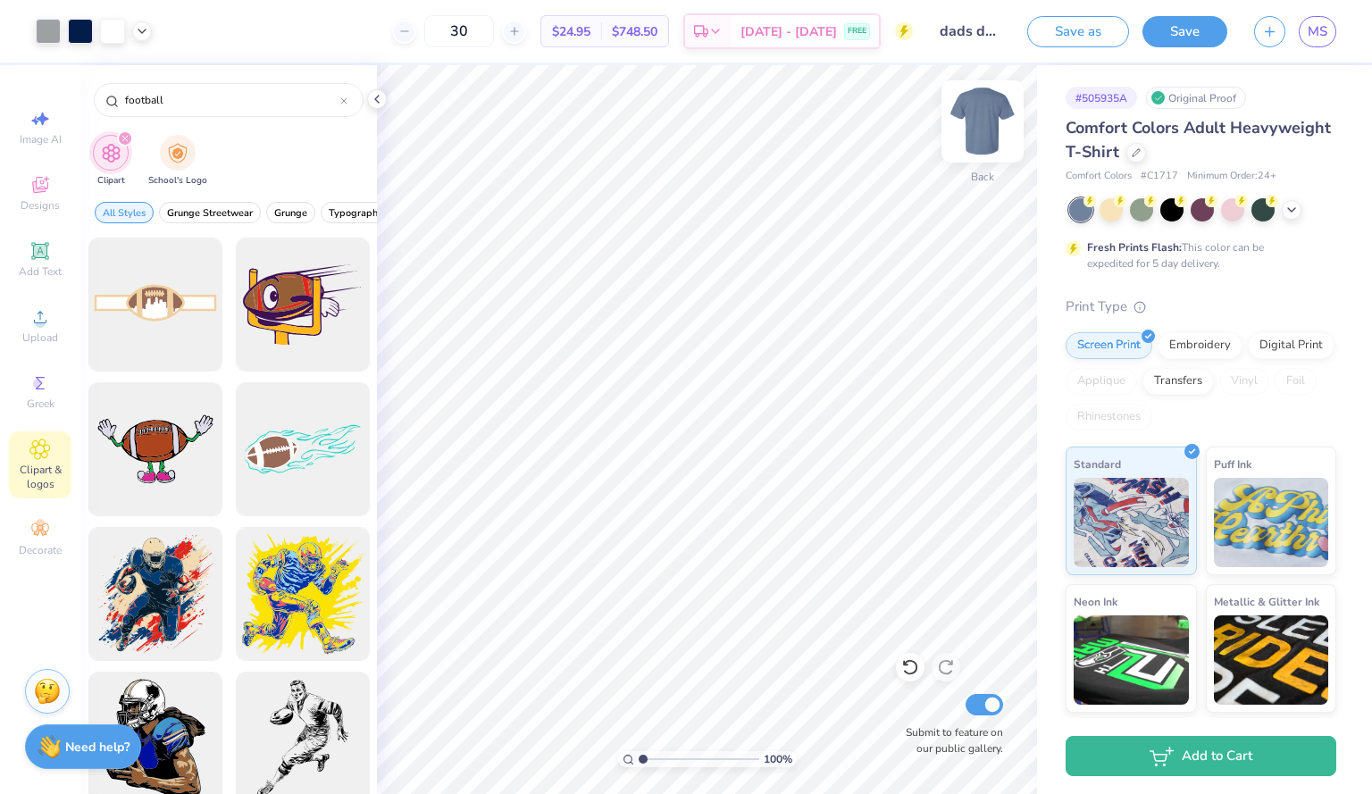
click at [975, 124] on img at bounding box center [982, 121] width 71 height 71
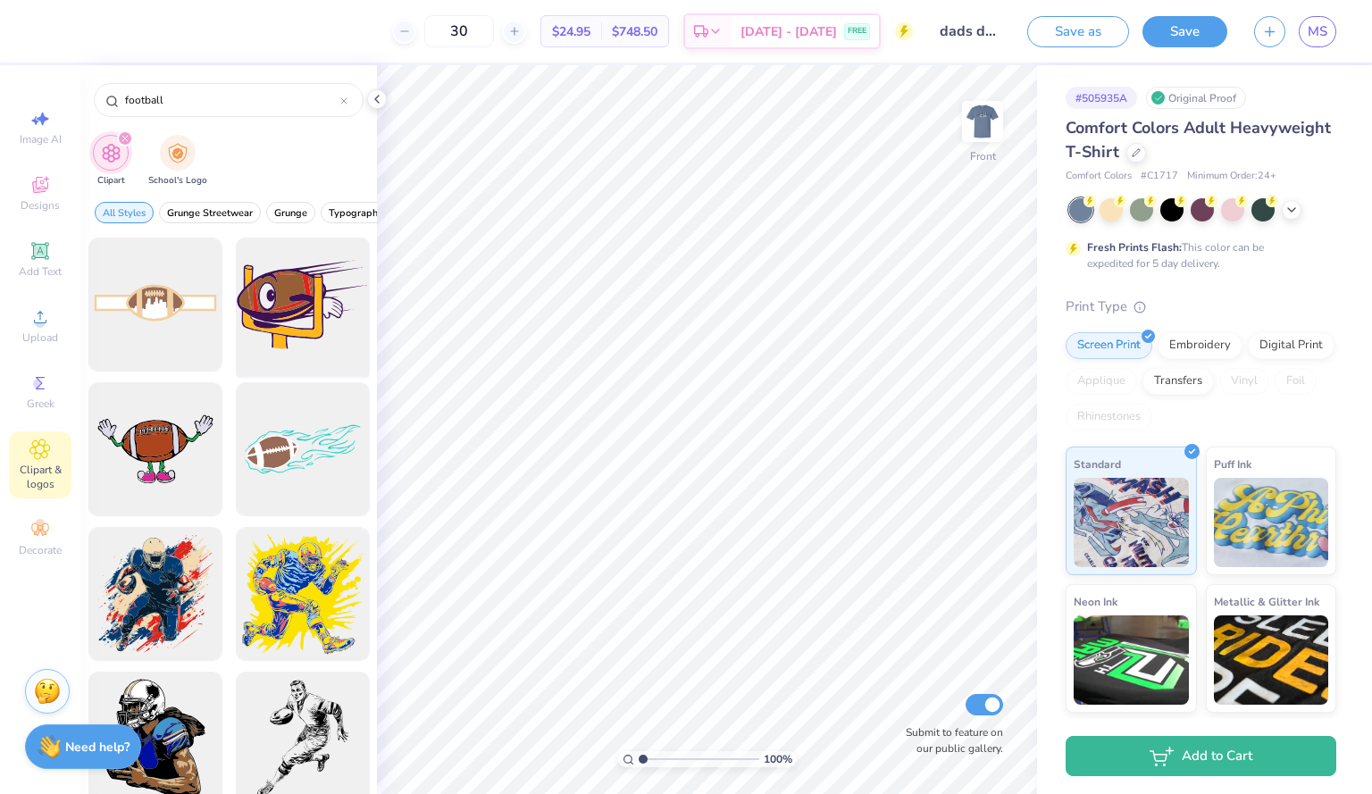
click at [282, 313] on div at bounding box center [302, 304] width 147 height 147
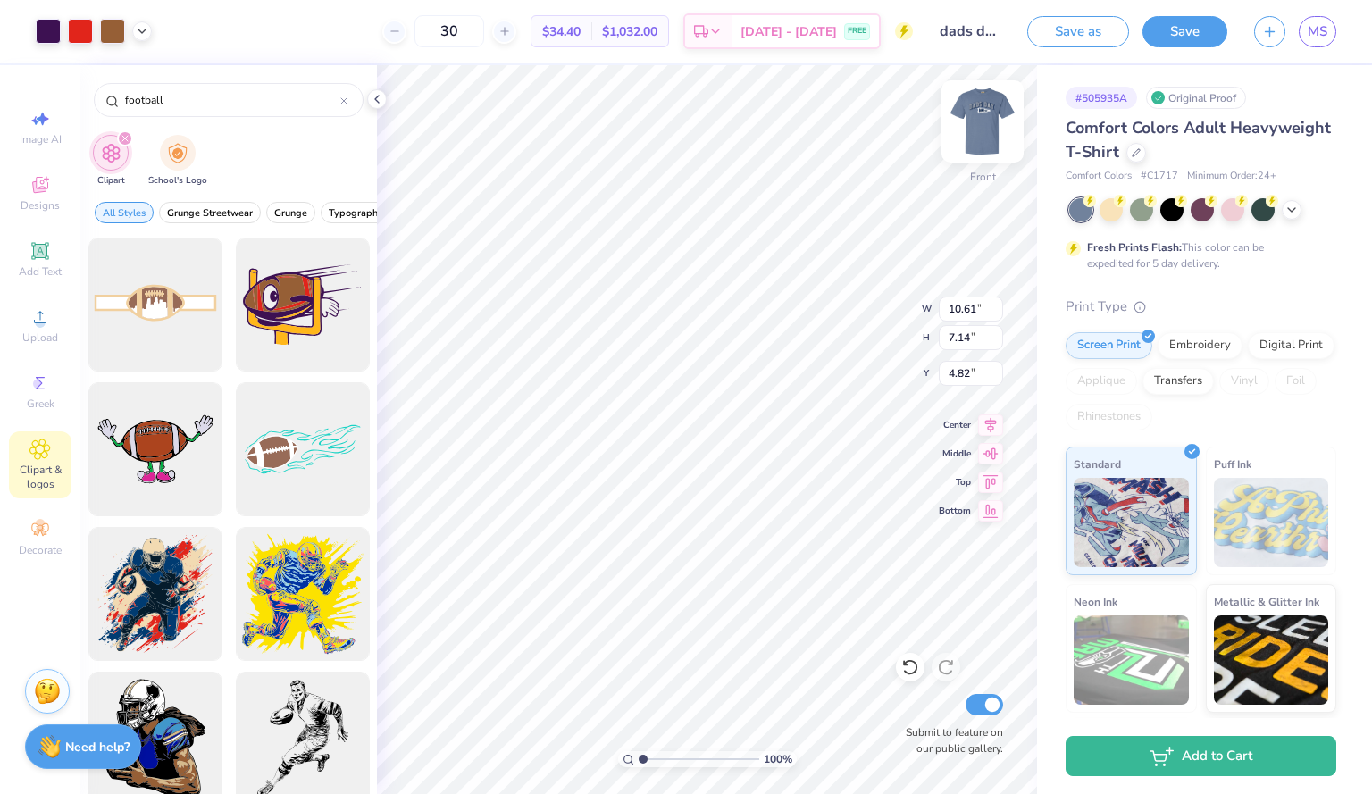
click at [970, 144] on img at bounding box center [982, 121] width 71 height 71
click at [970, 139] on img at bounding box center [983, 122] width 36 height 36
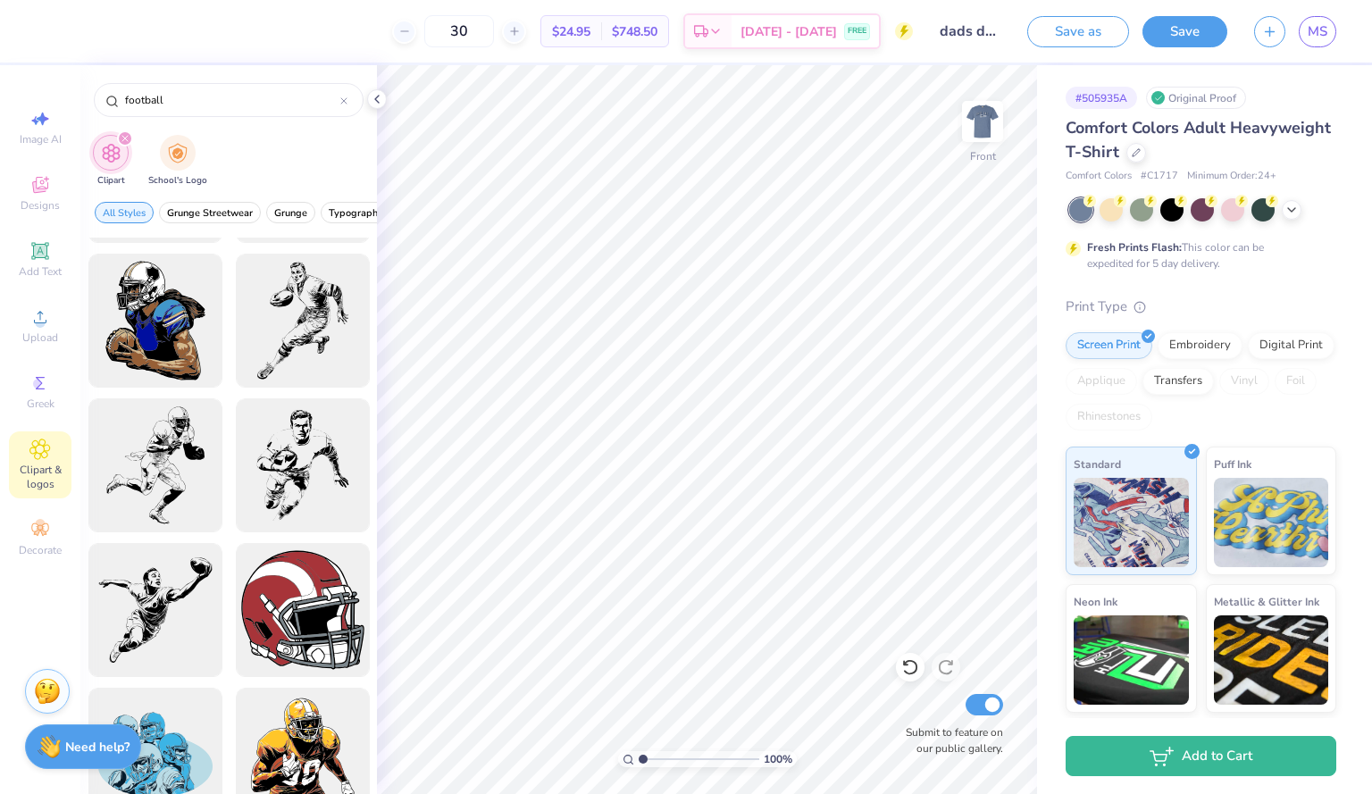
scroll to position [419, 0]
click at [297, 297] on div at bounding box center [302, 320] width 147 height 147
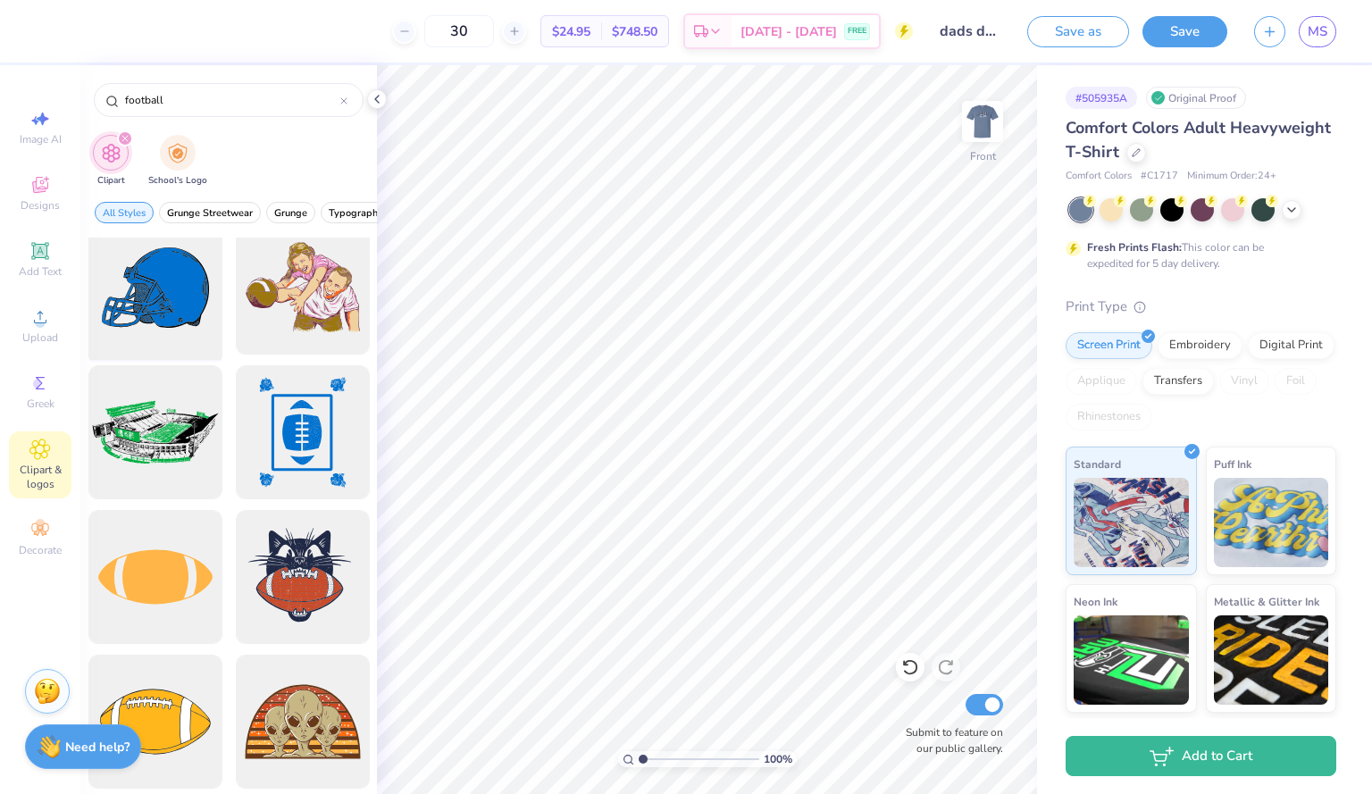
scroll to position [1321, 0]
click at [153, 424] on div at bounding box center [154, 431] width 147 height 147
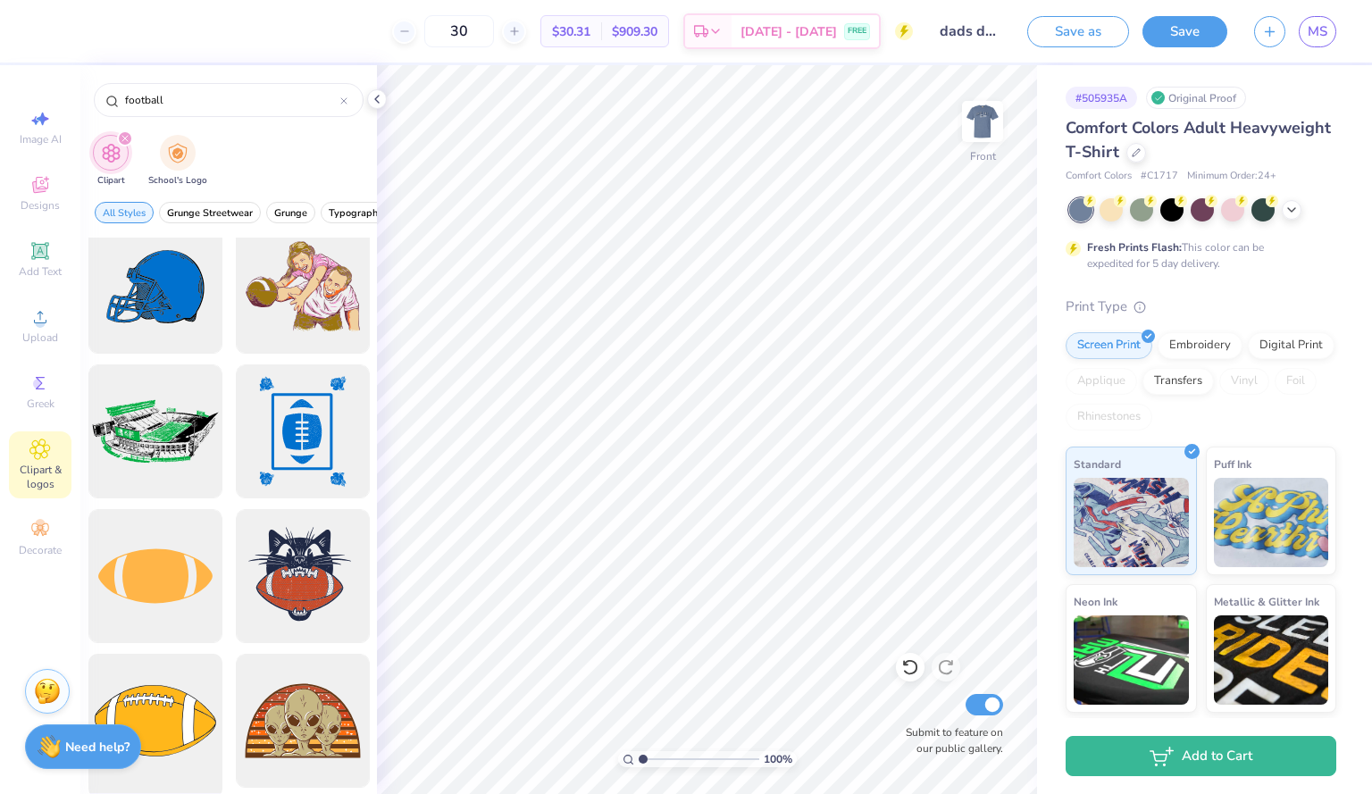
click at [155, 734] on div at bounding box center [154, 721] width 147 height 147
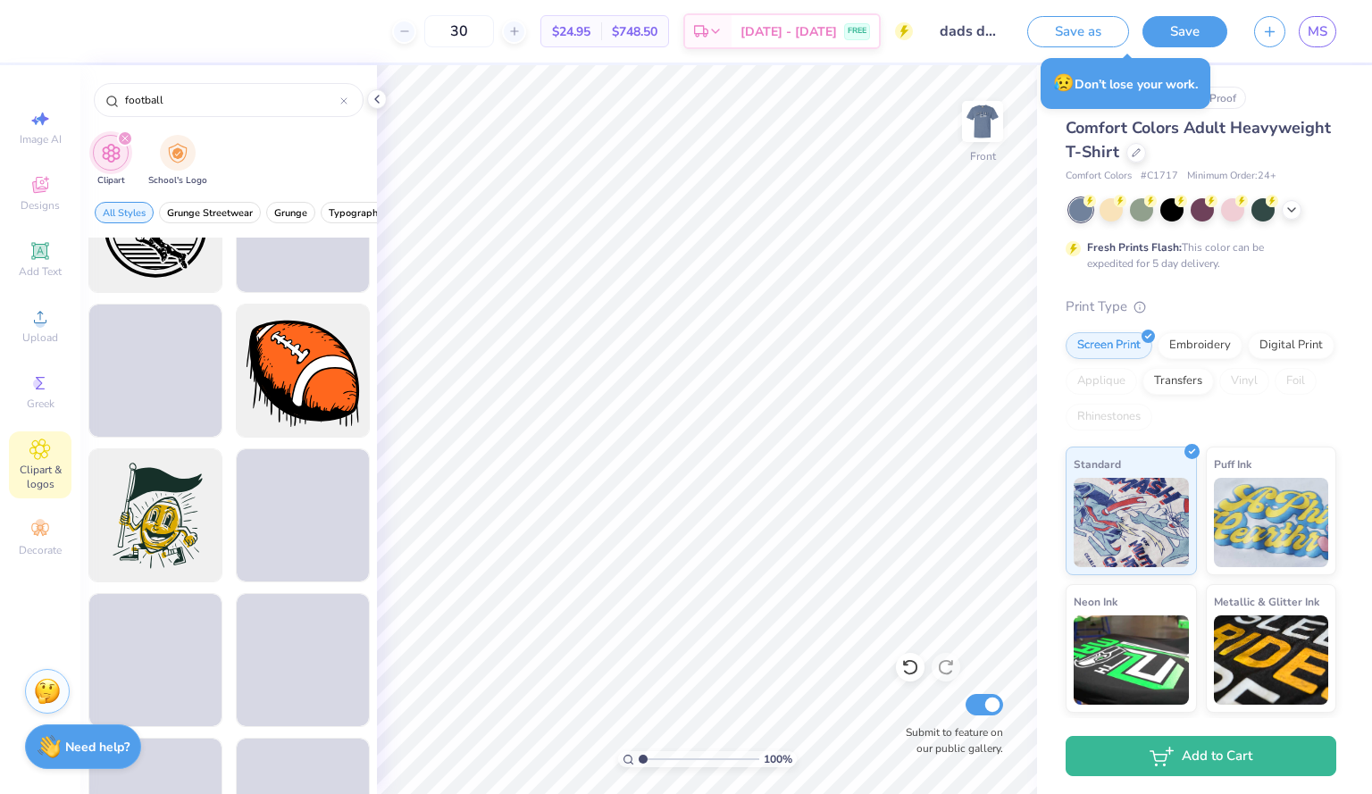
scroll to position [2974, 0]
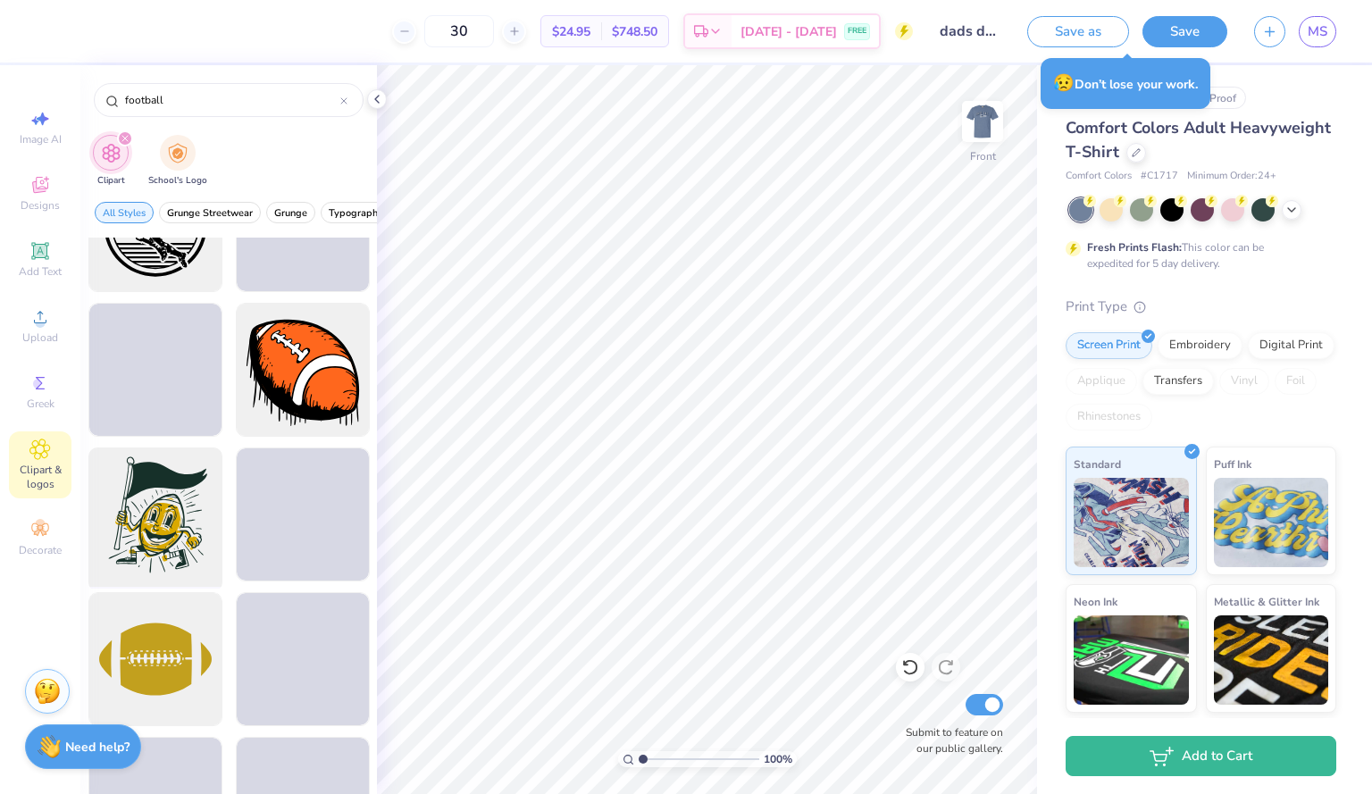
click at [151, 532] on div at bounding box center [154, 514] width 147 height 147
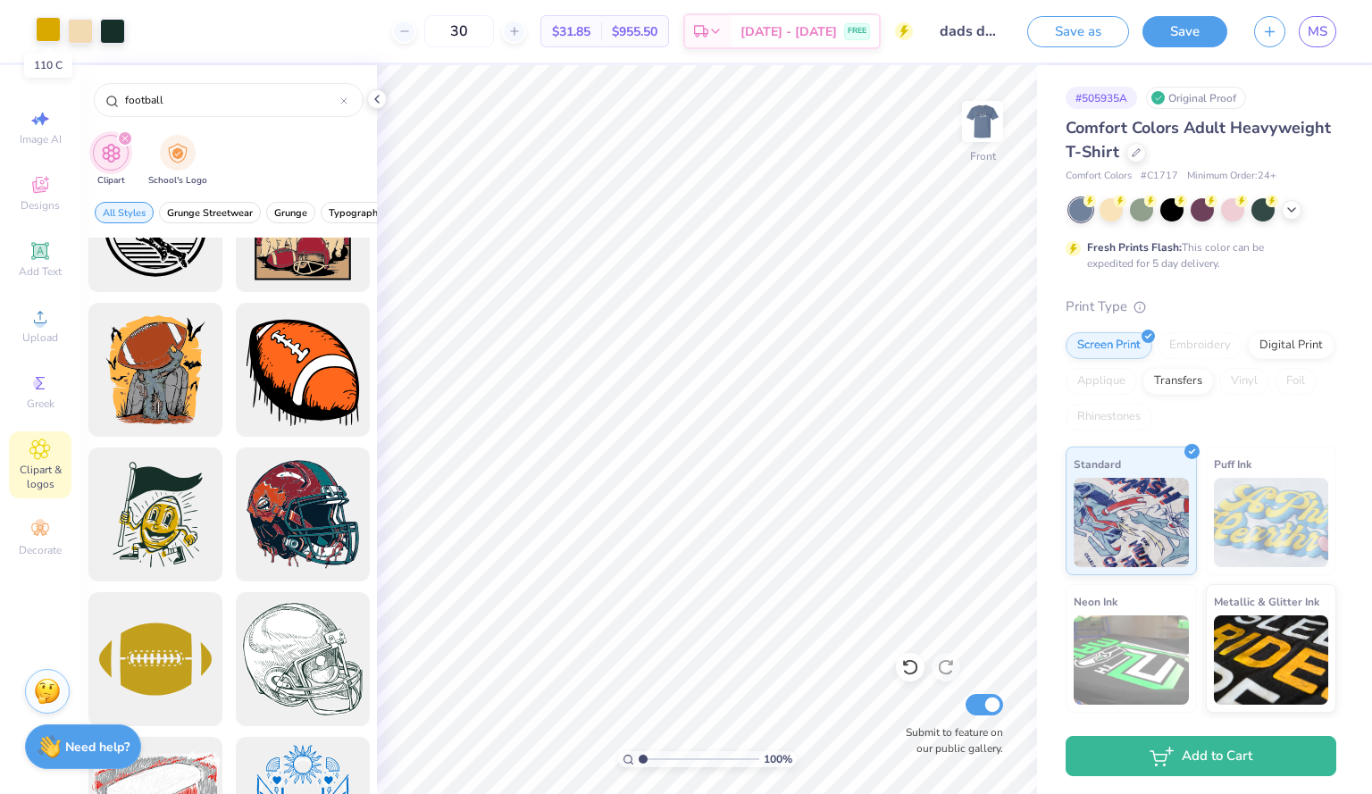
click at [51, 28] on div at bounding box center [48, 29] width 25 height 25
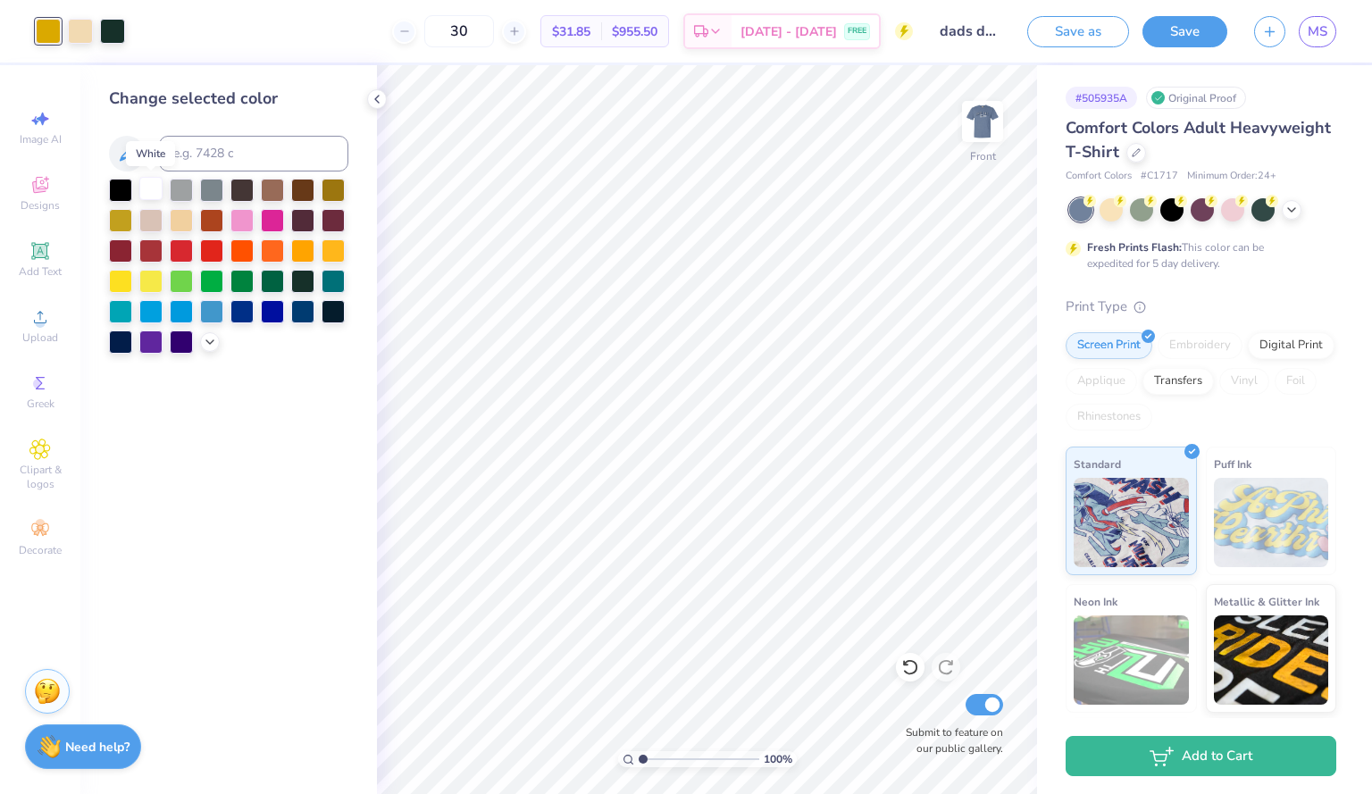
click at [152, 195] on div at bounding box center [150, 188] width 23 height 23
click at [78, 34] on div at bounding box center [80, 29] width 25 height 25
click at [182, 191] on div at bounding box center [181, 188] width 23 height 23
click at [213, 191] on div at bounding box center [211, 188] width 23 height 23
click at [301, 306] on div at bounding box center [302, 309] width 23 height 23
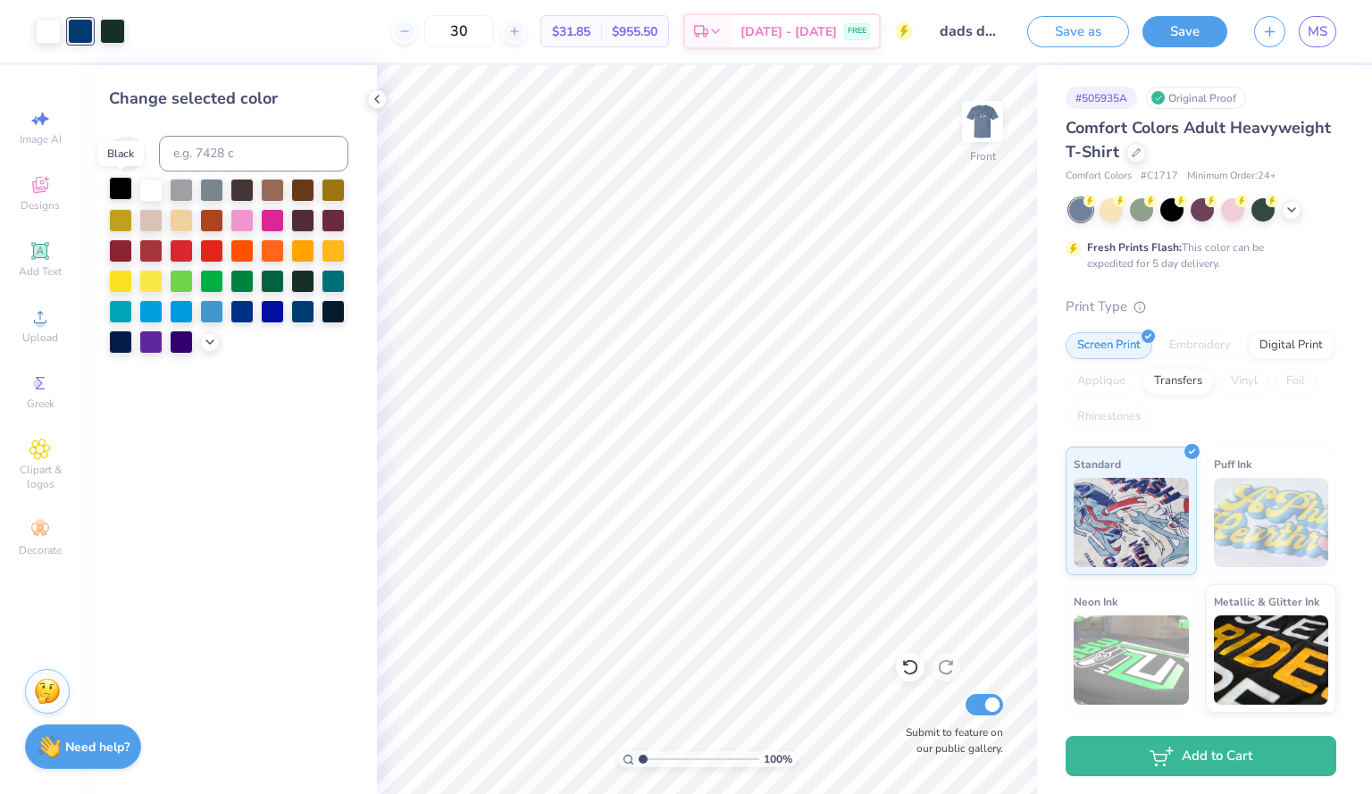
click at [126, 190] on div at bounding box center [120, 188] width 23 height 23
click at [112, 42] on div at bounding box center [112, 29] width 25 height 25
click at [205, 338] on icon at bounding box center [210, 340] width 14 height 14
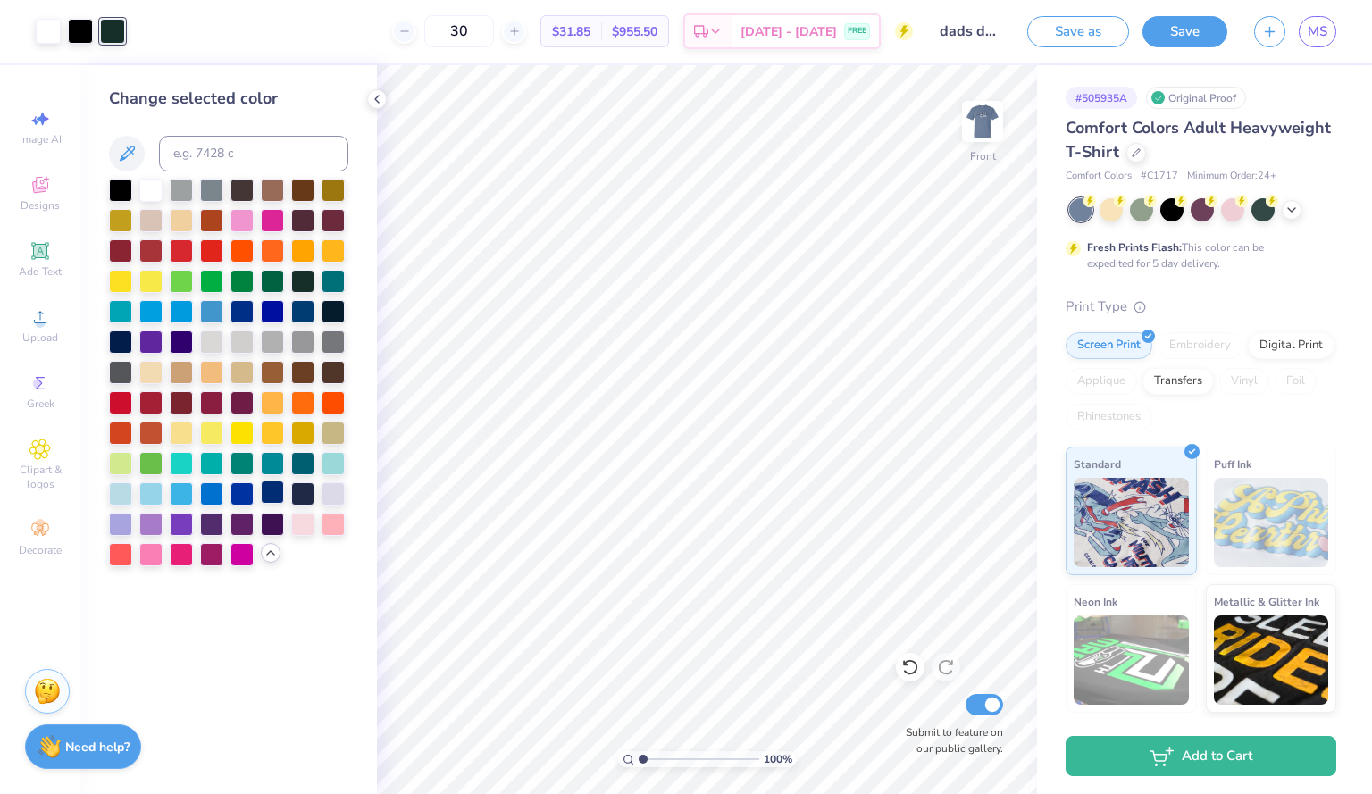
click at [272, 495] on div at bounding box center [272, 492] width 23 height 23
click at [123, 191] on div at bounding box center [120, 188] width 23 height 23
click at [113, 346] on div at bounding box center [120, 340] width 23 height 23
click at [910, 663] on icon at bounding box center [910, 667] width 18 height 18
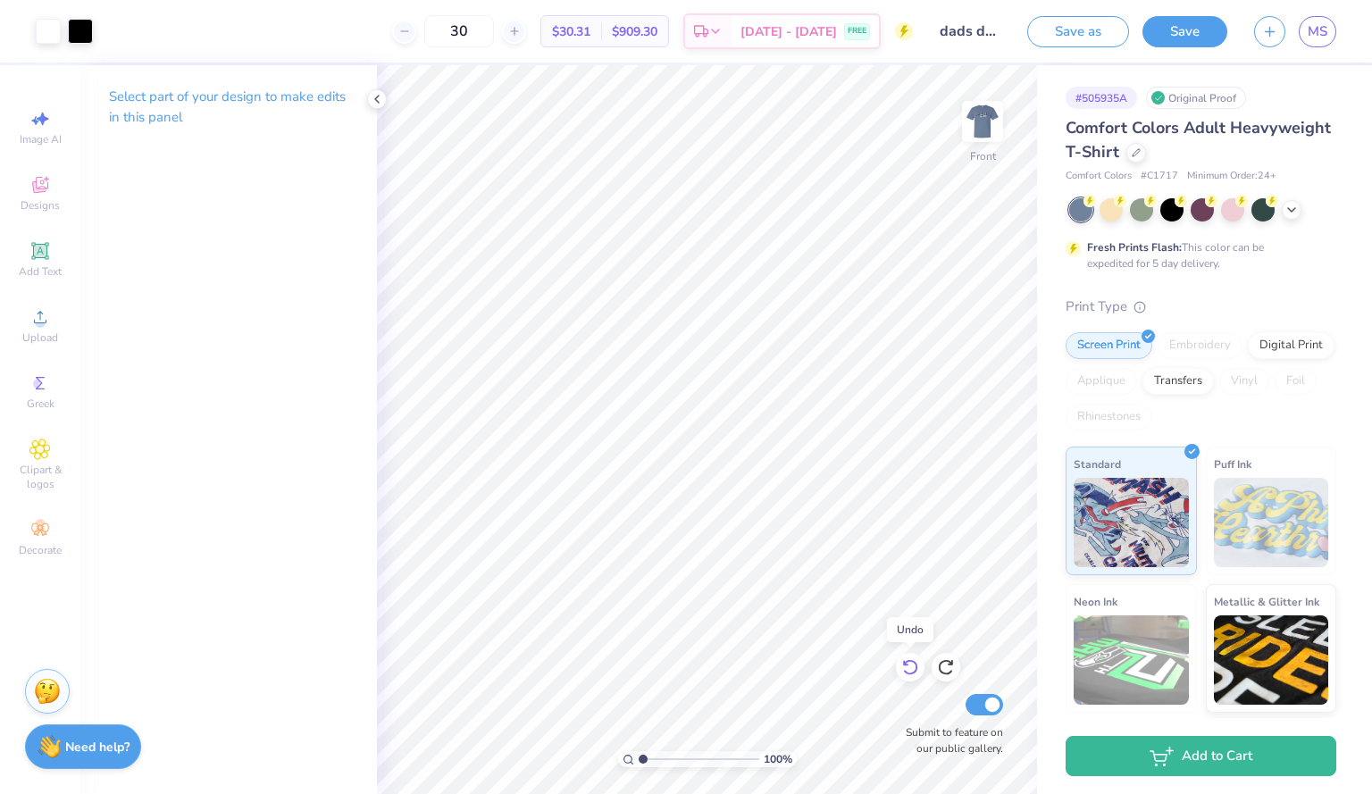
click at [910, 663] on icon at bounding box center [910, 667] width 18 height 18
click at [110, 28] on div at bounding box center [112, 29] width 25 height 25
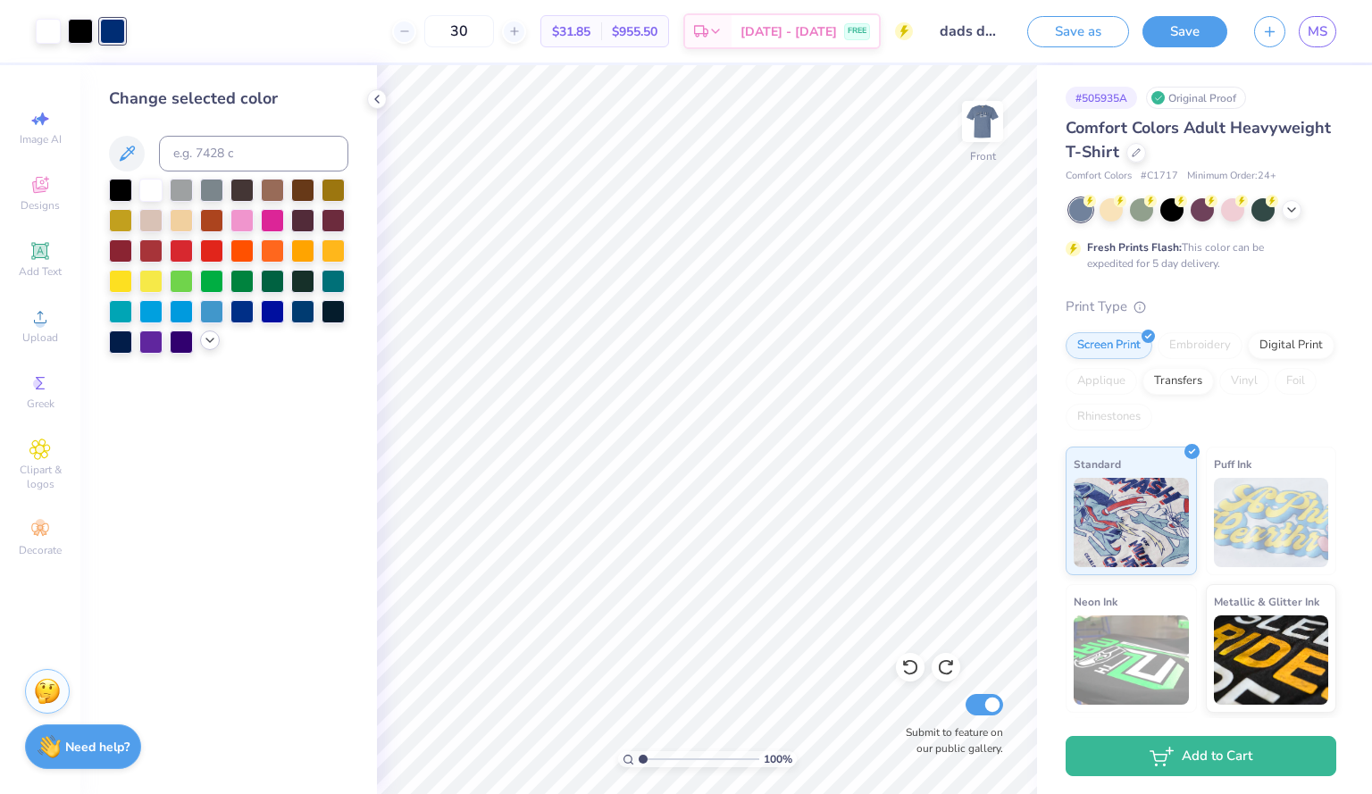
click at [206, 340] on icon at bounding box center [210, 340] width 14 height 14
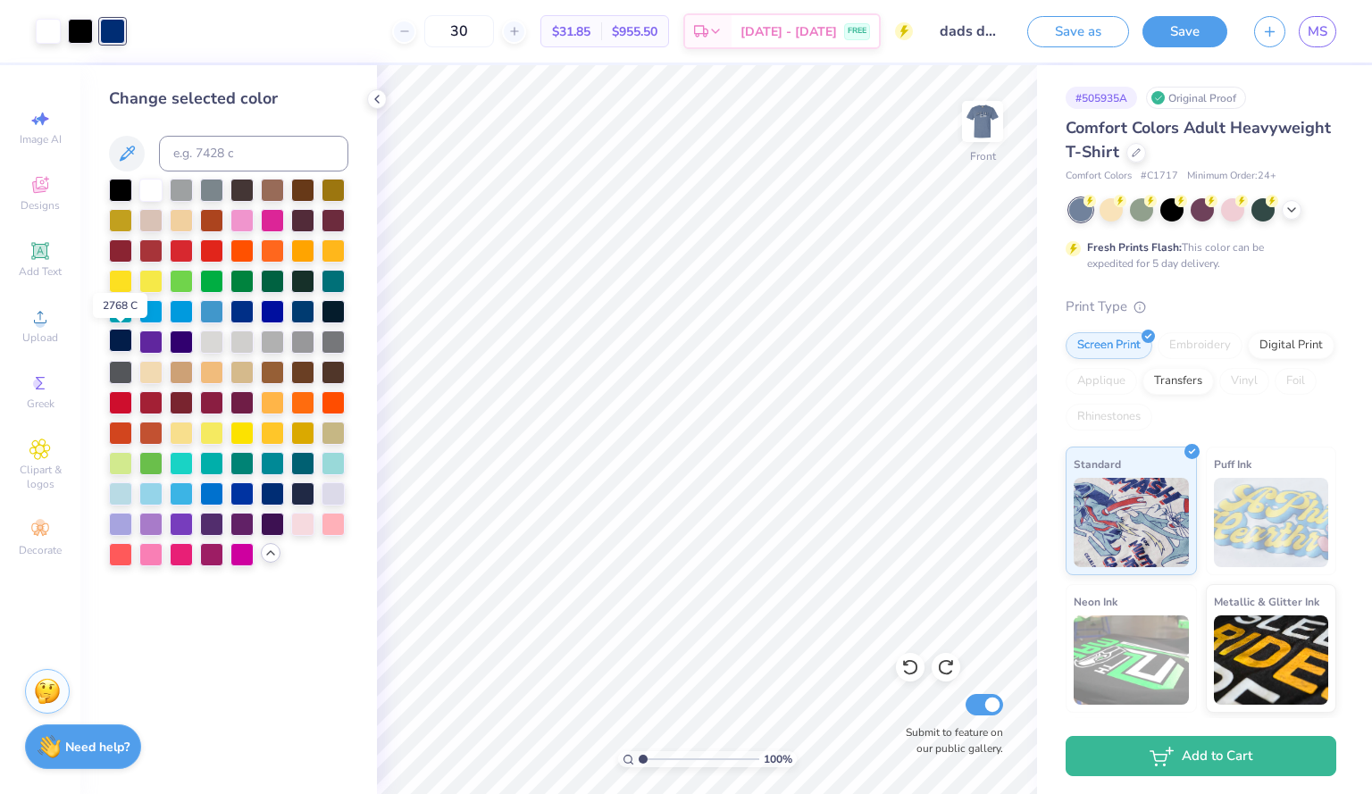
click at [115, 337] on div at bounding box center [120, 340] width 23 height 23
click at [84, 32] on div at bounding box center [80, 29] width 25 height 25
click at [189, 186] on div at bounding box center [181, 188] width 23 height 23
click at [987, 119] on img at bounding box center [982, 121] width 71 height 71
click at [987, 119] on img at bounding box center [983, 122] width 36 height 36
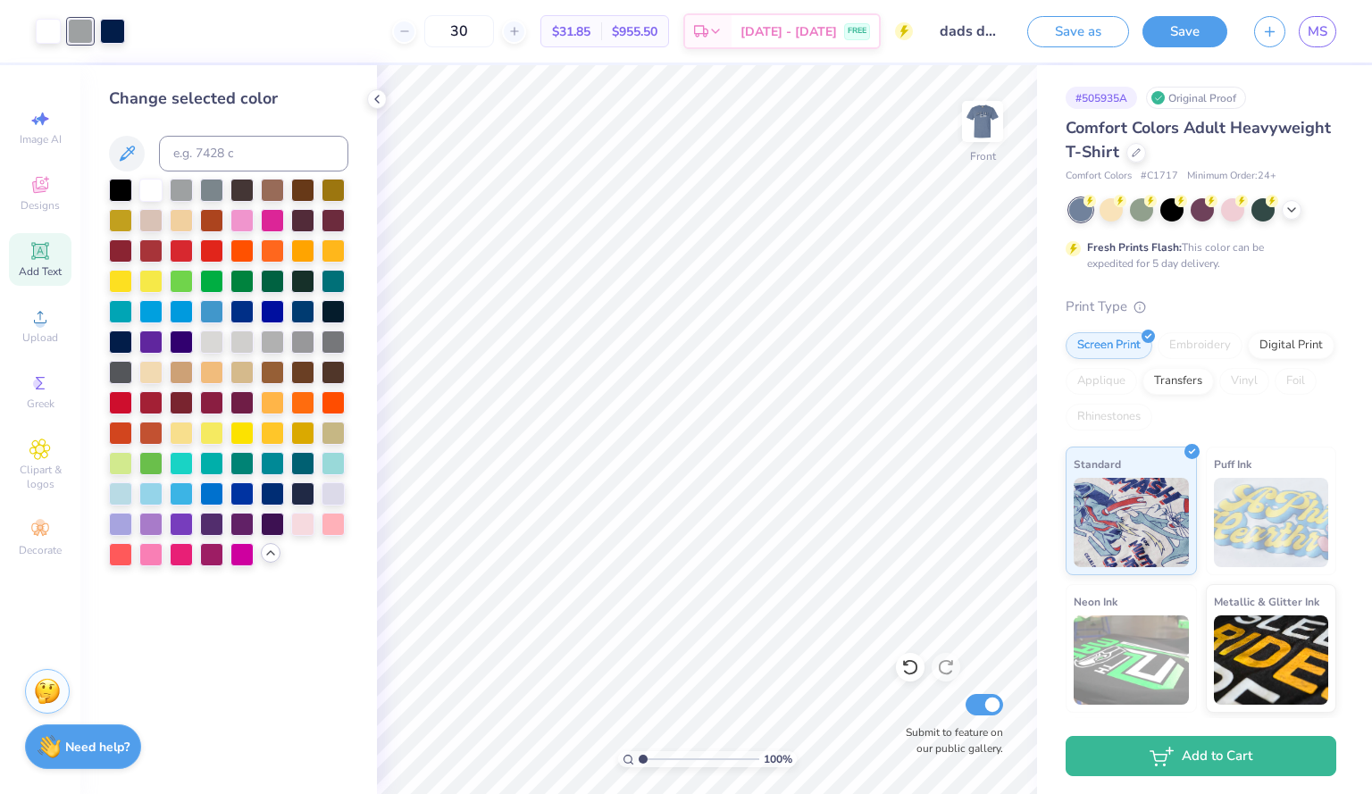
click at [46, 264] on div "Add Text" at bounding box center [40, 259] width 63 height 53
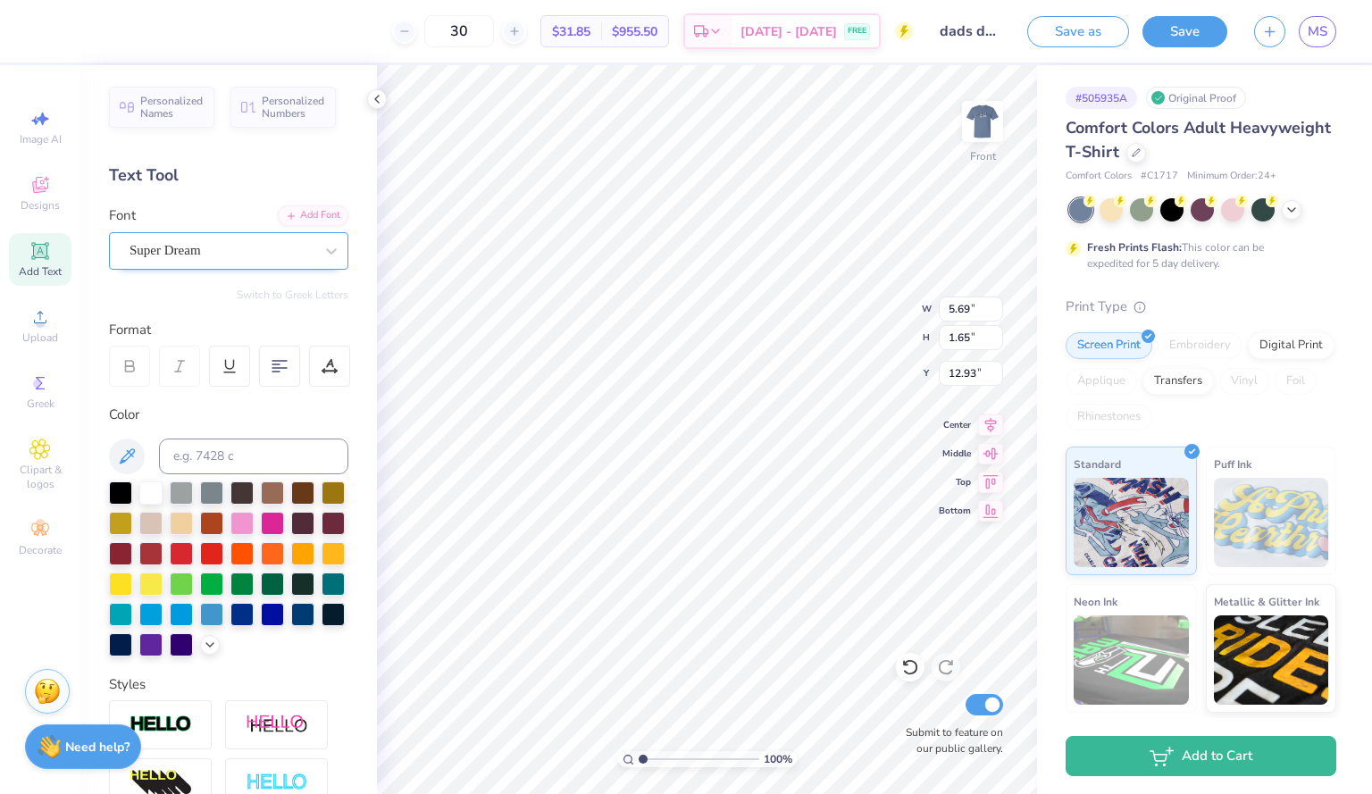
click at [267, 256] on div "Super Dream" at bounding box center [222, 251] width 188 height 28
click at [251, 257] on div "Super Dream" at bounding box center [222, 251] width 188 height 28
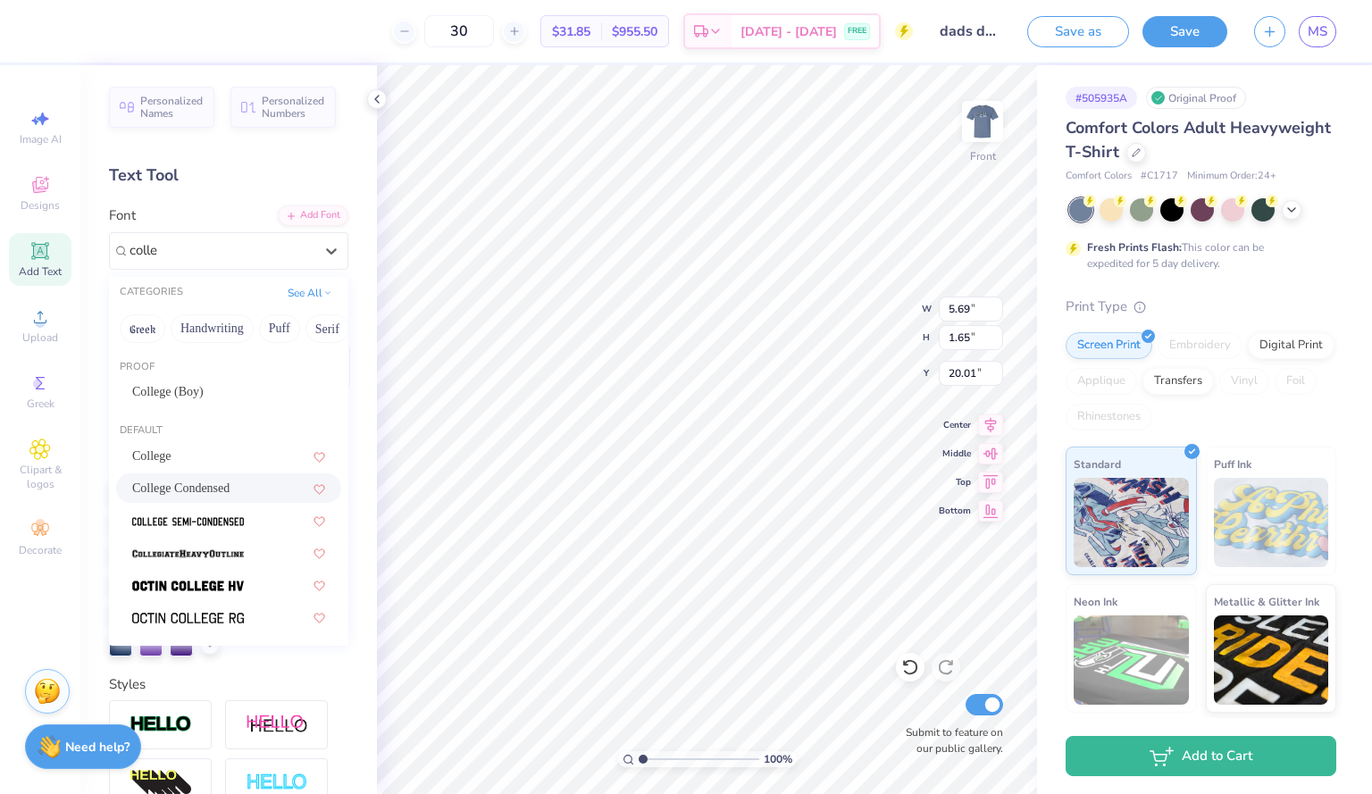
click at [233, 487] on div "College Condensed" at bounding box center [228, 488] width 193 height 19
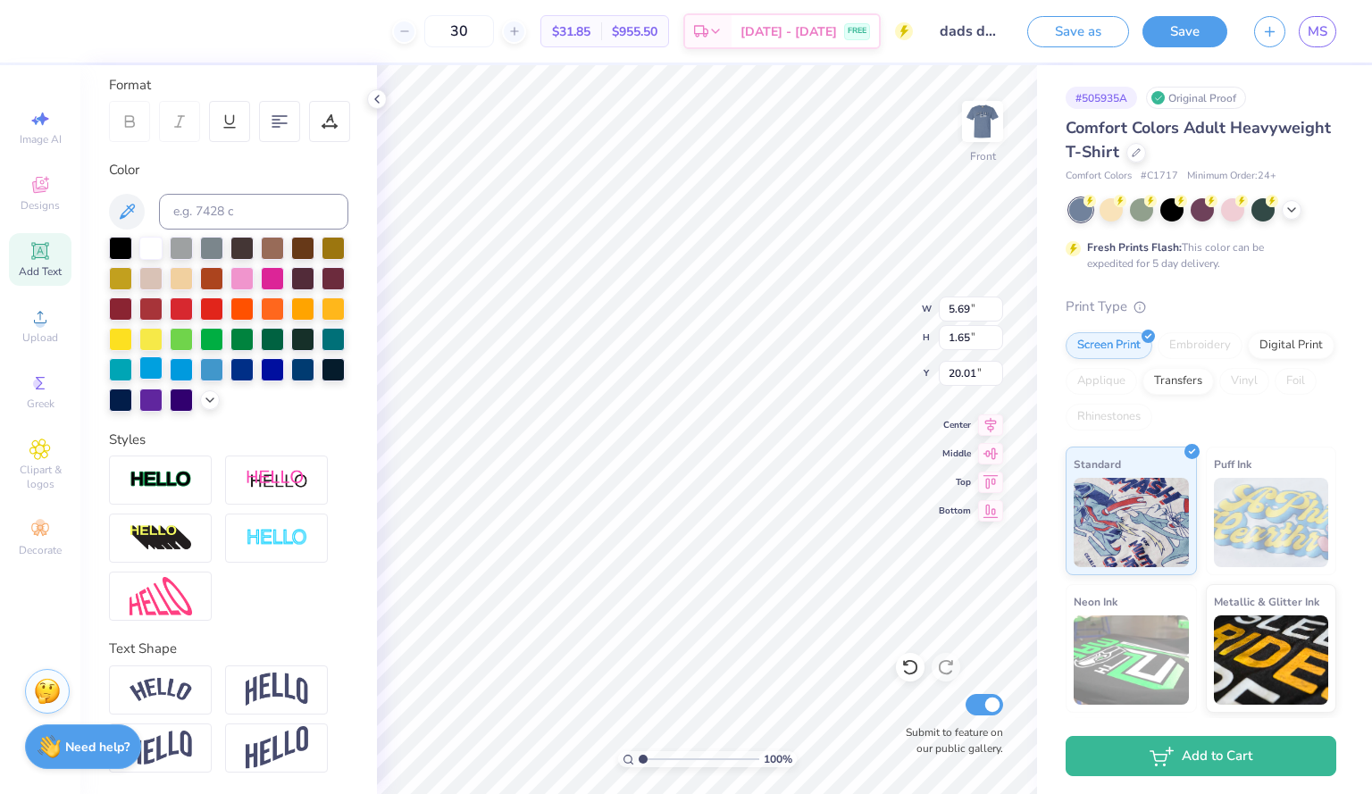
scroll to position [274, 0]
click at [184, 730] on div at bounding box center [160, 748] width 103 height 49
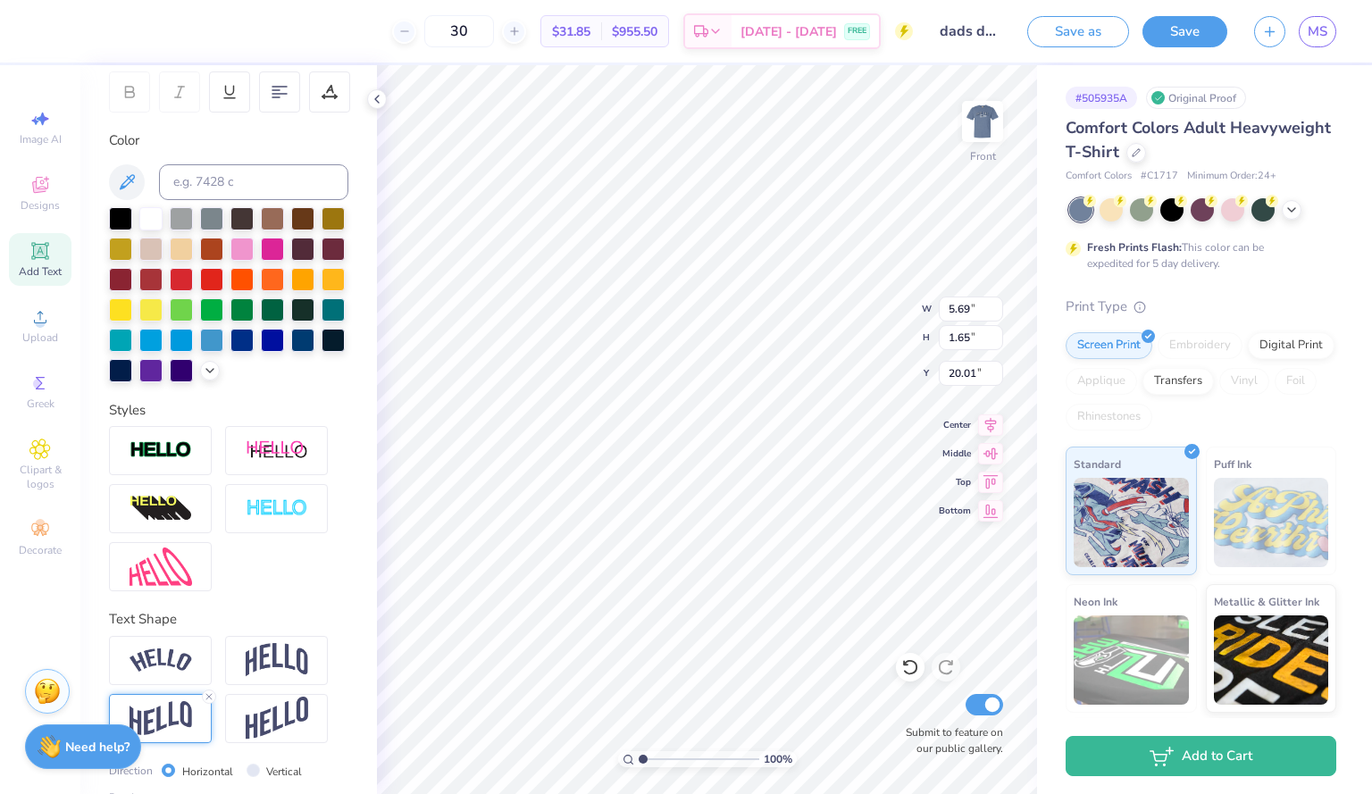
scroll to position [379, 0]
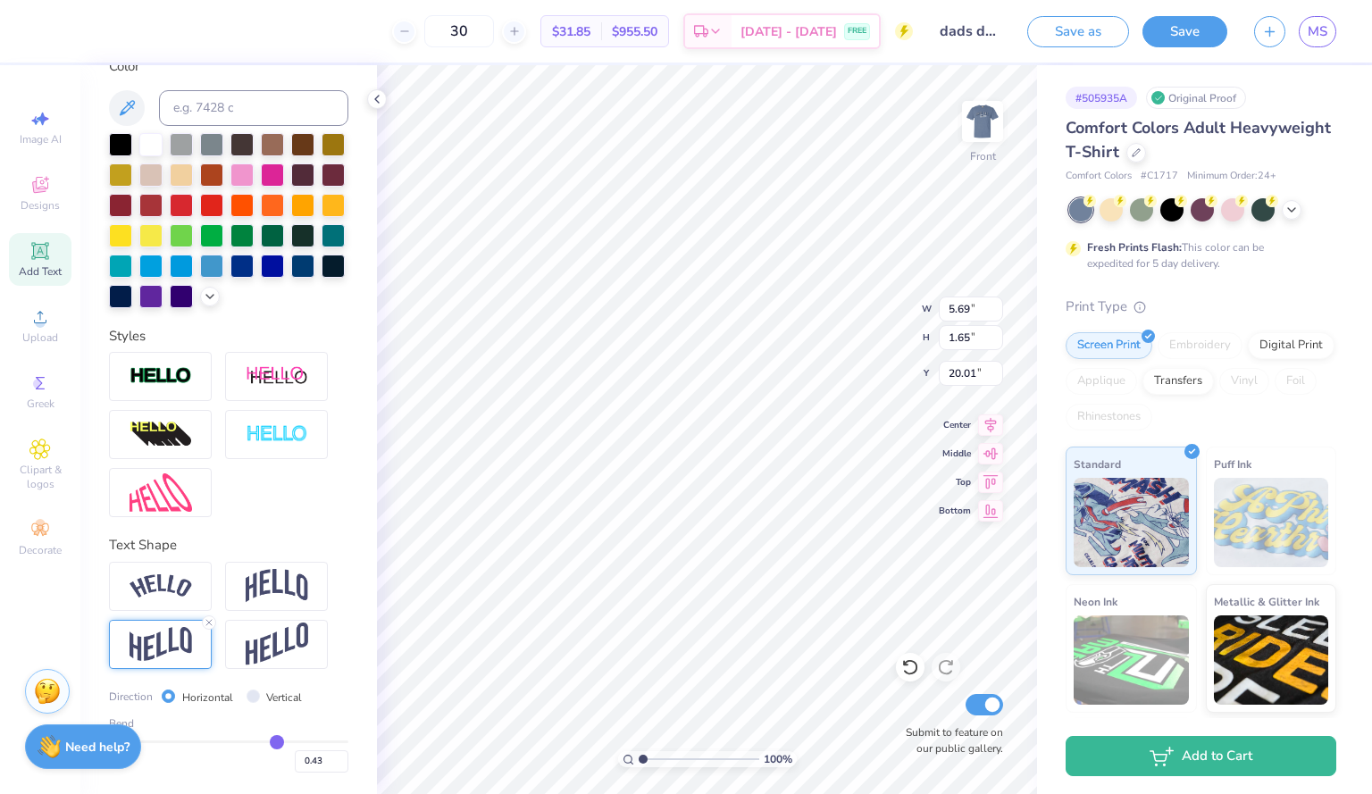
click at [267, 742] on input "range" at bounding box center [228, 742] width 239 height 3
drag, startPoint x: 269, startPoint y: 743, endPoint x: 189, endPoint y: 742, distance: 80.4
drag, startPoint x: 189, startPoint y: 742, endPoint x: 256, endPoint y: 759, distance: 70.2
click at [256, 759] on div "0.43" at bounding box center [228, 757] width 239 height 32
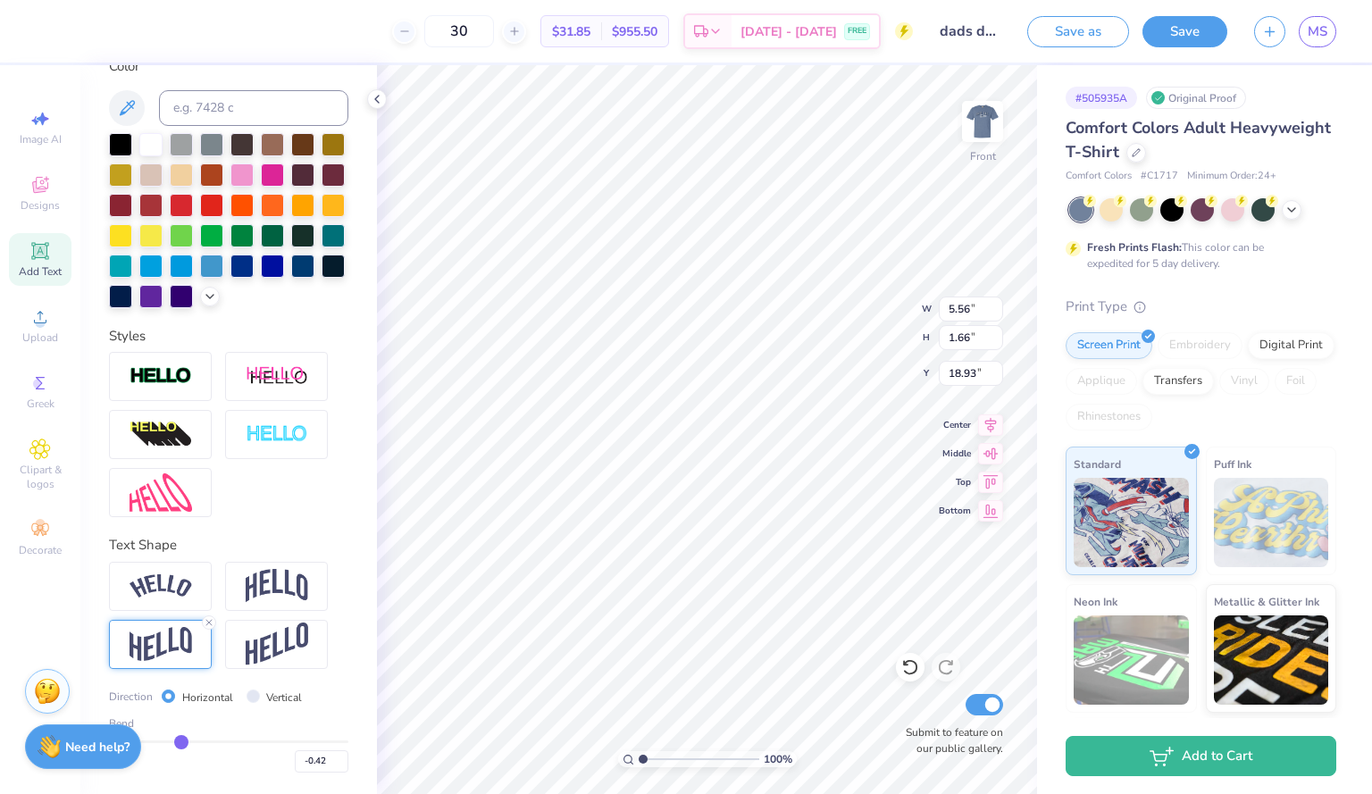
drag, startPoint x: 267, startPoint y: 735, endPoint x: 178, endPoint y: 739, distance: 89.4
click at [178, 741] on input "range" at bounding box center [228, 742] width 239 height 3
click at [175, 508] on img at bounding box center [161, 493] width 63 height 38
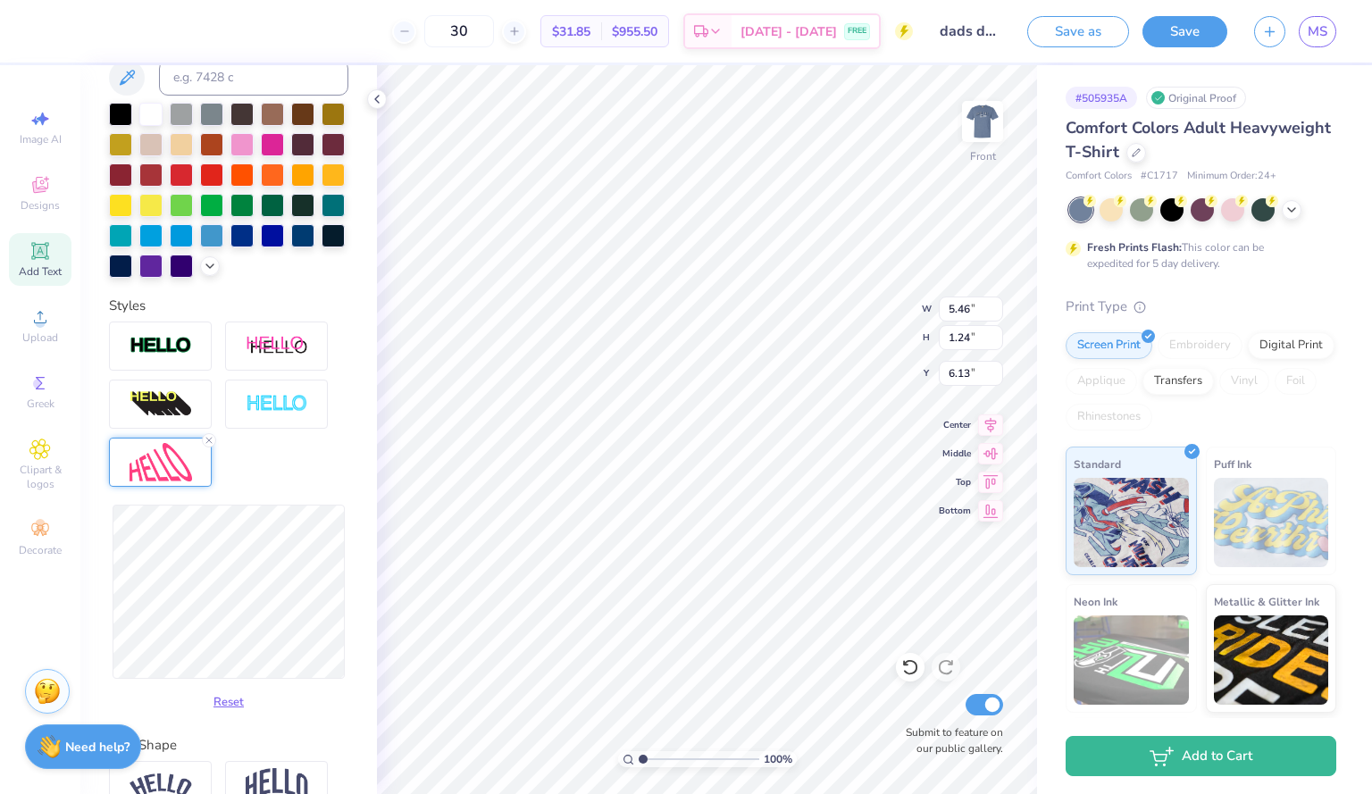
scroll to position [15, 4]
click at [968, 144] on img at bounding box center [982, 121] width 71 height 71
click at [984, 108] on img at bounding box center [982, 121] width 71 height 71
click at [1174, 32] on button "Save" at bounding box center [1185, 28] width 85 height 31
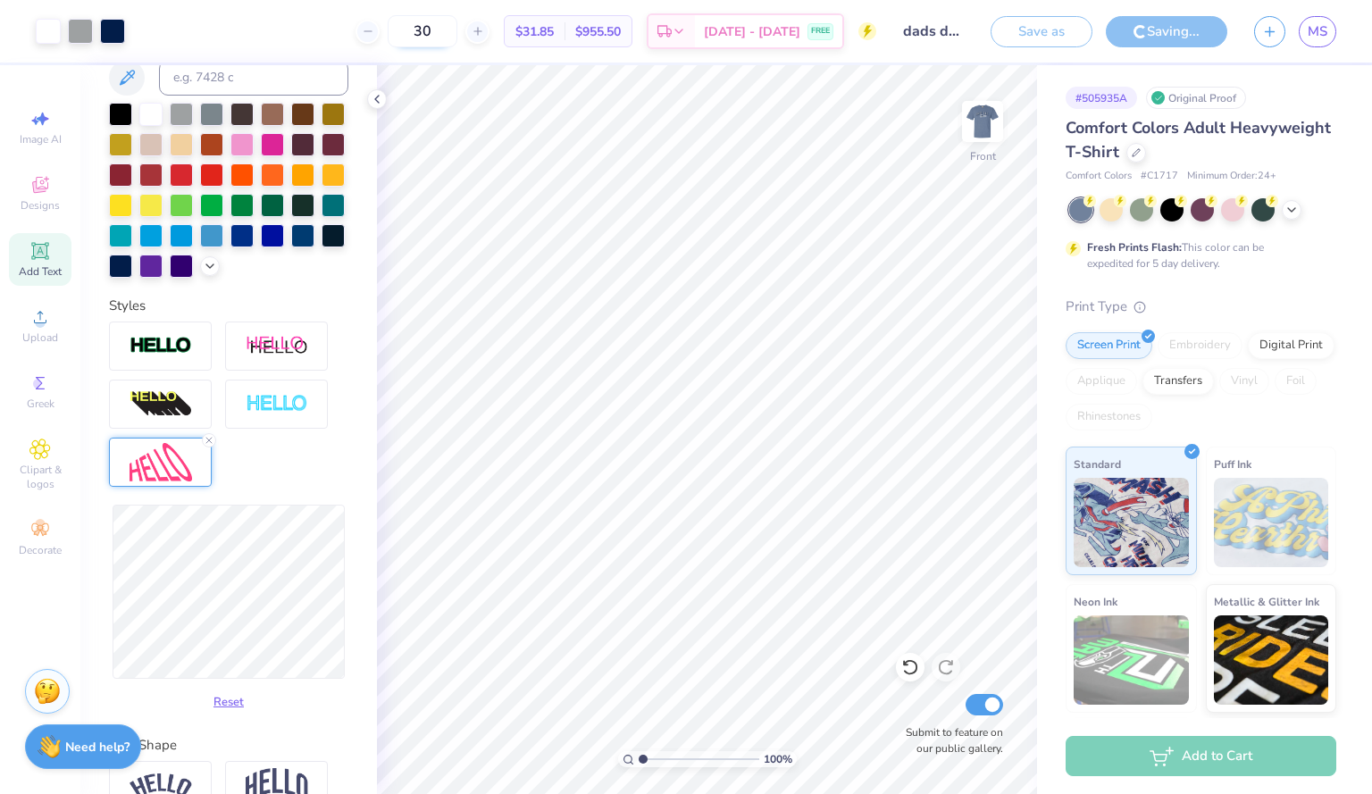
click at [457, 38] on input "30" at bounding box center [423, 31] width 70 height 32
click at [370, 92] on icon at bounding box center [377, 99] width 14 height 14
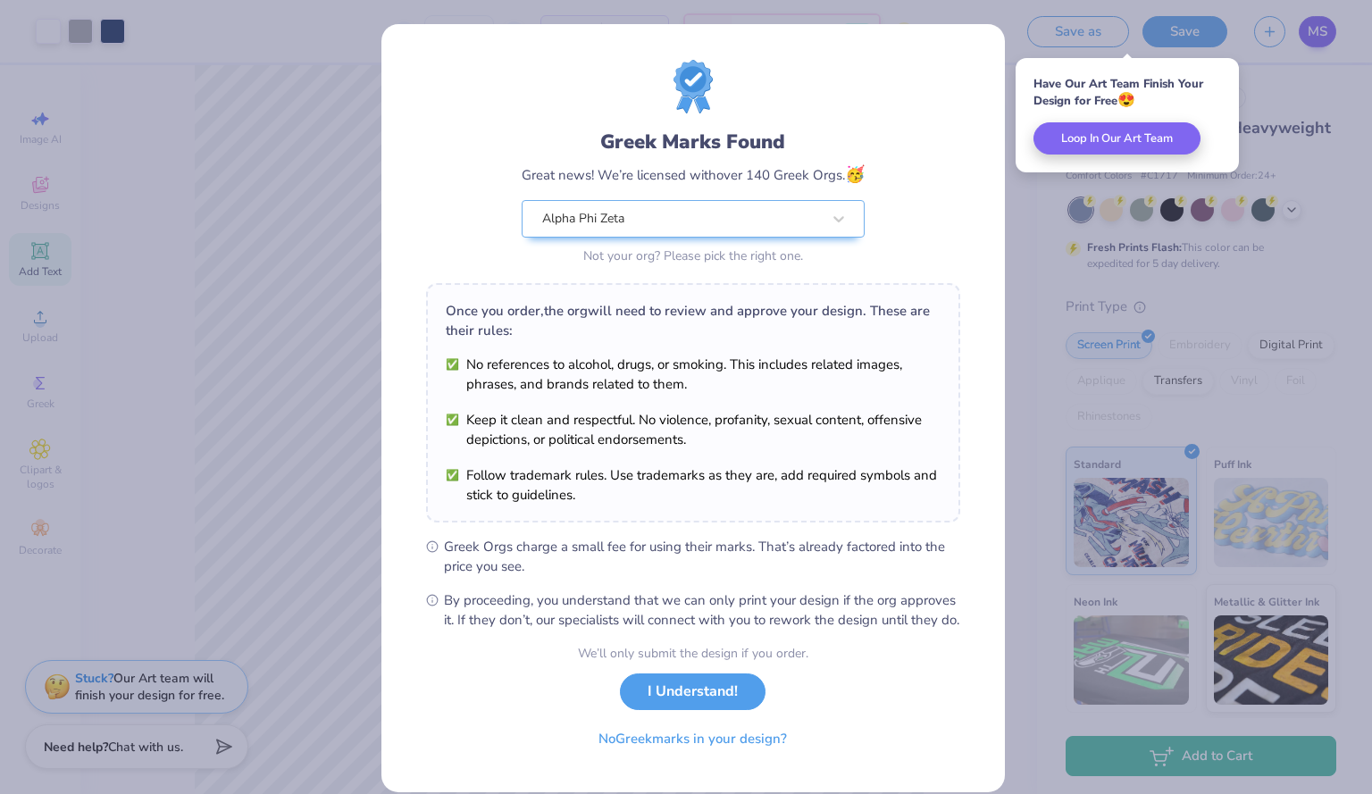
click at [1321, 31] on div "Greek Marks Found Great news! We’re licensed with over 140 Greek Orgs. 🥳 Alpha …" at bounding box center [686, 397] width 1372 height 794
click at [691, 706] on button "I Understand!" at bounding box center [693, 687] width 146 height 37
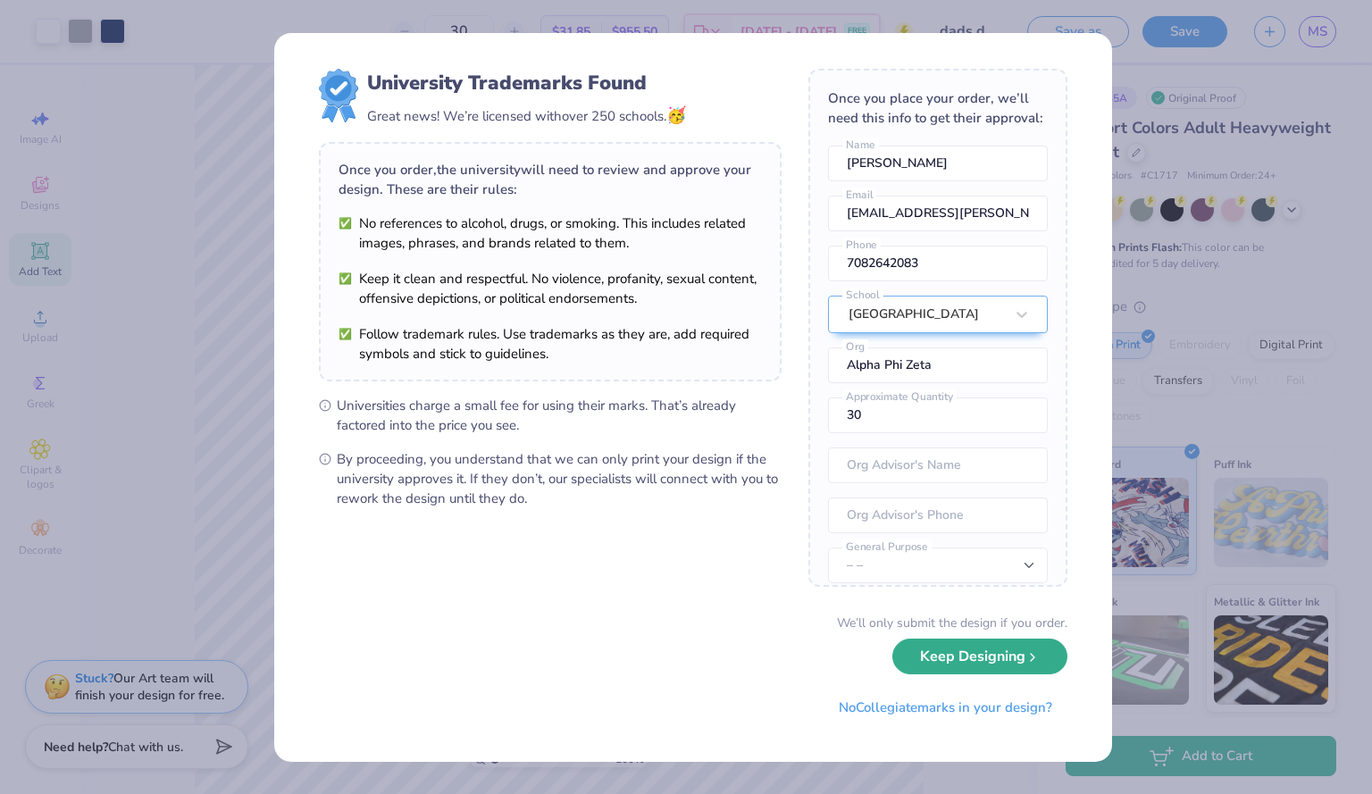
click at [949, 665] on button "Keep Designing" at bounding box center [980, 657] width 175 height 37
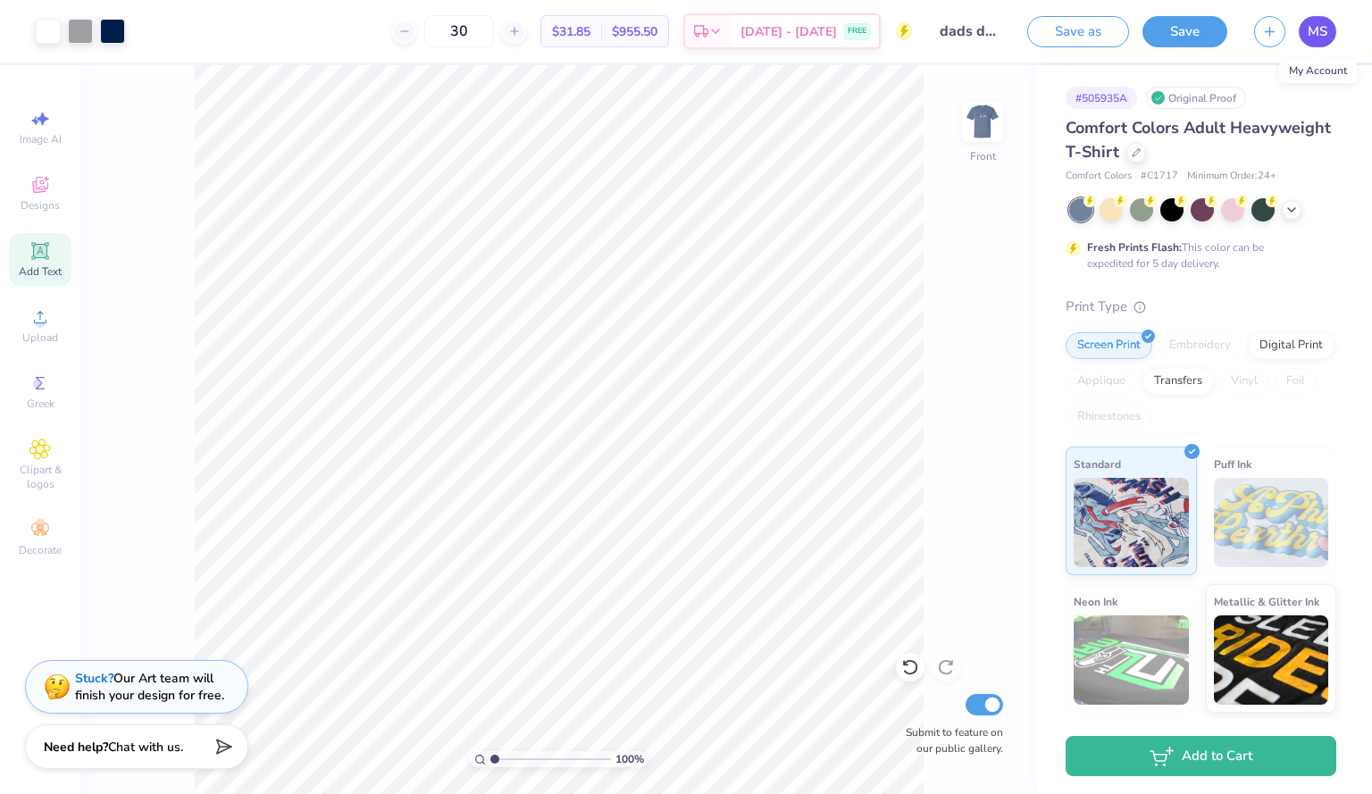
click at [1323, 28] on span "MS" at bounding box center [1318, 31] width 20 height 21
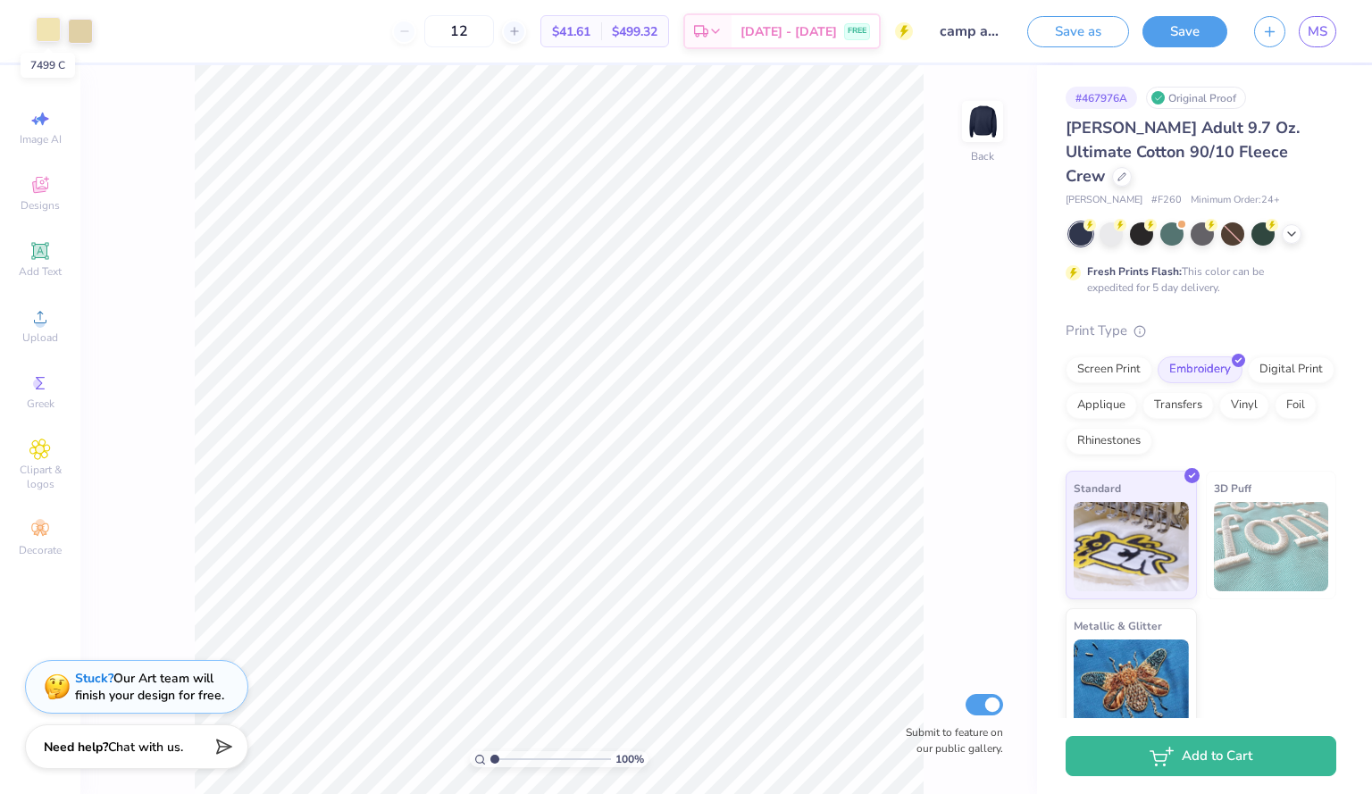
click at [43, 29] on div at bounding box center [48, 29] width 25 height 25
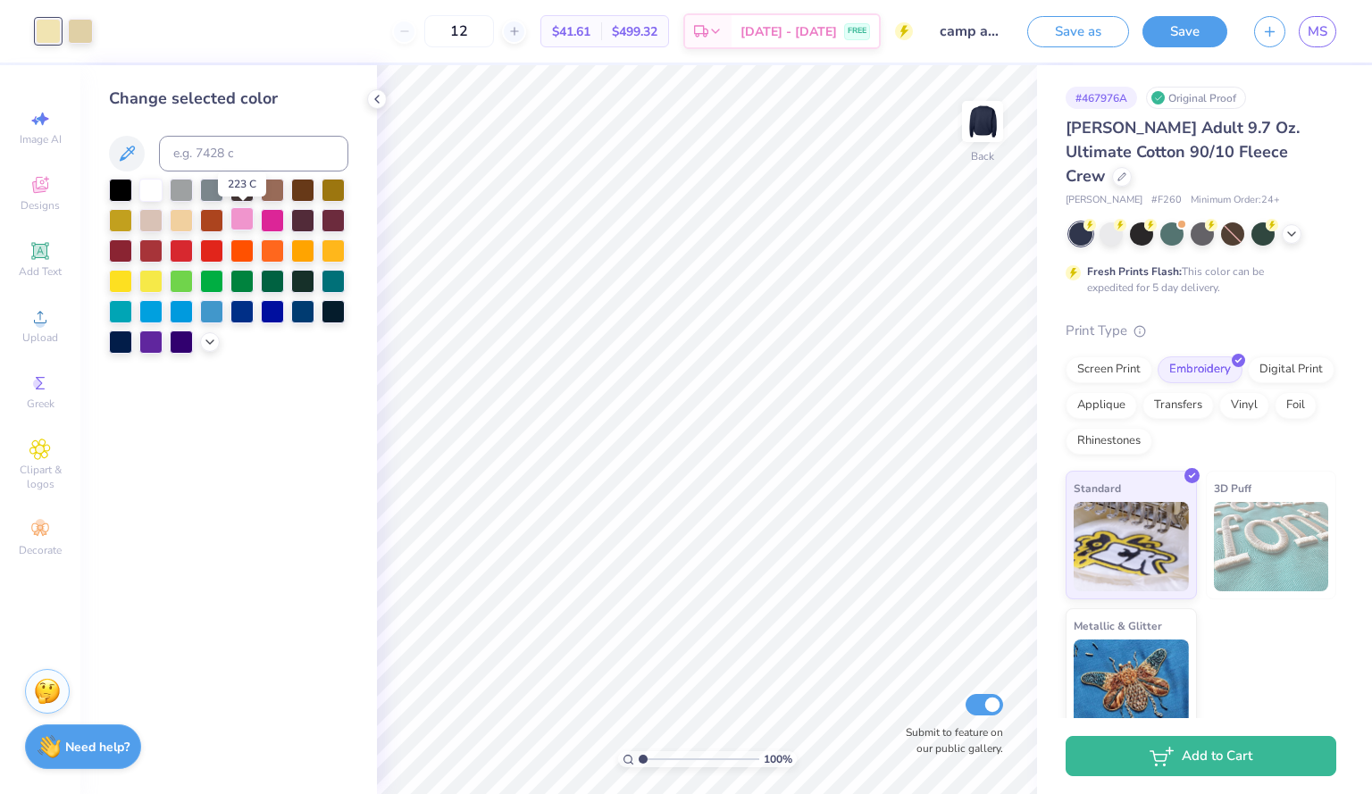
click at [242, 229] on div at bounding box center [242, 218] width 23 height 23
click at [88, 29] on div at bounding box center [80, 29] width 25 height 25
click at [245, 221] on div at bounding box center [242, 218] width 23 height 23
click at [1294, 225] on icon at bounding box center [1292, 232] width 14 height 14
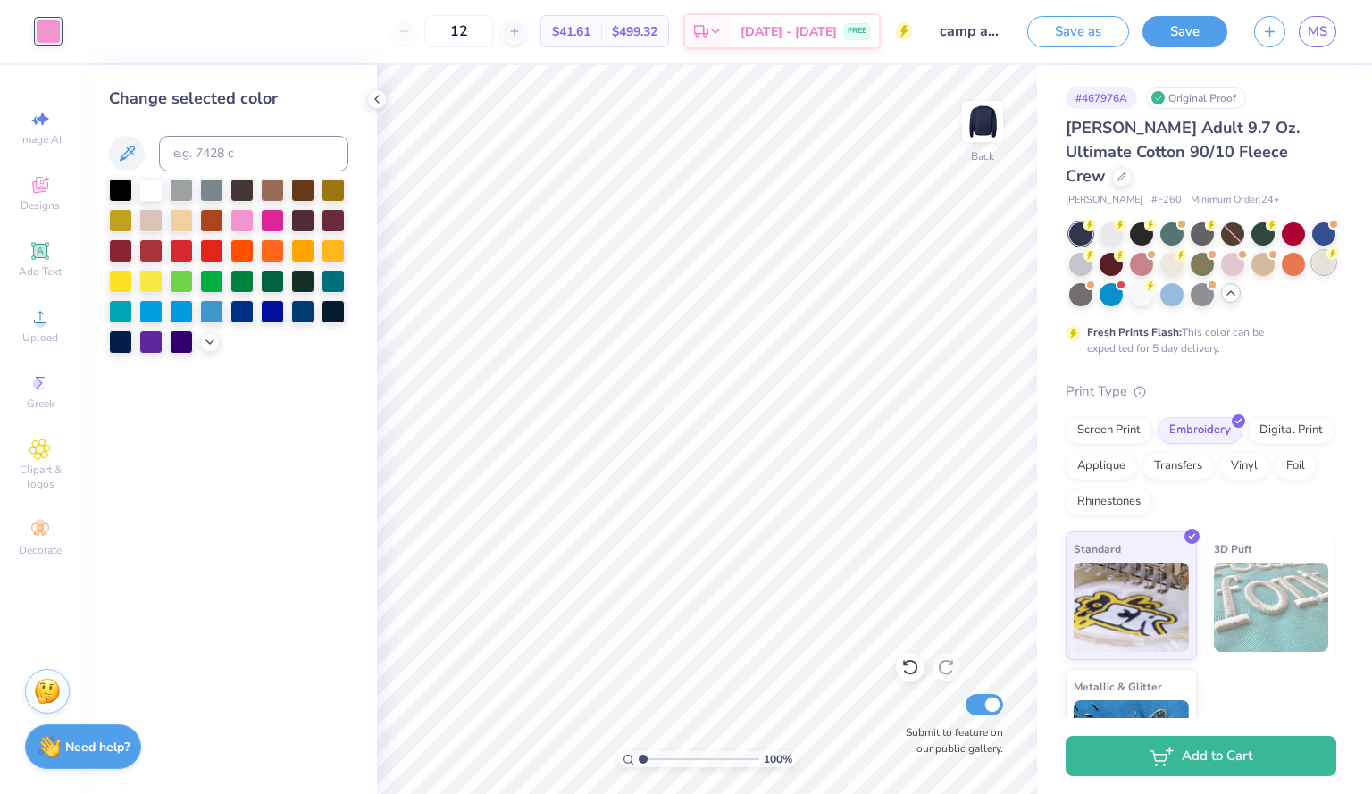
click at [1312, 271] on div at bounding box center [1323, 262] width 23 height 23
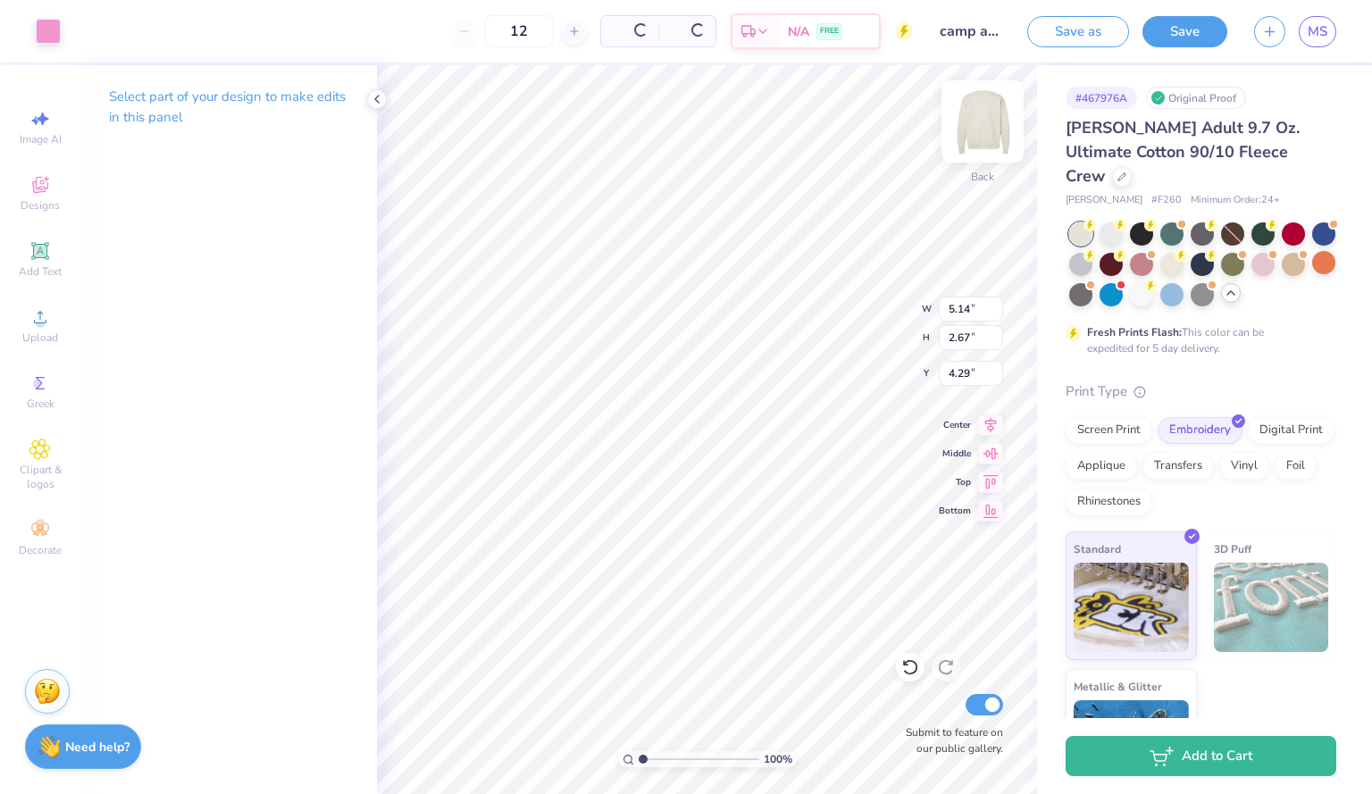
type input "7.17"
type input "3.72"
type input "3.24"
type input "5.88"
type input "3.05"
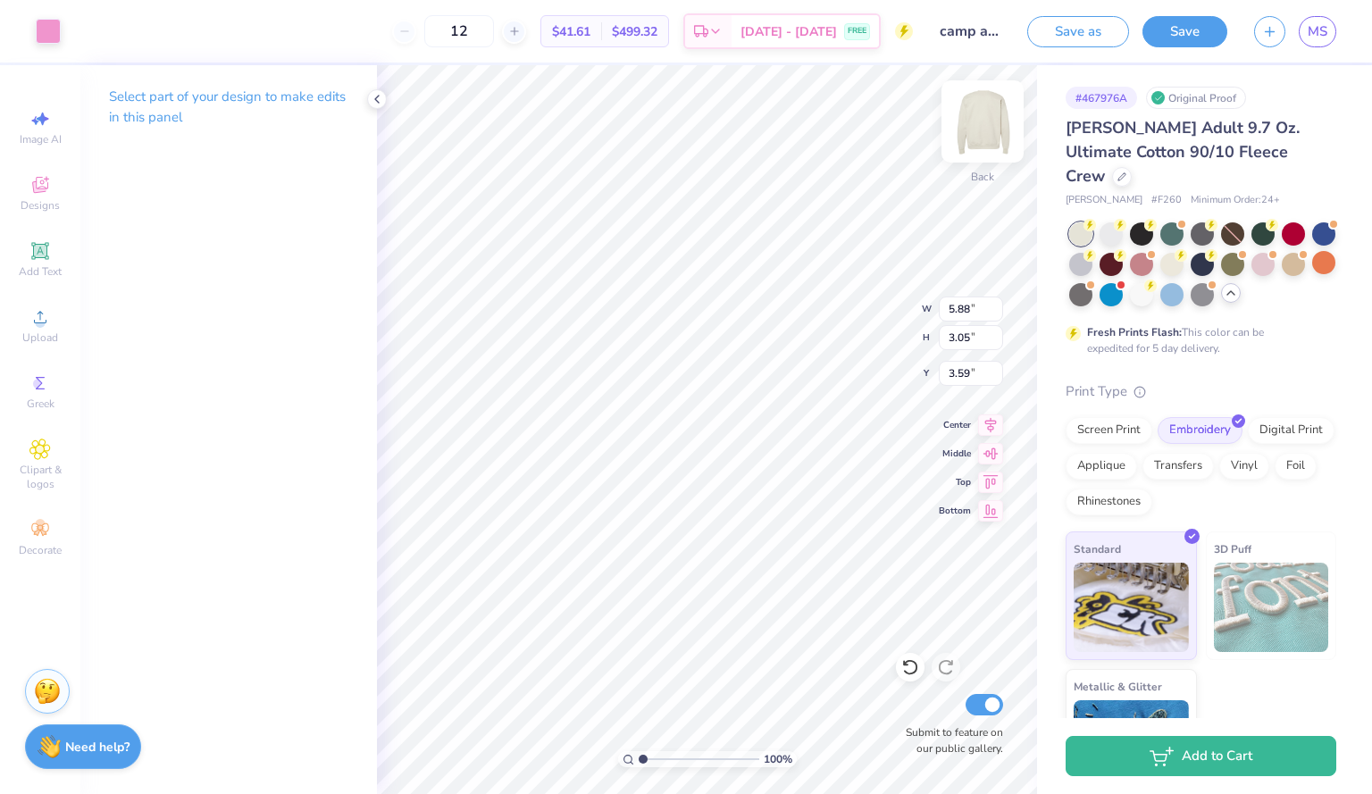
type input "3.59"
click at [55, 29] on div at bounding box center [48, 29] width 25 height 25
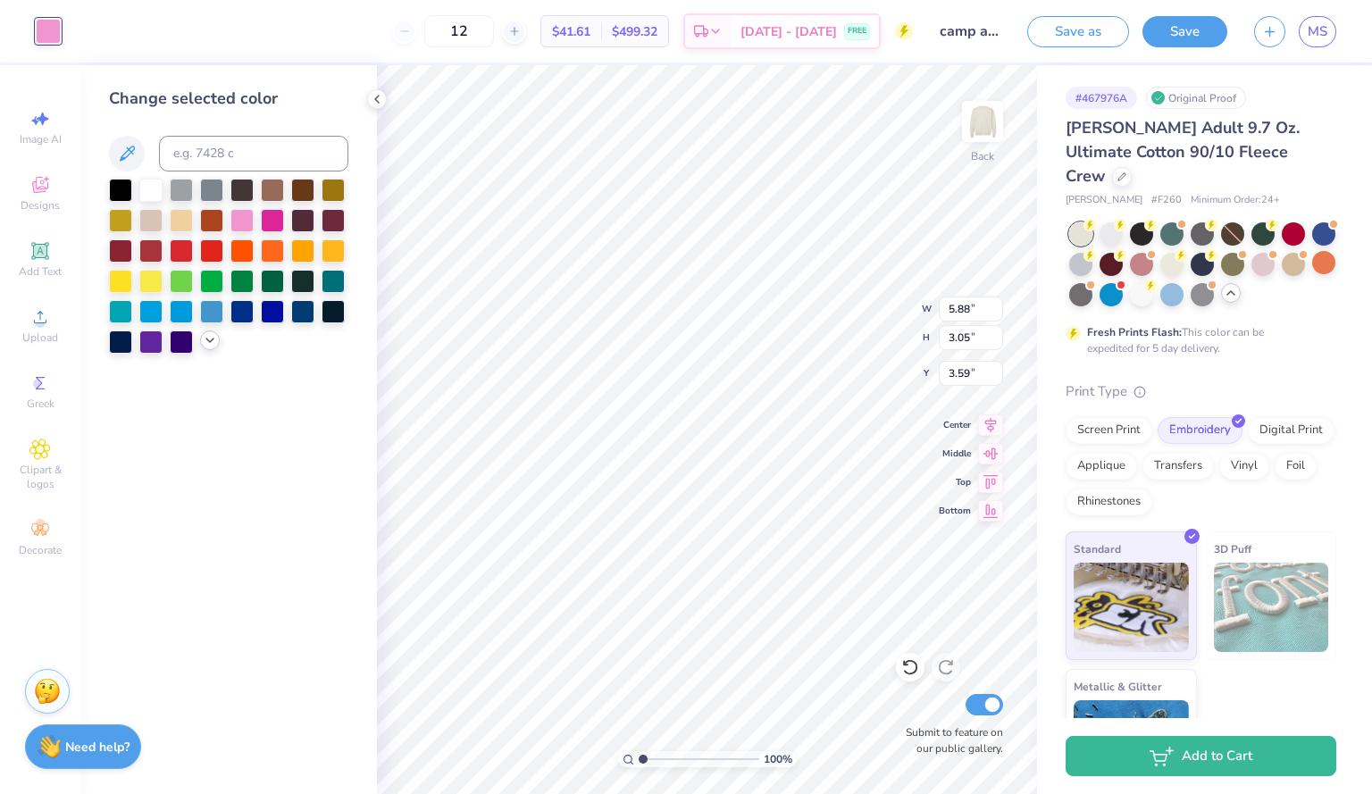
click at [210, 335] on icon at bounding box center [210, 340] width 14 height 14
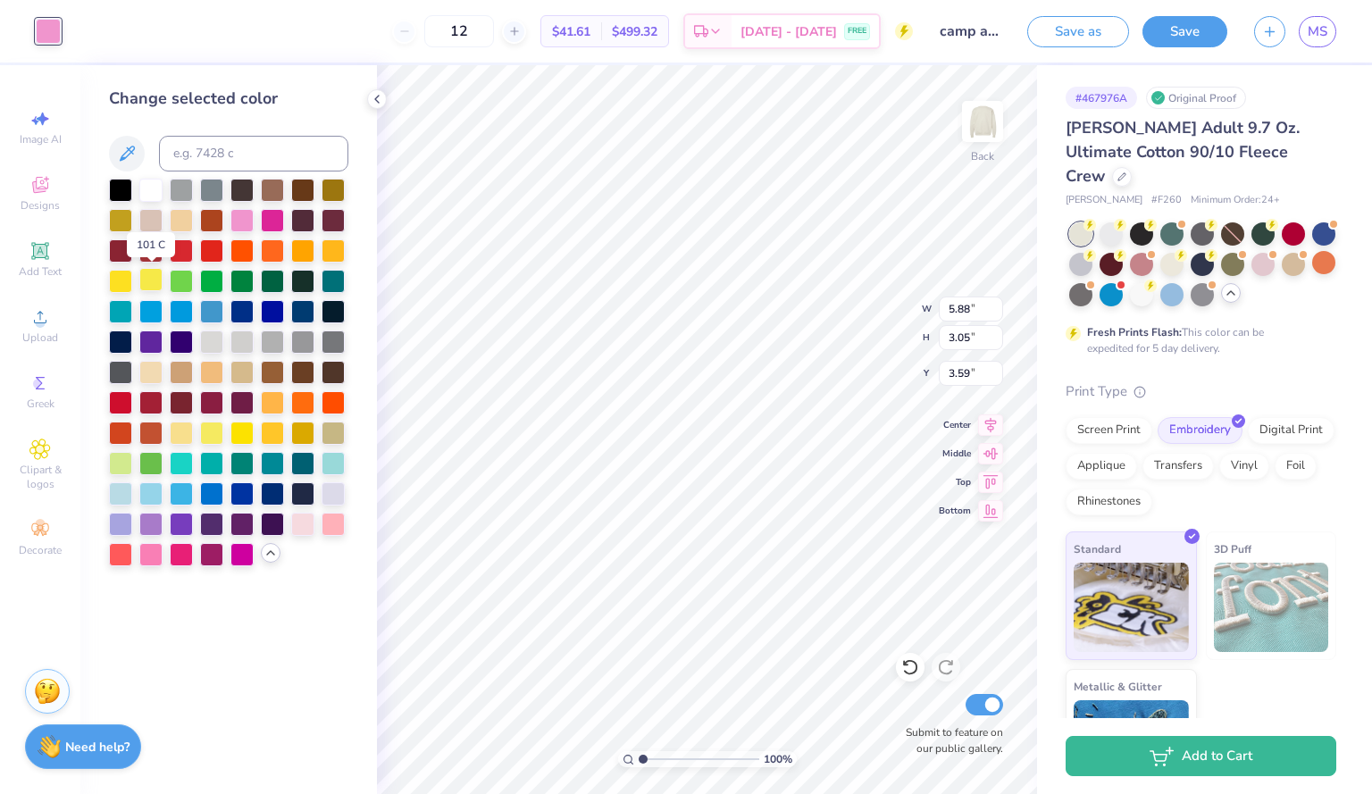
click at [153, 280] on div at bounding box center [150, 279] width 23 height 23
click at [121, 280] on div at bounding box center [120, 279] width 23 height 23
click at [336, 247] on div at bounding box center [333, 249] width 23 height 23
click at [266, 217] on div at bounding box center [272, 218] width 23 height 23
click at [238, 215] on div at bounding box center [242, 218] width 23 height 23
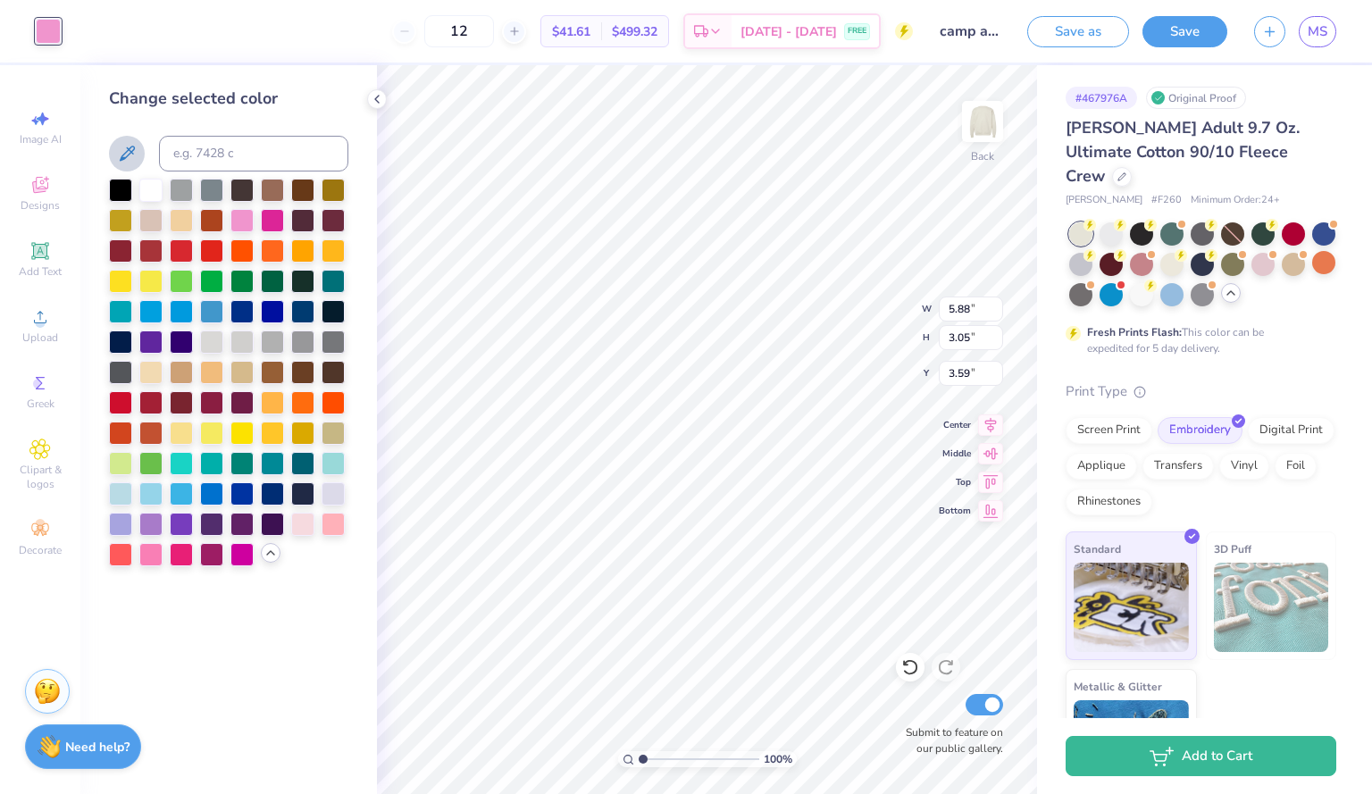
click at [127, 150] on icon at bounding box center [126, 153] width 21 height 21
click at [306, 607] on div "Change selected color" at bounding box center [228, 429] width 297 height 729
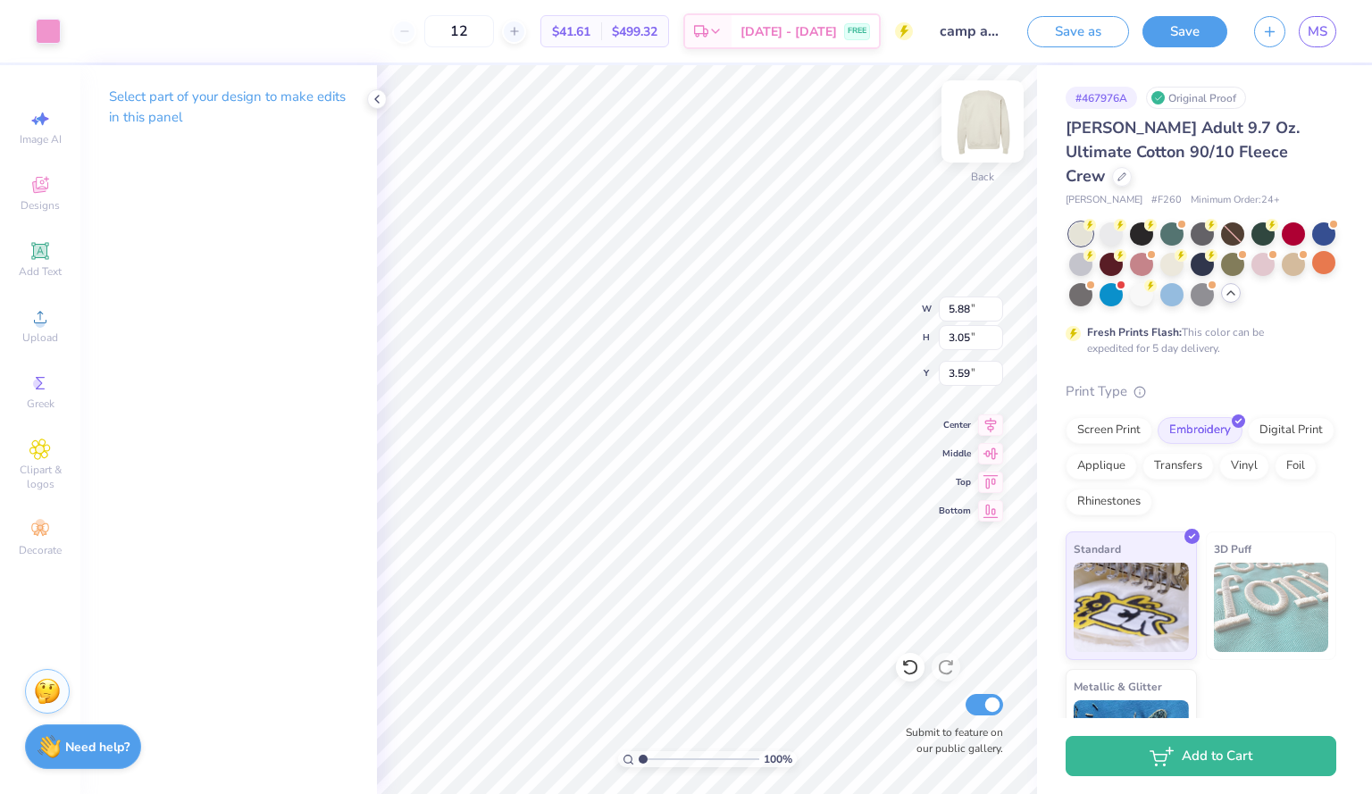
click at [974, 127] on img at bounding box center [982, 121] width 71 height 71
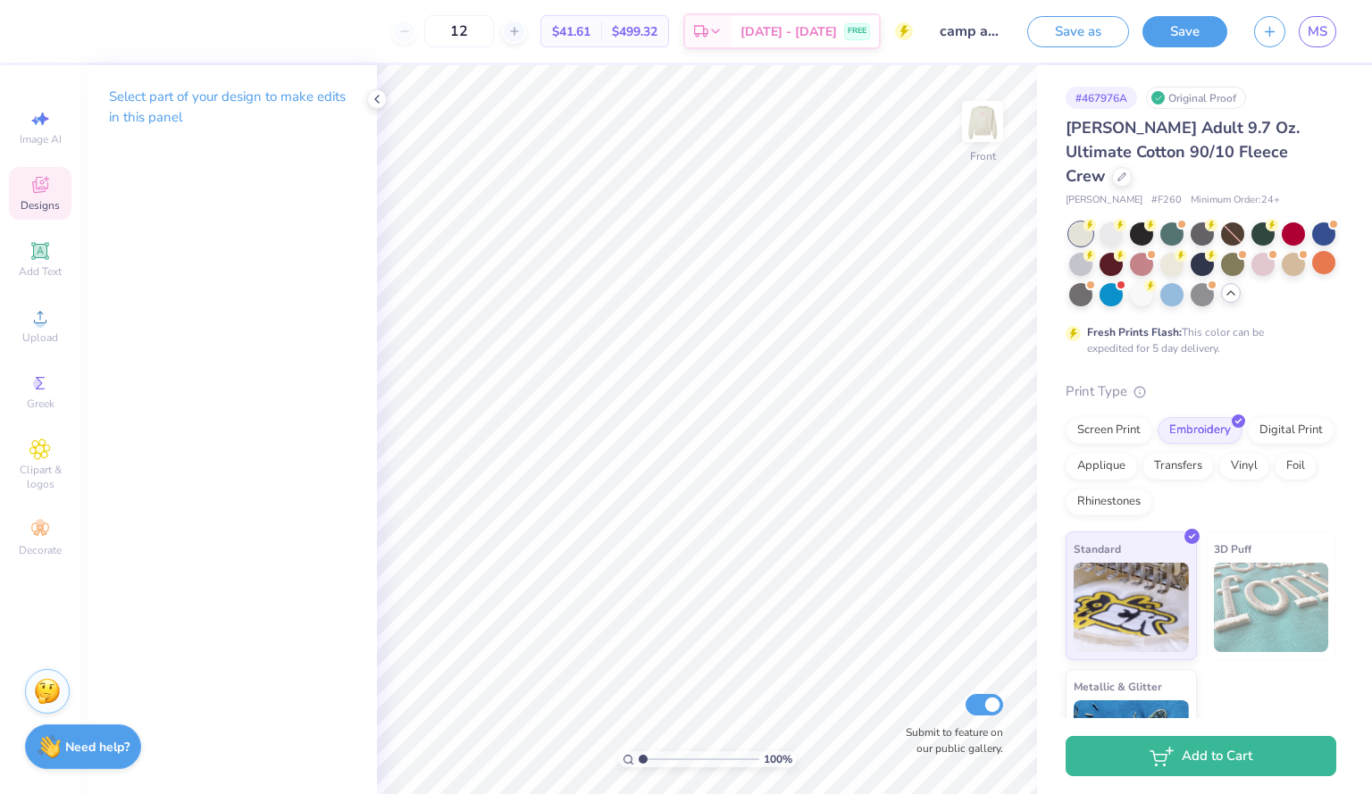
click at [40, 208] on span "Designs" at bounding box center [40, 205] width 39 height 14
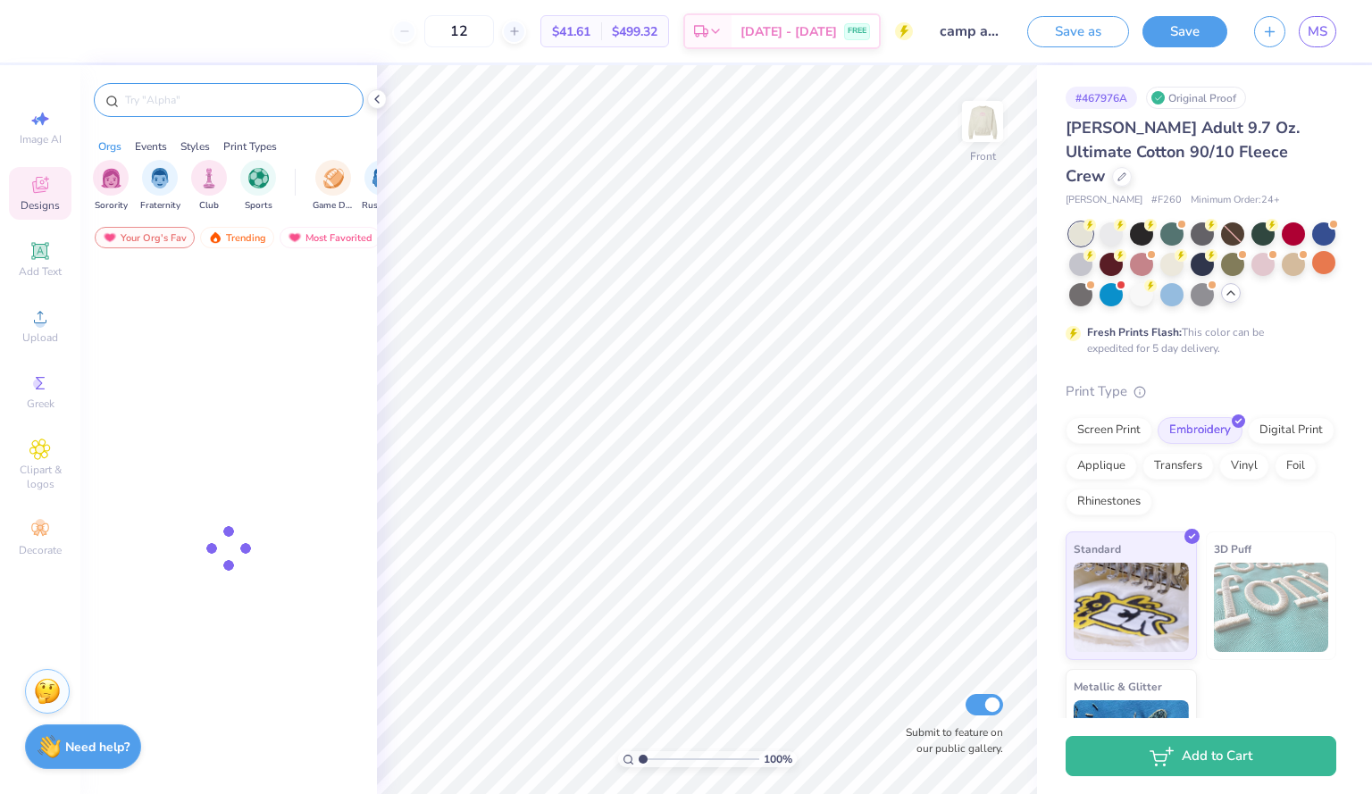
click at [197, 89] on div at bounding box center [229, 100] width 270 height 34
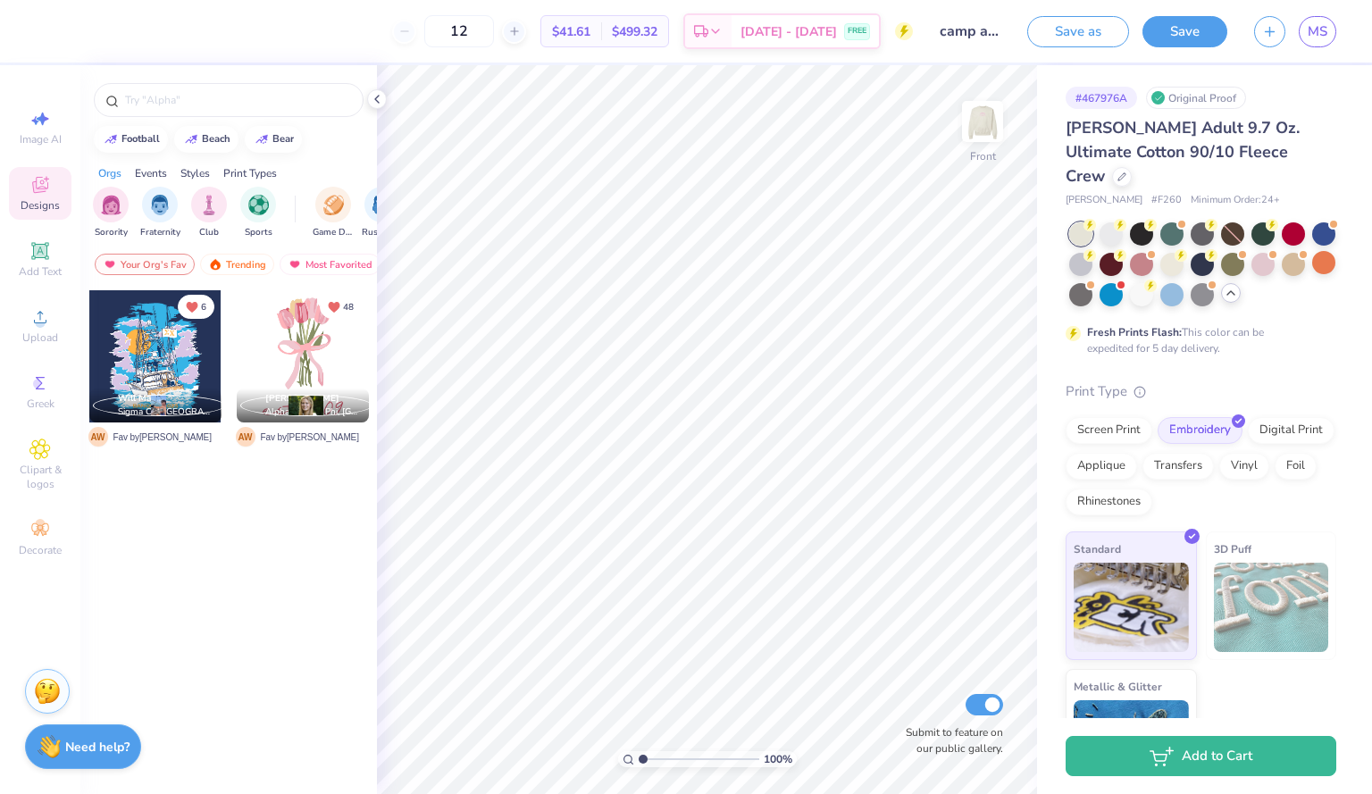
click at [163, 122] on div at bounding box center [228, 95] width 297 height 61
click at [147, 101] on input "text" at bounding box center [237, 100] width 229 height 18
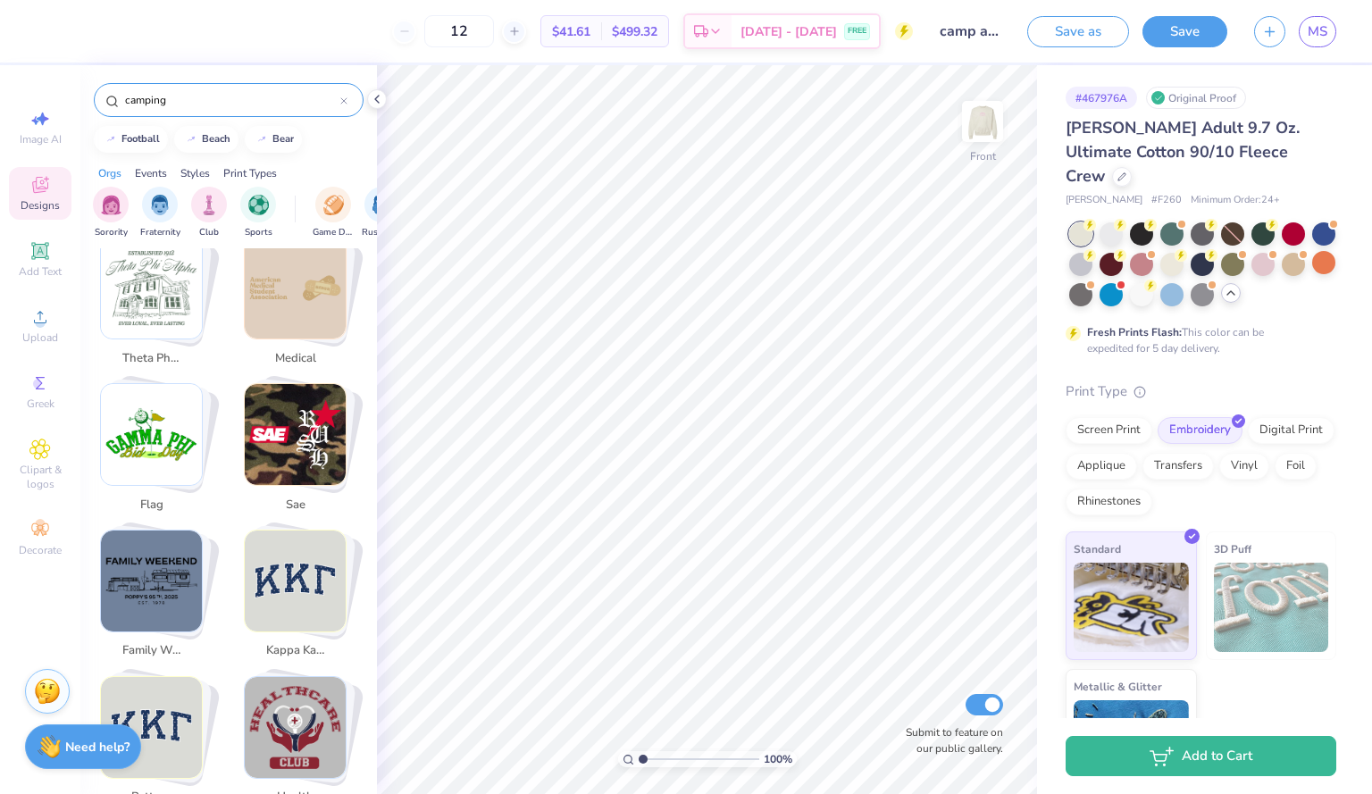
scroll to position [3494, 0]
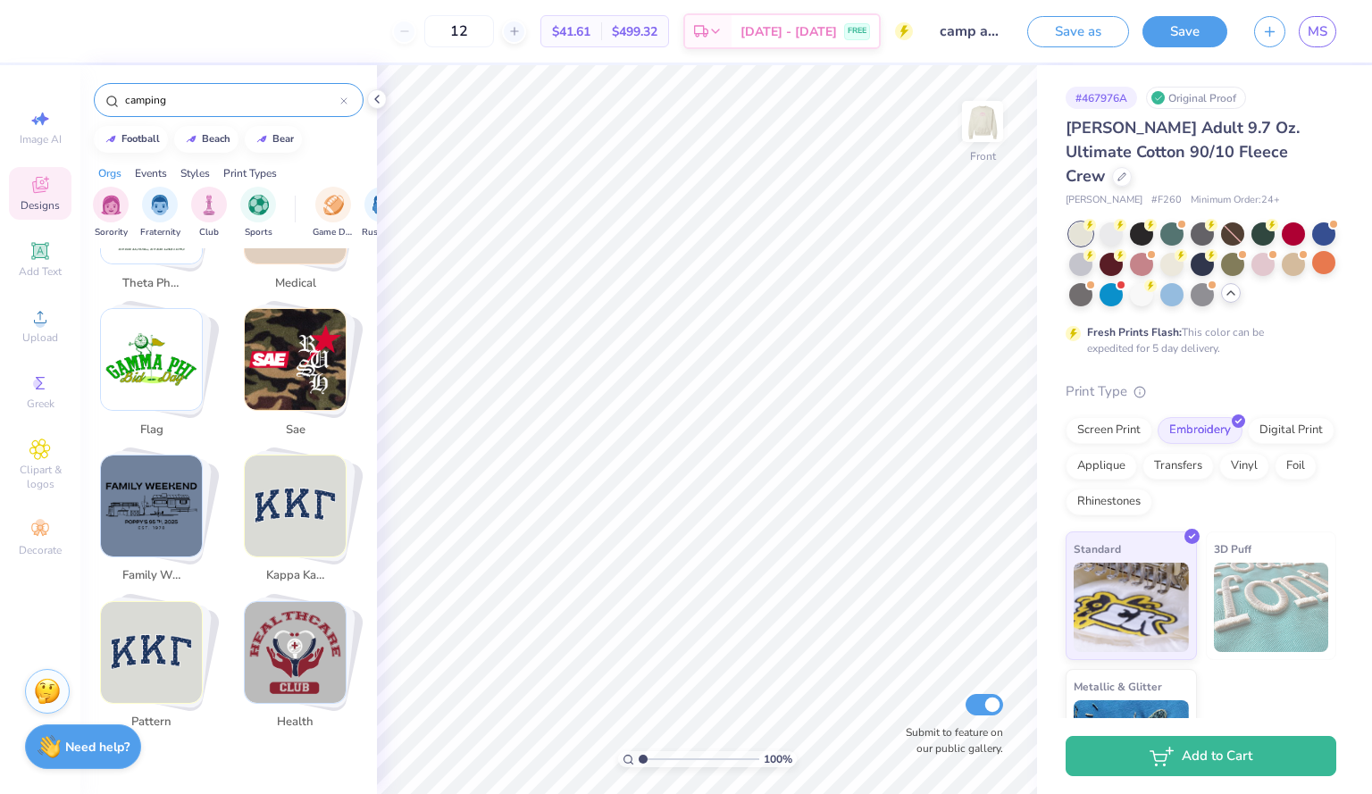
type input "camping"
click at [155, 162] on div "Orgs Events Styles Print Types" at bounding box center [228, 168] width 297 height 25
click at [153, 171] on div "Events" at bounding box center [151, 173] width 32 height 16
click at [197, 171] on div "Styles" at bounding box center [194, 173] width 29 height 16
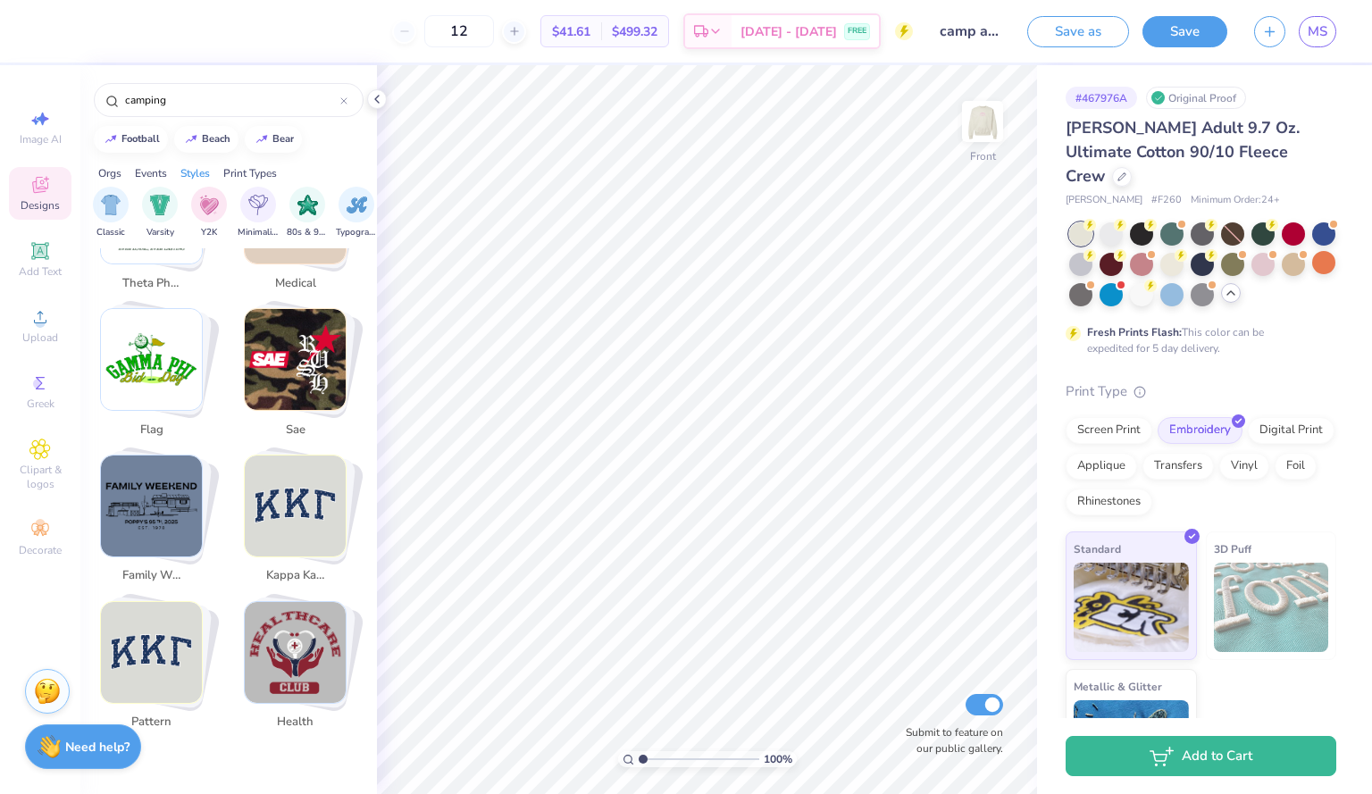
click at [162, 175] on div "Events" at bounding box center [151, 173] width 32 height 16
click at [127, 173] on div "Orgs Events Styles Print Types" at bounding box center [228, 168] width 297 height 25
click at [109, 173] on div "Orgs" at bounding box center [109, 173] width 23 height 16
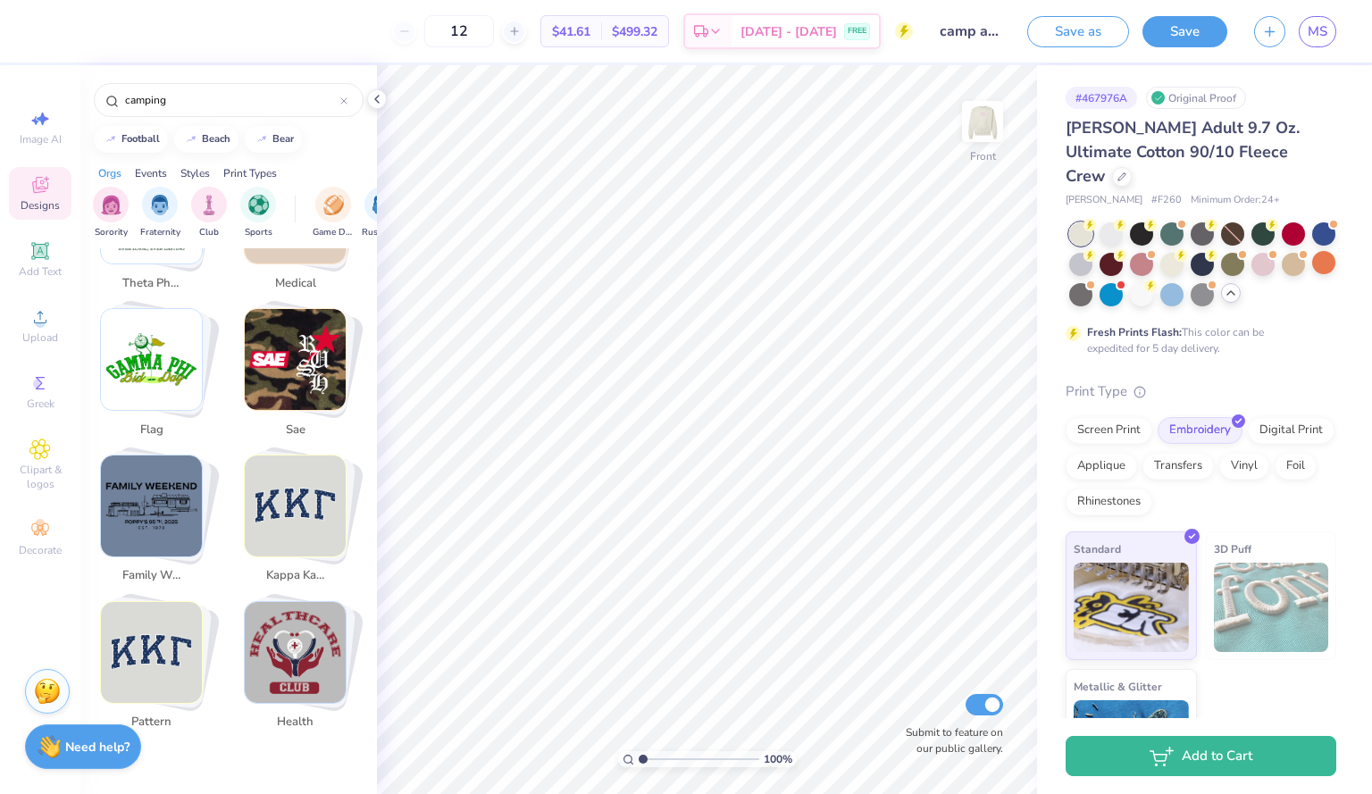
click at [194, 177] on div "Styles" at bounding box center [194, 173] width 29 height 16
click at [256, 171] on div "Print Types" at bounding box center [250, 173] width 54 height 16
click at [203, 171] on div "Styles" at bounding box center [194, 173] width 29 height 16
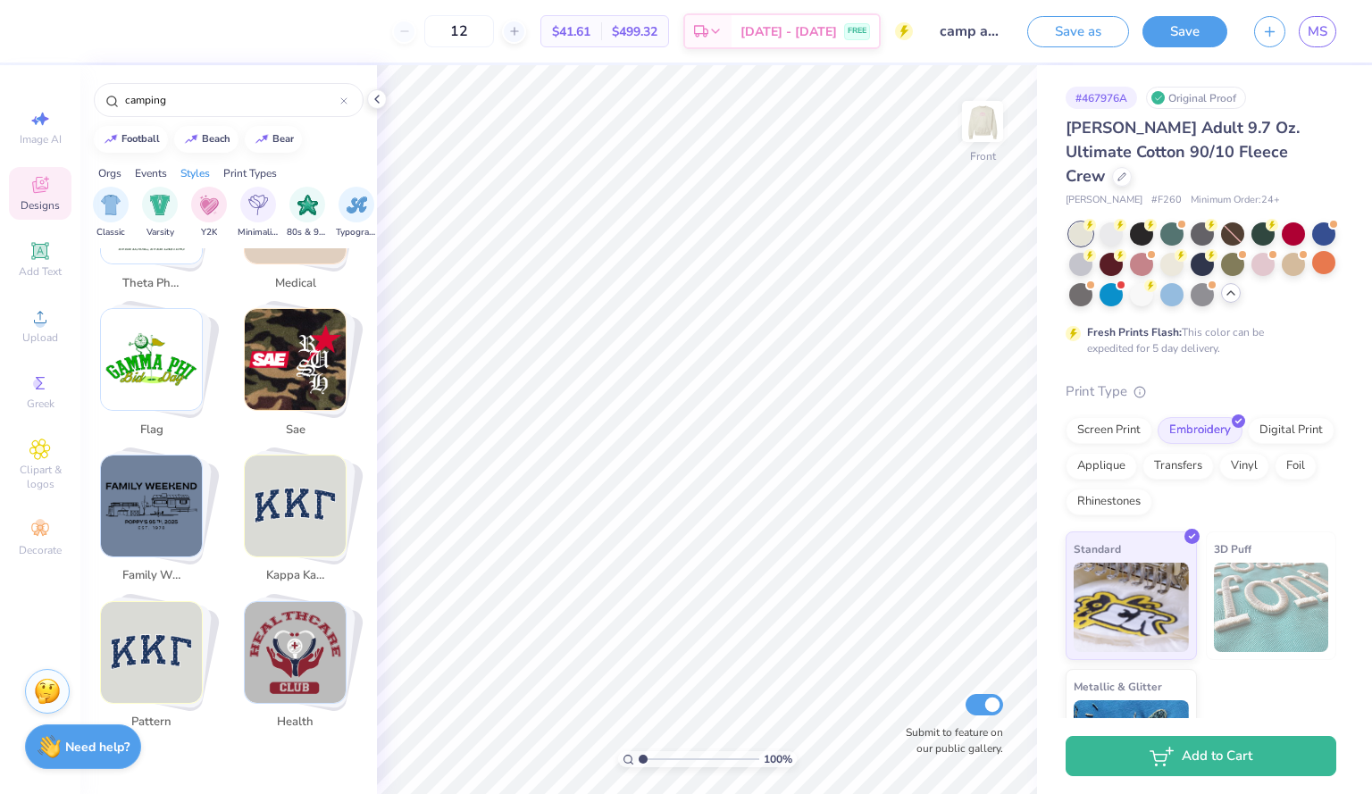
click at [171, 169] on div "Orgs Events Styles Print Types" at bounding box center [228, 168] width 297 height 25
click at [159, 167] on div "Events" at bounding box center [151, 173] width 32 height 16
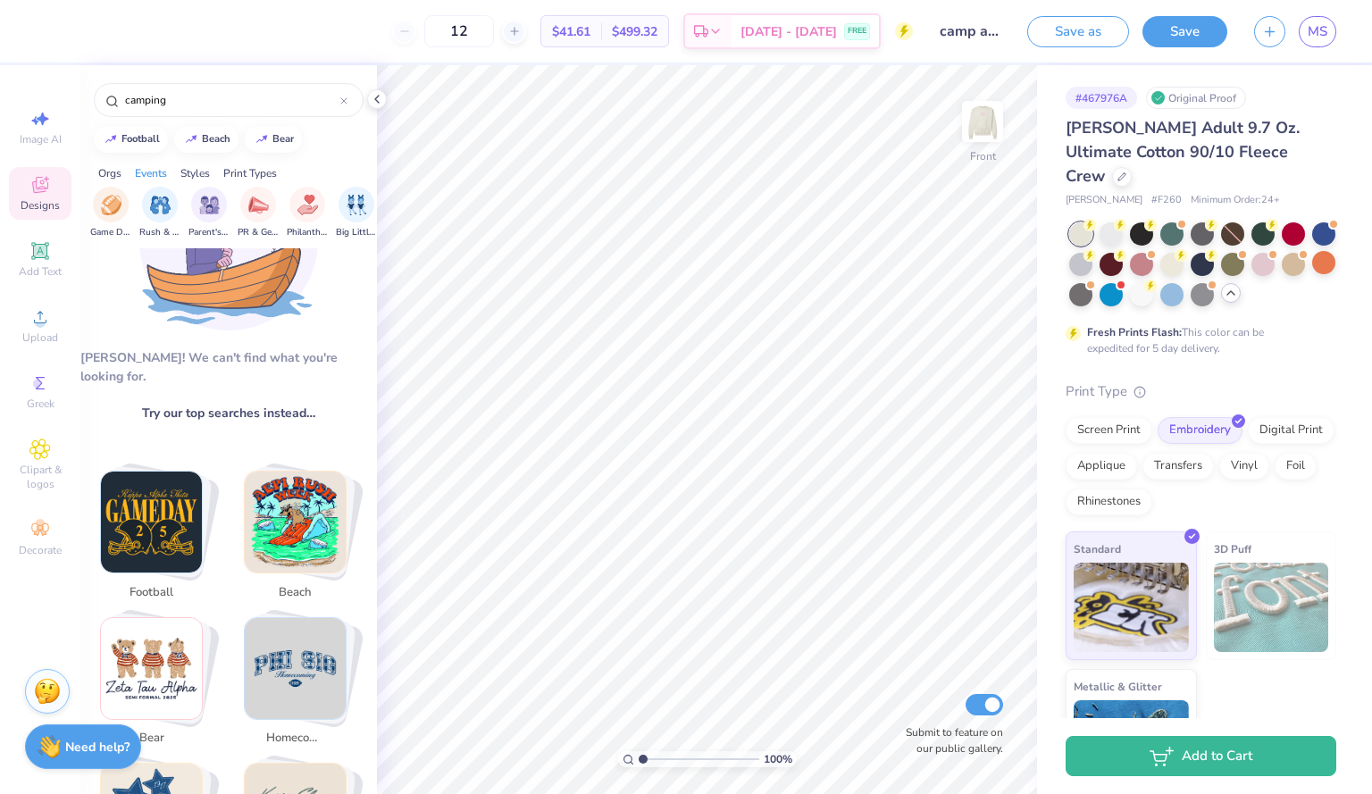
scroll to position [0, 0]
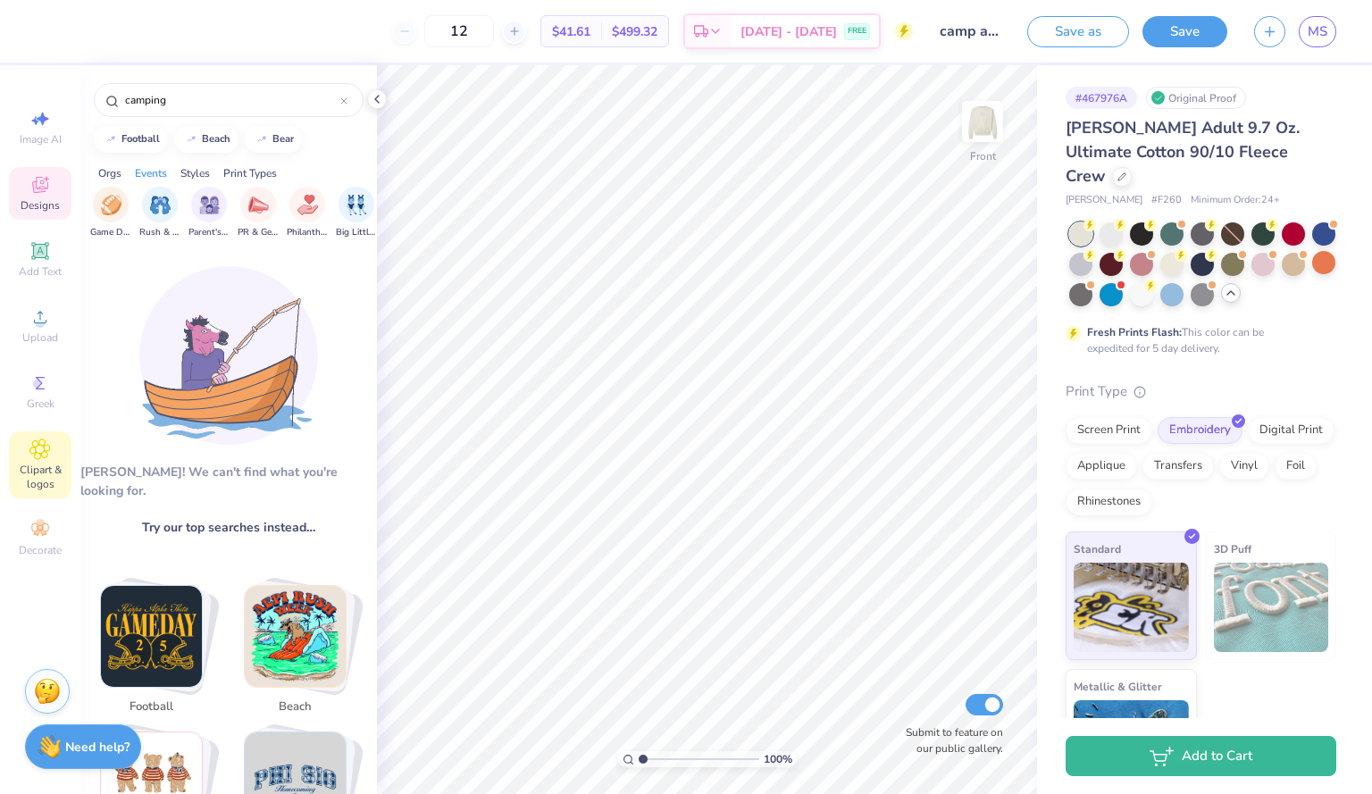
click at [58, 457] on div "Clipart & logos" at bounding box center [40, 465] width 63 height 67
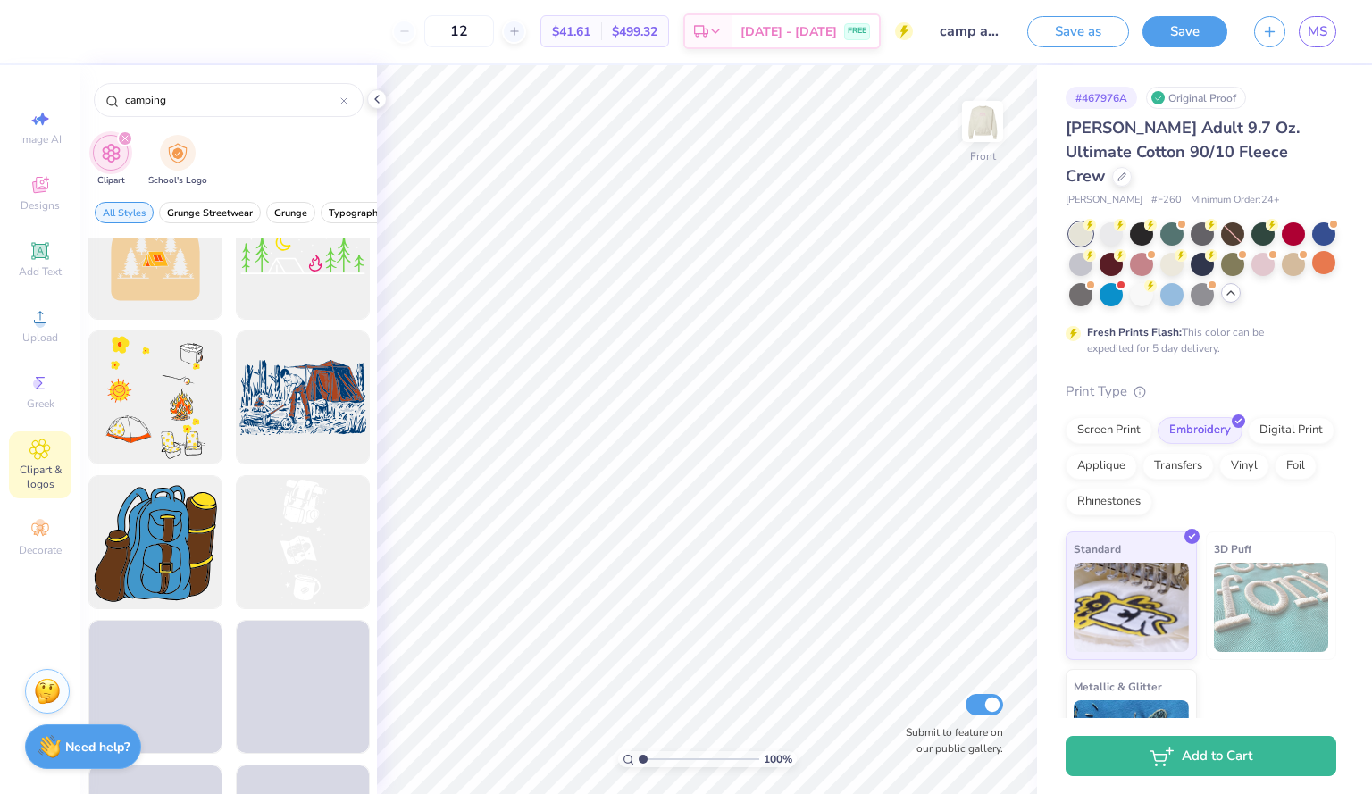
scroll to position [1064, 0]
type input "camping"
click at [318, 393] on div at bounding box center [302, 398] width 147 height 147
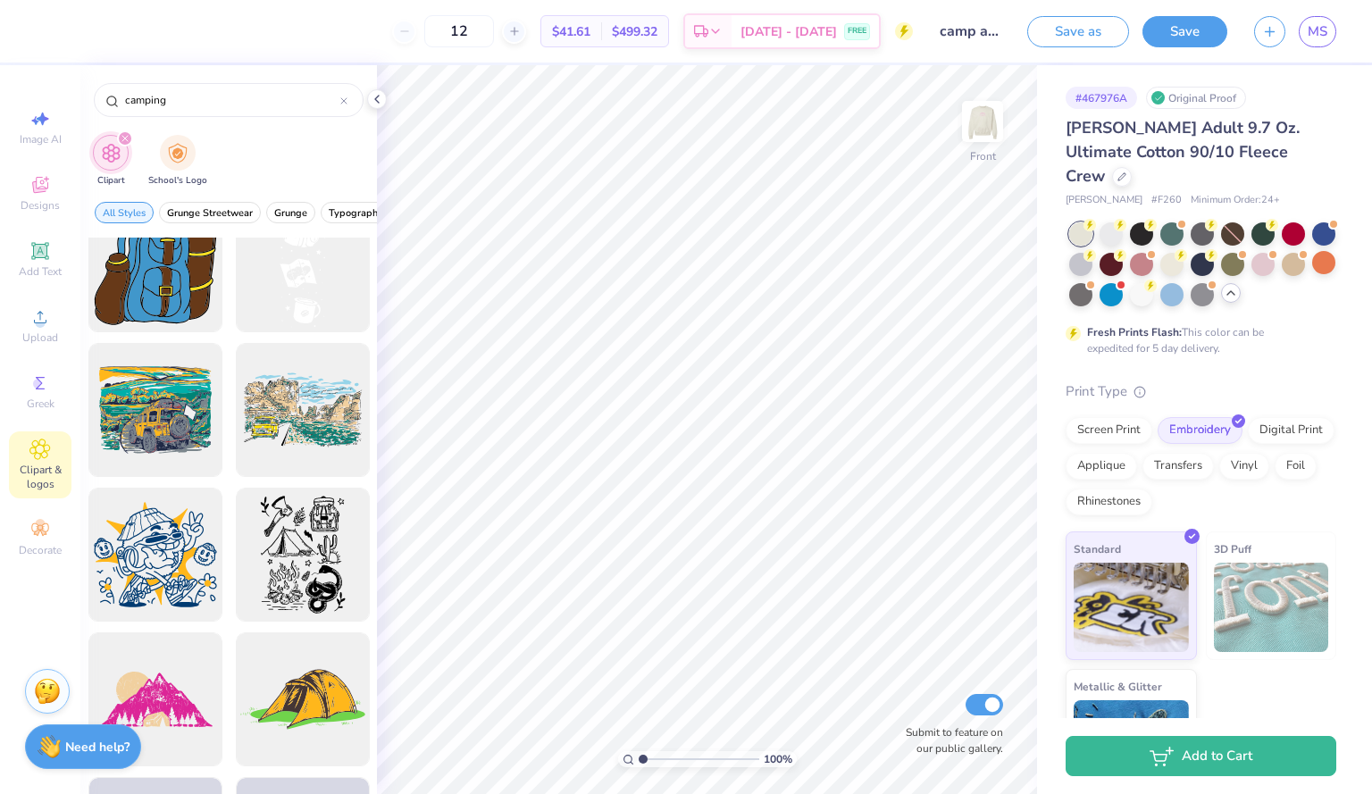
scroll to position [1342, 0]
click at [306, 405] on div at bounding box center [302, 410] width 147 height 147
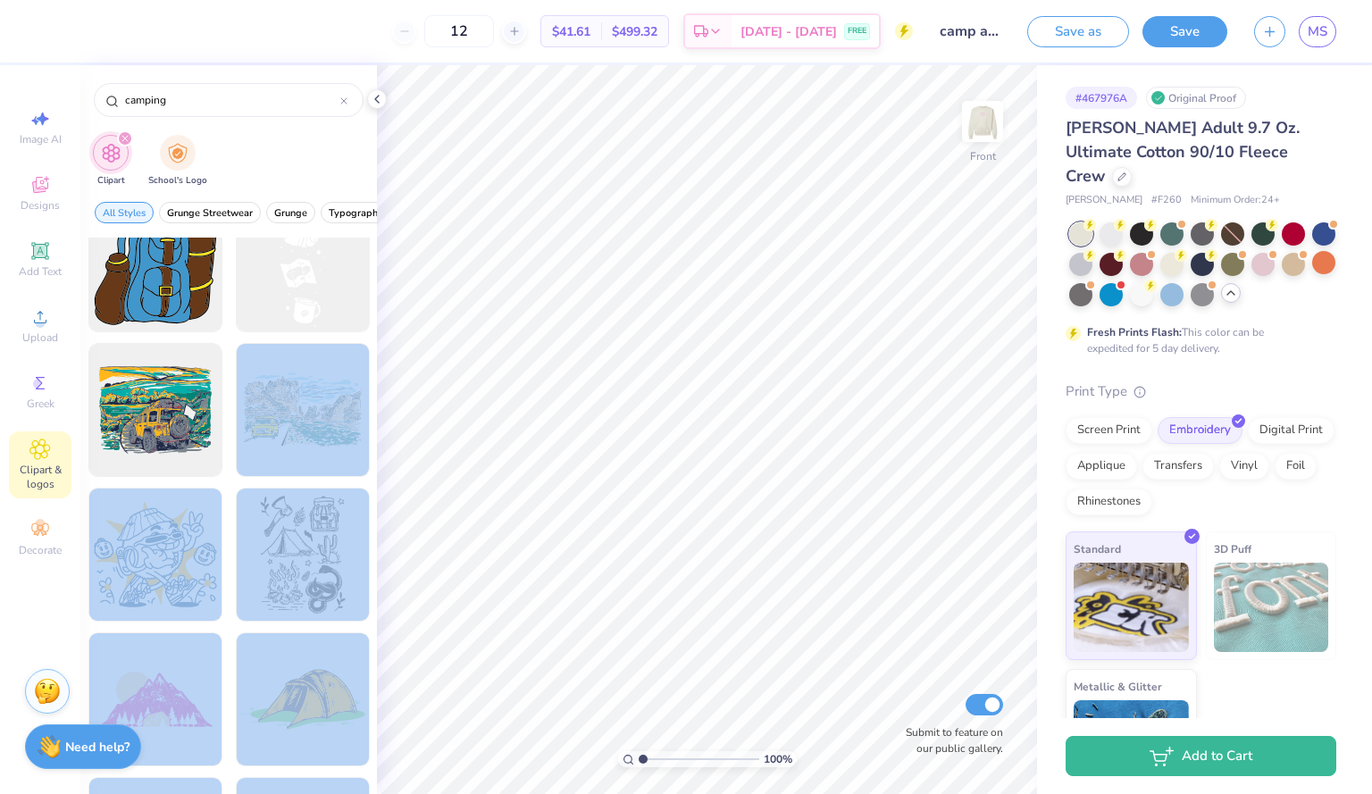
click at [415, 411] on div "12 $41.61 Per Item $499.32 Total Est. Delivery Sep 7 - 10 FREE Design Title cam…" at bounding box center [686, 397] width 1372 height 794
click at [261, 346] on div at bounding box center [302, 410] width 147 height 147
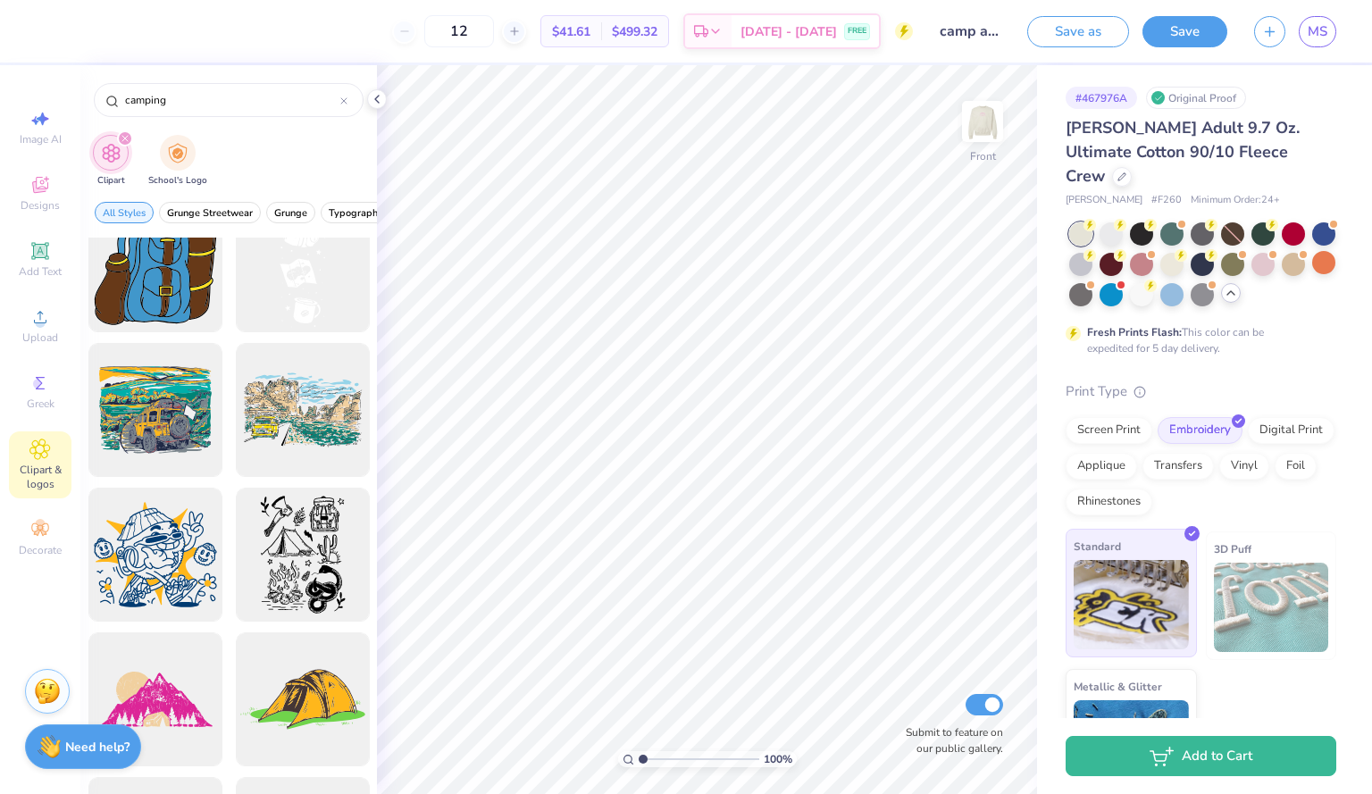
click at [1145, 605] on img at bounding box center [1131, 604] width 115 height 89
click at [294, 408] on div at bounding box center [302, 410] width 147 height 147
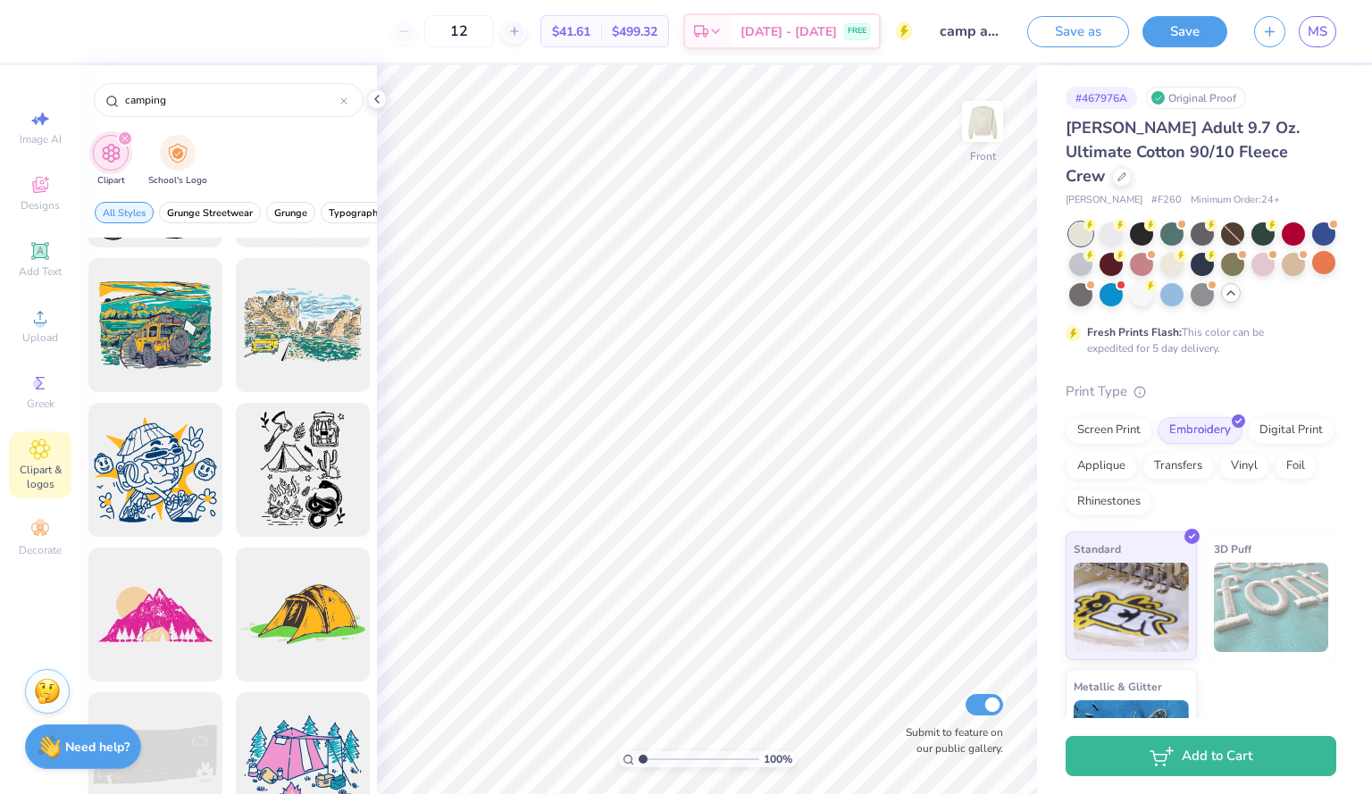
scroll to position [1426, 0]
click at [312, 330] on div at bounding box center [302, 326] width 147 height 147
click at [354, 318] on div at bounding box center [302, 326] width 147 height 147
click at [289, 361] on div at bounding box center [302, 326] width 147 height 147
click at [309, 319] on div at bounding box center [302, 326] width 147 height 147
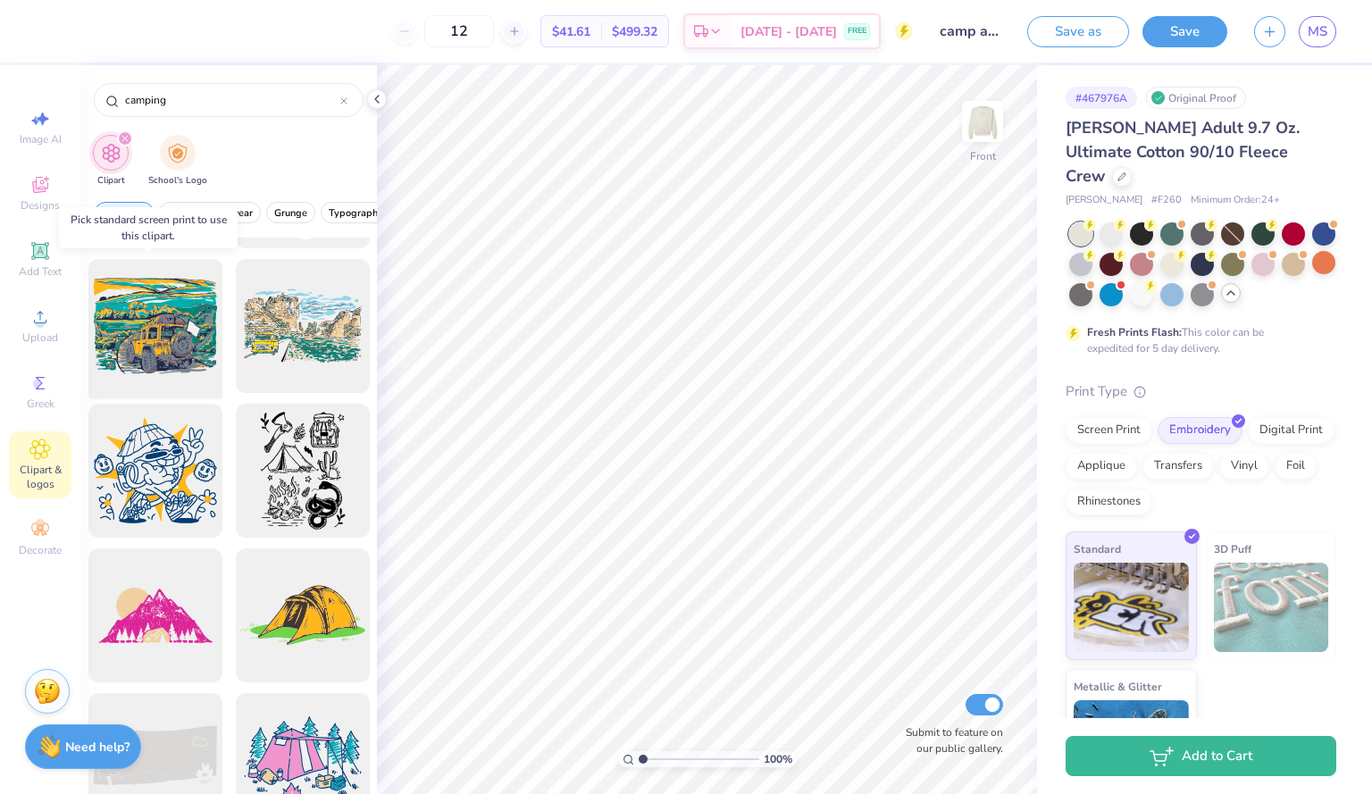
click at [164, 314] on div at bounding box center [154, 326] width 147 height 147
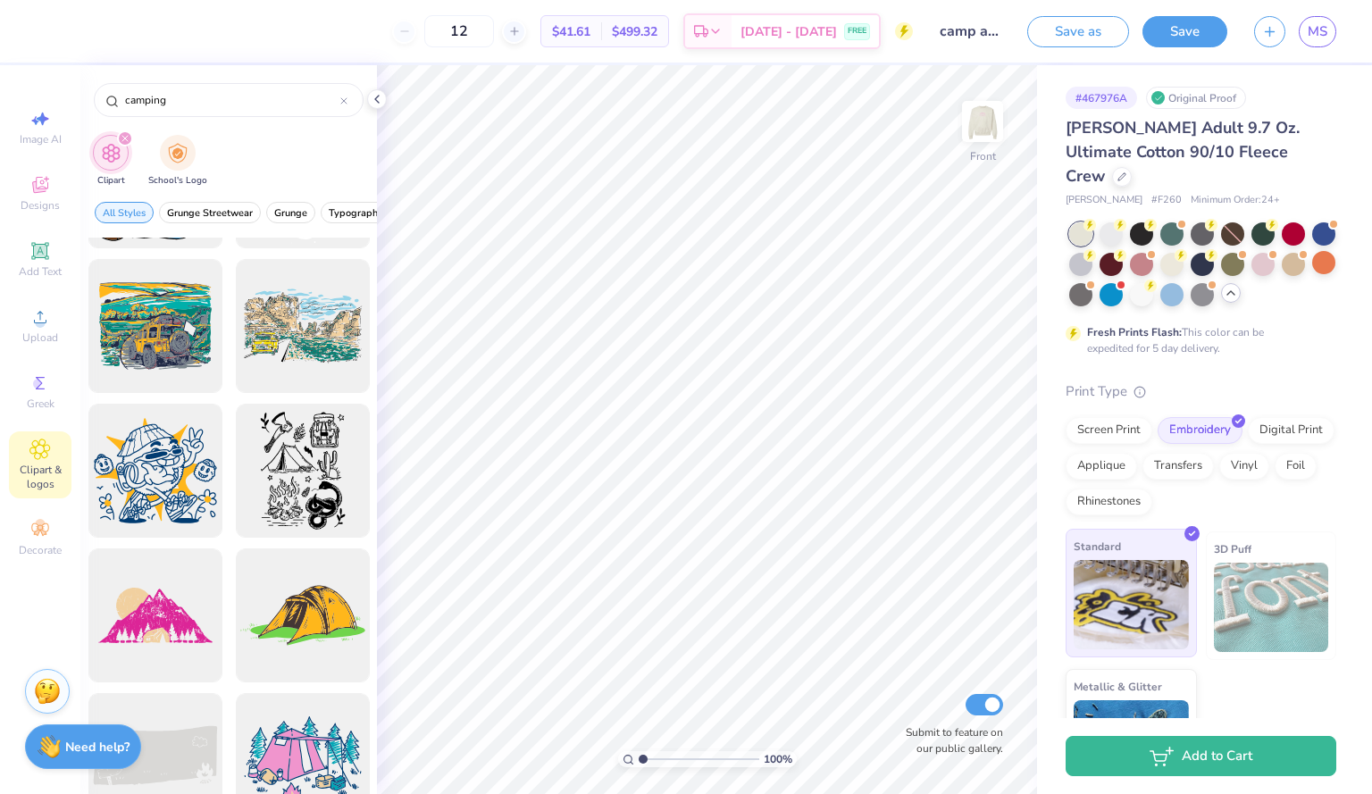
click at [1146, 591] on img at bounding box center [1131, 604] width 115 height 89
click at [1146, 590] on img at bounding box center [1131, 604] width 115 height 89
click at [1100, 415] on div "Screen Print" at bounding box center [1109, 428] width 87 height 27
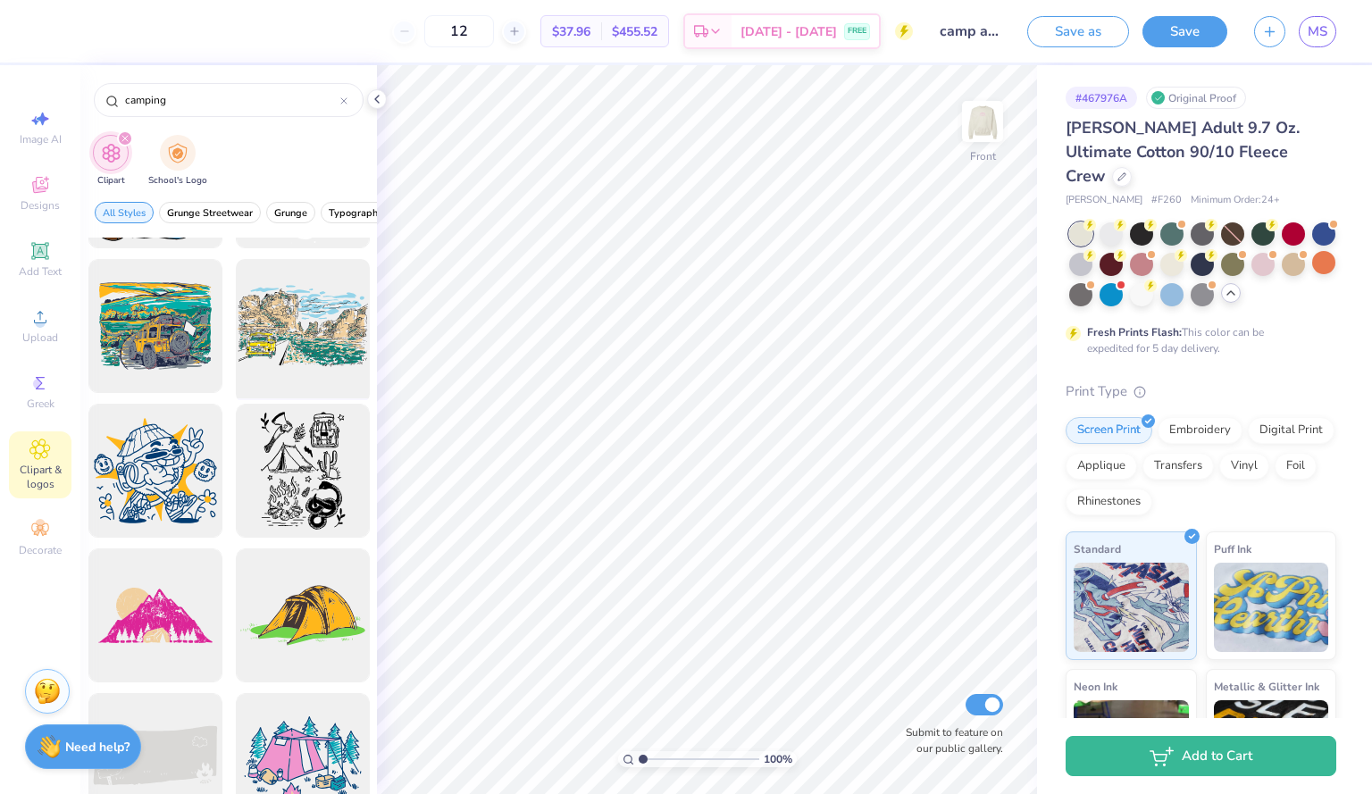
click at [287, 322] on div at bounding box center [302, 326] width 147 height 147
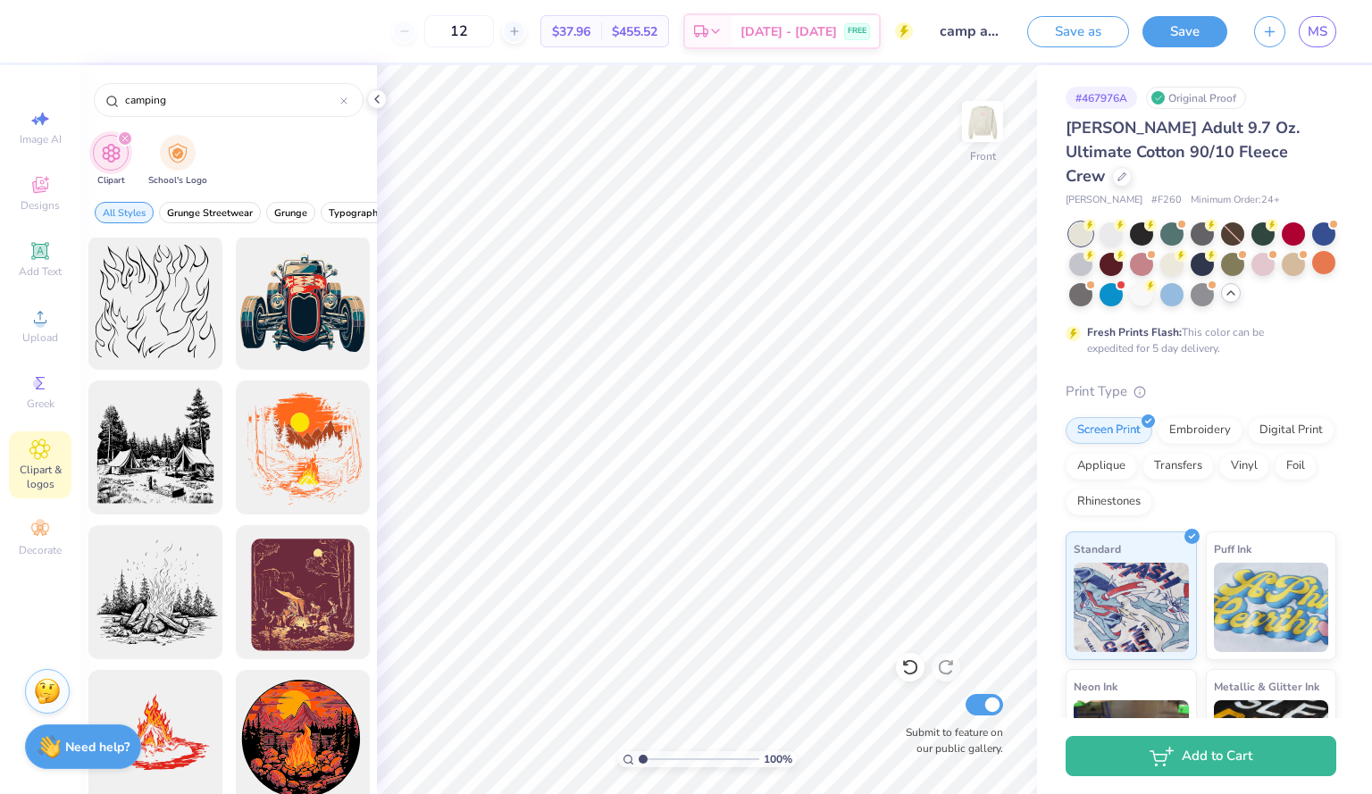
scroll to position [2942, 0]
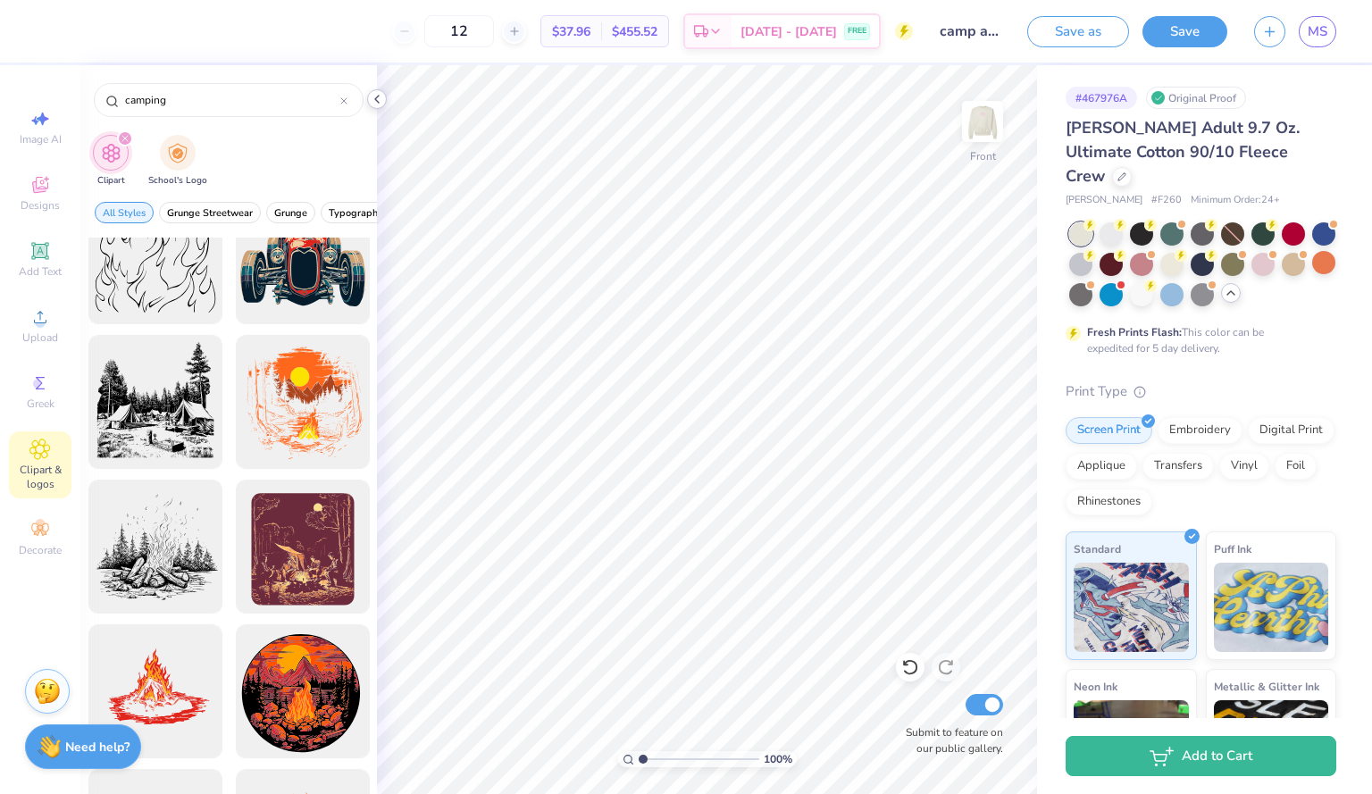
click at [382, 102] on icon at bounding box center [377, 99] width 14 height 14
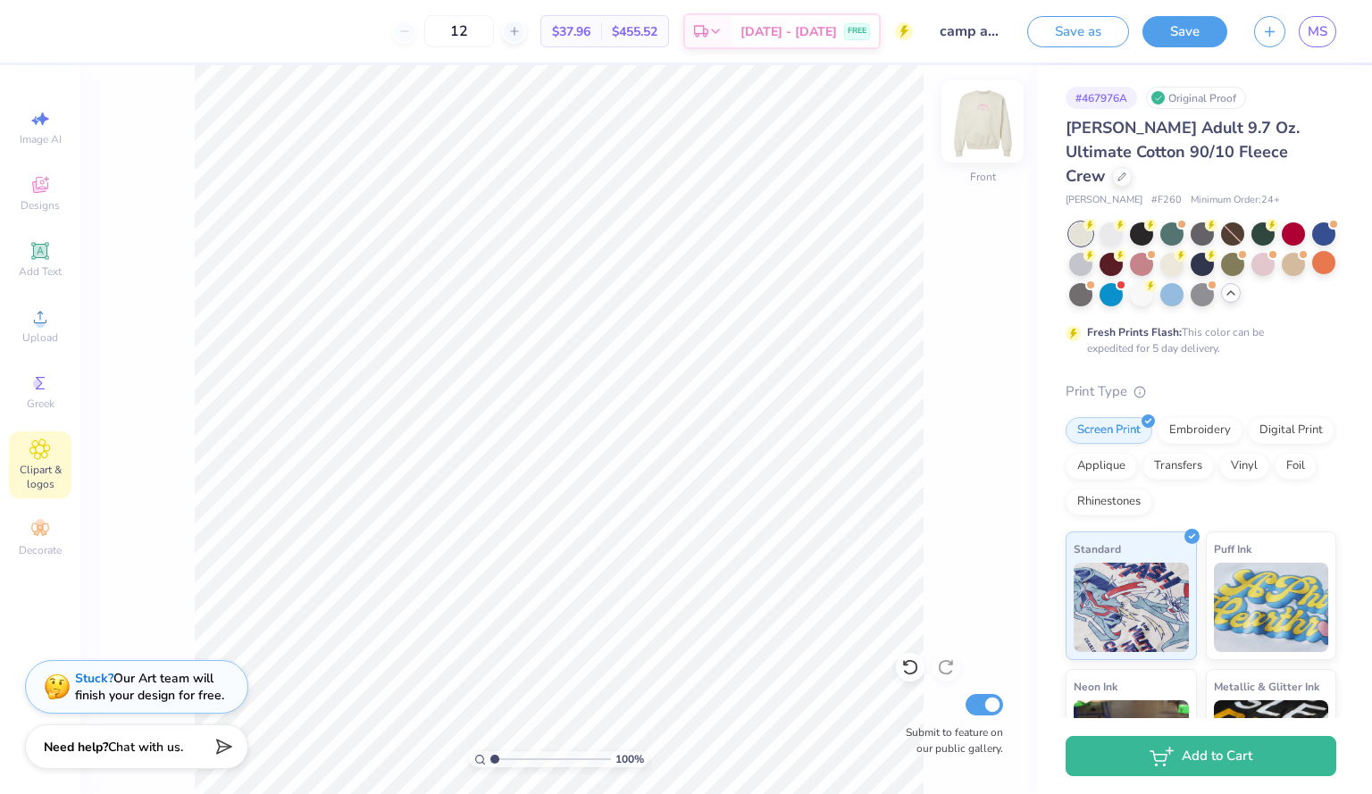
click at [982, 133] on img at bounding box center [982, 121] width 71 height 71
click at [1035, 610] on div "100 % Back Submit to feature on our public gallery." at bounding box center [558, 429] width 957 height 729
click at [978, 142] on img at bounding box center [982, 121] width 71 height 71
click at [8, 207] on div "Image AI Designs Add Text Upload Greek Clipart & logos Decorate" at bounding box center [40, 429] width 80 height 729
click at [24, 468] on span "Clipart & logos" at bounding box center [40, 477] width 63 height 29
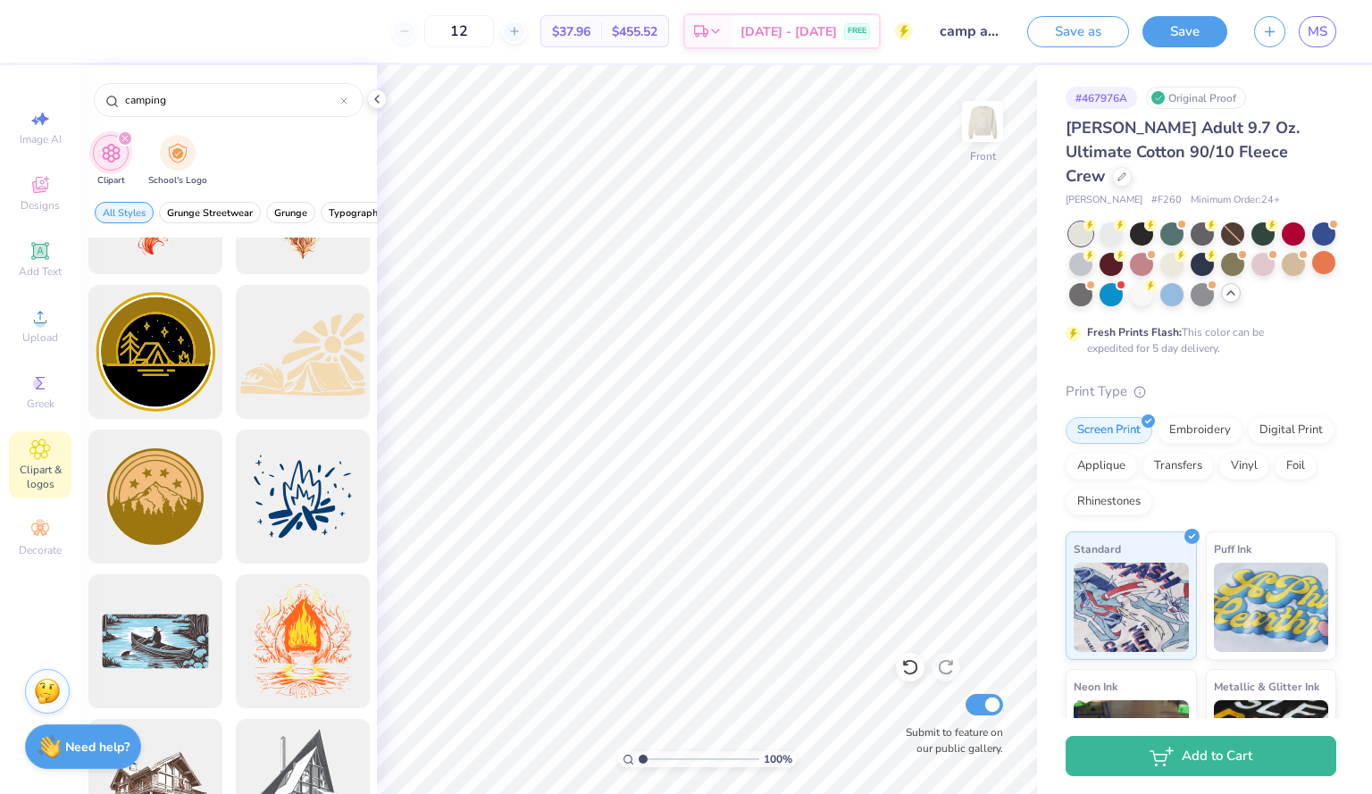
scroll to position [2269, 0]
click at [325, 372] on div at bounding box center [302, 351] width 147 height 147
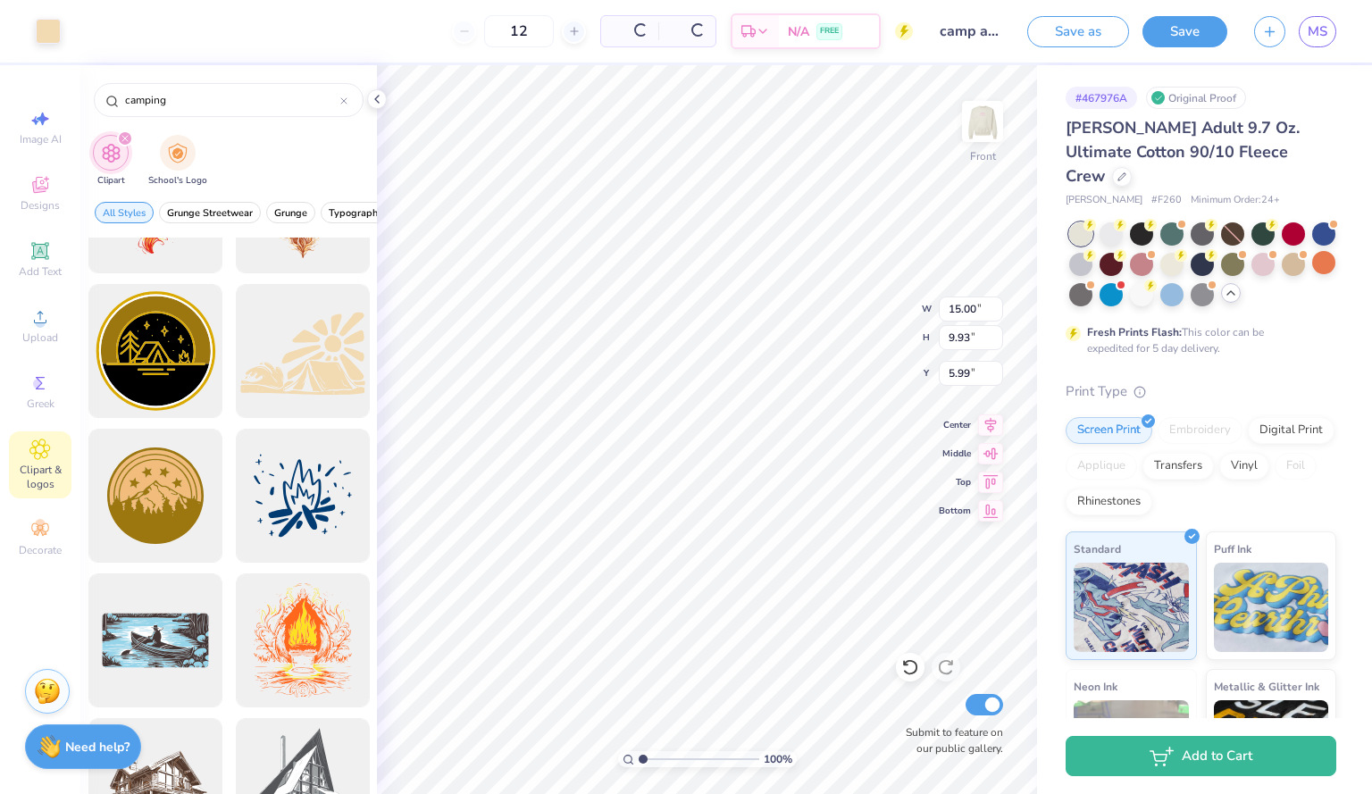
type input "5.99"
click at [49, 30] on div at bounding box center [48, 29] width 25 height 25
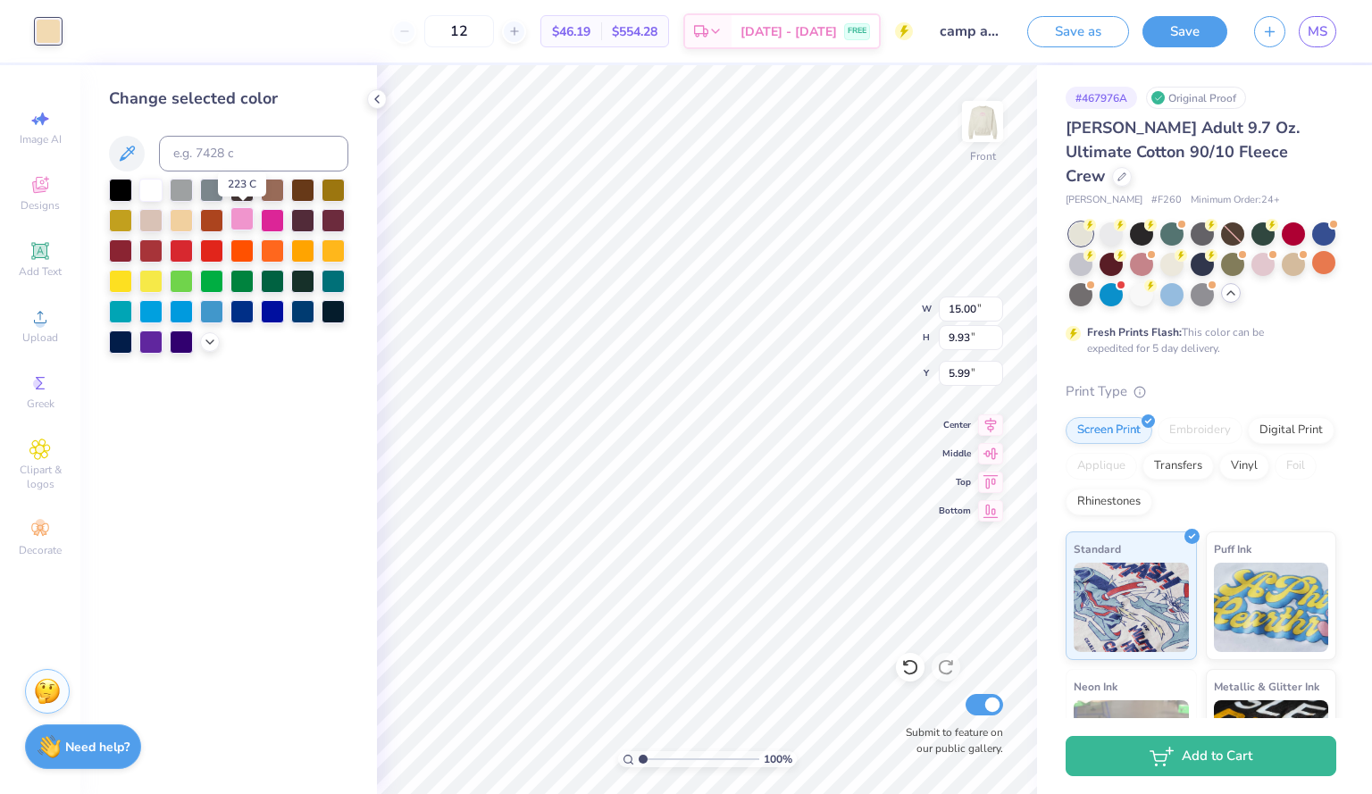
click at [247, 222] on div at bounding box center [242, 218] width 23 height 23
click at [973, 145] on img at bounding box center [982, 121] width 71 height 71
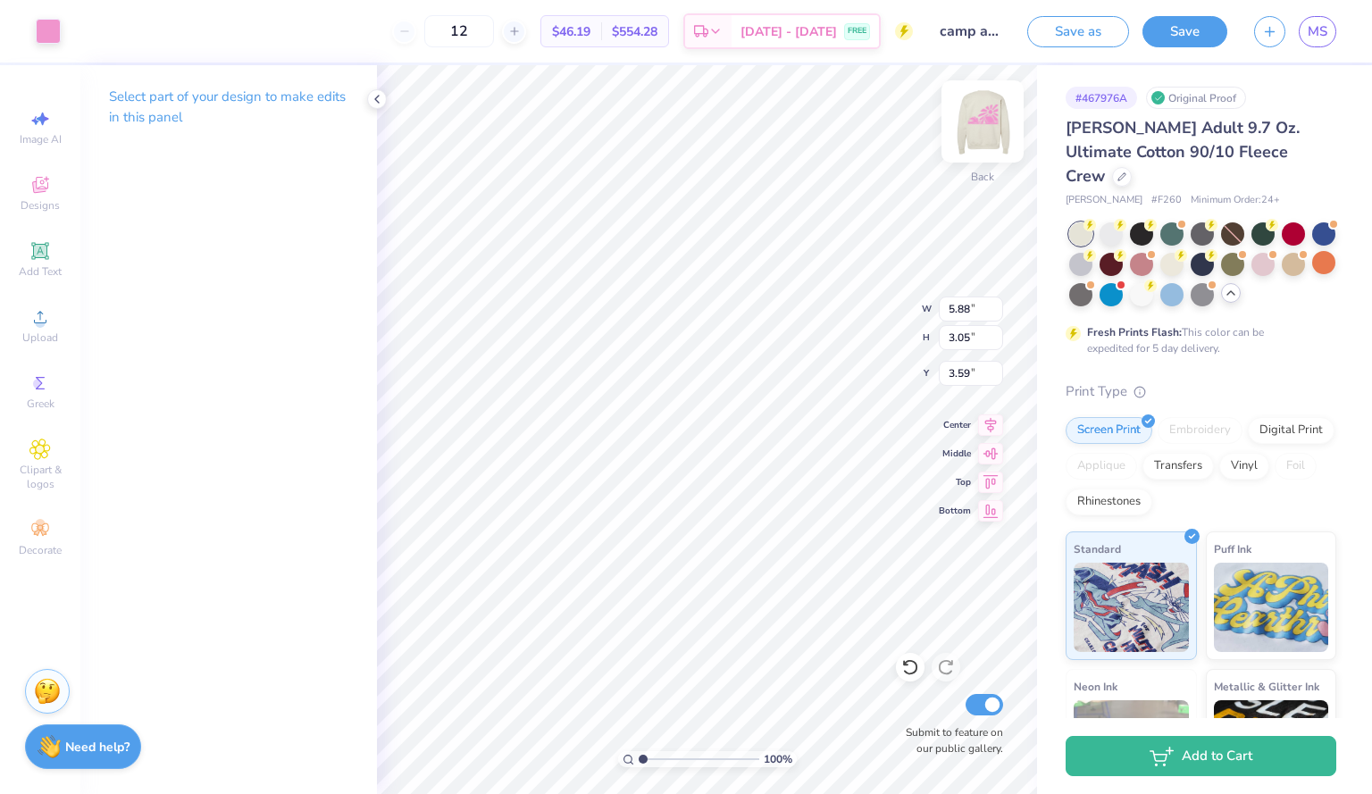
type input "7.06"
type input "3.66"
type input "3.63"
click at [976, 131] on img at bounding box center [982, 121] width 71 height 71
click at [976, 131] on img at bounding box center [983, 122] width 36 height 36
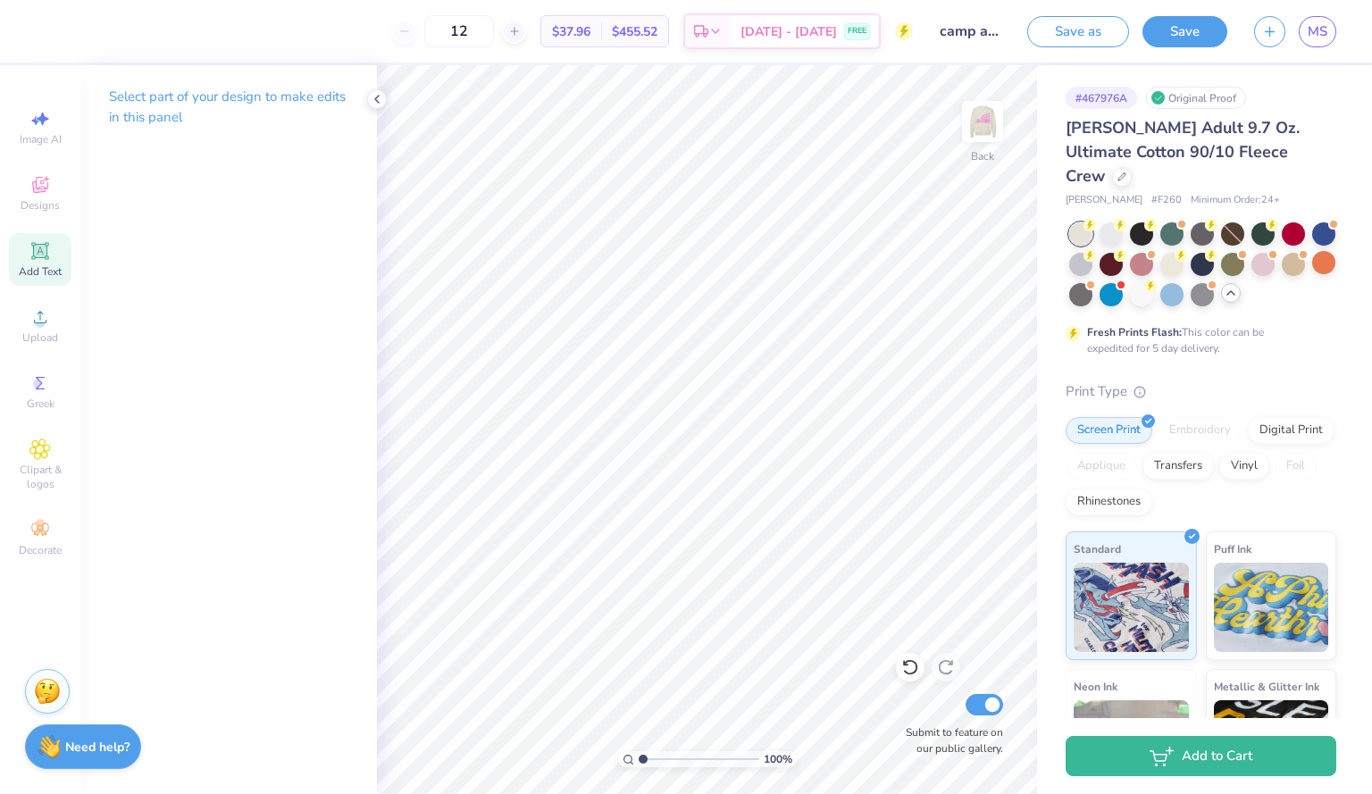
click at [47, 256] on icon at bounding box center [39, 250] width 17 height 17
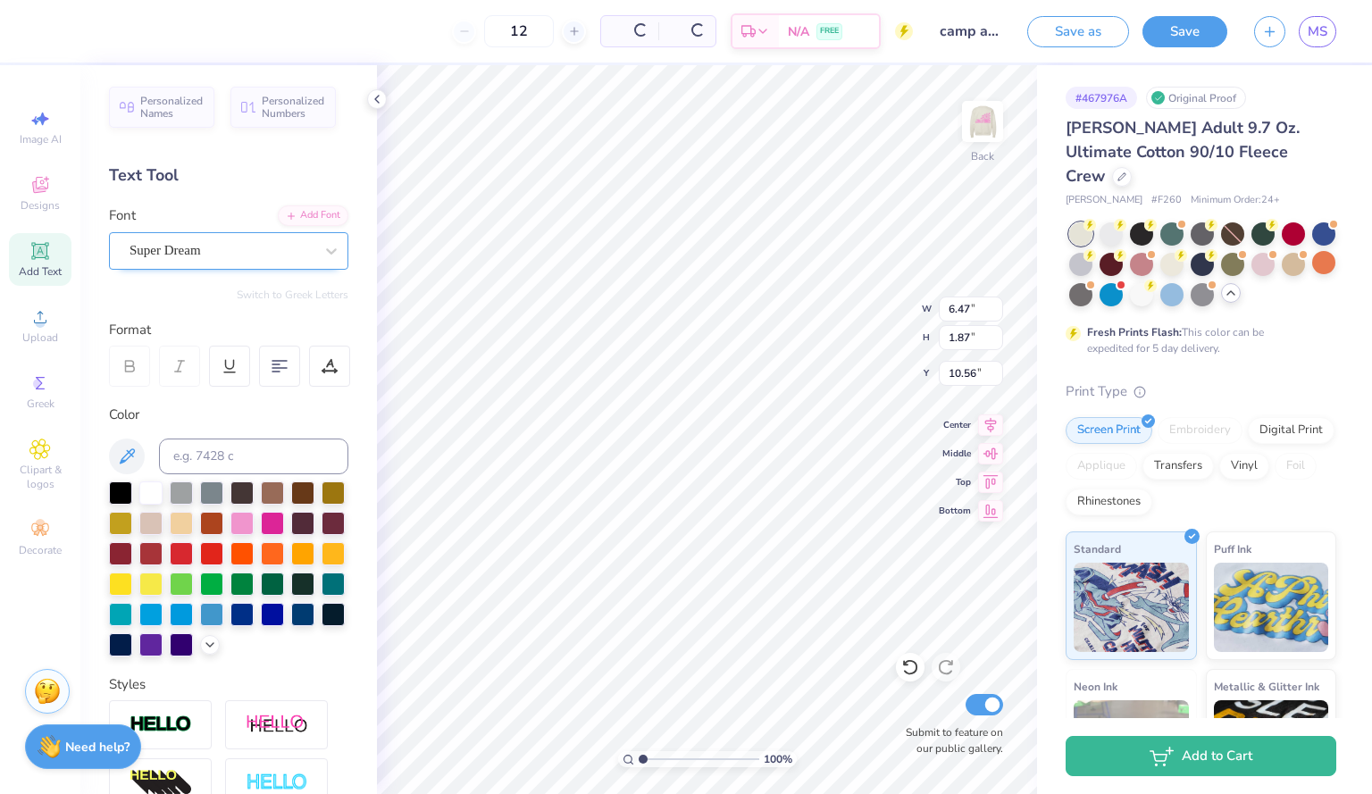
click at [193, 255] on div "Super Dream" at bounding box center [222, 251] width 188 height 28
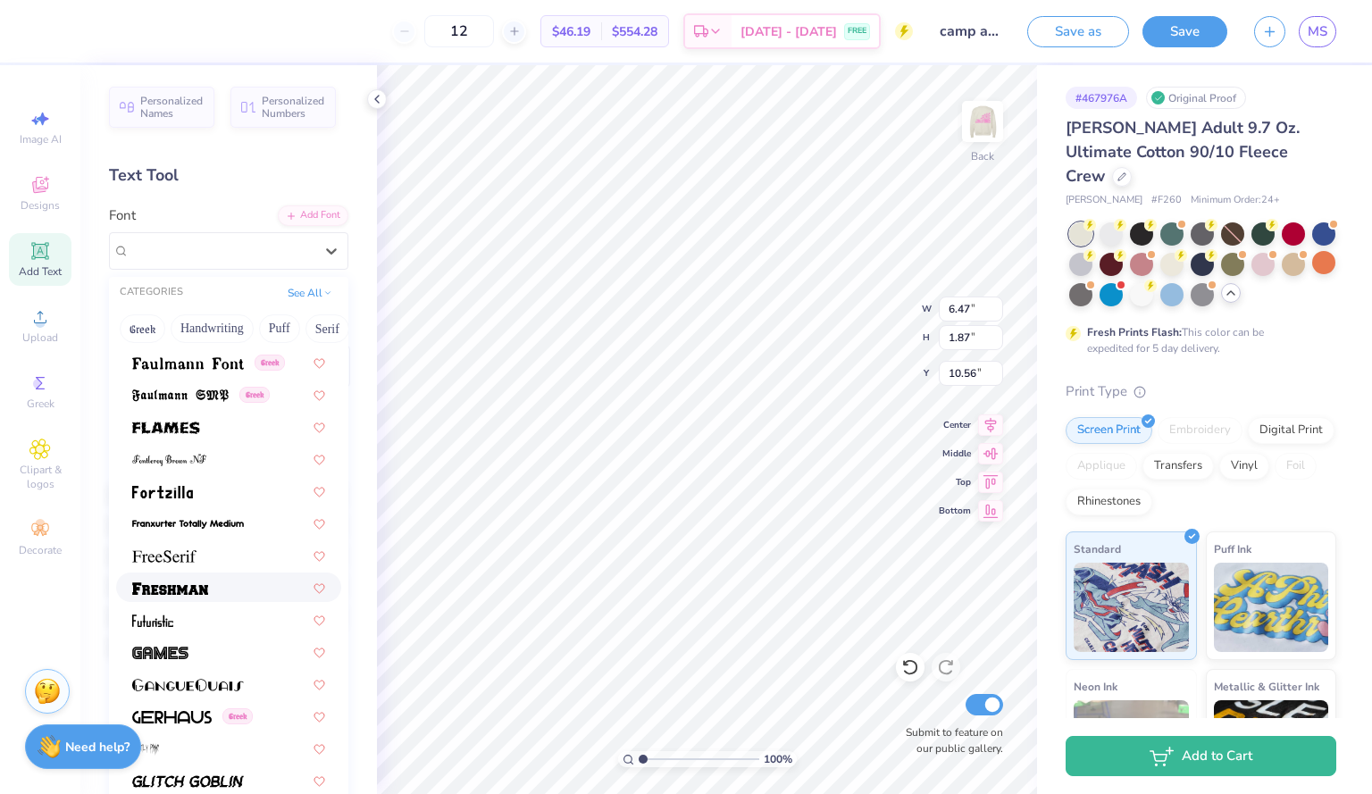
scroll to position [3791, 0]
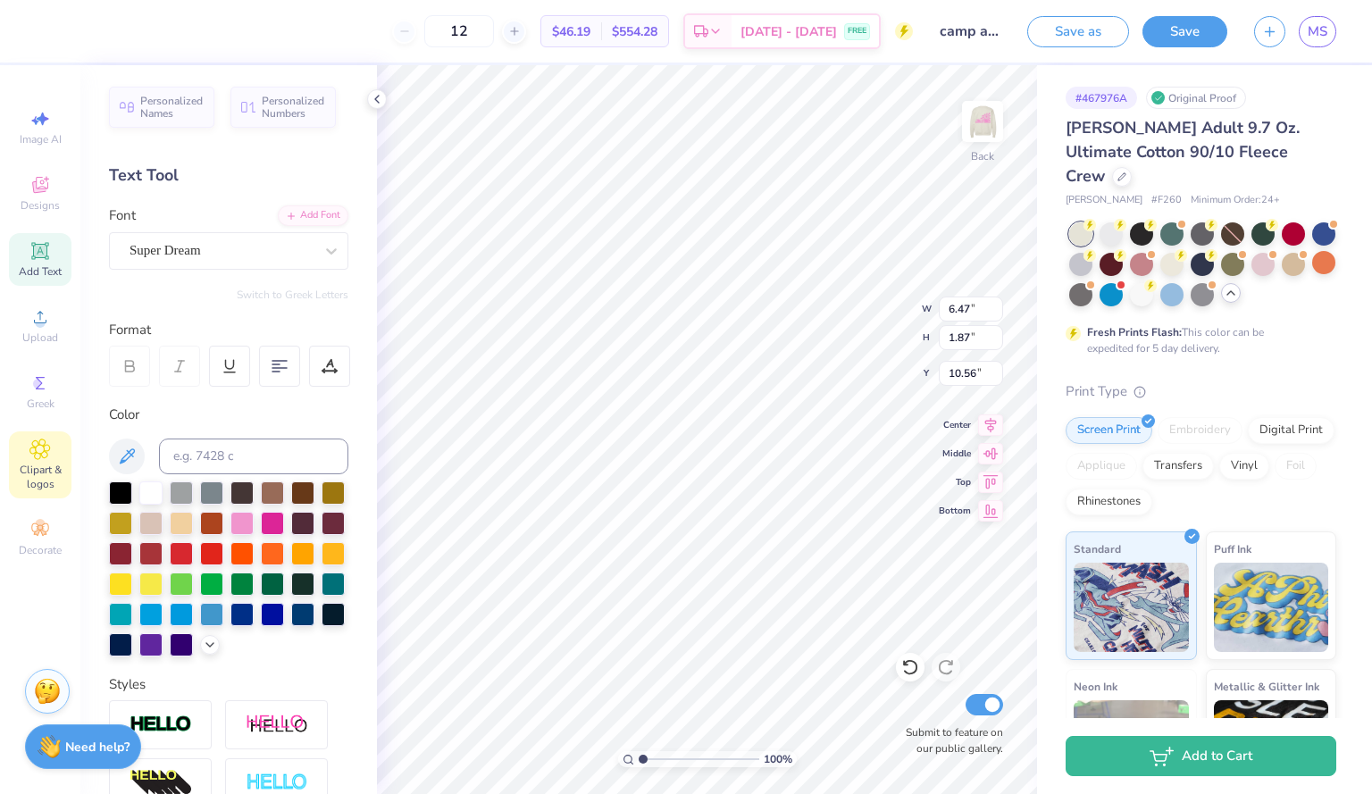
click at [31, 466] on span "Clipart & logos" at bounding box center [40, 477] width 63 height 29
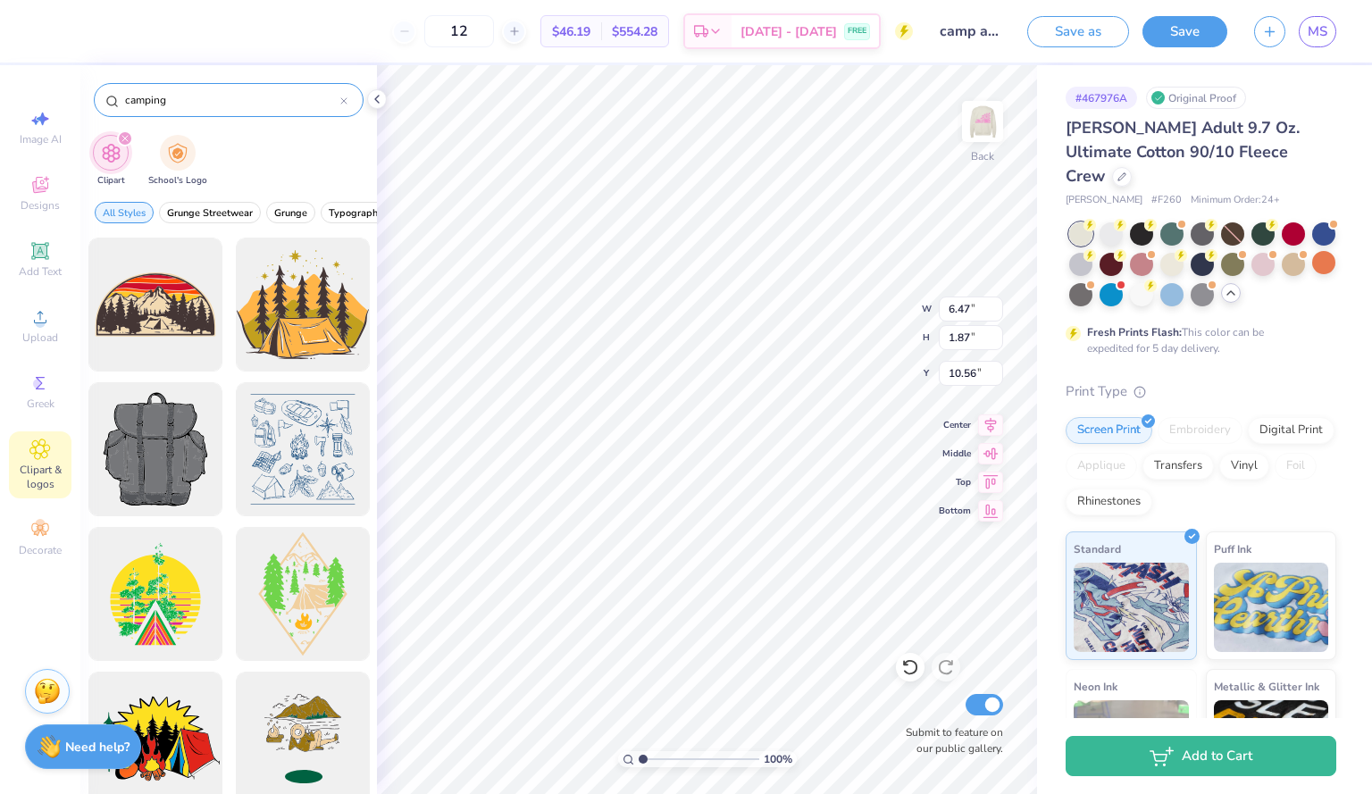
click at [348, 105] on div "camping" at bounding box center [229, 100] width 270 height 34
click at [347, 101] on icon at bounding box center [343, 100] width 7 height 7
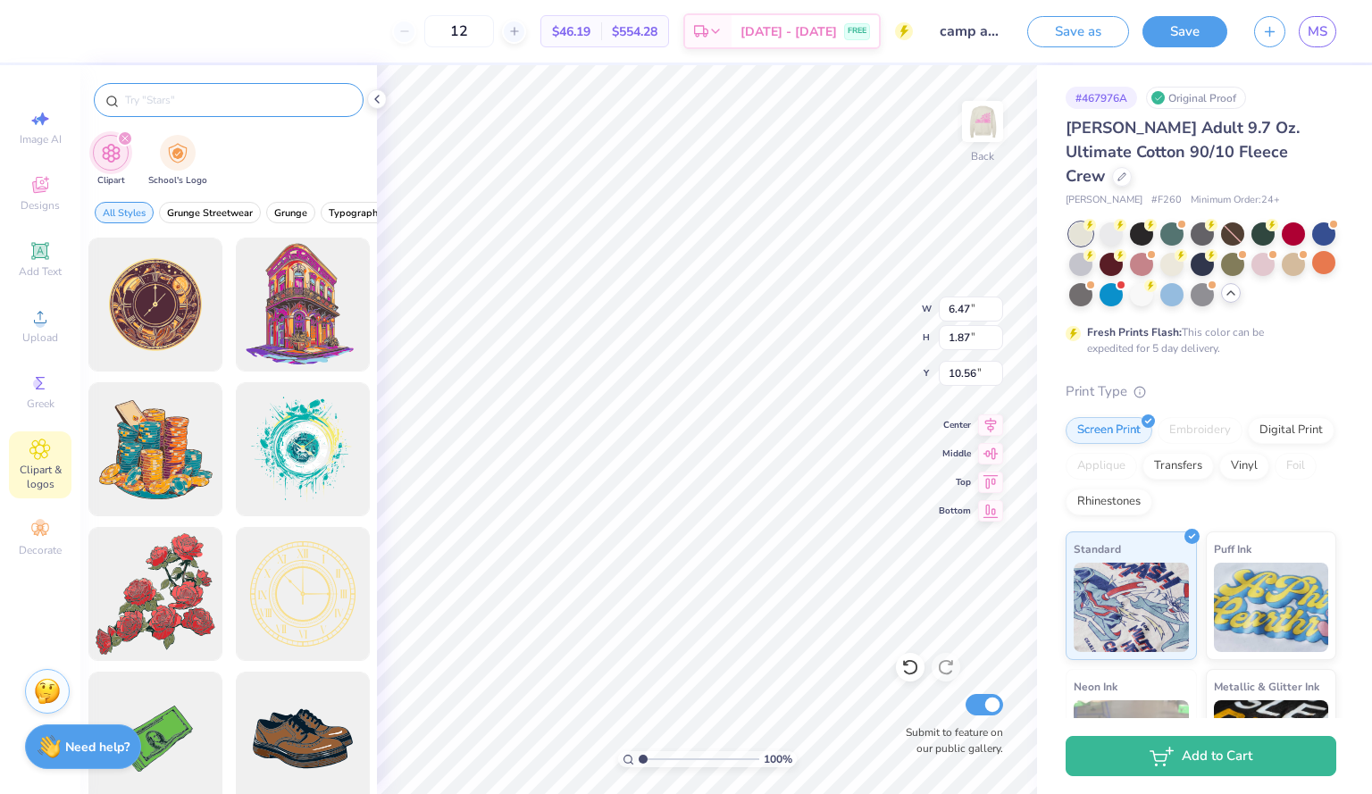
click at [289, 97] on input "text" at bounding box center [237, 100] width 229 height 18
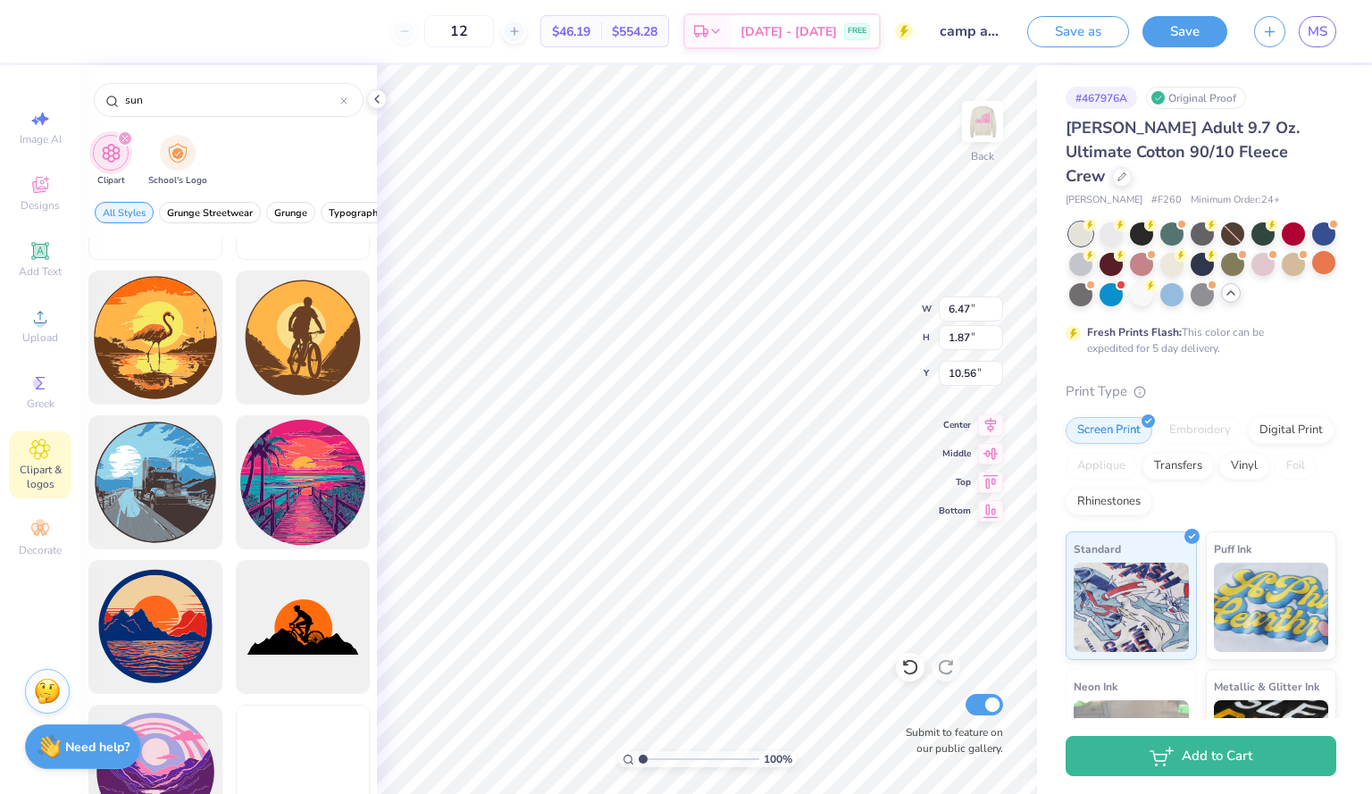
scroll to position [0, 0]
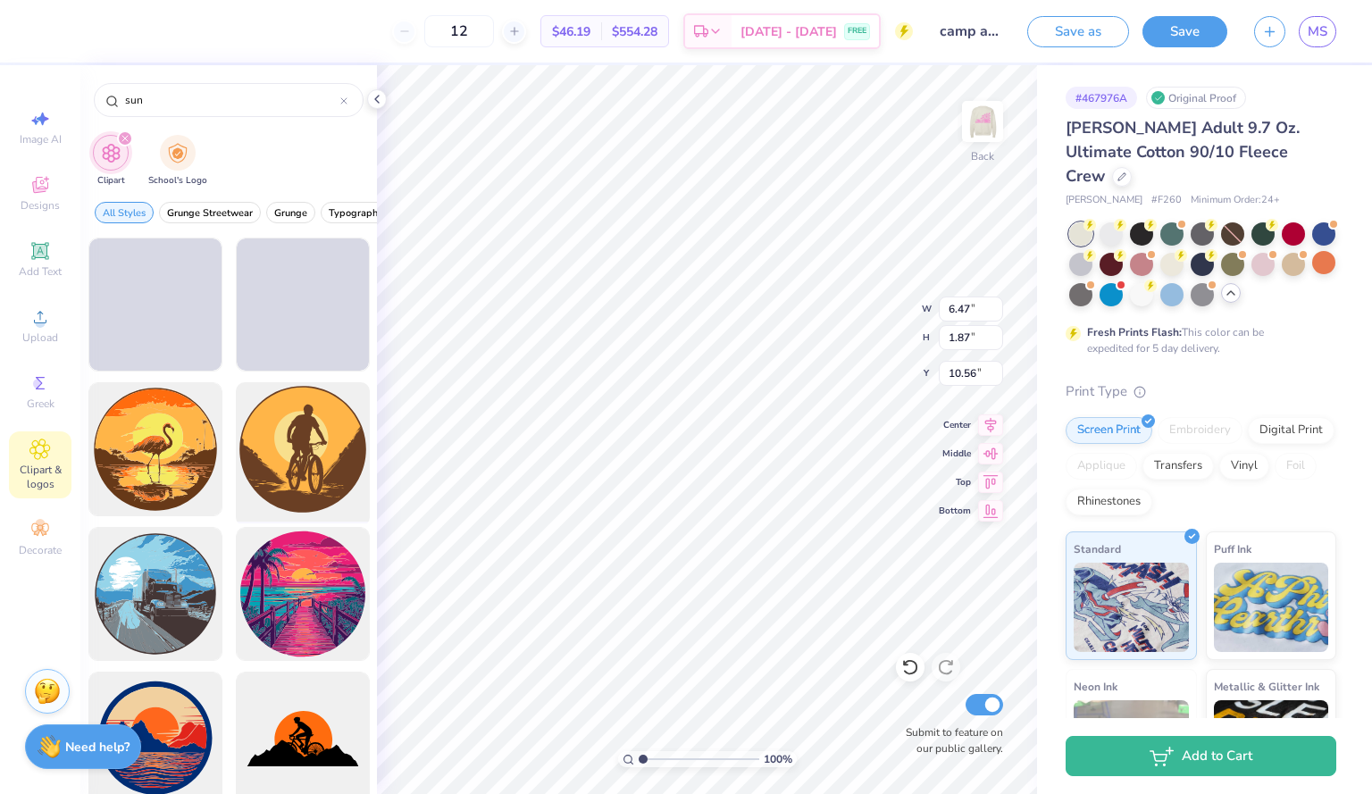
type input "sun"
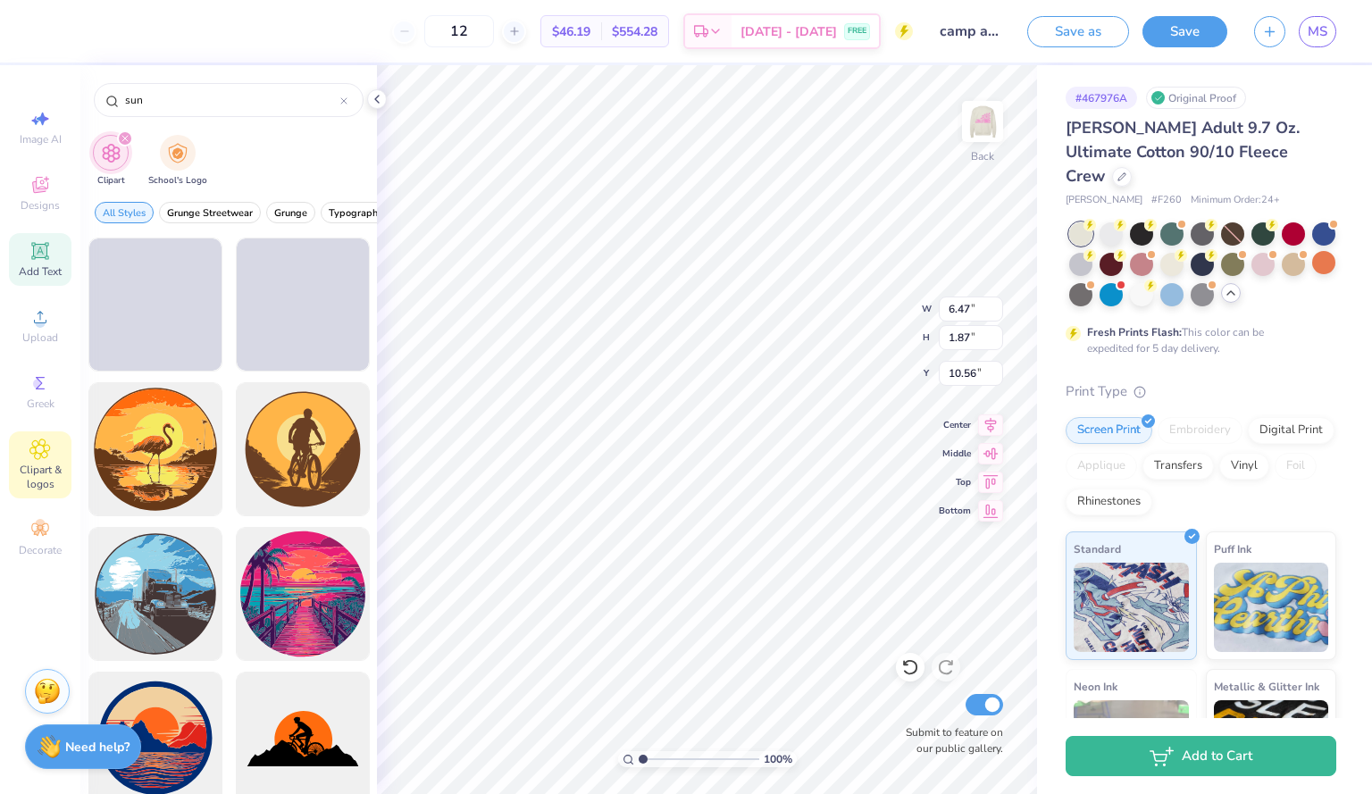
click at [38, 237] on div "Add Text" at bounding box center [40, 259] width 63 height 53
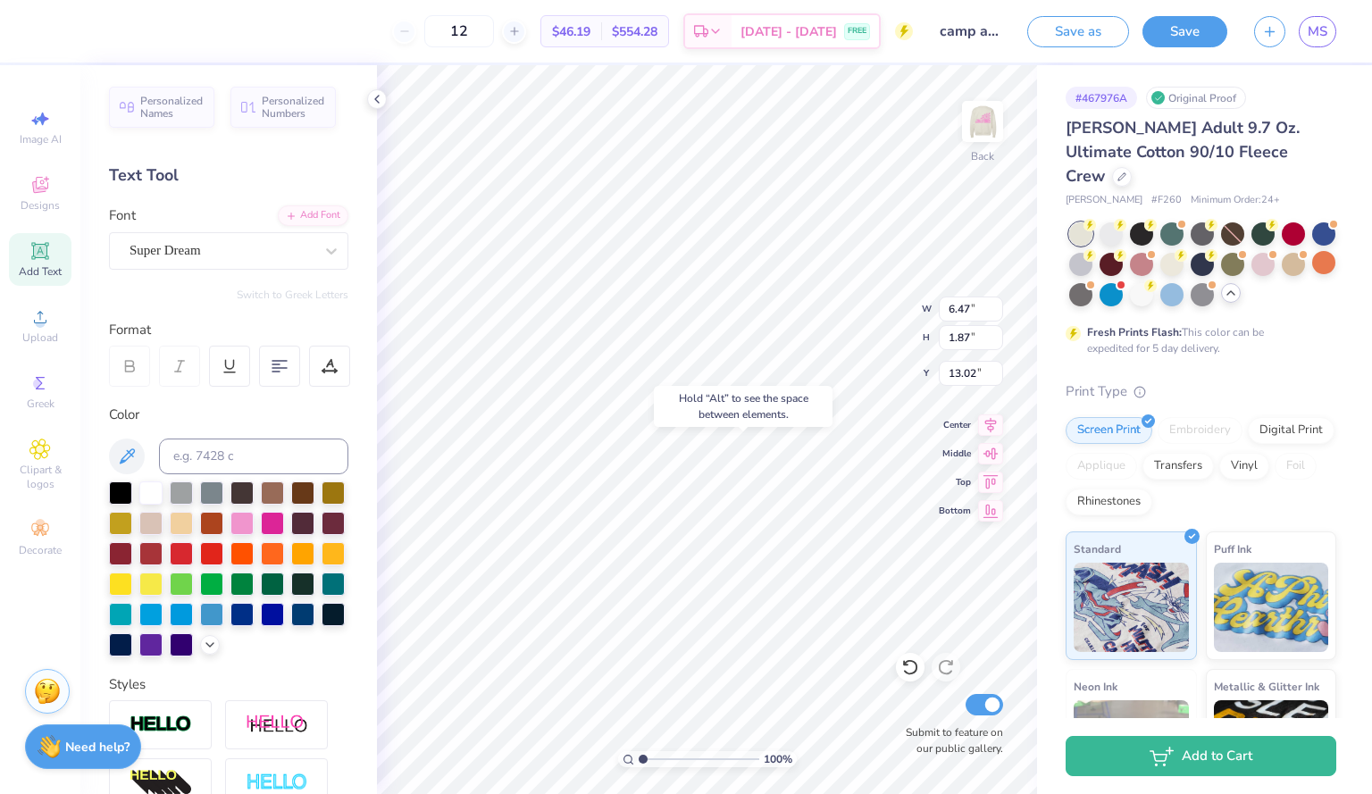
type input "13.02"
click at [661, 427] on div "Hold “Alt” to see the space between elements." at bounding box center [743, 407] width 189 height 52
click at [155, 259] on div "Super Dream" at bounding box center [222, 251] width 188 height 28
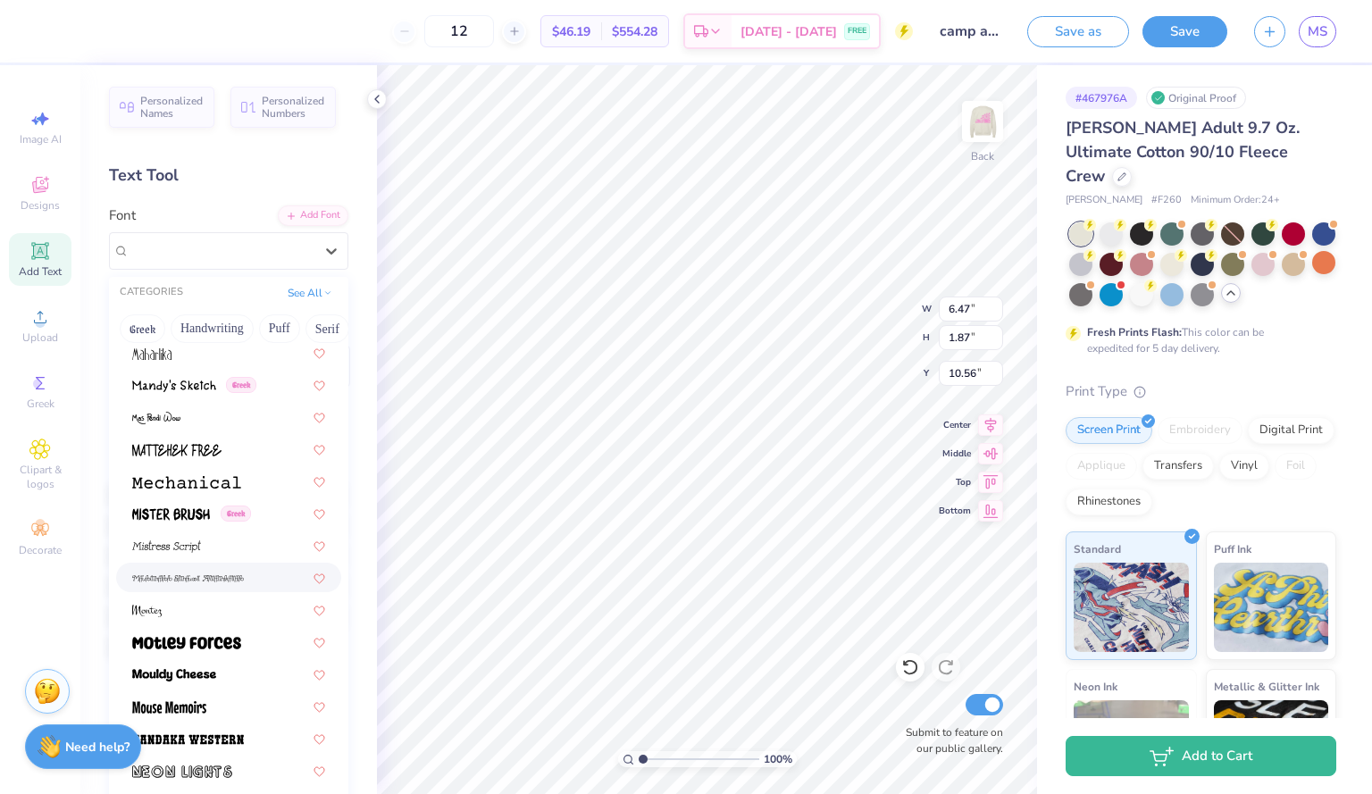
scroll to position [6377, 0]
click at [231, 674] on div at bounding box center [228, 673] width 193 height 19
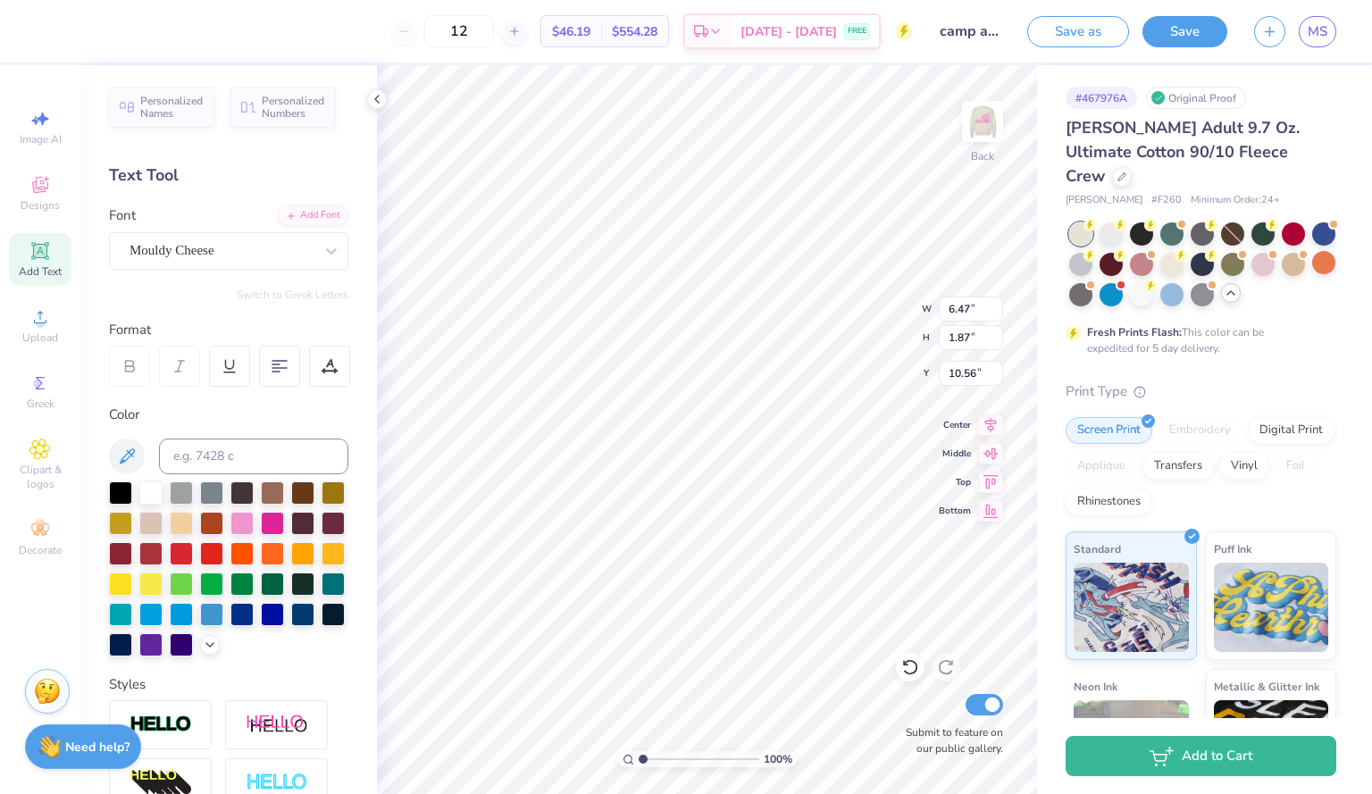
type input "5.87"
type input "2.01"
type input "10.49"
click at [255, 256] on div "Mouldy Cheese" at bounding box center [222, 251] width 188 height 28
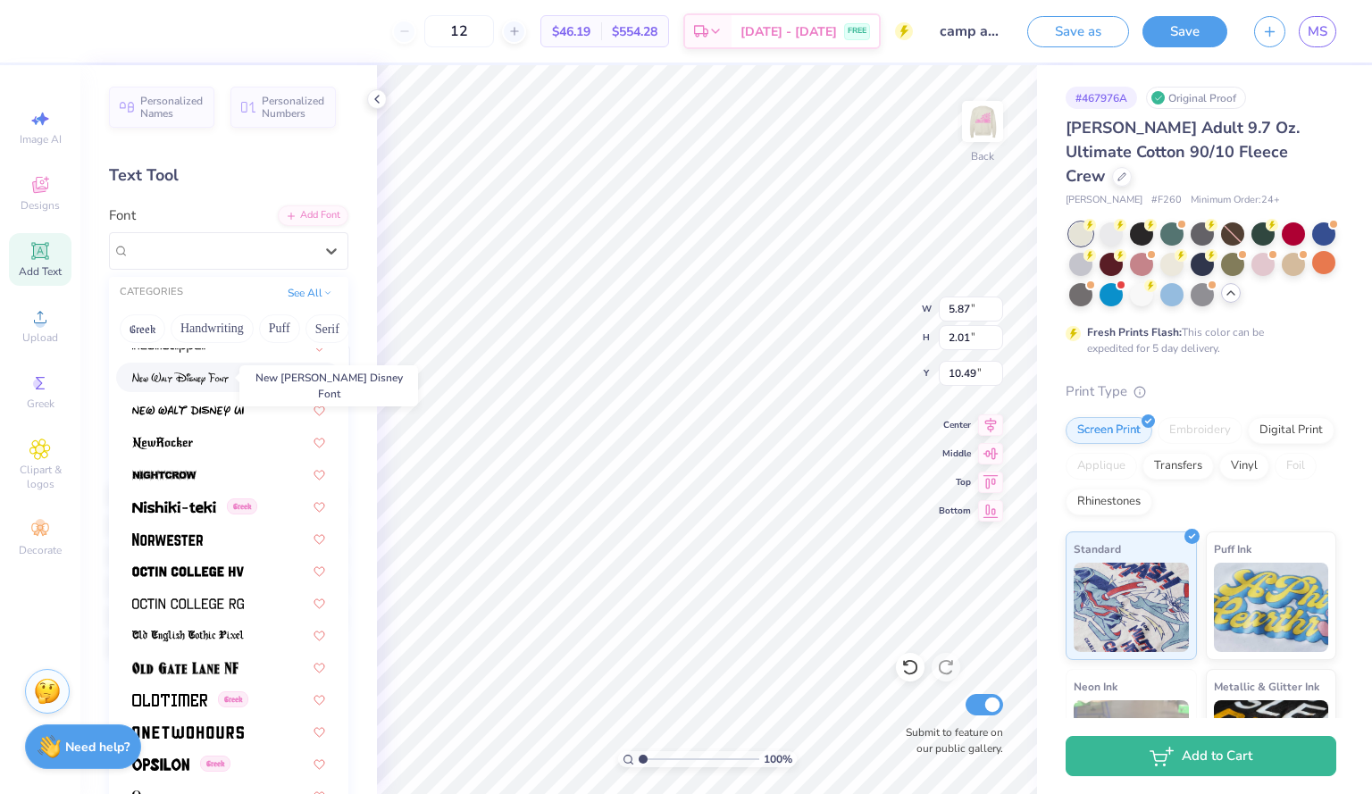
scroll to position [6834, 0]
click at [206, 549] on div at bounding box center [228, 537] width 225 height 29
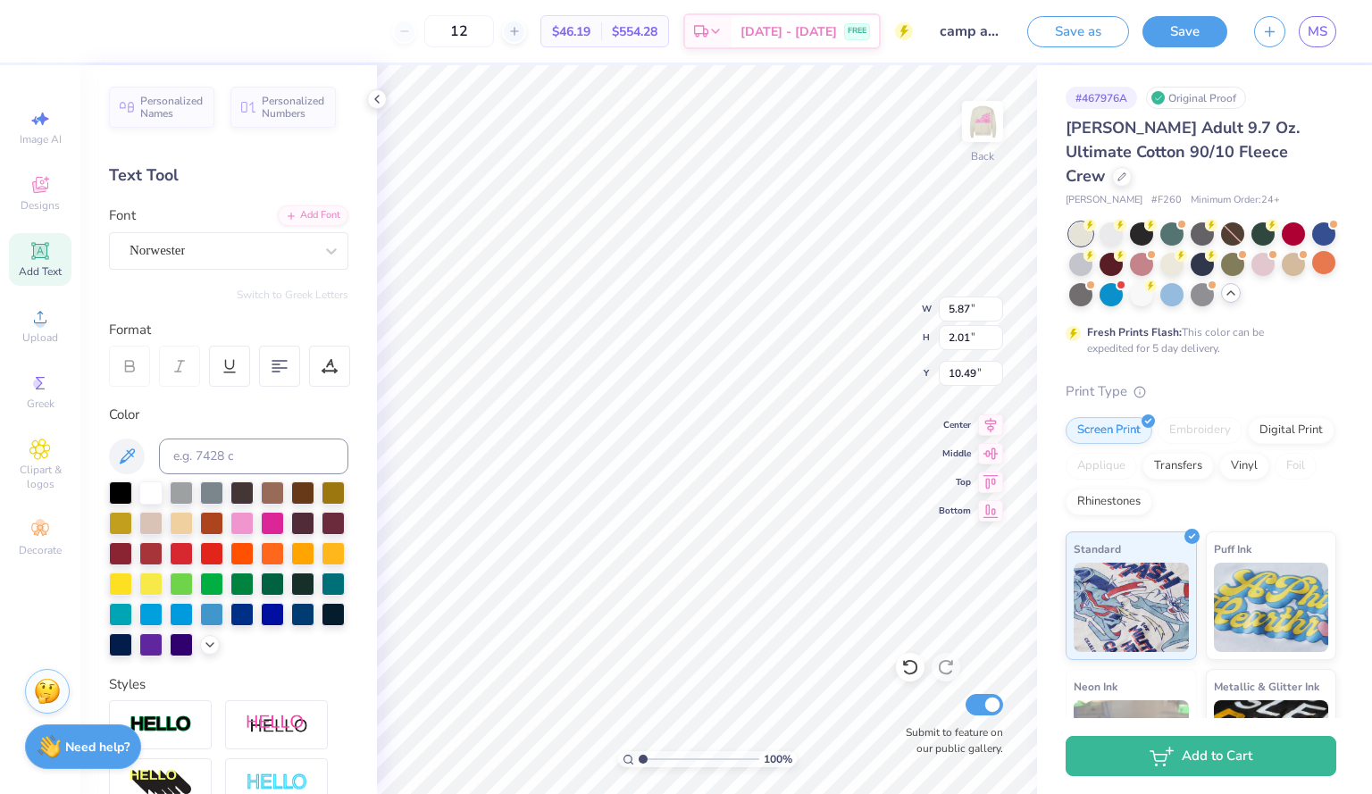
type input "5.05"
type input "2.14"
type input "10.43"
type textarea "T"
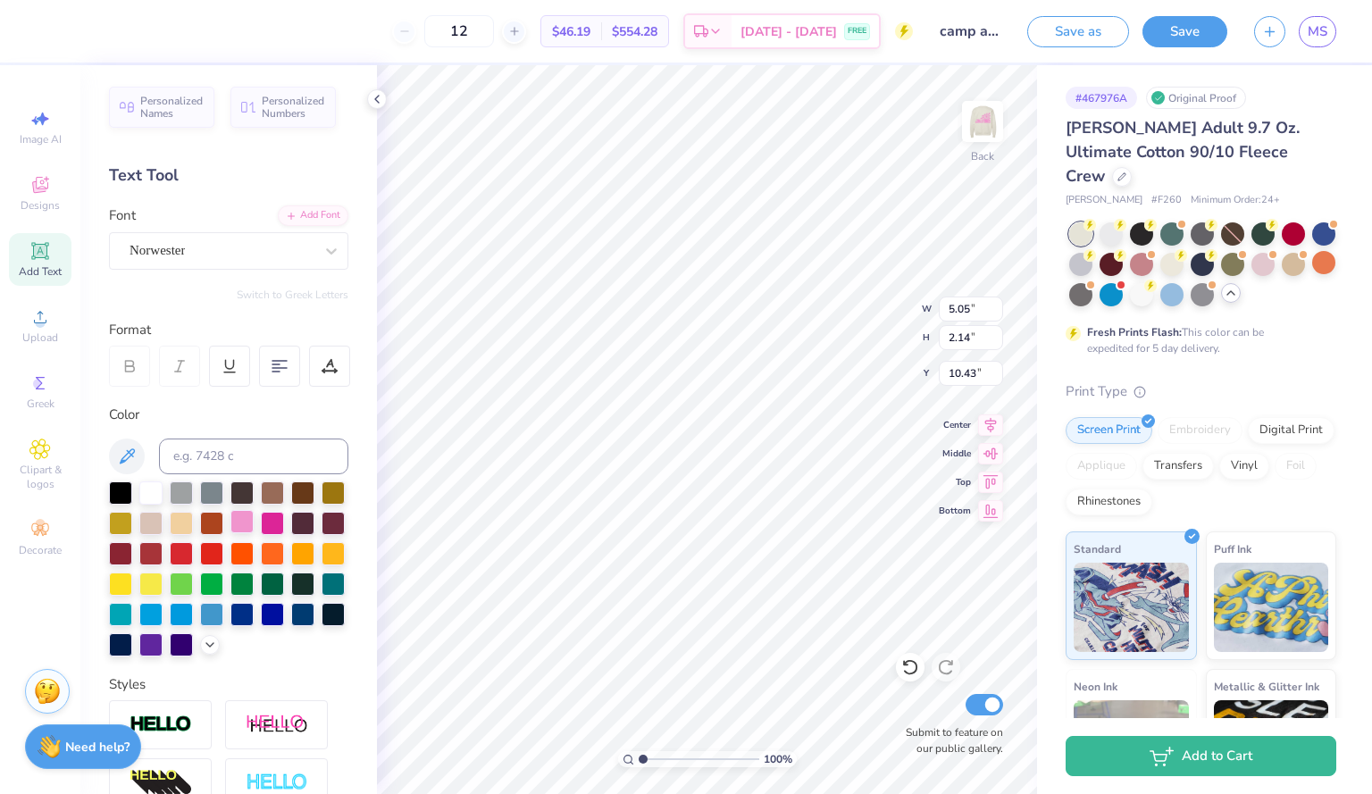
type textarea "Camp Alethean"
click at [254, 524] on div at bounding box center [242, 521] width 23 height 23
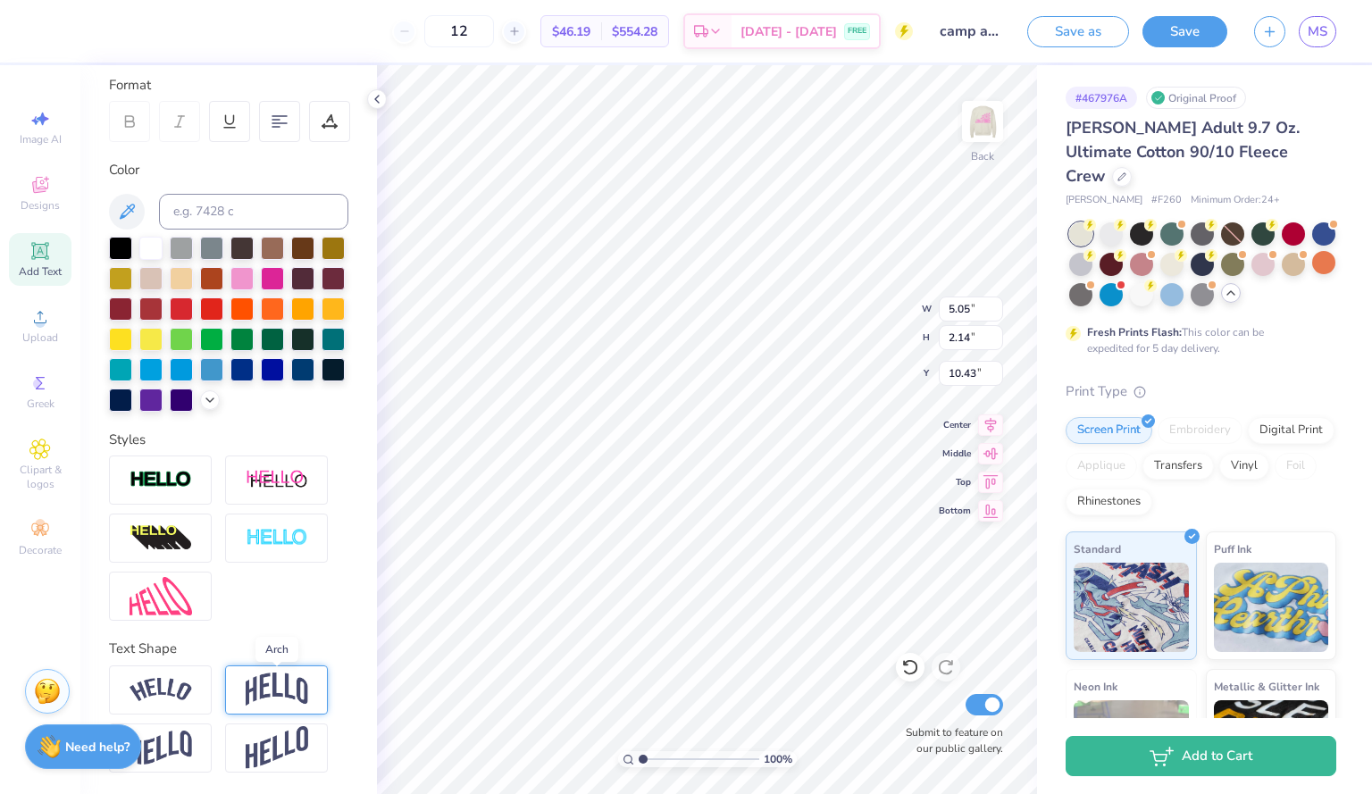
click at [269, 691] on img at bounding box center [277, 690] width 63 height 34
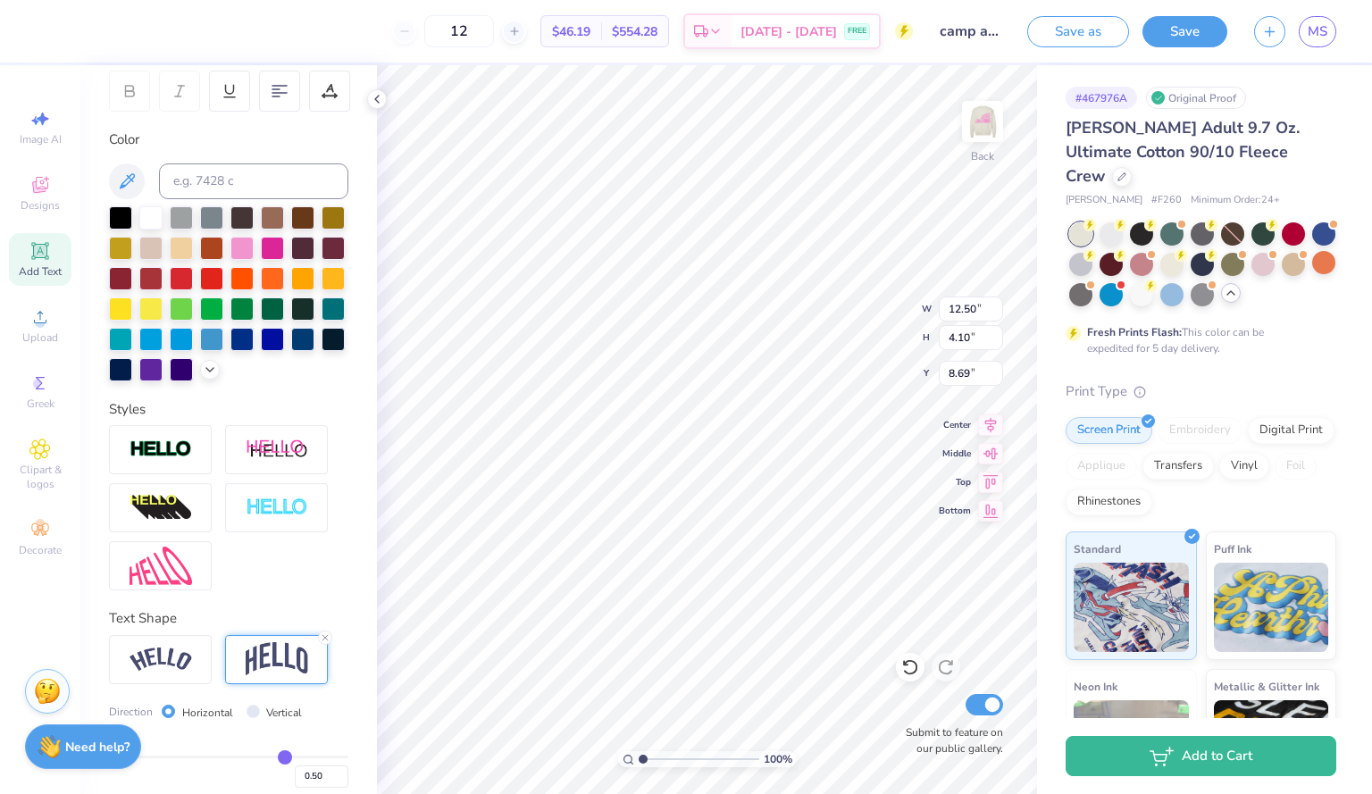
type input "12.50"
type input "4.10"
type input "4.98"
click at [978, 124] on img at bounding box center [982, 121] width 71 height 71
click at [978, 124] on img at bounding box center [983, 122] width 36 height 36
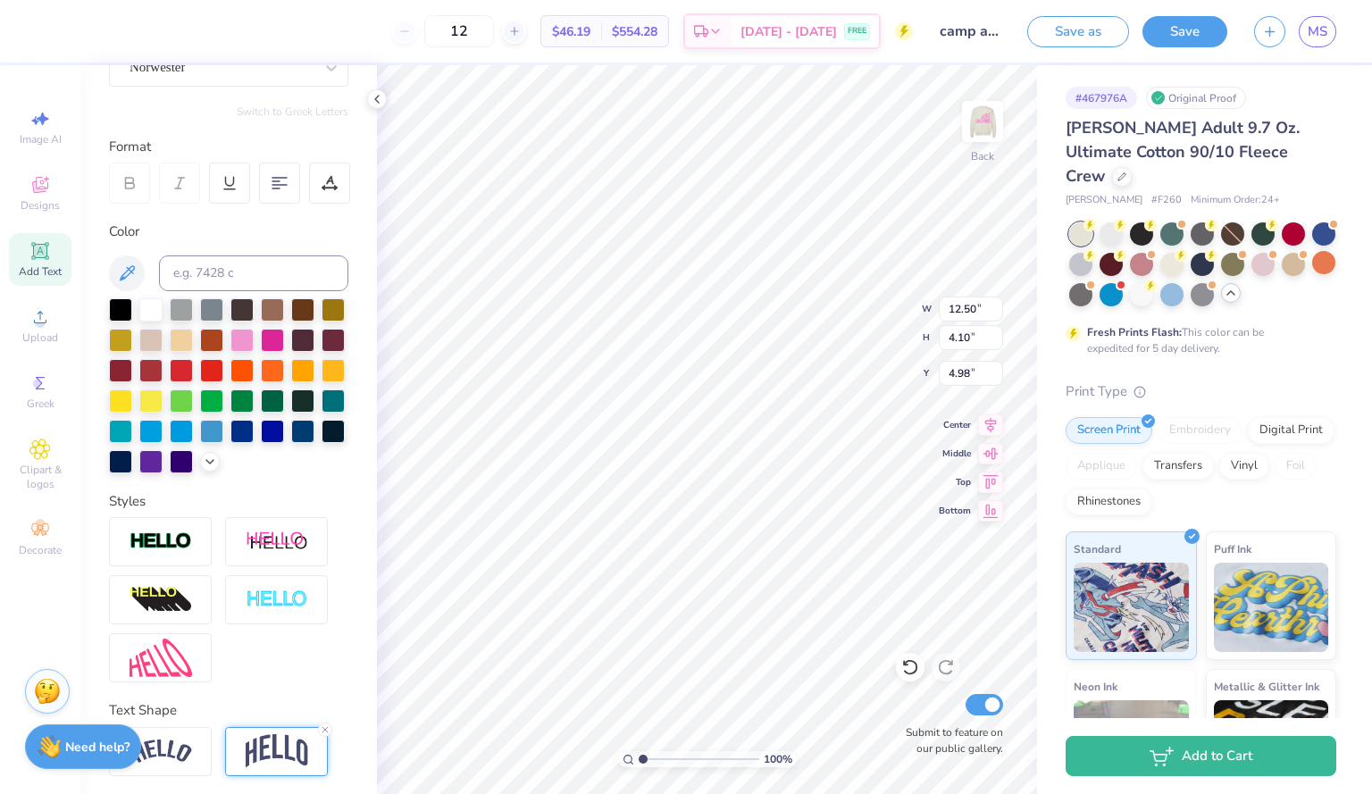
scroll to position [0, 0]
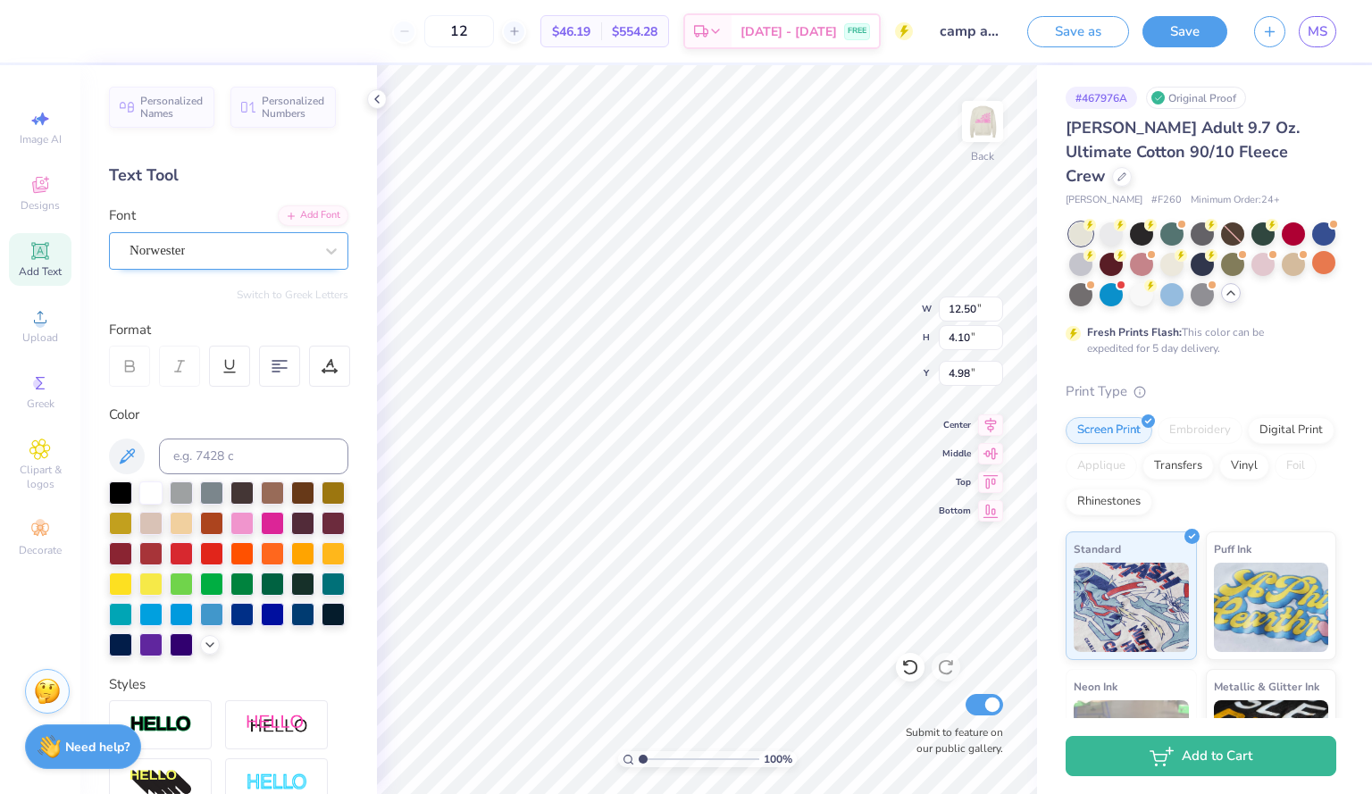
click at [301, 259] on div "Norwester" at bounding box center [222, 251] width 188 height 28
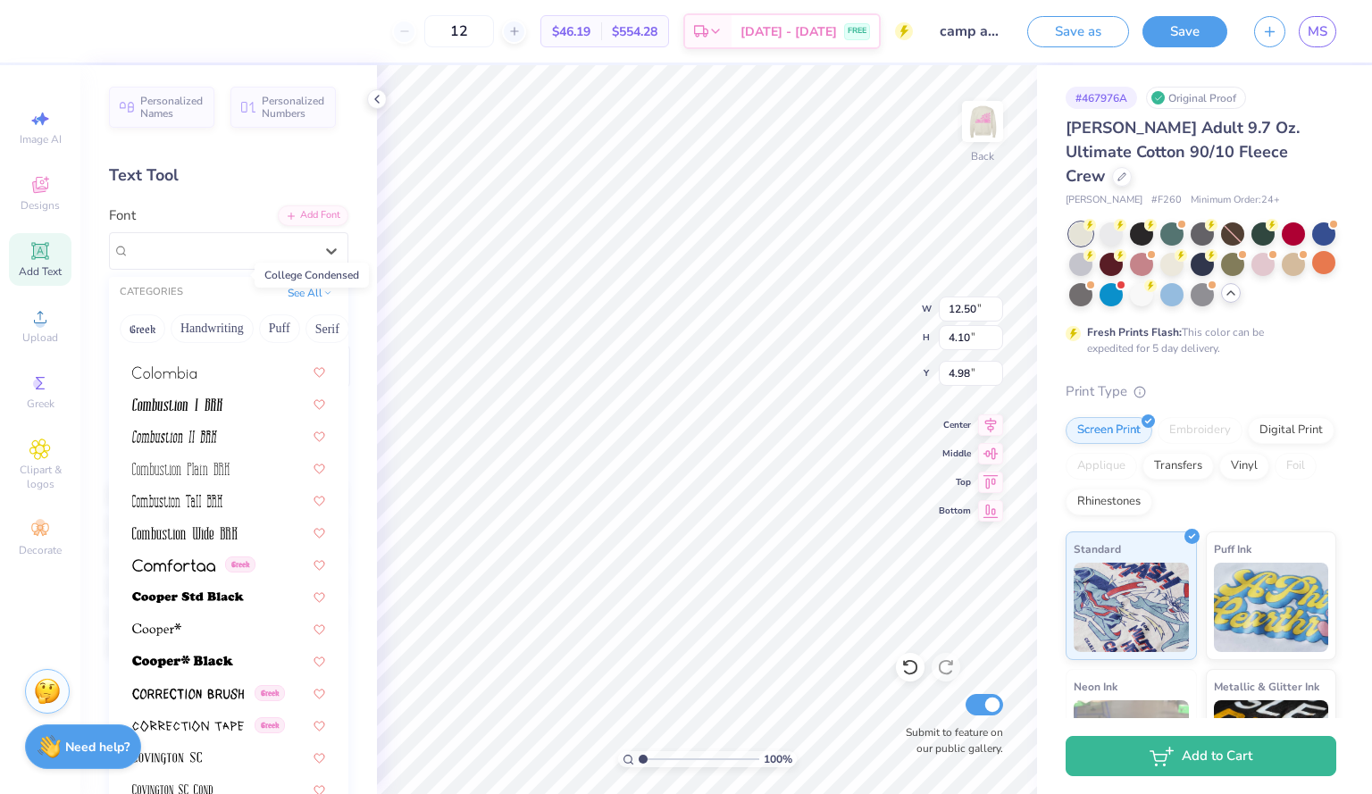
scroll to position [2466, 0]
drag, startPoint x: 56, startPoint y: 675, endPoint x: 26, endPoint y: 661, distance: 33.2
click at [26, 661] on div "12 $46.19 Per Item $554.28 Total Est. Delivery Sep 7 - 10 FREE Design Title cam…" at bounding box center [686, 397] width 1372 height 794
drag, startPoint x: 26, startPoint y: 661, endPoint x: 247, endPoint y: 516, distance: 263.9
click at [247, 516] on div "12 $46.19 Per Item $554.28 Total Est. Delivery Sep 7 - 10 FREE Design Title cam…" at bounding box center [686, 397] width 1372 height 794
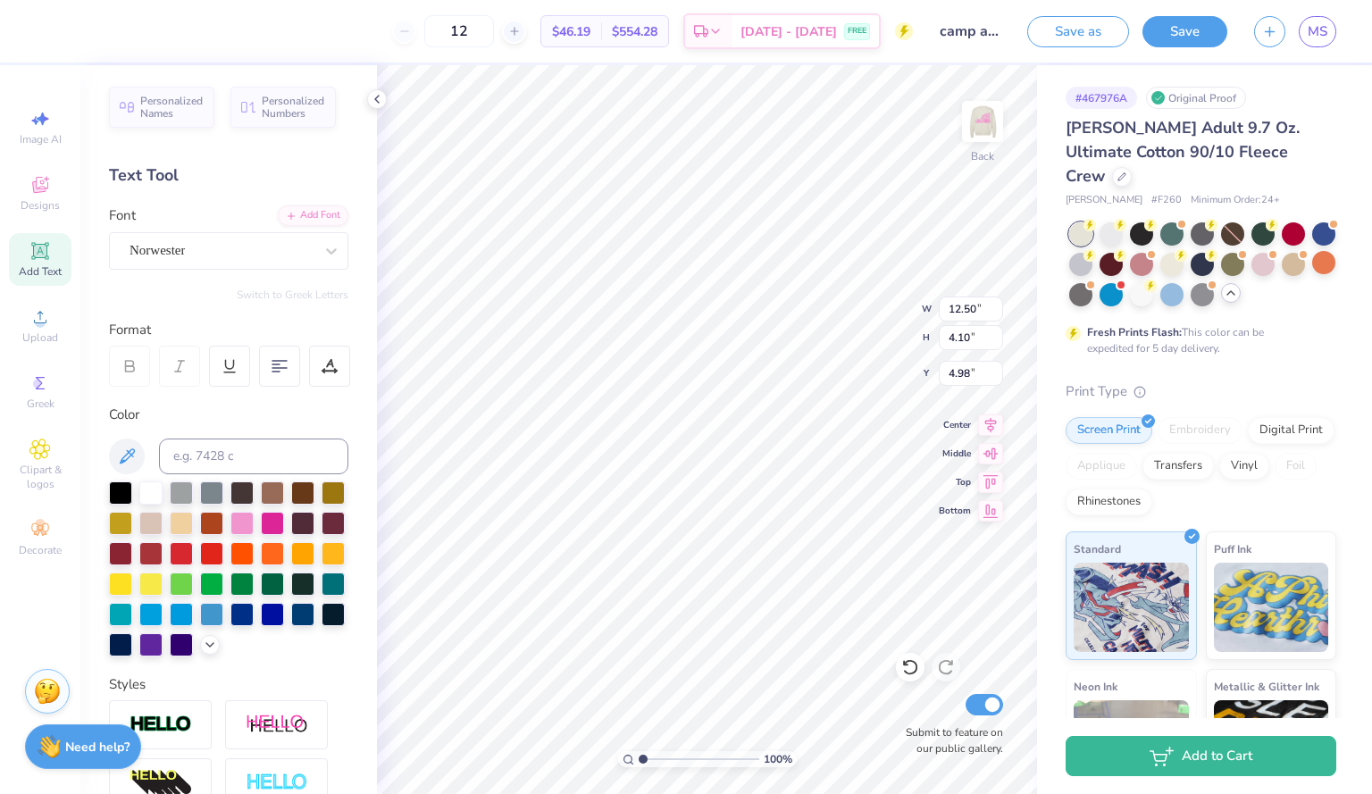
click at [253, 657] on div at bounding box center [228, 569] width 239 height 175
click at [233, 263] on div "Norwester" at bounding box center [222, 251] width 188 height 28
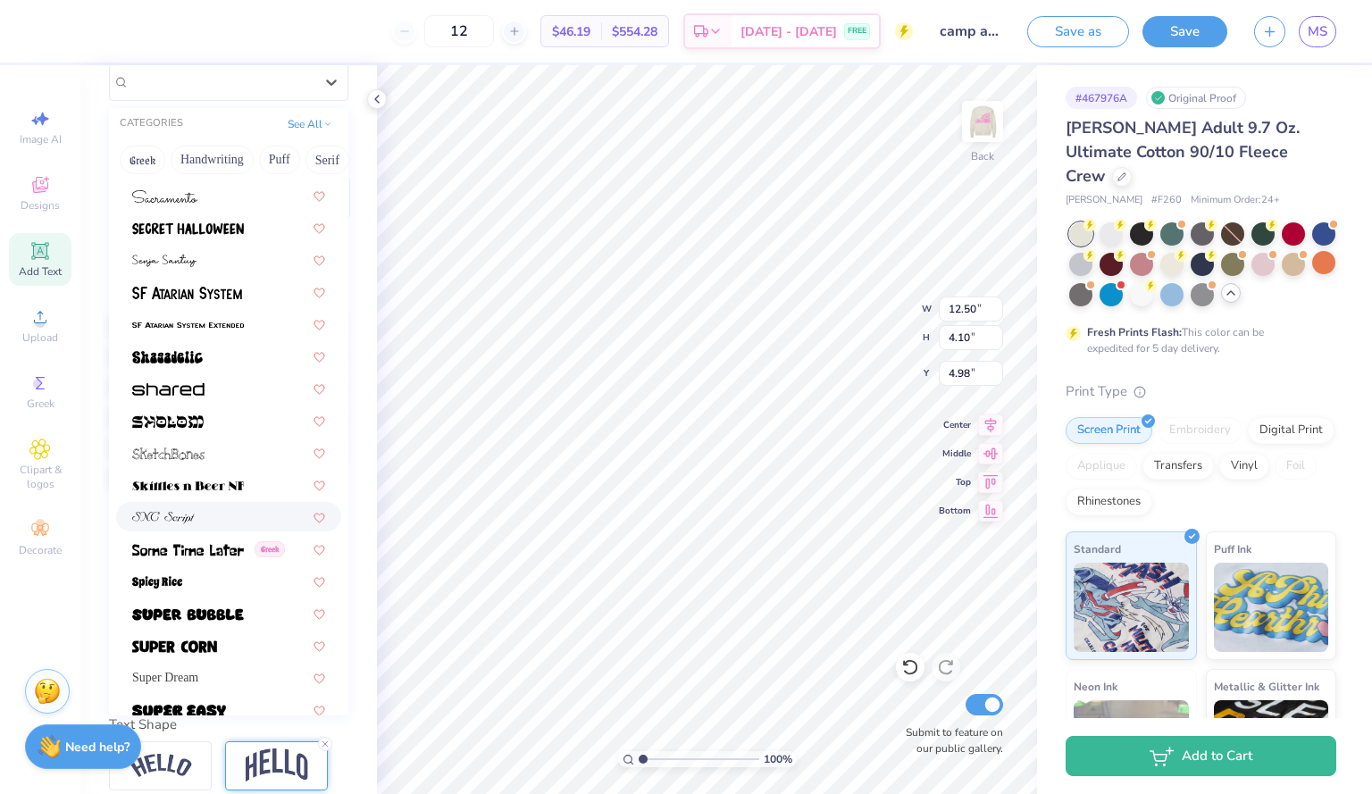
scroll to position [8293, 0]
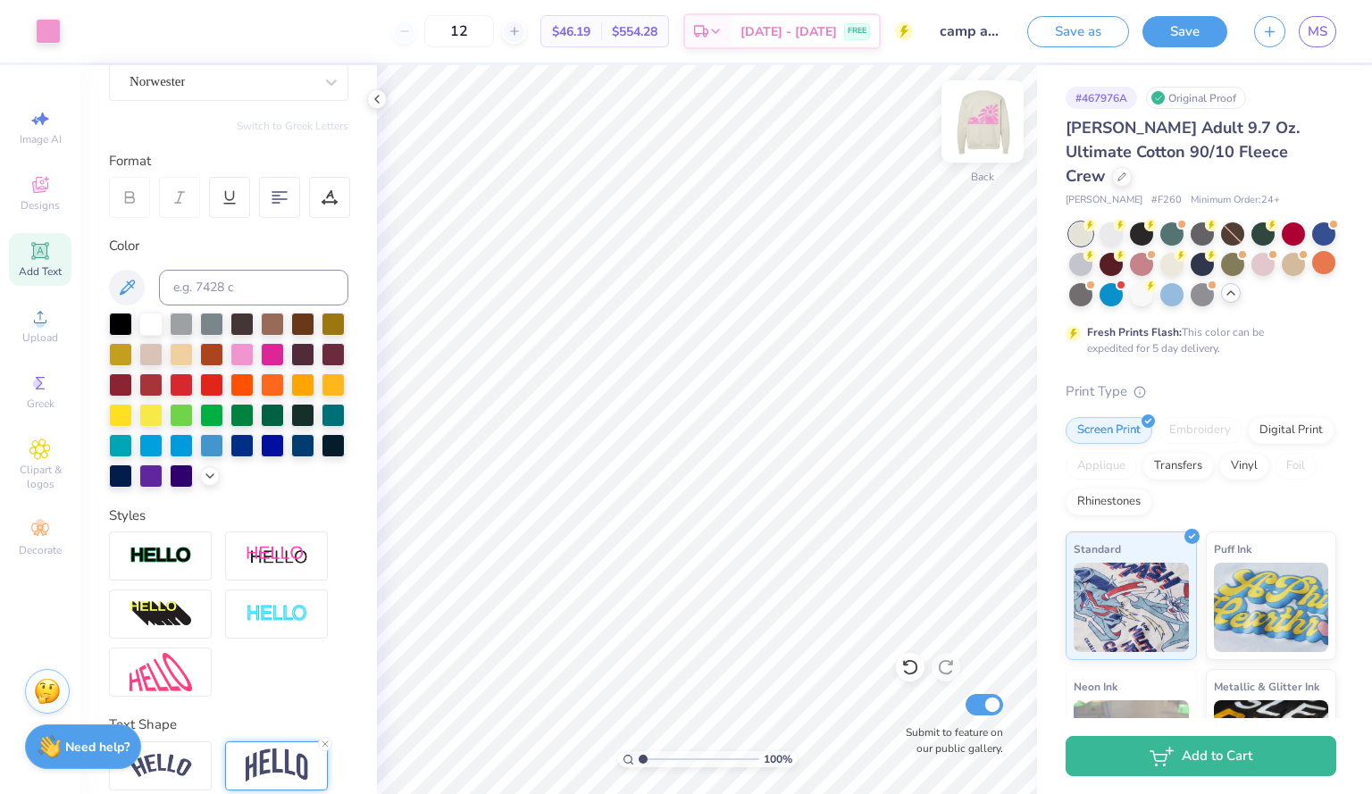
click at [968, 119] on img at bounding box center [982, 121] width 71 height 71
click at [1217, 26] on button "Save" at bounding box center [1185, 28] width 85 height 31
